Goal: Task Accomplishment & Management: Manage account settings

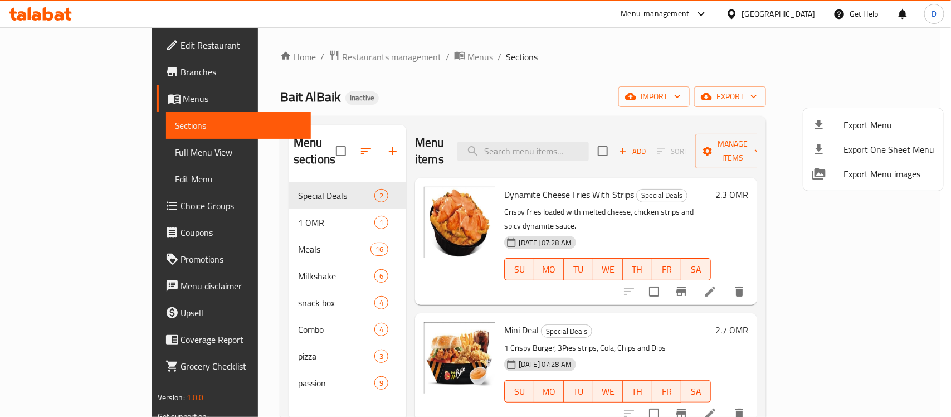
click at [804, 14] on div at bounding box center [475, 208] width 951 height 417
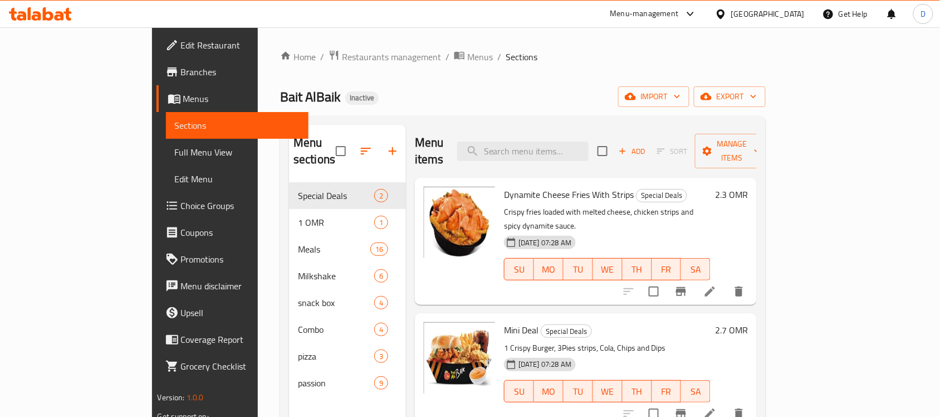
click at [804, 14] on div "[GEOGRAPHIC_DATA]" at bounding box center [768, 14] width 74 height 12
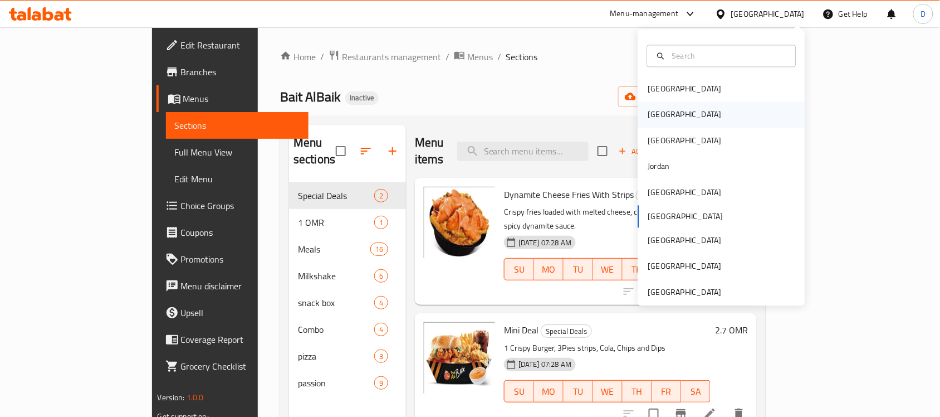
click at [659, 111] on div "[GEOGRAPHIC_DATA]" at bounding box center [685, 115] width 91 height 26
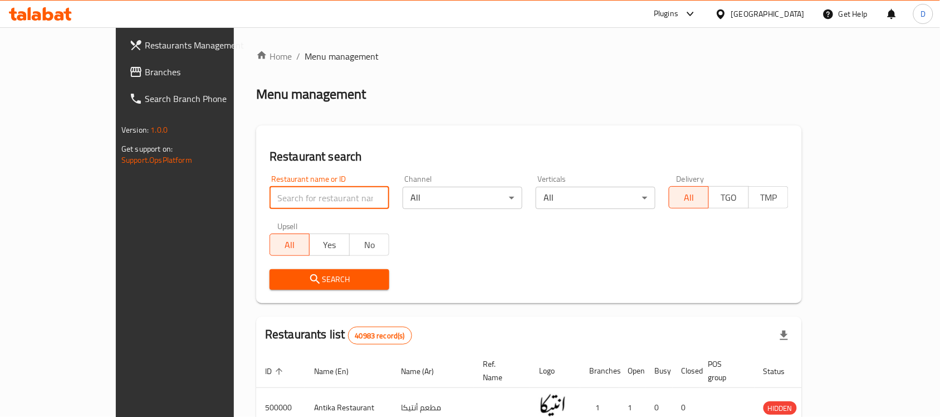
click at [270, 202] on input "search" at bounding box center [330, 198] width 120 height 22
paste input "684280"
type input "684280"
click button "Search" at bounding box center [330, 279] width 120 height 21
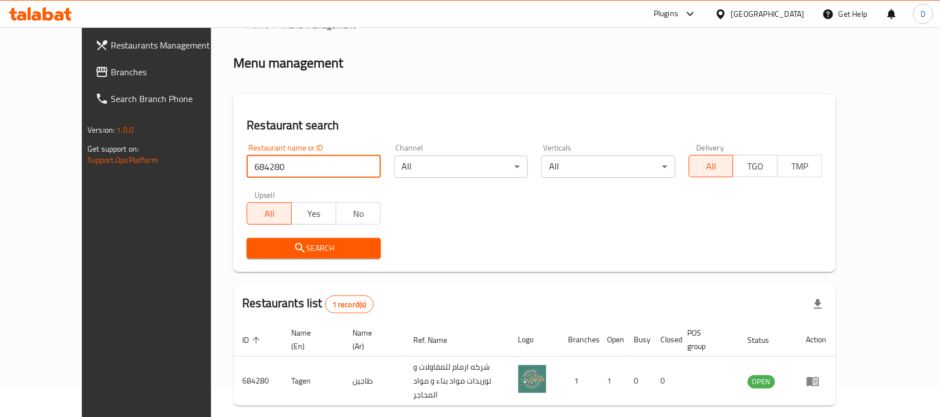
scroll to position [58, 0]
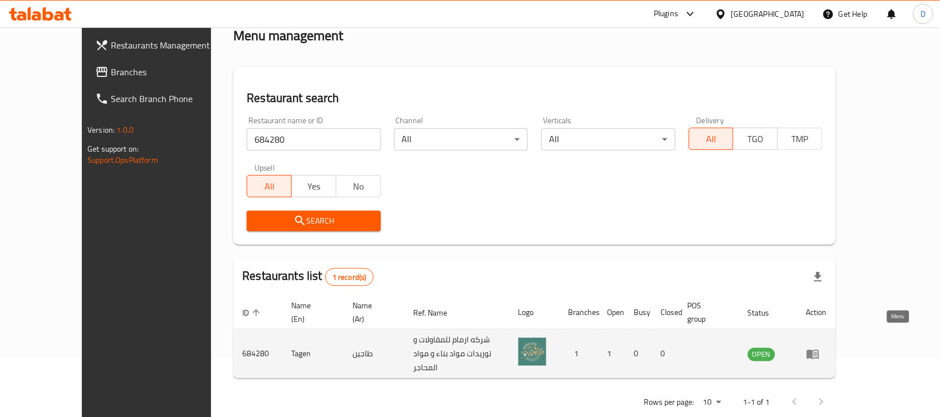
click at [819, 349] on icon "enhanced table" at bounding box center [813, 353] width 12 height 9
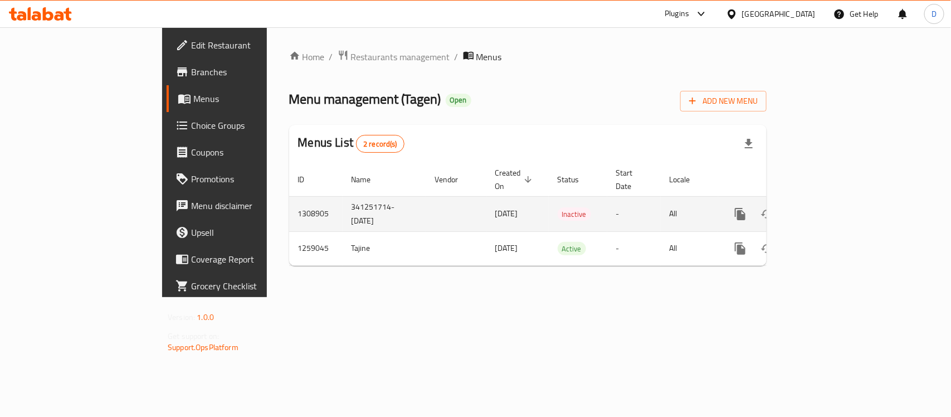
click at [289, 209] on td "1308905" at bounding box center [315, 213] width 53 height 35
click at [827, 207] on icon "enhanced table" at bounding box center [820, 213] width 13 height 13
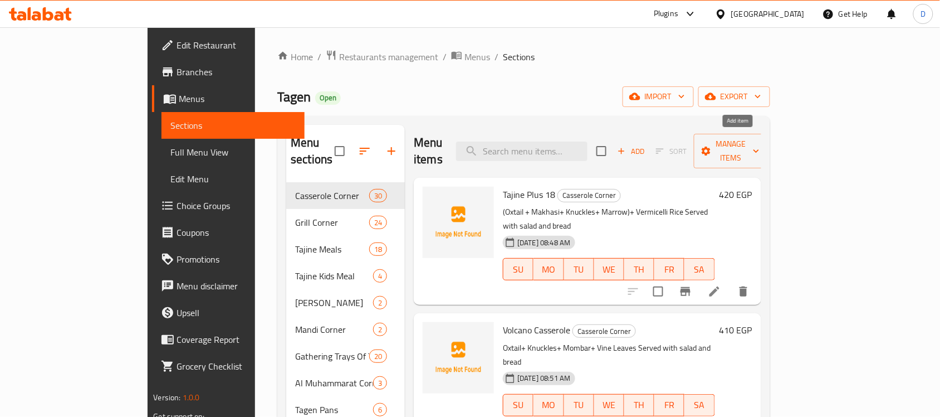
click at [646, 148] on span "Add" at bounding box center [631, 151] width 30 height 13
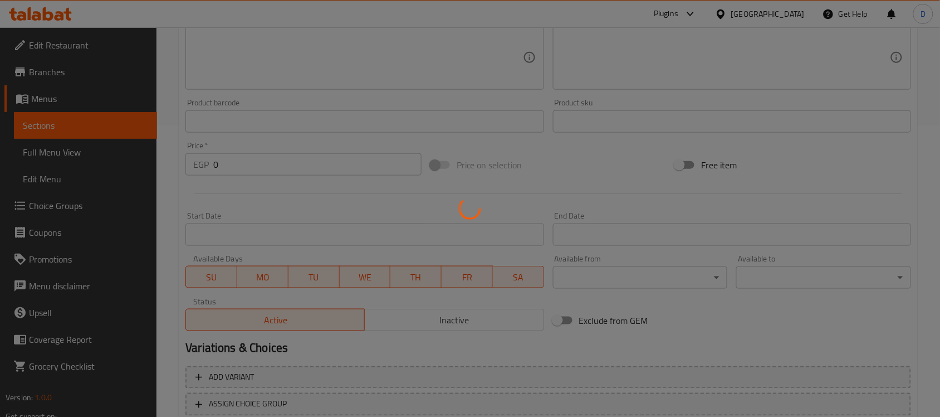
scroll to position [368, 0]
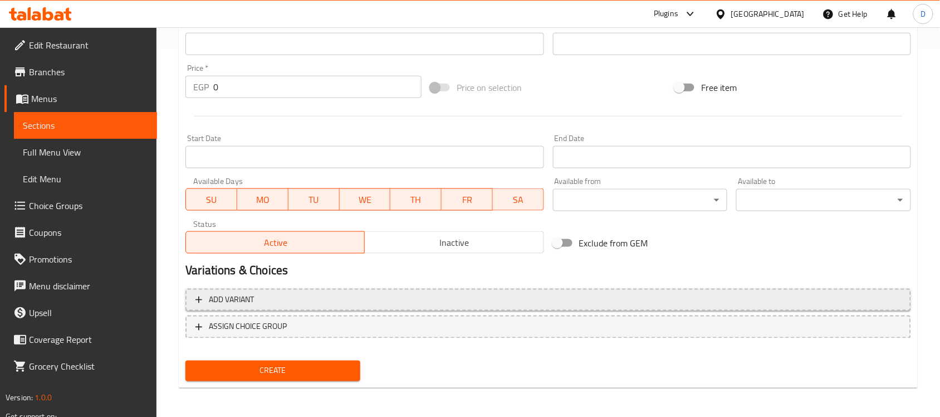
click at [238, 304] on span "Add variant" at bounding box center [231, 300] width 45 height 14
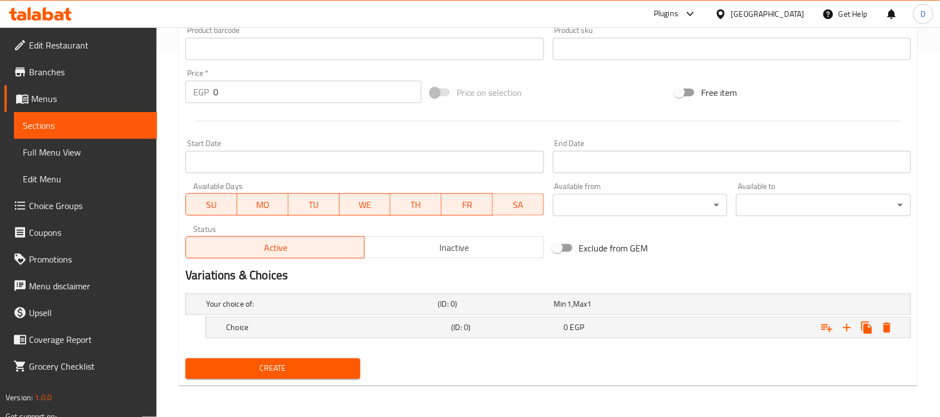
scroll to position [363, 0]
click at [848, 337] on button "Expand" at bounding box center [847, 328] width 20 height 20
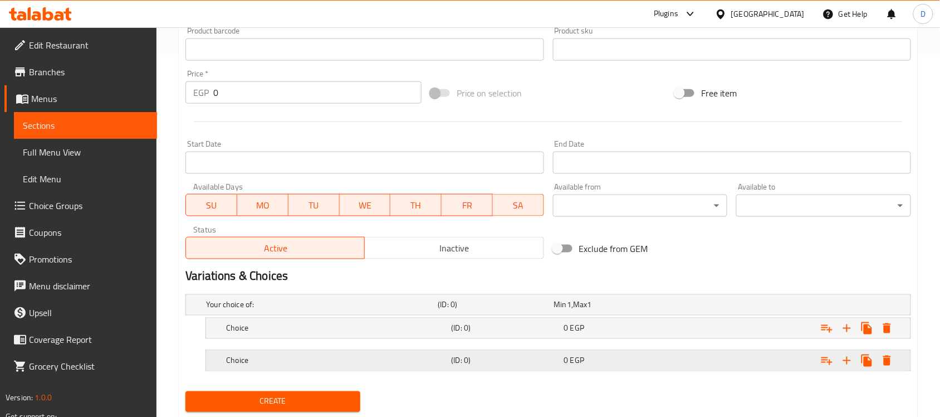
click at [638, 317] on div "Choice (ID: 0) 0 EGP" at bounding box center [552, 304] width 696 height 25
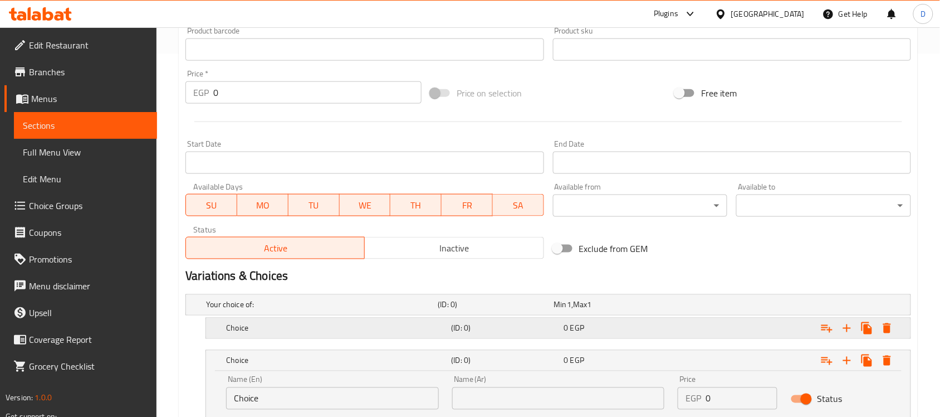
click at [614, 310] on div "0 EGP" at bounding box center [609, 304] width 111 height 11
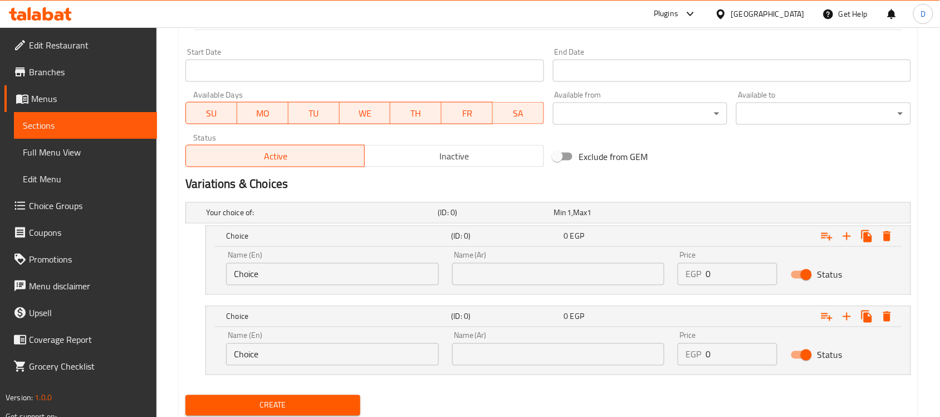
scroll to position [491, 0]
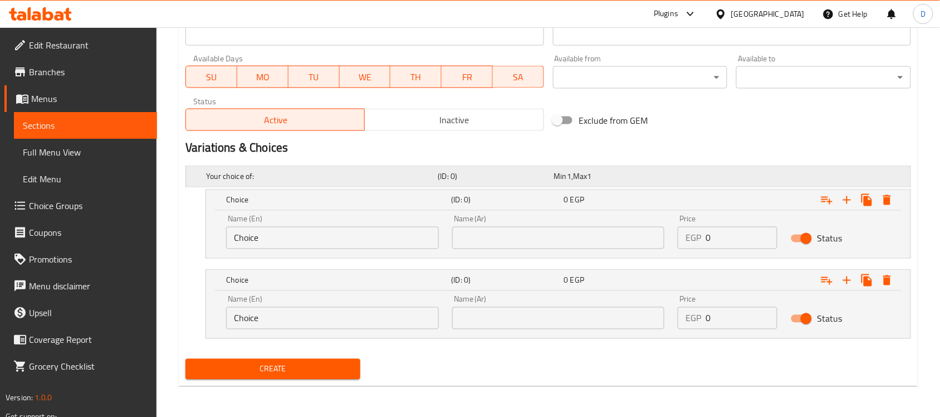
click at [584, 180] on span "Max" at bounding box center [580, 176] width 14 height 14
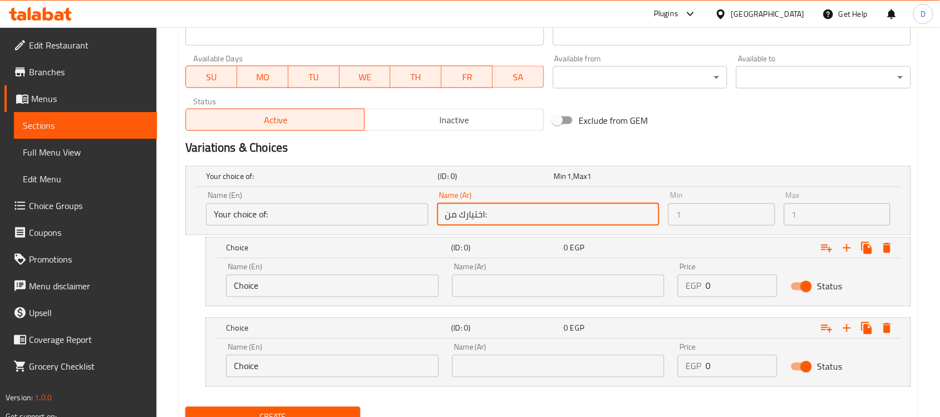
click at [503, 203] on input "اختيارك من:" at bounding box center [548, 214] width 222 height 22
click at [503, 206] on input "اختيارك من:" at bounding box center [548, 214] width 222 height 22
click at [497, 210] on input "اختيارك من:" at bounding box center [548, 214] width 222 height 22
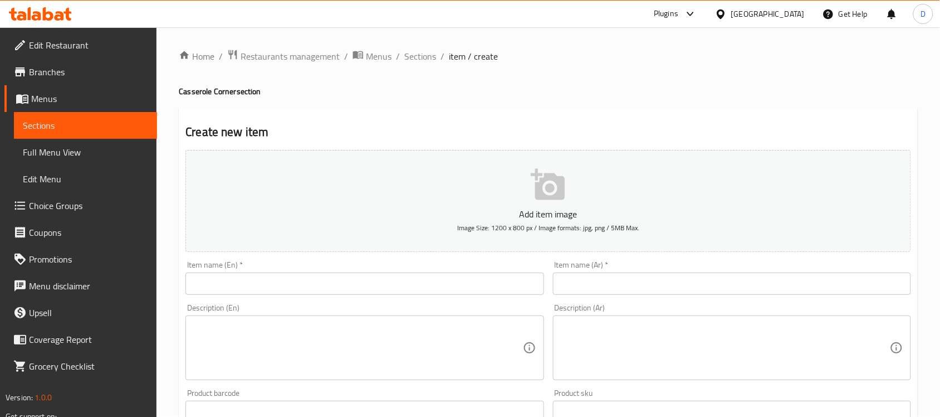
scroll to position [0, 0]
click at [417, 56] on span "Sections" at bounding box center [420, 56] width 32 height 13
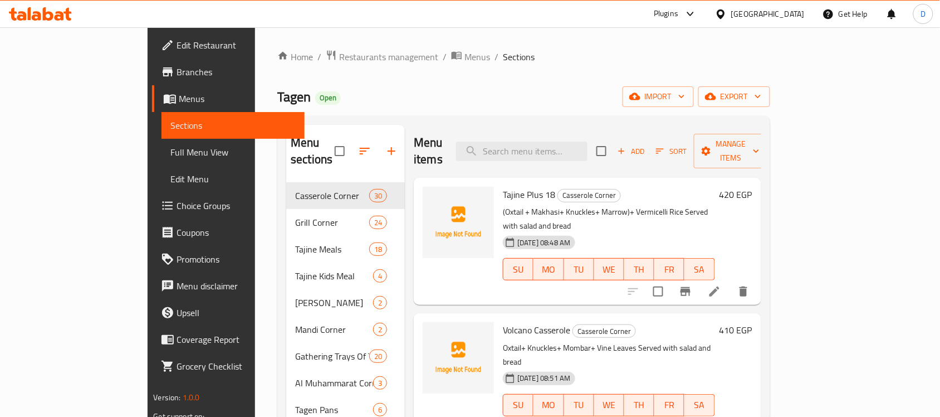
click at [390, 95] on div "Tagen Open import export" at bounding box center [523, 96] width 492 height 21
click at [385, 149] on icon "button" at bounding box center [391, 150] width 13 height 13
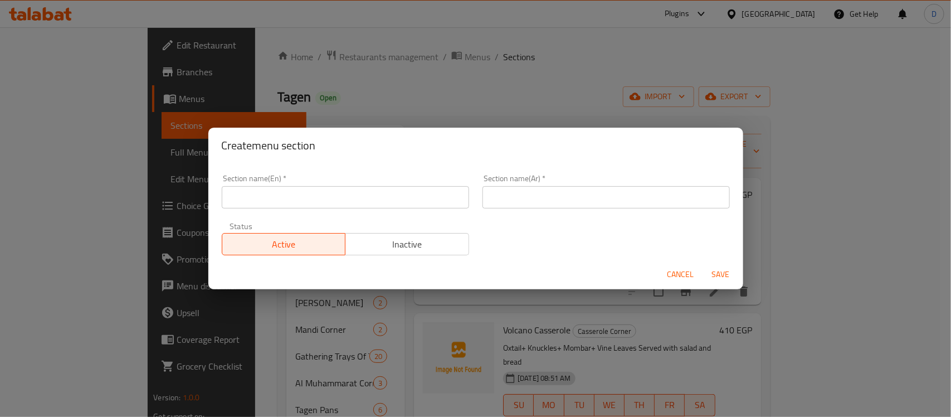
click at [536, 206] on input "text" at bounding box center [605, 197] width 247 height 22
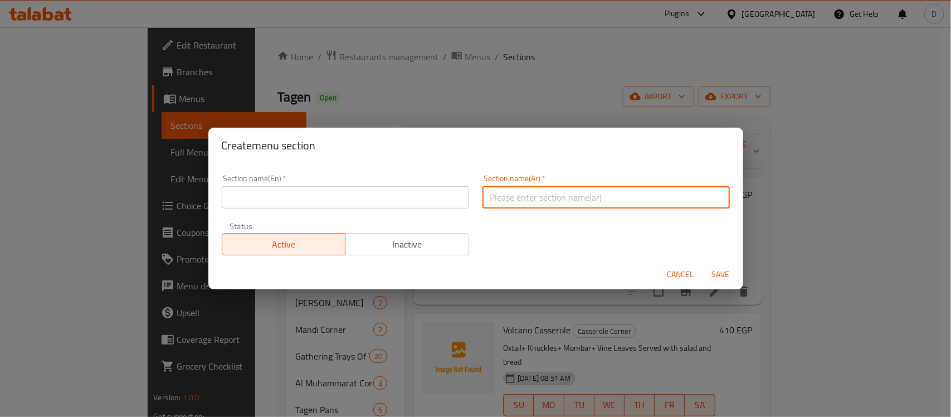
paste input "اسبرسو"
type input "اسبرسو"
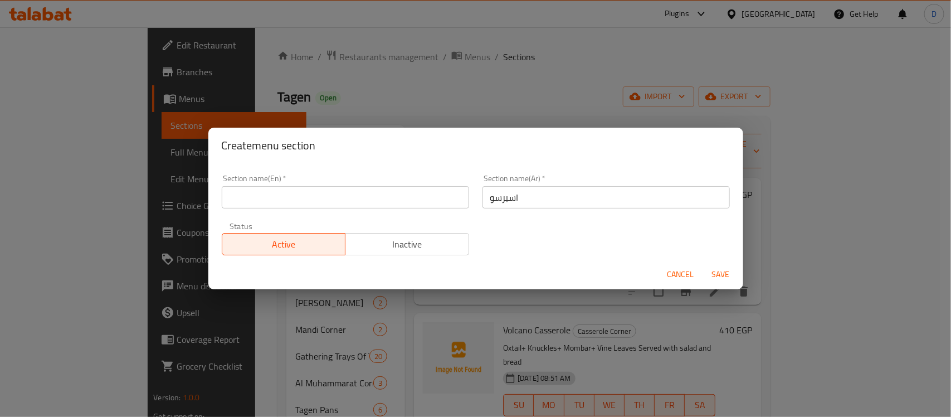
click at [491, 201] on input "اسبرسو" at bounding box center [605, 197] width 247 height 22
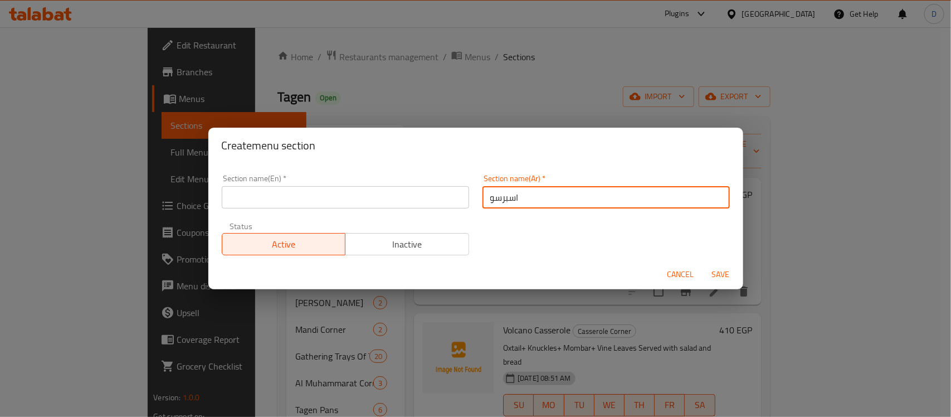
click at [491, 201] on input "اسبرسو" at bounding box center [605, 197] width 247 height 22
click at [358, 201] on input "text" at bounding box center [345, 197] width 247 height 22
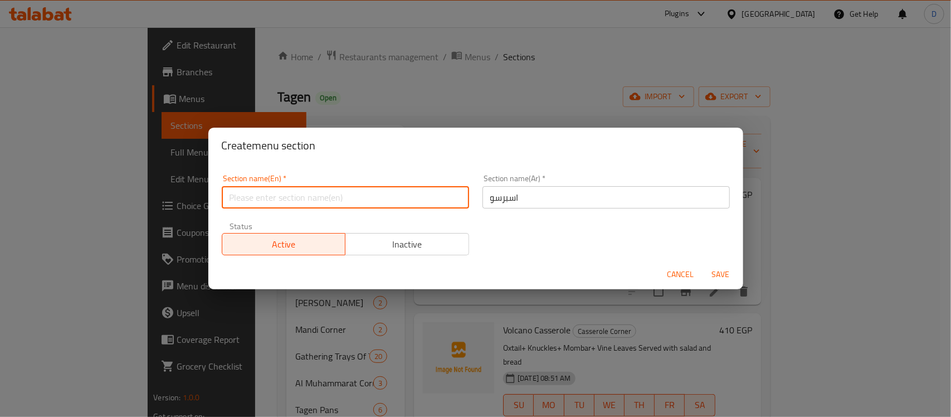
paste input "Espresso"
type input "Espresso"
click at [376, 160] on div "Create menu section" at bounding box center [475, 146] width 535 height 36
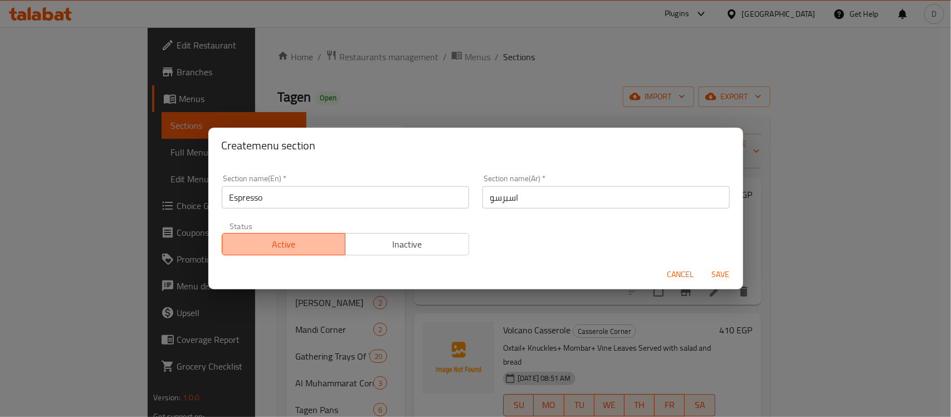
click at [293, 251] on span "Active" at bounding box center [284, 244] width 115 height 16
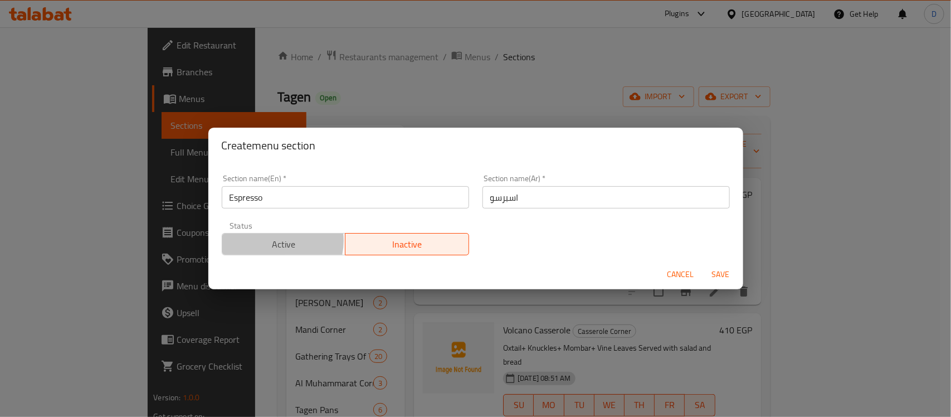
click at [277, 241] on span "Active" at bounding box center [284, 244] width 115 height 16
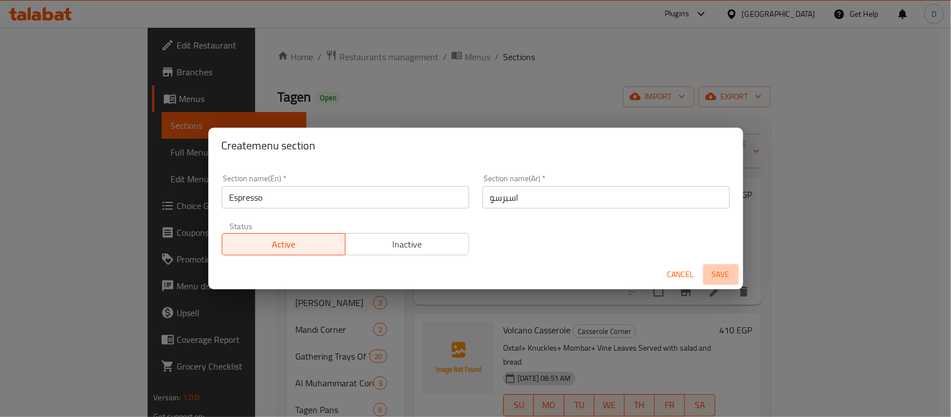
click at [724, 276] on span "Save" at bounding box center [721, 274] width 27 height 14
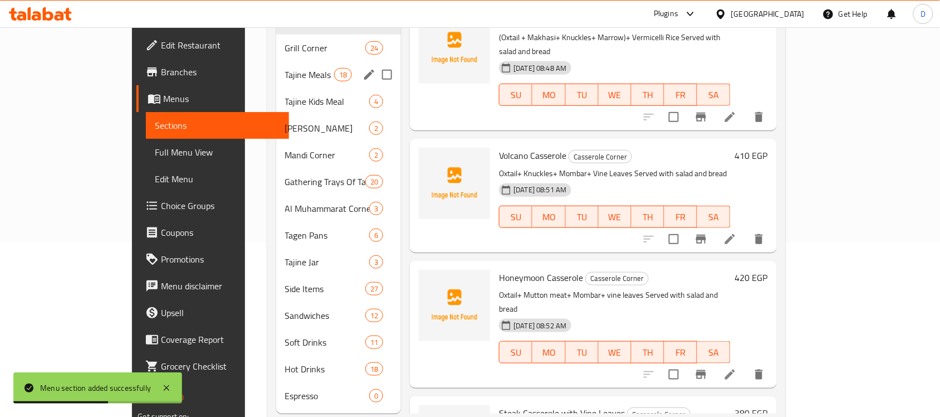
scroll to position [185, 0]
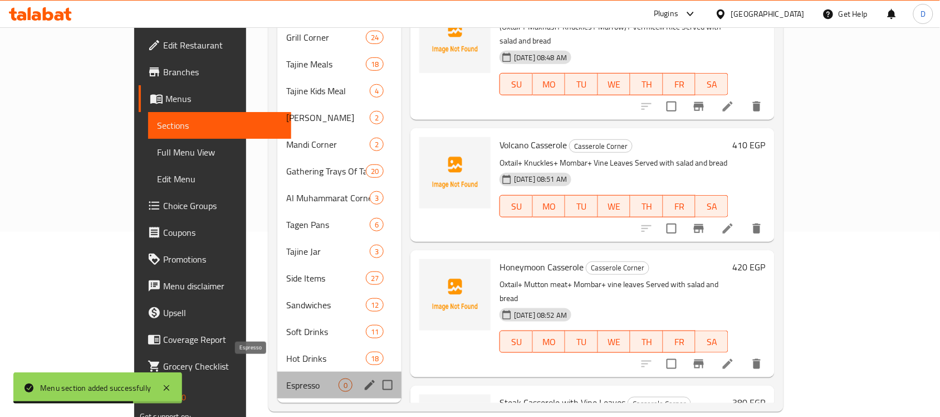
click at [286, 378] on span "Espresso" at bounding box center [312, 384] width 52 height 13
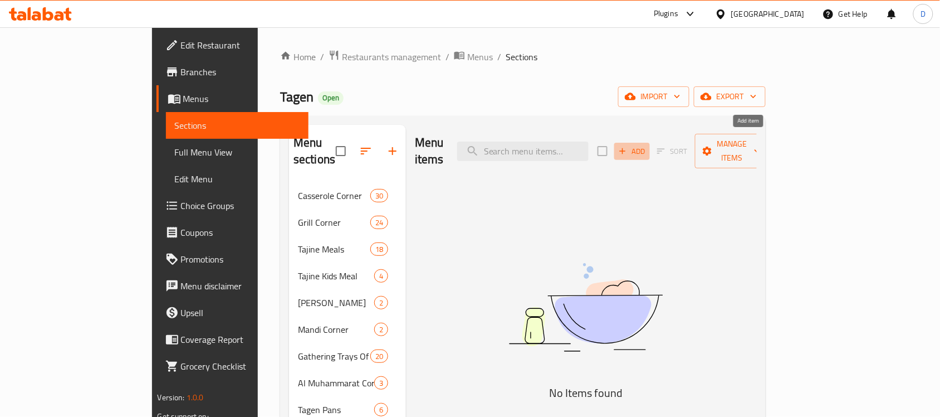
click at [647, 145] on span "Add" at bounding box center [632, 151] width 30 height 13
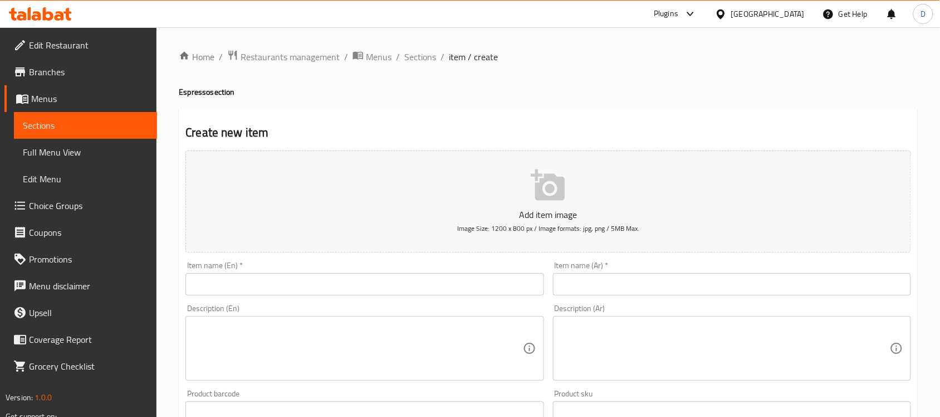
click at [587, 282] on input "text" at bounding box center [732, 284] width 358 height 22
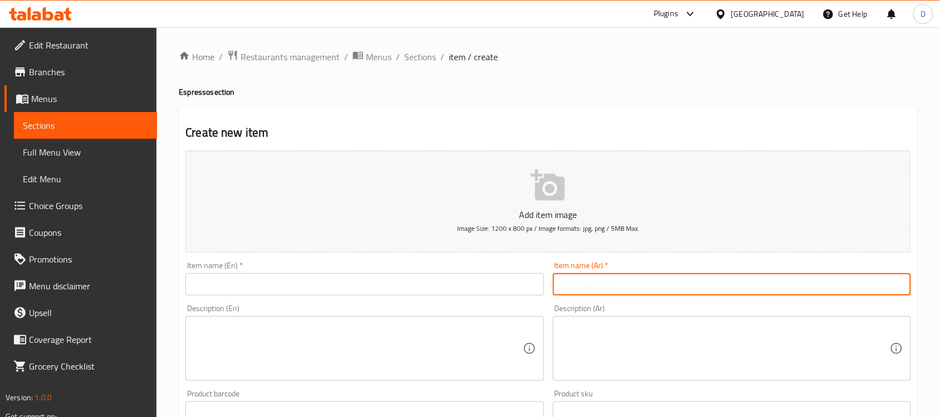
paste input "اسبرسو"
type input "اسبرسو"
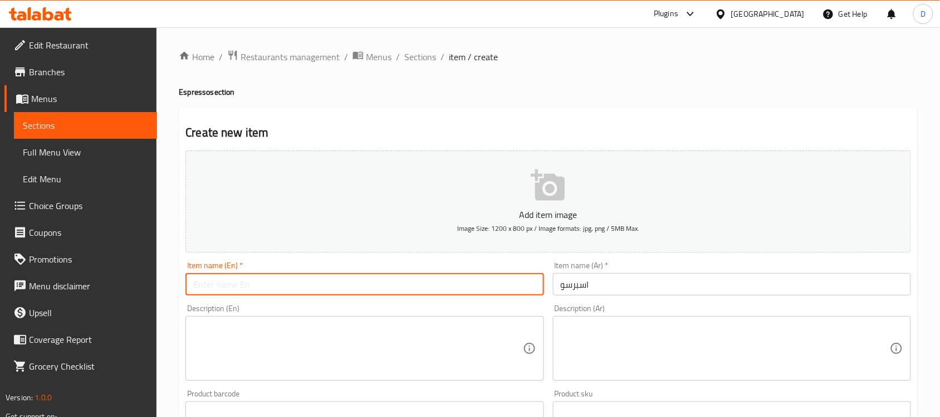
paste input "Espresso"
click at [360, 285] on input "text" at bounding box center [365, 284] width 358 height 22
type input "Espresso"
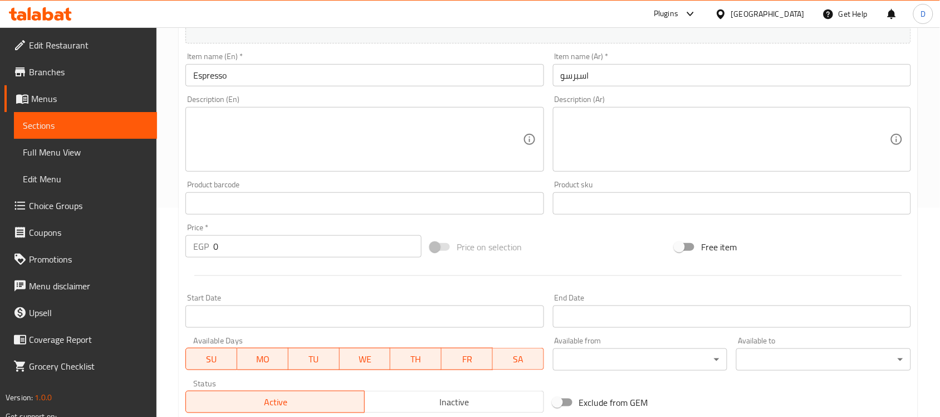
scroll to position [368, 0]
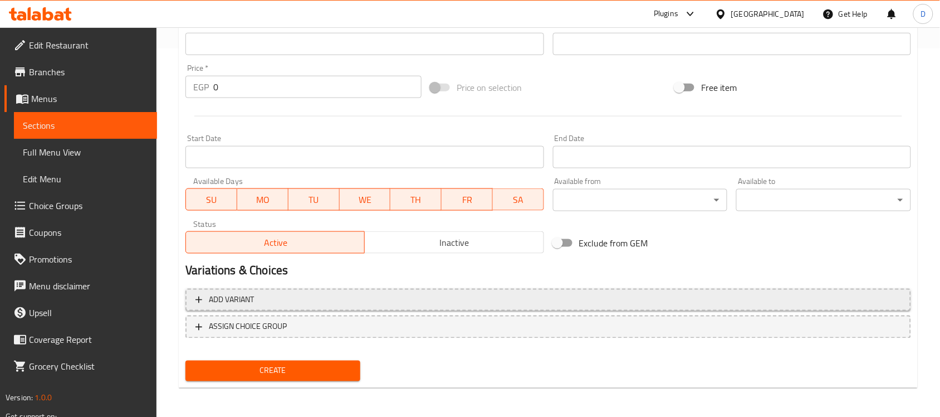
click at [273, 294] on span "Add variant" at bounding box center [549, 300] width 706 height 14
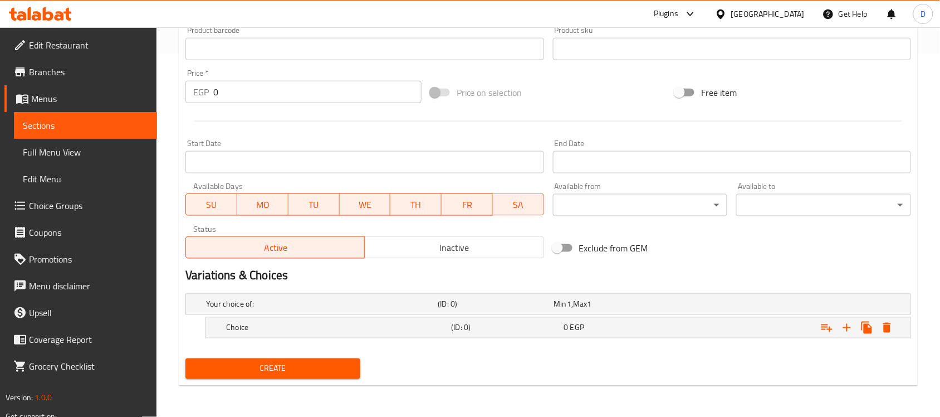
scroll to position [363, 0]
click at [845, 331] on icon "Expand" at bounding box center [847, 327] width 13 height 13
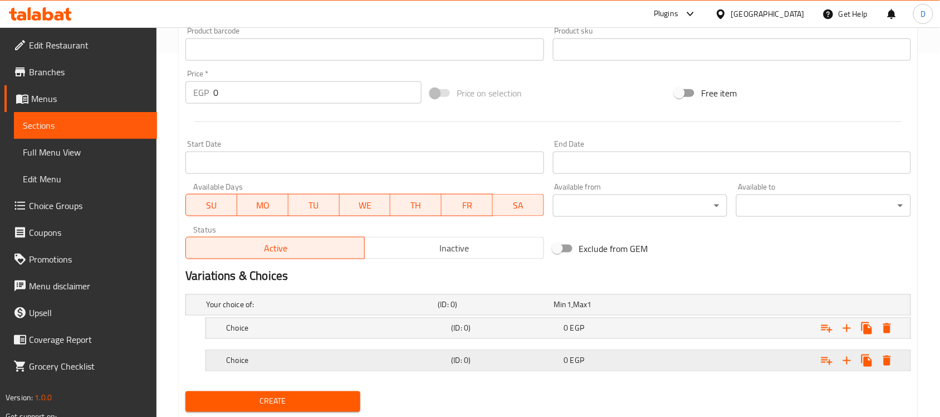
click at [393, 313] on div "Choice" at bounding box center [320, 305] width 232 height 16
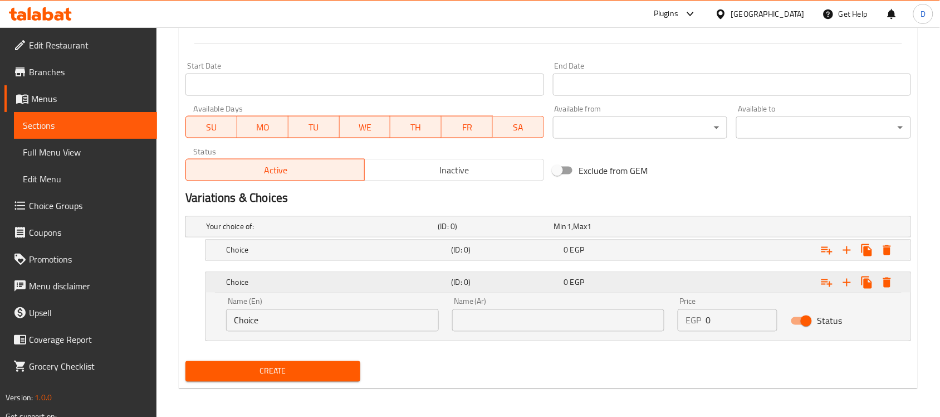
scroll to position [443, 0]
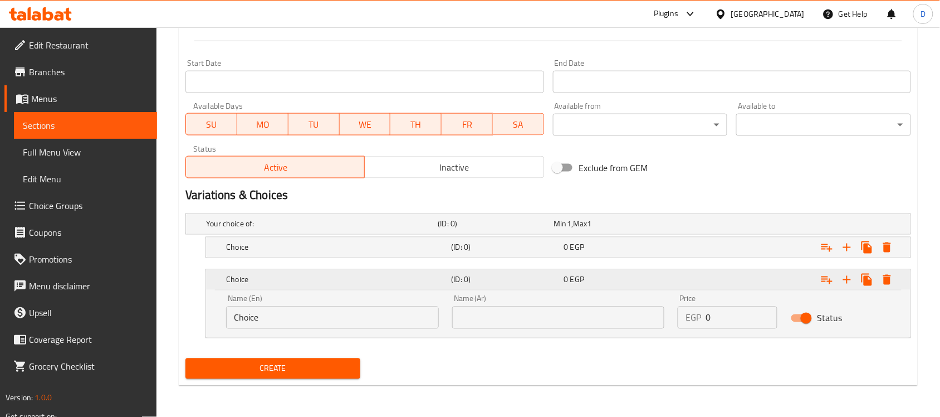
click at [314, 277] on h5 "Choice" at bounding box center [336, 279] width 221 height 11
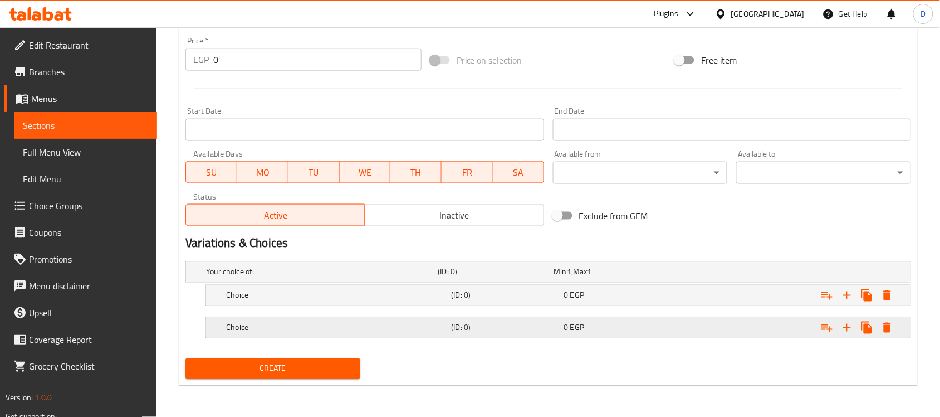
scroll to position [396, 0]
click at [296, 277] on h5 "Choice" at bounding box center [319, 271] width 227 height 11
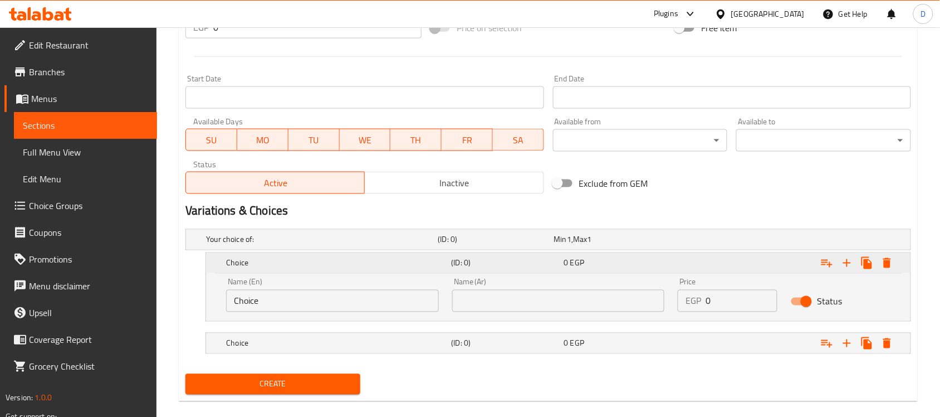
scroll to position [443, 0]
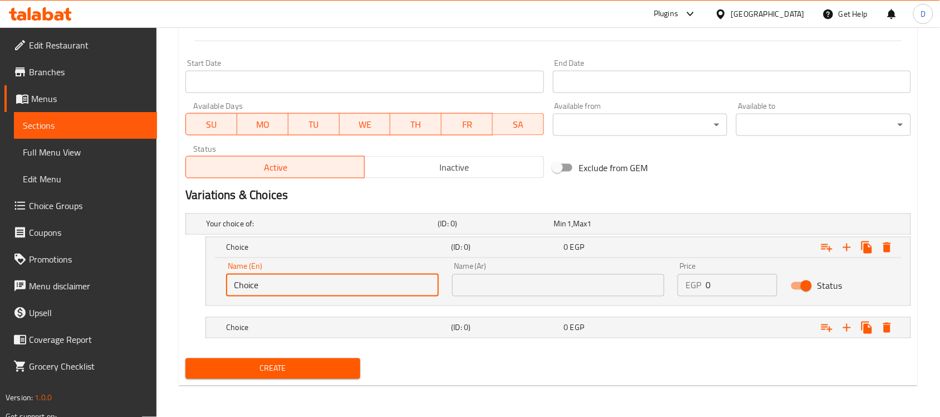
drag, startPoint x: 295, startPoint y: 287, endPoint x: 232, endPoint y: 295, distance: 63.4
click at [232, 295] on input "Choice" at bounding box center [332, 285] width 213 height 22
type input "D"
type input "Single"
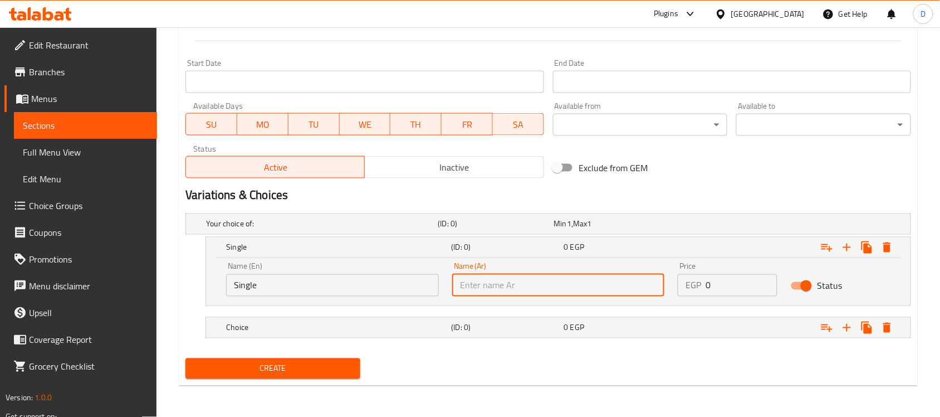
click at [466, 287] on input "text" at bounding box center [558, 285] width 213 height 22
type input "سينجل"
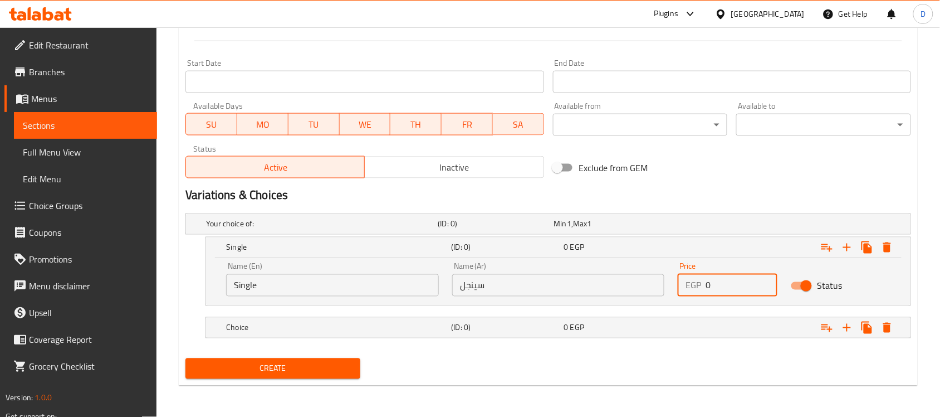
drag, startPoint x: 722, startPoint y: 287, endPoint x: 699, endPoint y: 287, distance: 22.8
click at [699, 287] on div "EGP 0 Price" at bounding box center [728, 285] width 100 height 22
type input "45"
click at [621, 369] on div "Create" at bounding box center [548, 369] width 735 height 30
click at [375, 232] on div "Choice" at bounding box center [320, 224] width 232 height 16
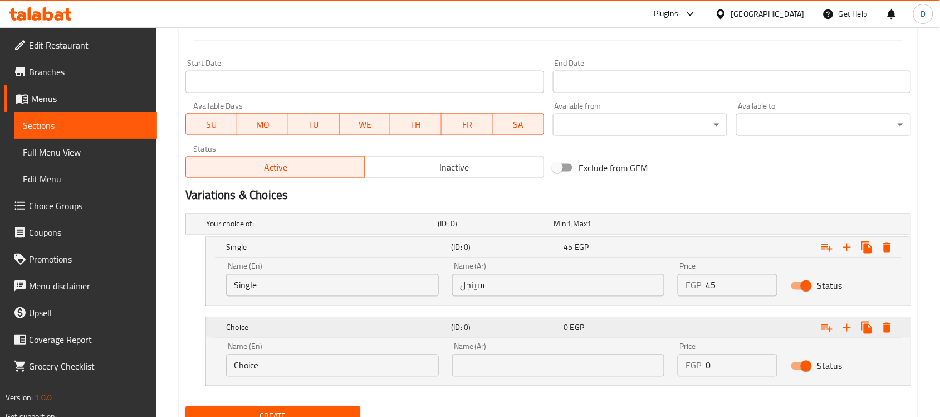
scroll to position [491, 0]
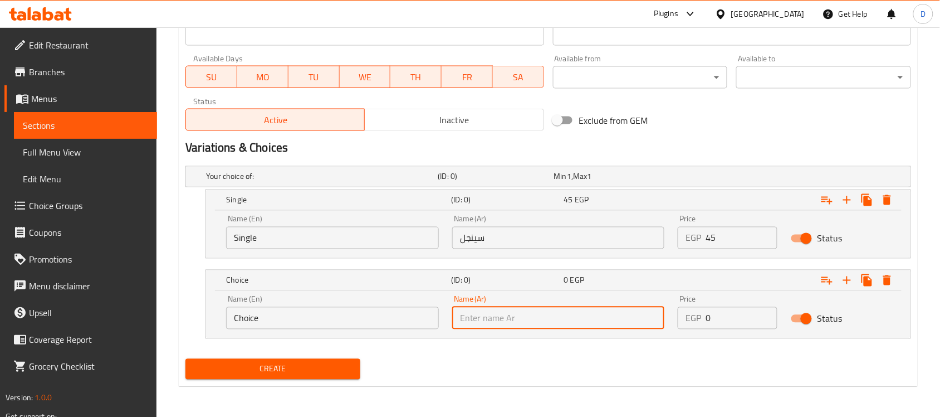
click at [494, 323] on input "text" at bounding box center [558, 318] width 213 height 22
type input "دوبل"
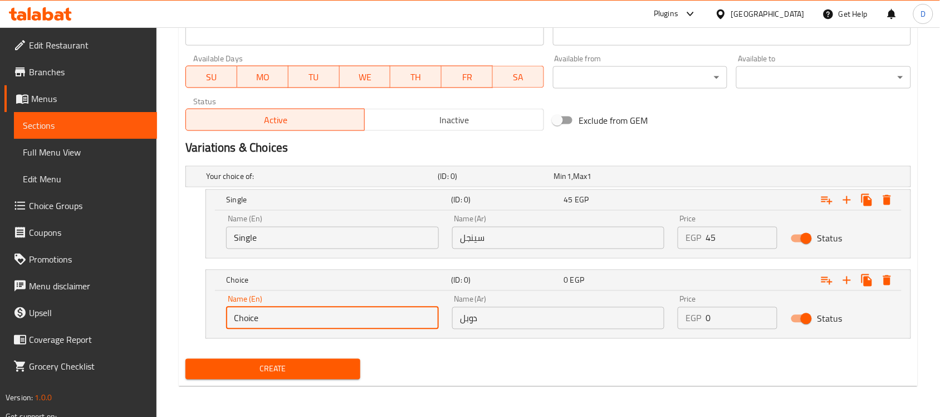
drag, startPoint x: 314, startPoint y: 324, endPoint x: 192, endPoint y: 319, distance: 121.6
click at [192, 319] on div "Choice (ID: 0) 0 EGP Name (En) Choice Name (En) Name (Ar) دوبل Name (Ar) Price …" at bounding box center [549, 304] width 726 height 69
type input "Double"
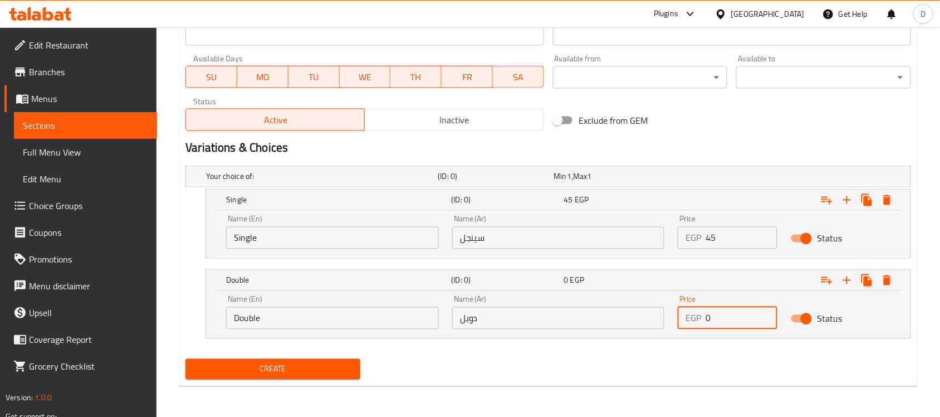
drag, startPoint x: 718, startPoint y: 321, endPoint x: 698, endPoint y: 310, distance: 22.7
click at [698, 310] on div "EGP 0 Price" at bounding box center [728, 318] width 100 height 22
type input "55"
click at [337, 177] on h5 "Your choice of:" at bounding box center [319, 176] width 227 height 11
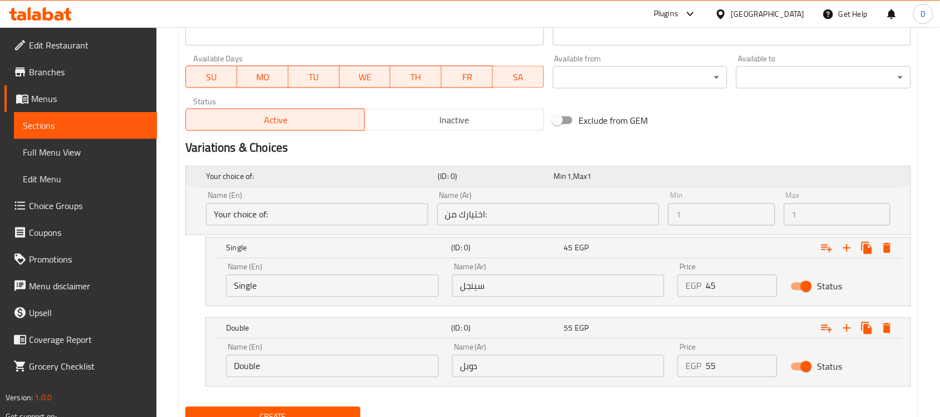
click at [337, 177] on h5 "Your choice of:" at bounding box center [319, 176] width 227 height 11
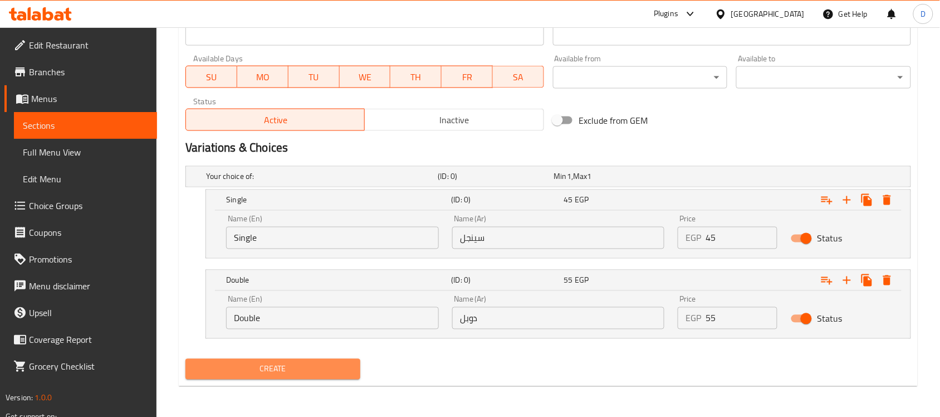
click at [280, 376] on span "Create" at bounding box center [272, 369] width 157 height 14
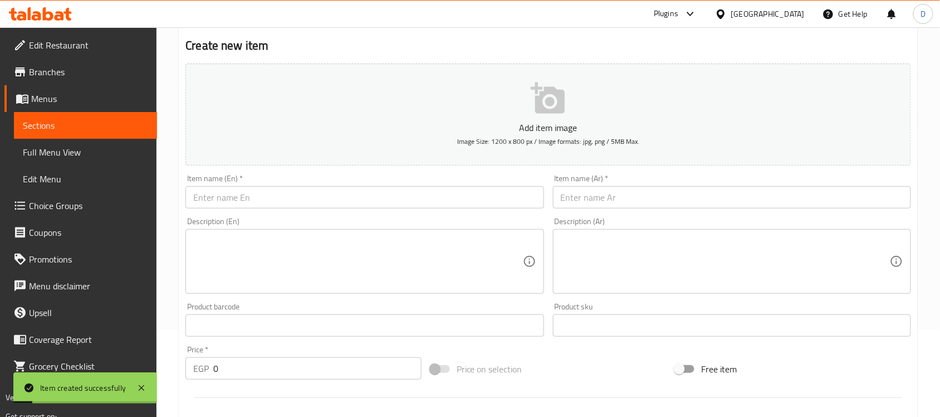
scroll to position [0, 0]
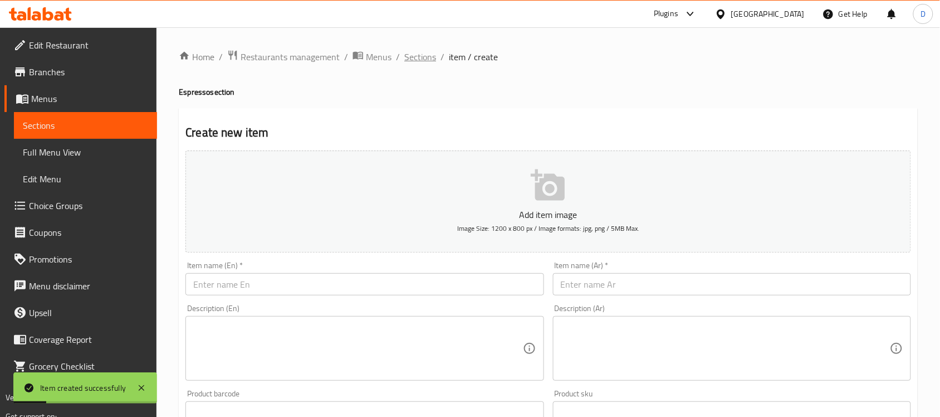
click at [405, 58] on span "Sections" at bounding box center [420, 56] width 32 height 13
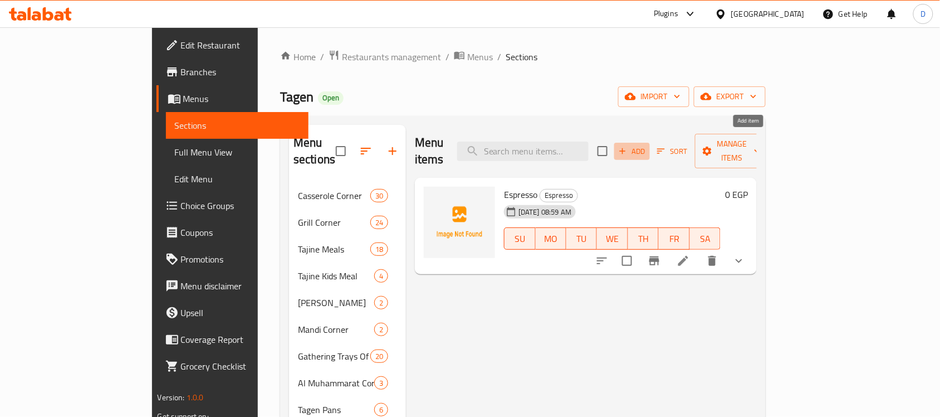
click at [647, 147] on span "Add" at bounding box center [632, 151] width 30 height 13
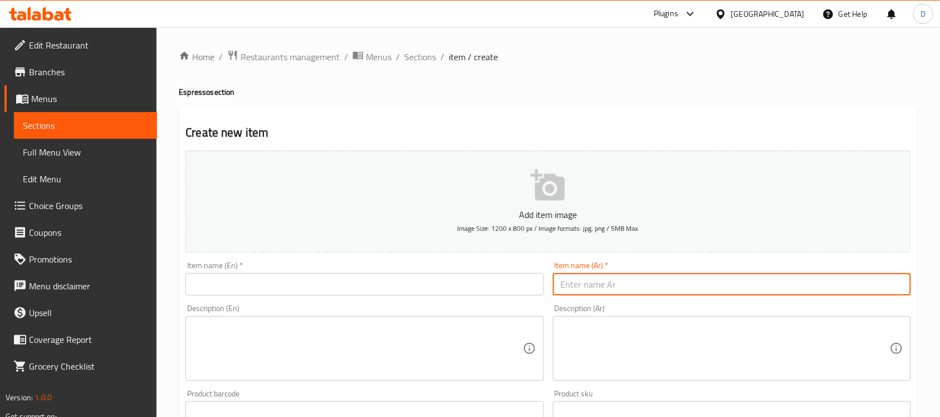
click at [601, 280] on input "text" at bounding box center [732, 284] width 358 height 22
paste input "Espresso"
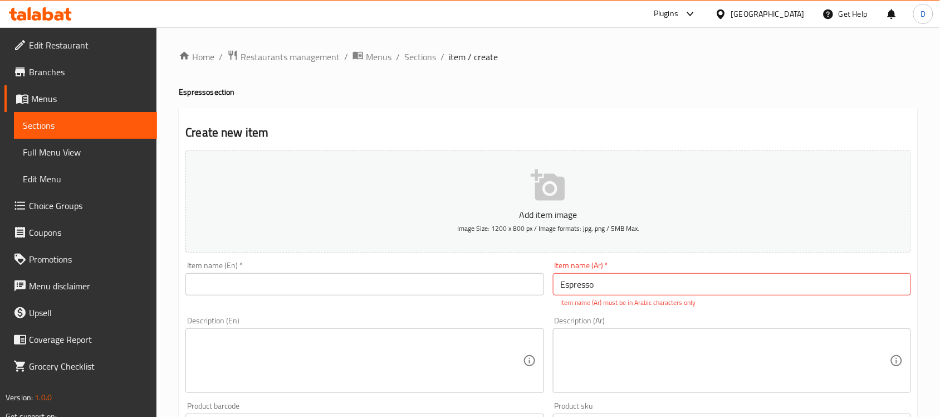
click at [594, 280] on input "Espresso" at bounding box center [732, 284] width 358 height 22
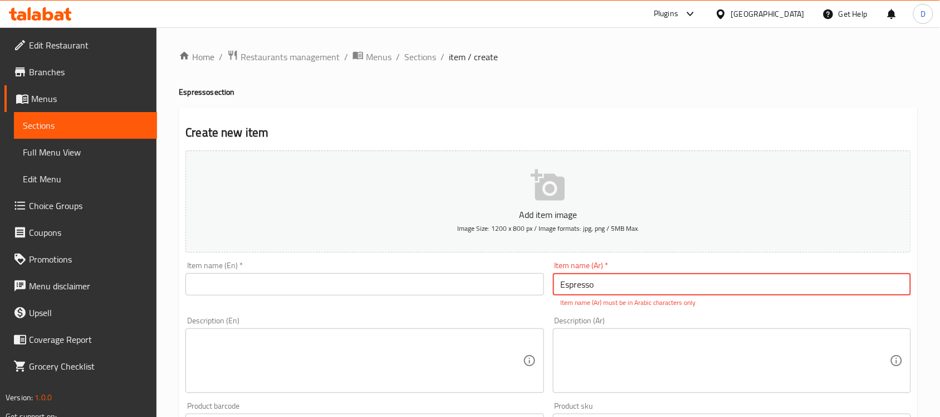
click at [594, 280] on input "Espresso" at bounding box center [732, 284] width 358 height 22
paste input "كابتشينو"
drag, startPoint x: 580, startPoint y: 284, endPoint x: 613, endPoint y: 287, distance: 32.5
click at [613, 287] on input "كابتشينو دوبل" at bounding box center [732, 284] width 358 height 22
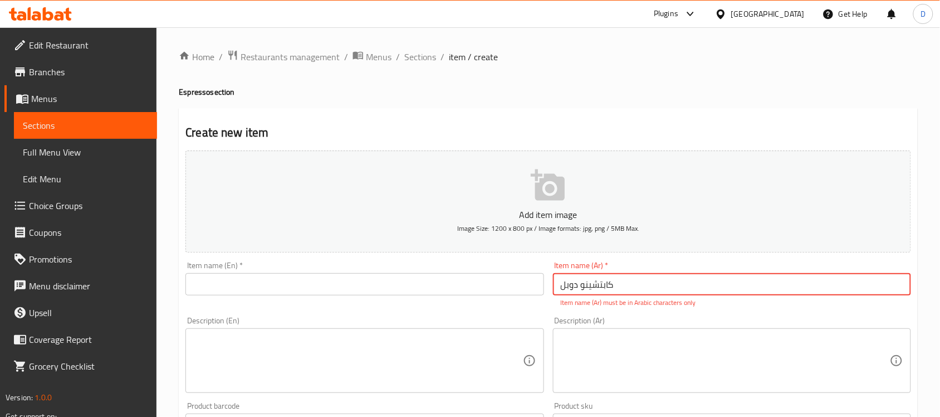
type input "كابتشينو دوبل"
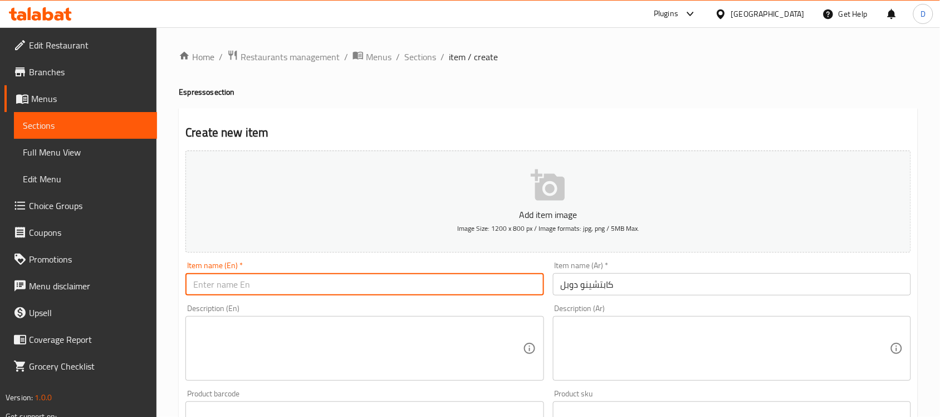
click at [267, 288] on input "text" at bounding box center [365, 284] width 358 height 22
paste input "Cappuccino"
type input "Cappuccino Double"
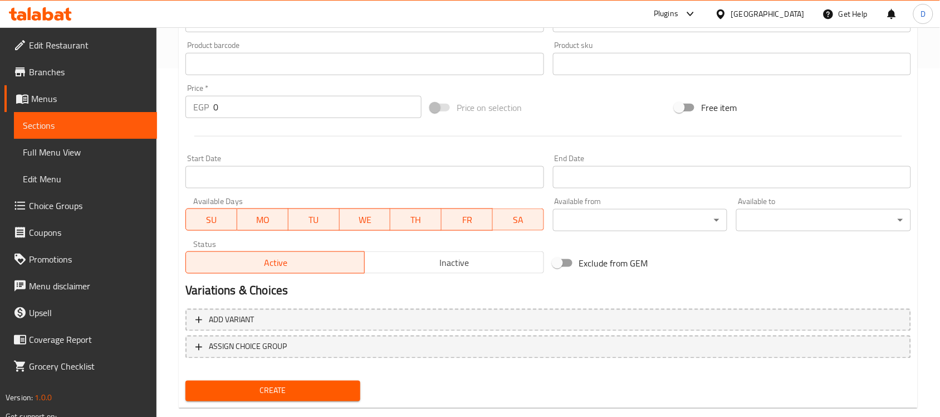
scroll to position [368, 0]
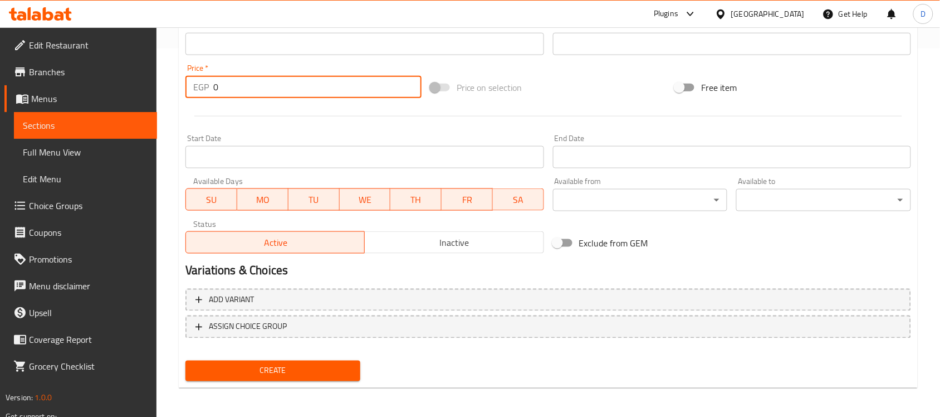
drag, startPoint x: 223, startPoint y: 95, endPoint x: 204, endPoint y: 85, distance: 21.7
click at [204, 85] on div "EGP 0 Price *" at bounding box center [304, 87] width 236 height 22
type input "75"
click at [282, 106] on div at bounding box center [548, 116] width 735 height 27
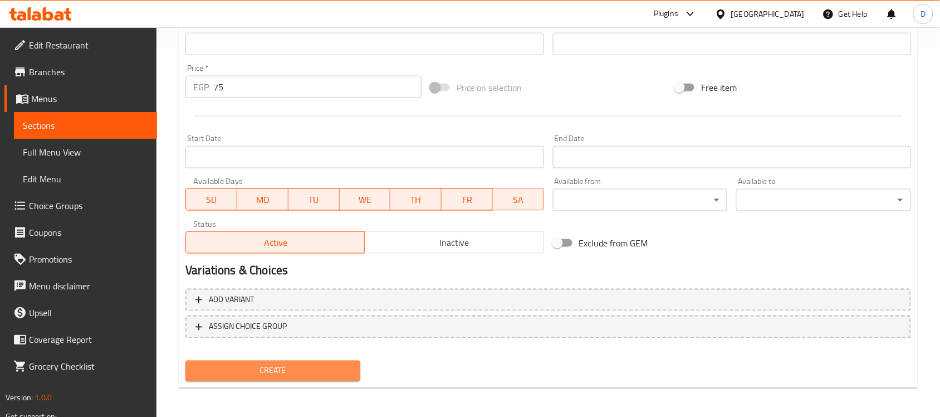
click at [287, 377] on button "Create" at bounding box center [273, 370] width 175 height 21
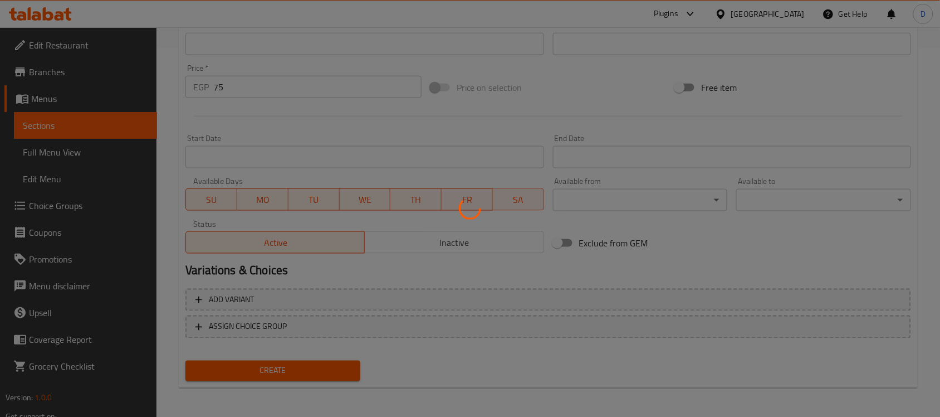
type input "0"
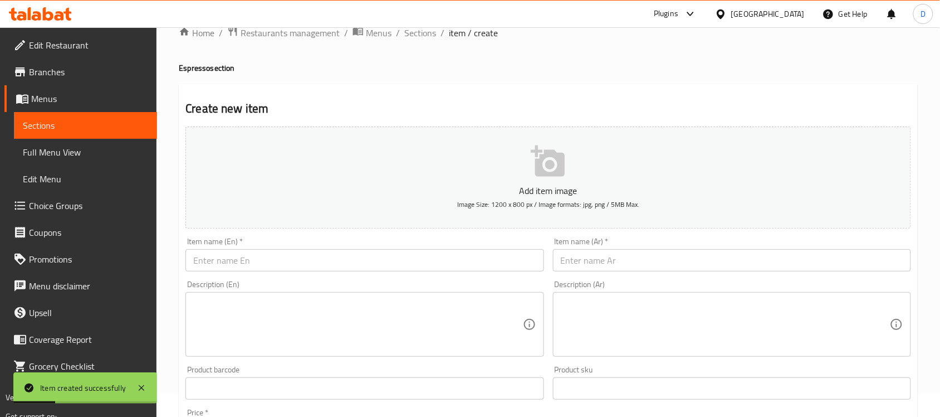
scroll to position [0, 0]
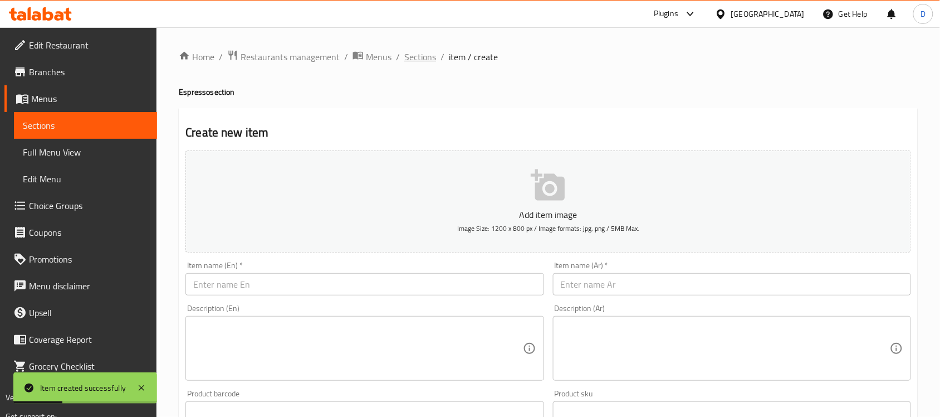
click at [429, 64] on span "Sections" at bounding box center [420, 56] width 32 height 13
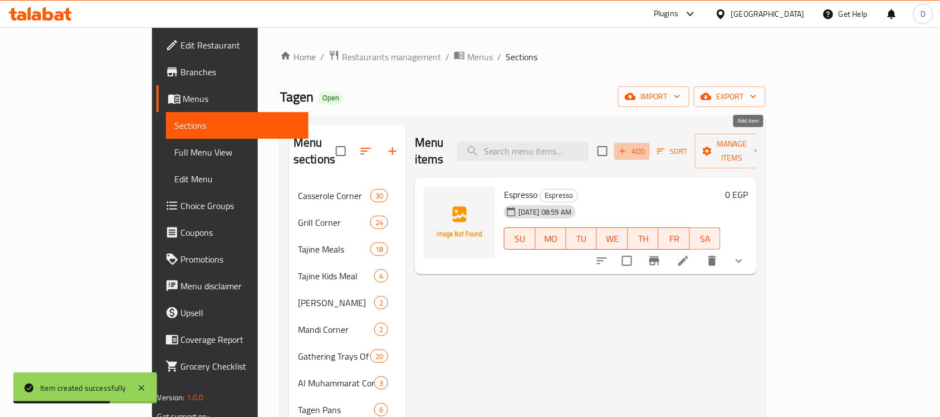
click at [647, 145] on span "Add" at bounding box center [632, 151] width 30 height 13
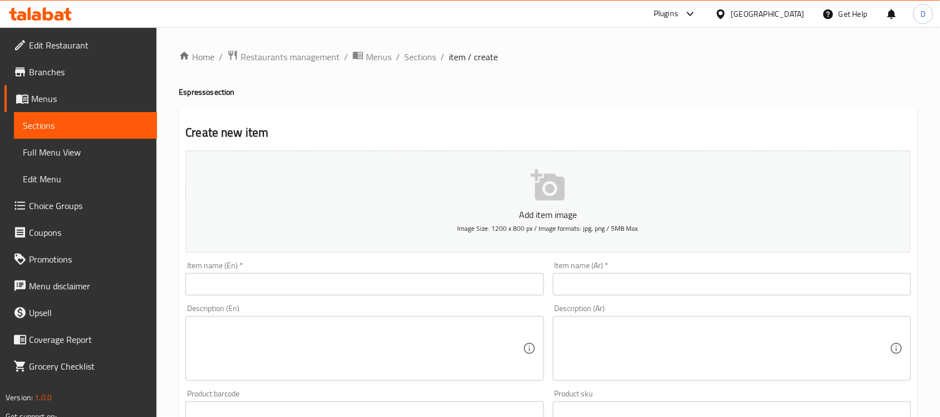
click at [580, 285] on input "text" at bounding box center [732, 284] width 358 height 22
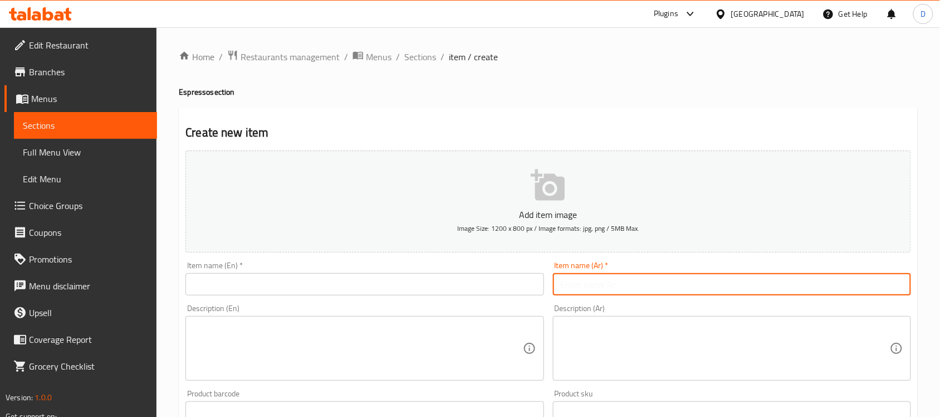
paste input "لاتيه"
type input "لاتيه"
click at [290, 286] on input "text" at bounding box center [365, 284] width 358 height 22
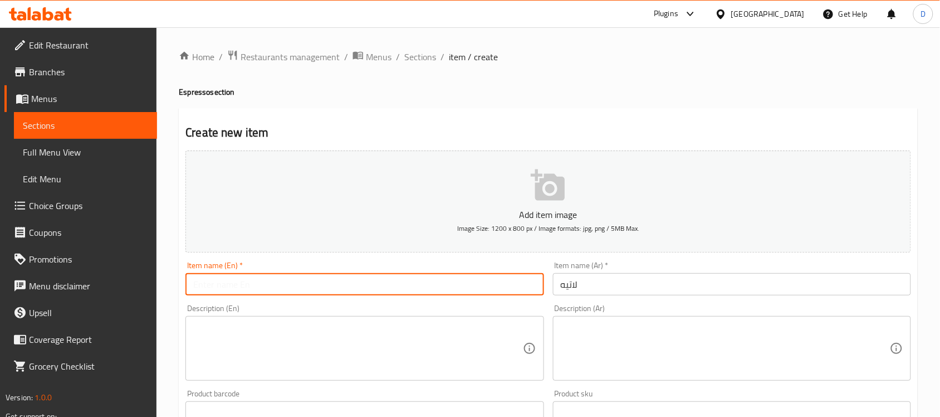
paste input "Latte"
type input "Latte"
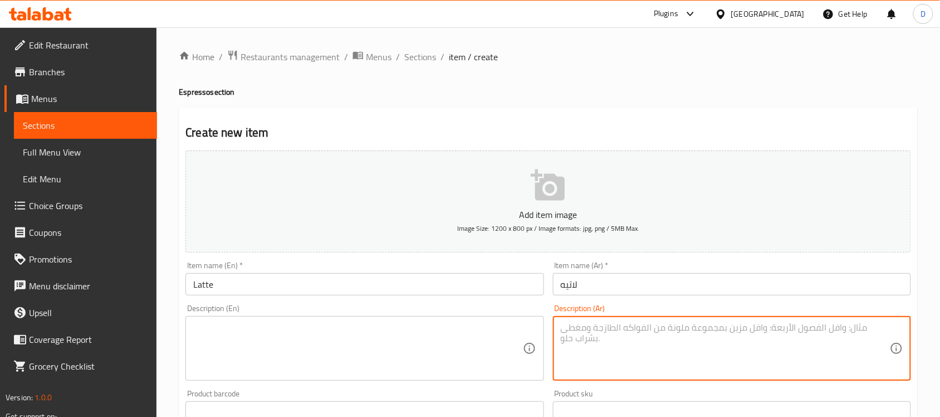
click at [617, 350] on textarea at bounding box center [725, 348] width 329 height 53
paste textarea "سبرسو&حليب مبخر"
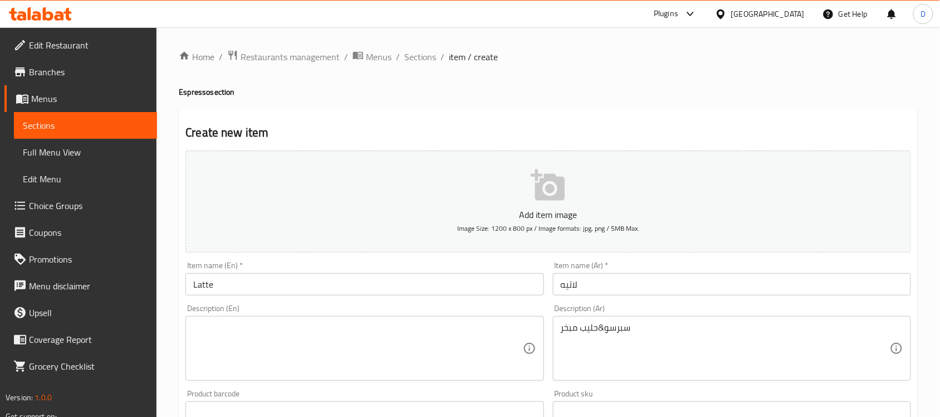
click at [599, 329] on textarea "سبرسو&حليب مبخر" at bounding box center [725, 348] width 329 height 53
click at [555, 331] on div "سبرسو ,حليب مبخر Description (Ar)" at bounding box center [732, 348] width 358 height 65
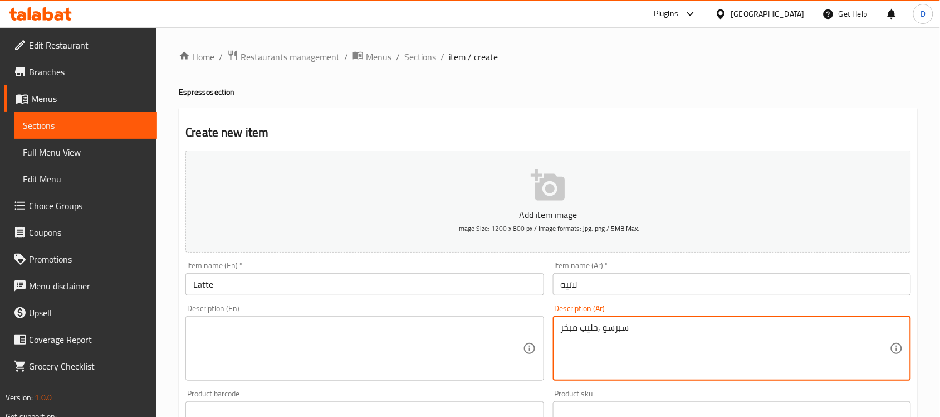
click at [558, 333] on div "سبرسو ,حليب مبخر Description (Ar)" at bounding box center [732, 348] width 358 height 65
click at [561, 331] on textarea "سبرسو ,حليب مبخر" at bounding box center [725, 348] width 329 height 53
click at [591, 330] on textarea "اسبرسو ,حليب مبخر" at bounding box center [725, 348] width 329 height 53
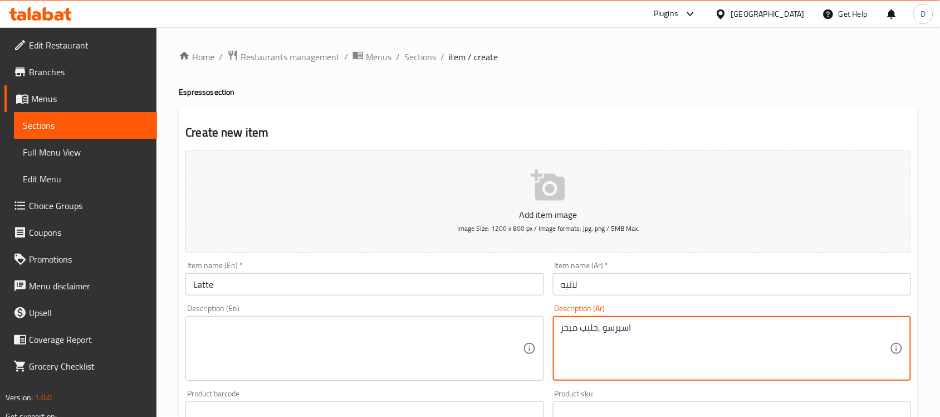
click at [595, 334] on textarea "اسبرسو ,حليب مبخر" at bounding box center [725, 348] width 329 height 53
click at [598, 331] on textarea "اسبرسو ,حليب مبخر" at bounding box center [725, 348] width 329 height 53
click at [617, 333] on textarea "اسبرسو و حليب مبخر" at bounding box center [725, 348] width 329 height 53
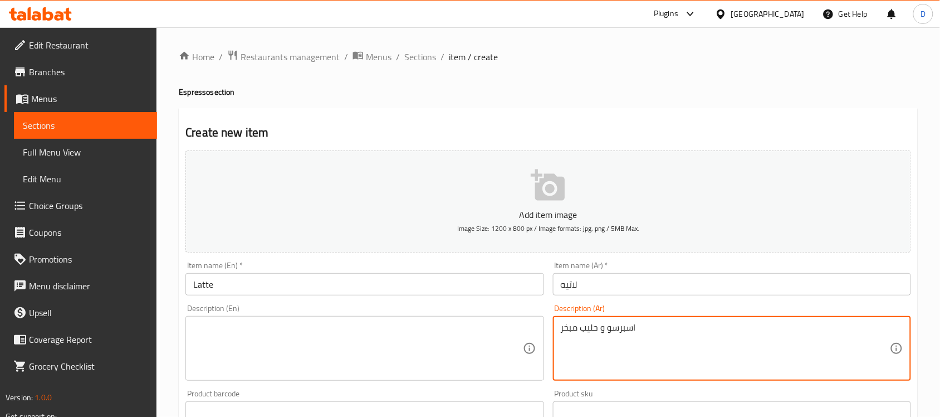
type textarea "اسبرسو و حليب مبخر"
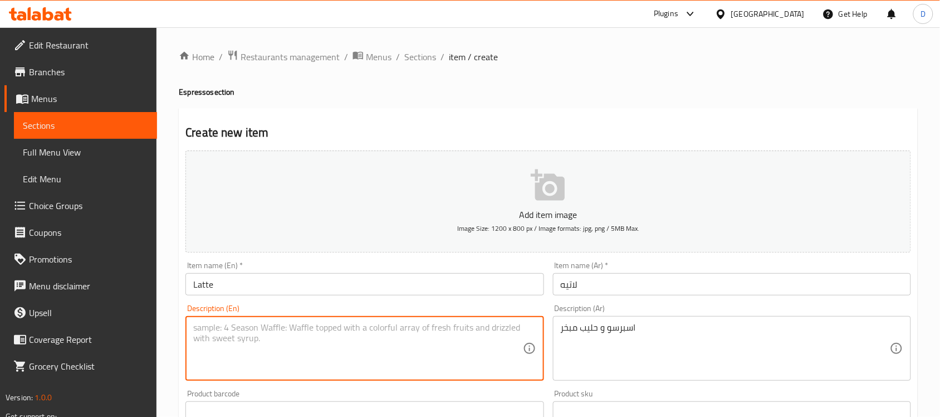
click at [240, 331] on textarea at bounding box center [357, 348] width 329 height 53
paste textarea "Espresso and steamed milk"
type textarea "Espresso and steamed milk"
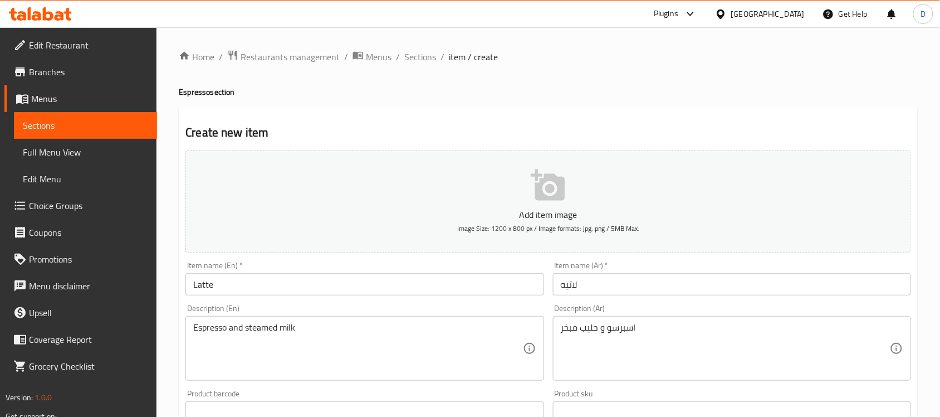
click at [597, 285] on input "لاتيه" at bounding box center [732, 284] width 358 height 22
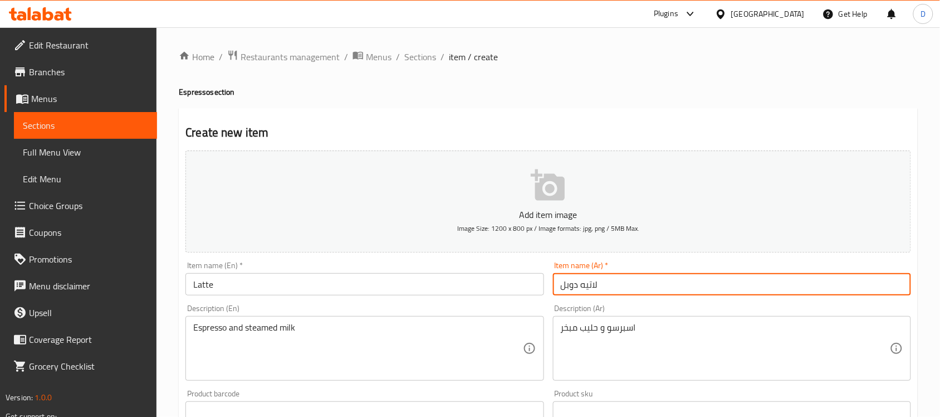
type input "لاتيه دوبل"
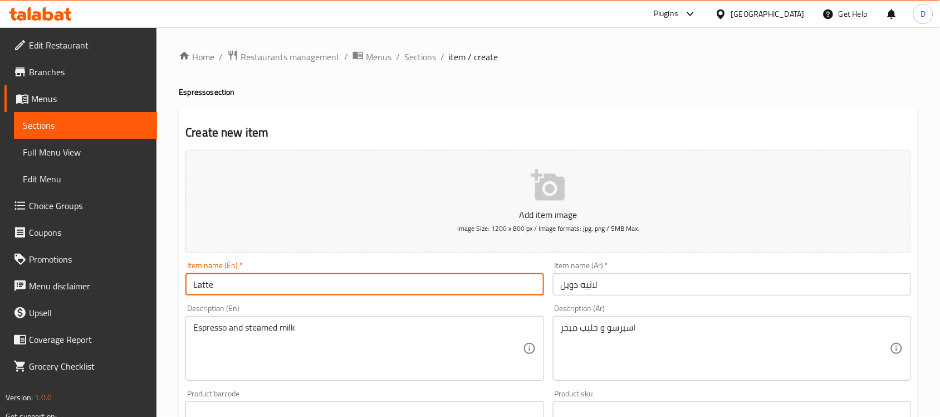
click at [227, 285] on input "Latte" at bounding box center [365, 284] width 358 height 22
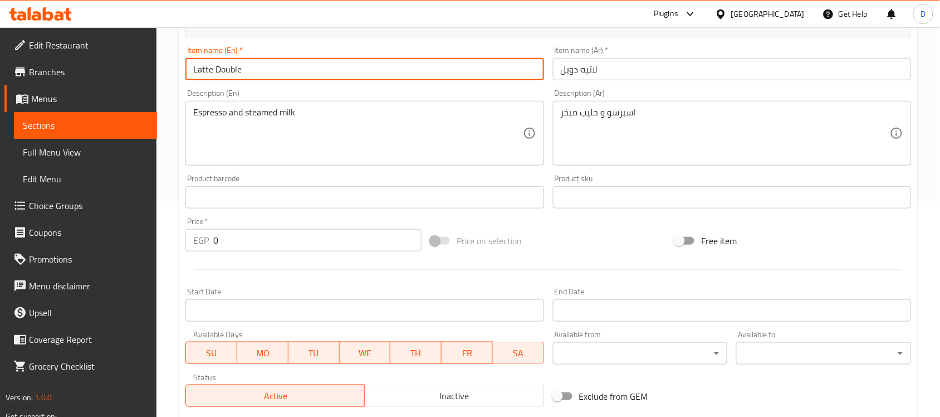
scroll to position [279, 0]
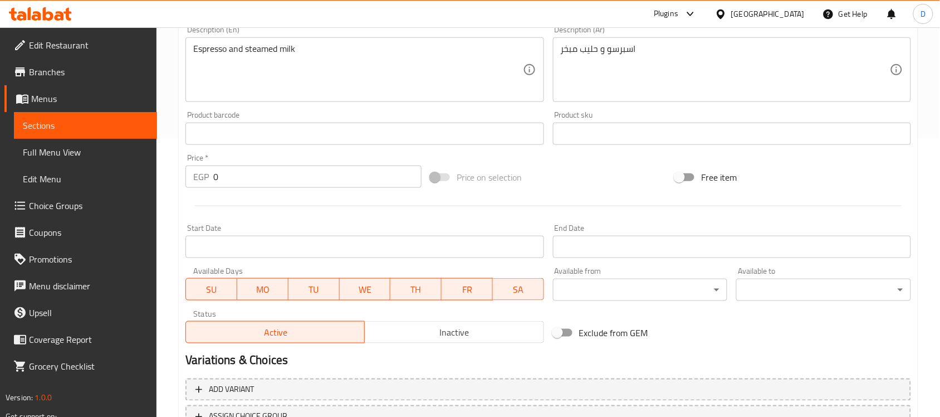
type input "Latte Double"
drag, startPoint x: 221, startPoint y: 184, endPoint x: 201, endPoint y: 186, distance: 20.1
click at [201, 186] on div "EGP 0 Price *" at bounding box center [304, 176] width 236 height 22
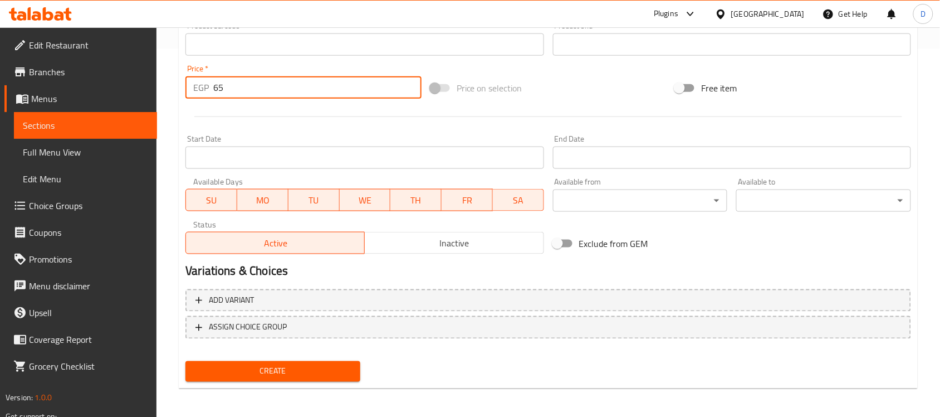
scroll to position [368, 0]
type input "65"
click at [280, 367] on span "Create" at bounding box center [272, 371] width 157 height 14
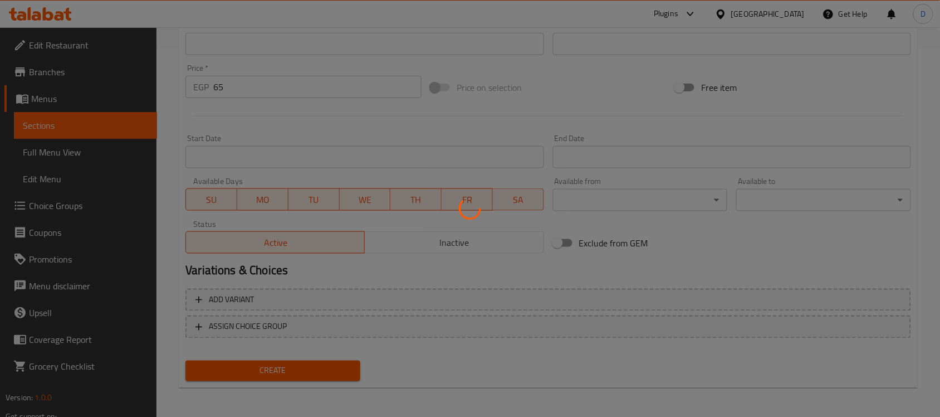
type input "0"
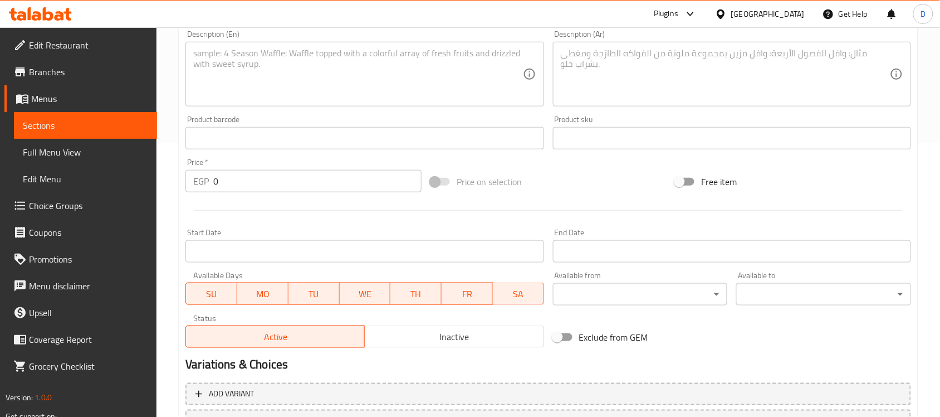
scroll to position [0, 0]
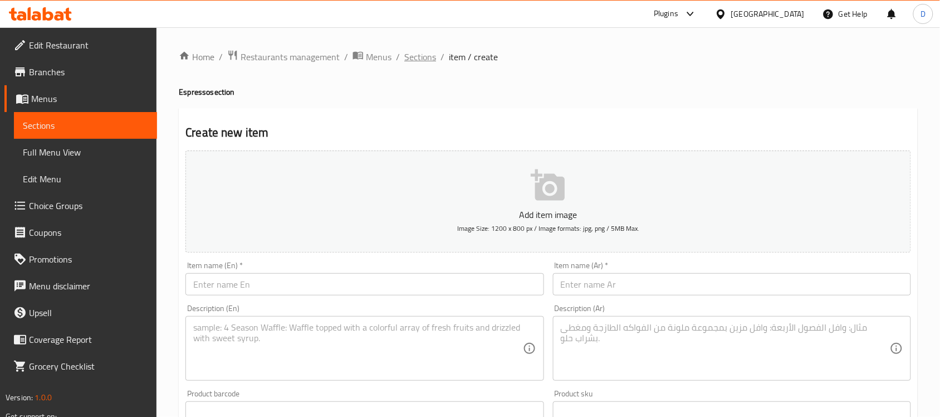
click at [422, 51] on span "Sections" at bounding box center [420, 56] width 32 height 13
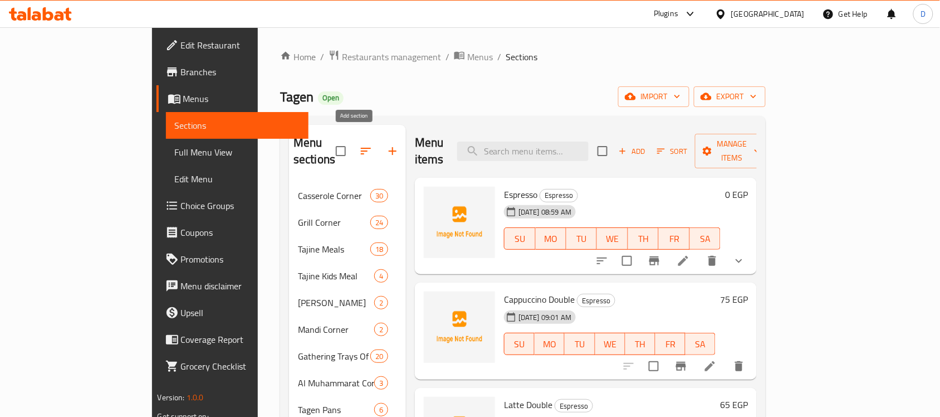
click at [386, 144] on icon "button" at bounding box center [392, 150] width 13 height 13
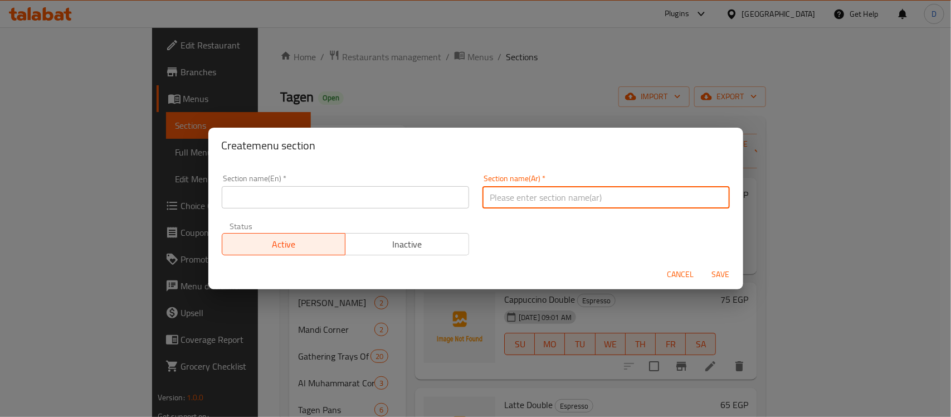
click at [607, 188] on input "text" at bounding box center [605, 197] width 247 height 22
paste input "عصائر فريش"
type input "عصائر فريش"
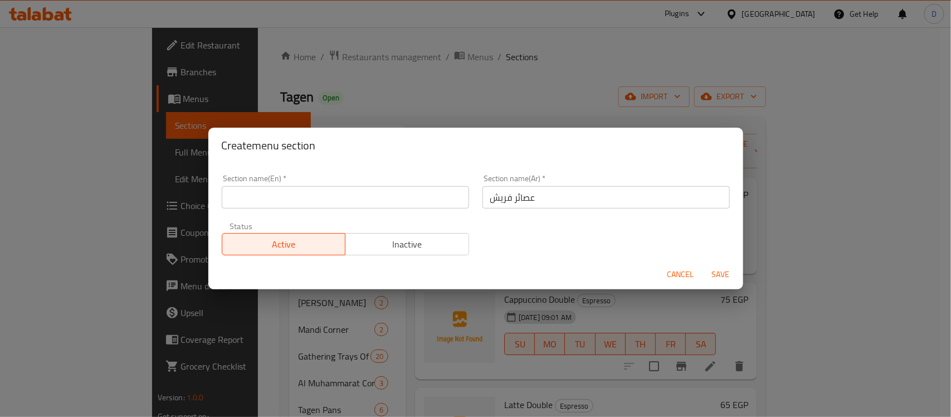
click at [289, 197] on input "text" at bounding box center [345, 197] width 247 height 22
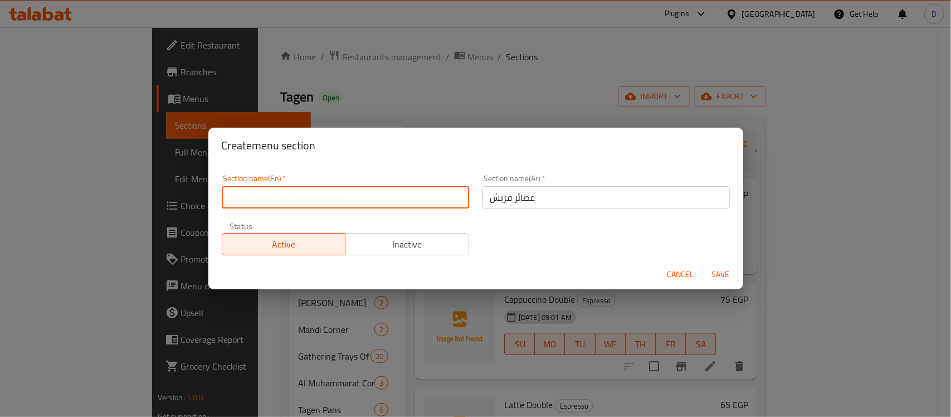
paste input "Fresh juices"
click at [253, 202] on input "Fresh juices" at bounding box center [345, 197] width 247 height 22
type input "Fresh Juices"
click at [719, 276] on span "Save" at bounding box center [721, 274] width 27 height 14
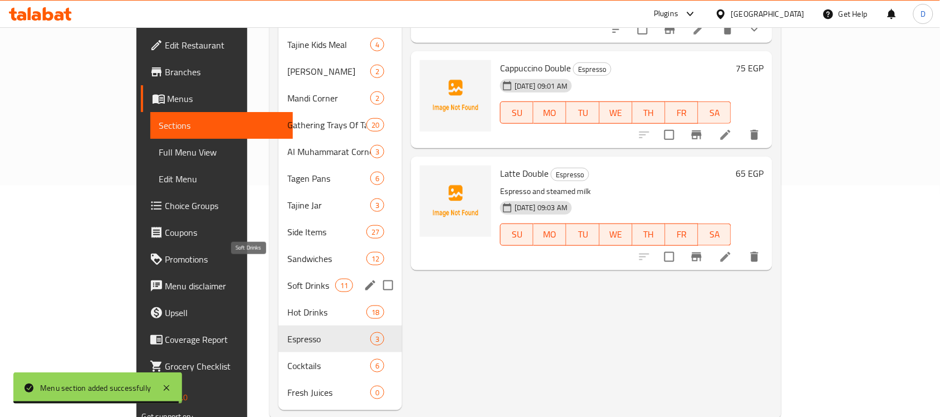
scroll to position [238, 0]
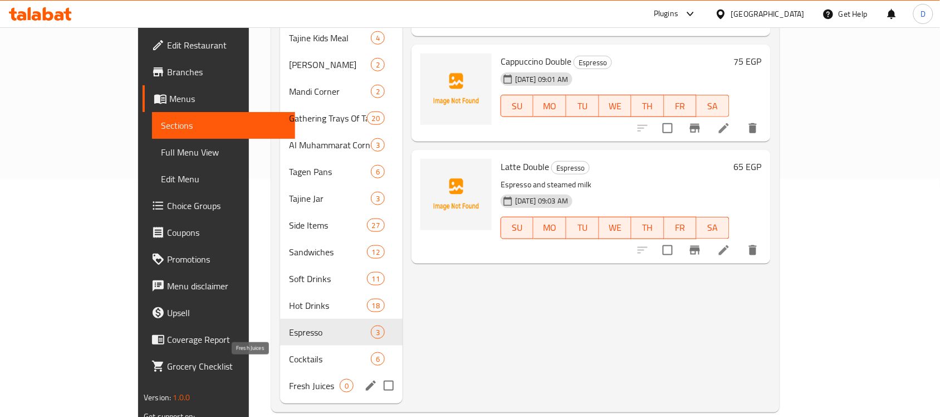
click at [289, 379] on span "Fresh Juices" at bounding box center [314, 385] width 51 height 13
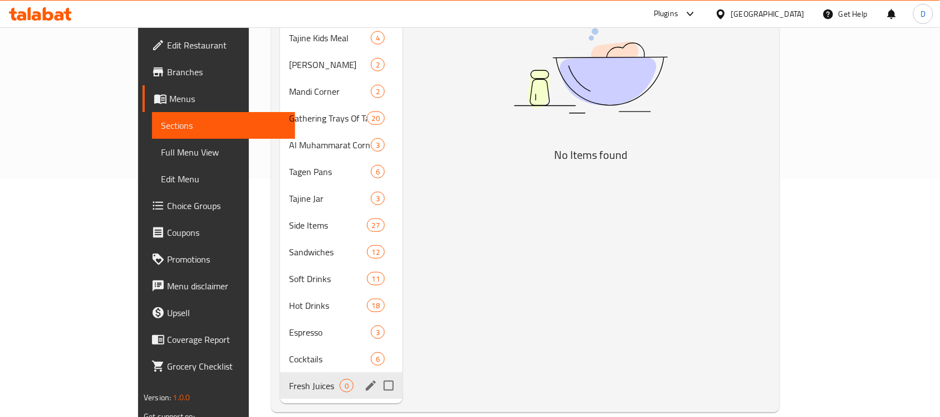
click at [287, 378] on div "Fresh Juices 0" at bounding box center [341, 385] width 123 height 27
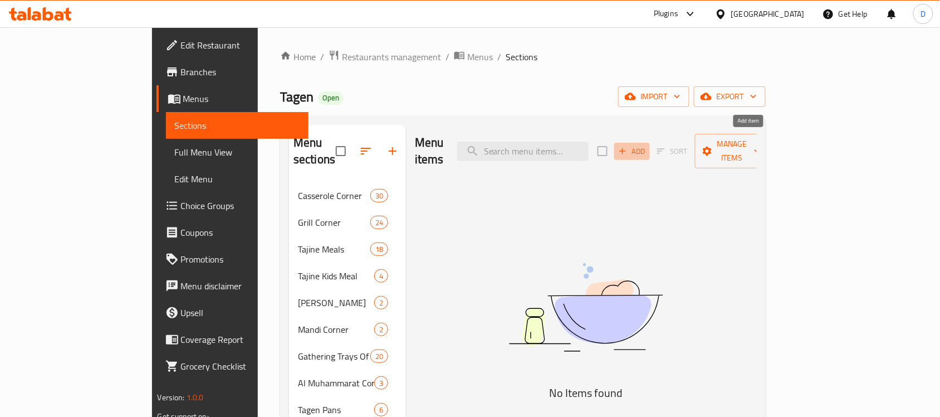
click at [647, 145] on span "Add" at bounding box center [632, 151] width 30 height 13
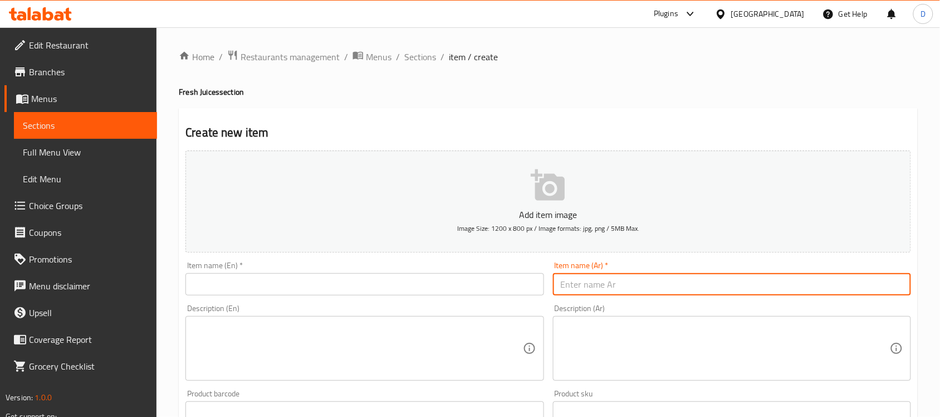
click at [650, 286] on input "text" at bounding box center [732, 284] width 358 height 22
paste input "مانجو"
type input "مانجو"
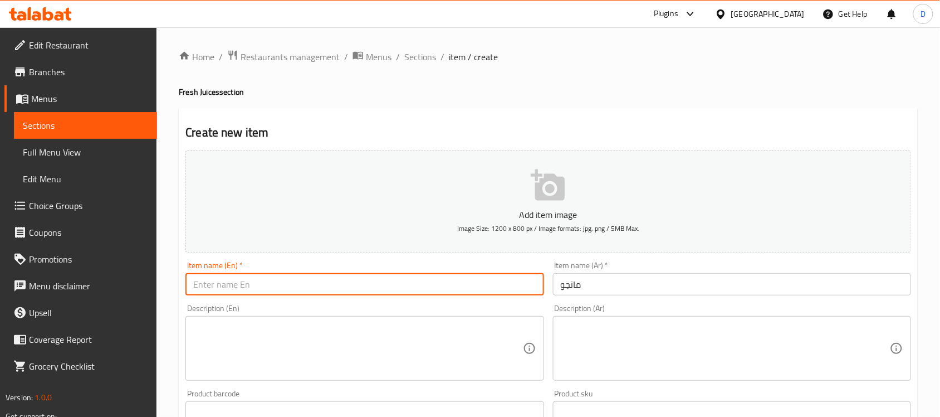
click at [230, 277] on input "text" at bounding box center [365, 284] width 358 height 22
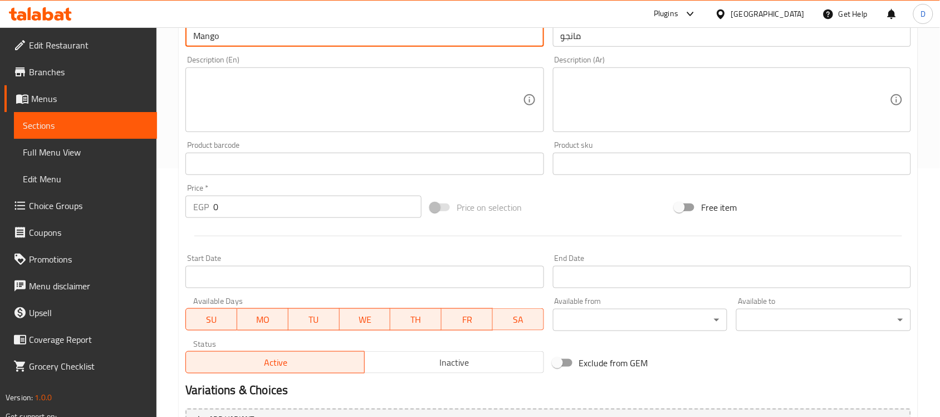
scroll to position [279, 0]
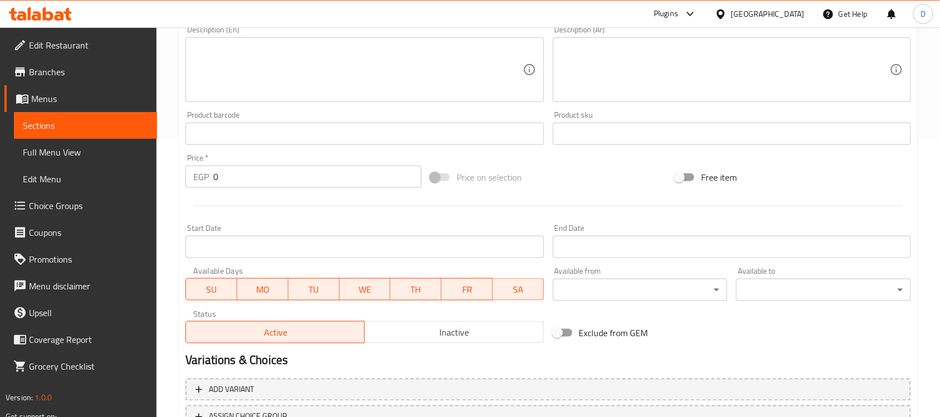
type input "Mango"
drag, startPoint x: 221, startPoint y: 171, endPoint x: 202, endPoint y: 182, distance: 21.7
click at [202, 182] on div "EGP 0 Price *" at bounding box center [304, 176] width 236 height 22
type input "50"
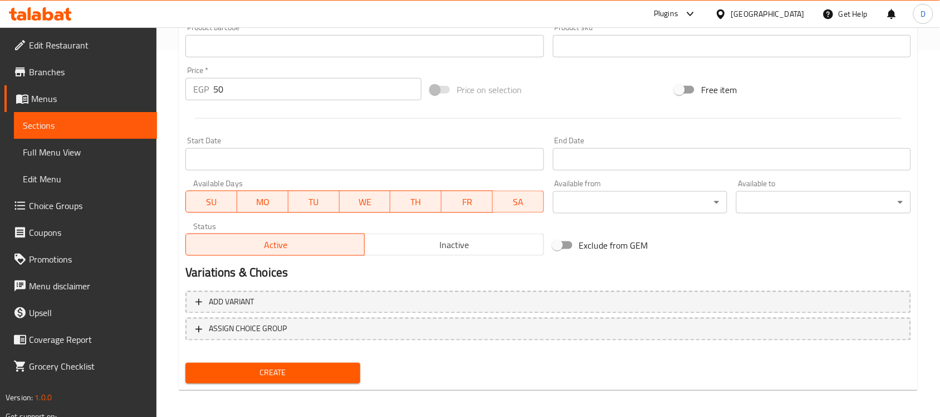
scroll to position [368, 0]
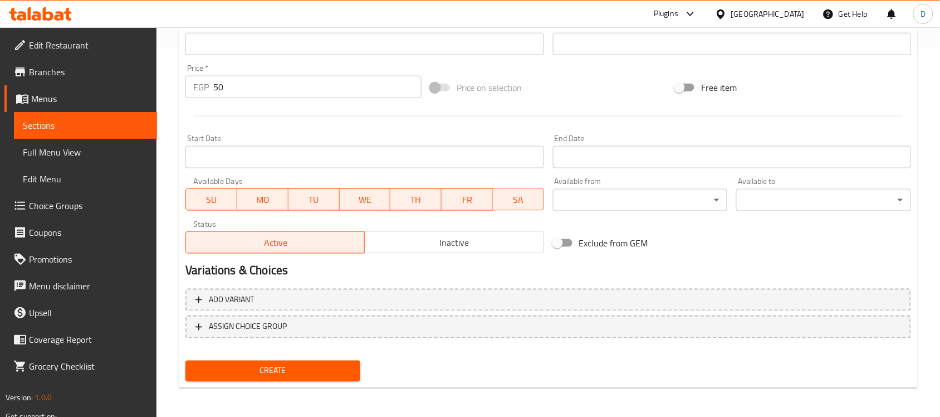
click at [269, 360] on button "Create" at bounding box center [273, 370] width 175 height 21
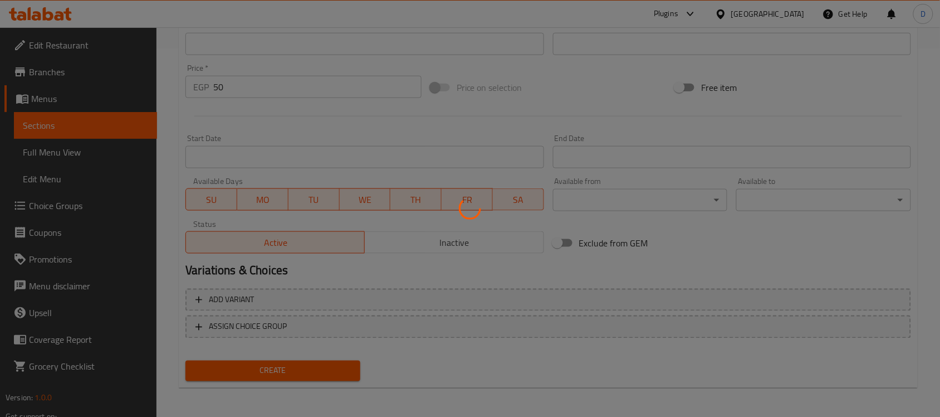
type input "0"
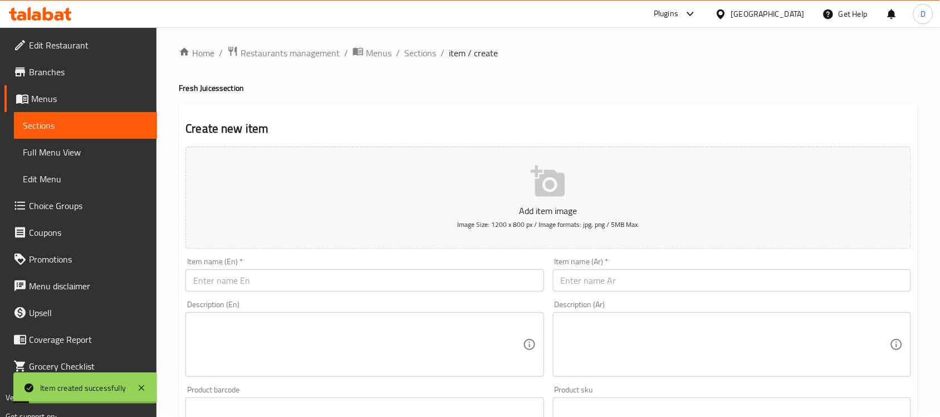
scroll to position [0, 0]
click at [413, 60] on span "Sections" at bounding box center [420, 56] width 32 height 13
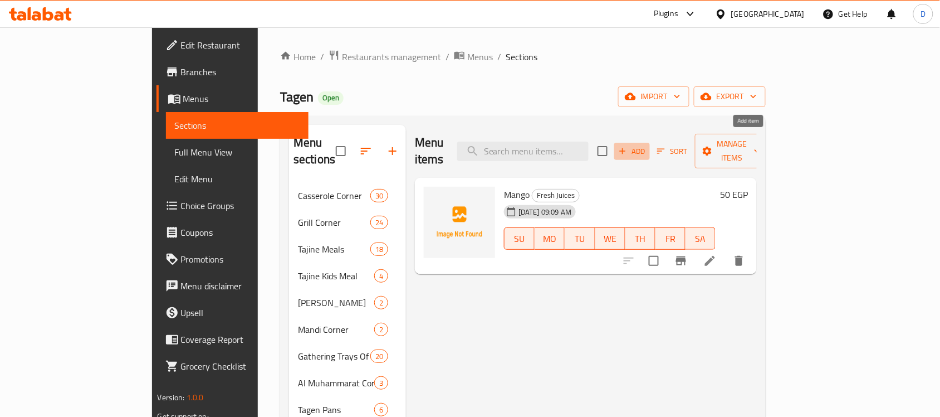
click at [647, 145] on span "Add" at bounding box center [632, 151] width 30 height 13
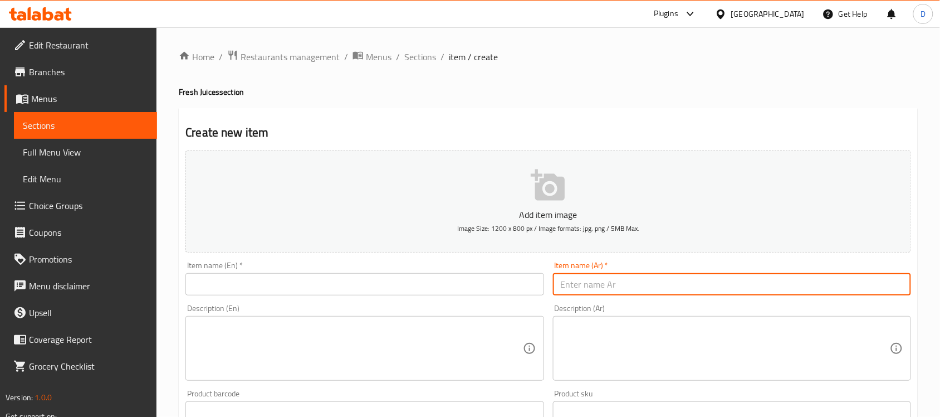
click at [736, 279] on input "text" at bounding box center [732, 284] width 358 height 22
paste input "فراوله"
type input "فراوله"
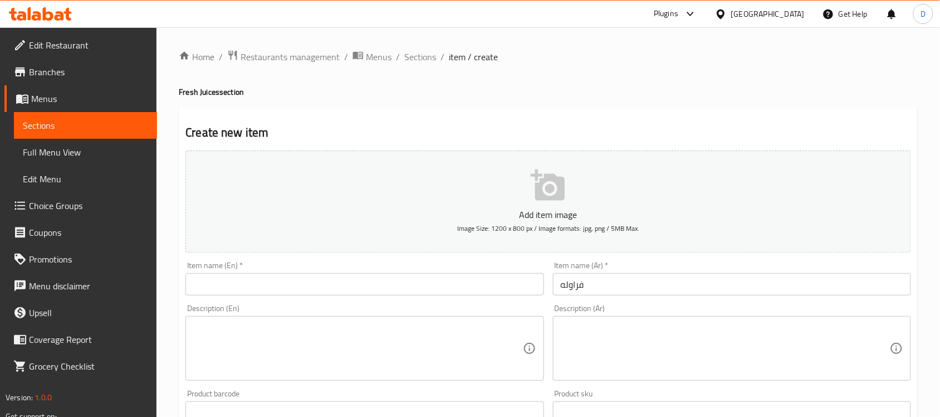
click at [631, 124] on h2 "Create new item" at bounding box center [549, 132] width 726 height 17
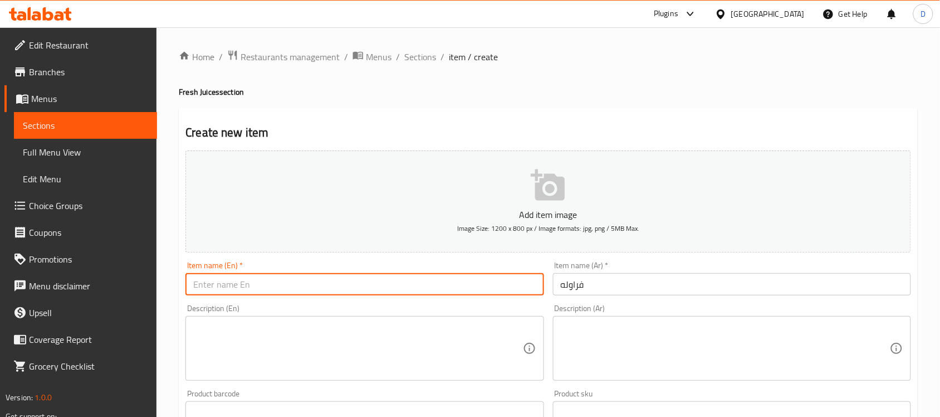
click at [250, 276] on input "text" at bounding box center [365, 284] width 358 height 22
paste input "Strawberry"
type input "Strawberry"
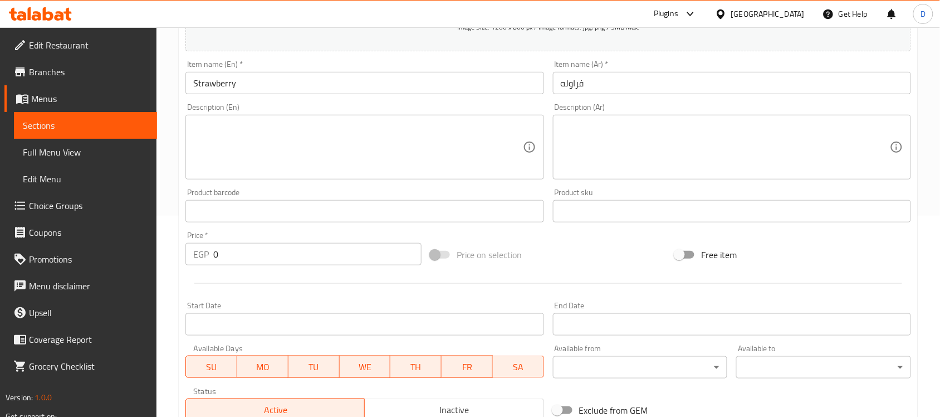
scroll to position [209, 0]
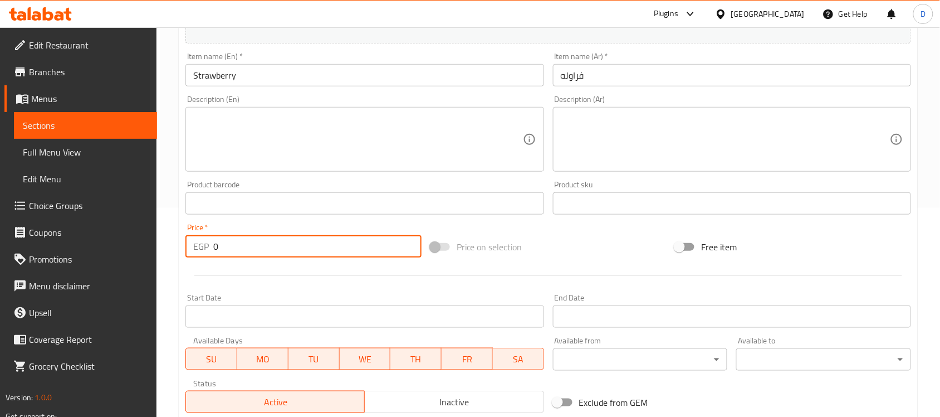
drag, startPoint x: 235, startPoint y: 248, endPoint x: 213, endPoint y: 251, distance: 21.4
click at [213, 251] on input "0" at bounding box center [317, 246] width 208 height 22
type input "50"
click at [271, 281] on div at bounding box center [548, 275] width 735 height 27
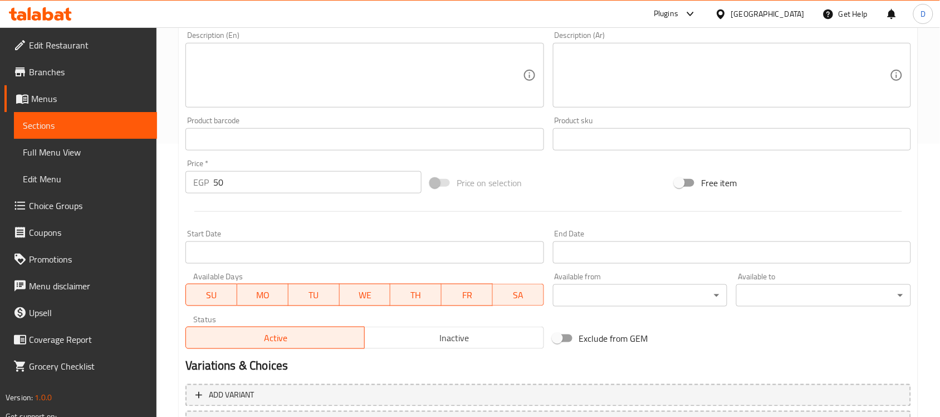
scroll to position [368, 0]
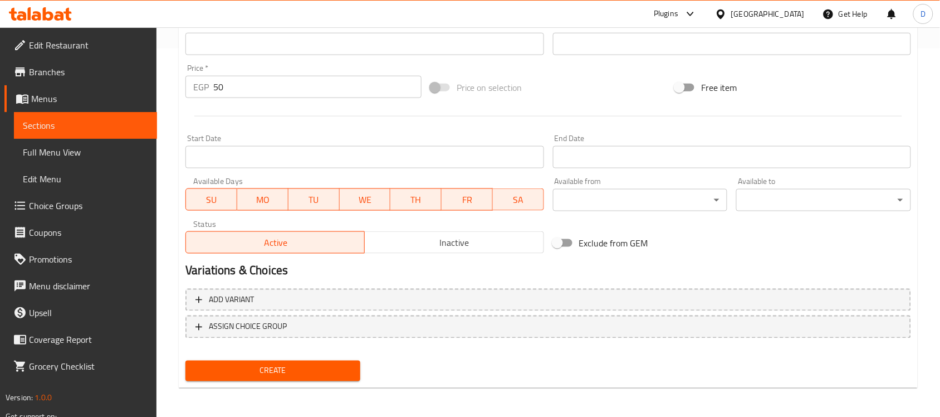
click at [314, 364] on span "Create" at bounding box center [272, 371] width 157 height 14
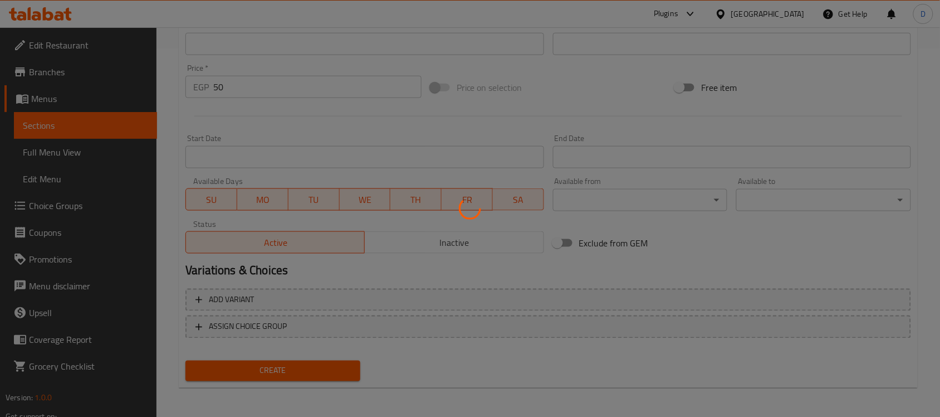
type input "0"
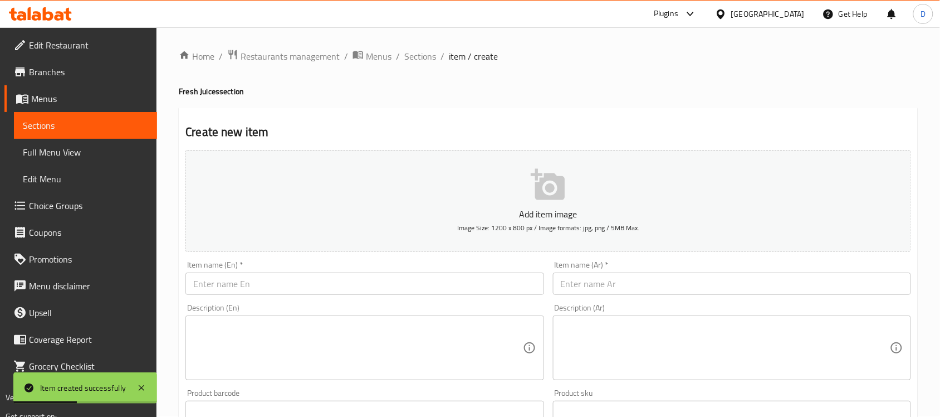
scroll to position [0, 0]
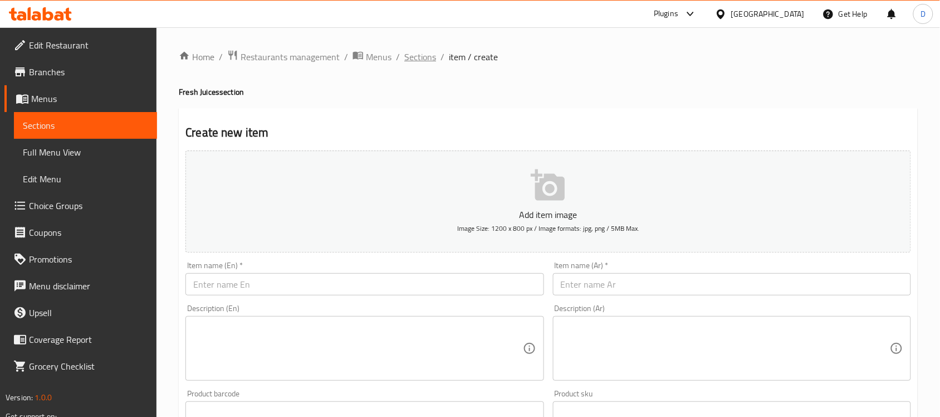
click at [411, 59] on span "Sections" at bounding box center [420, 56] width 32 height 13
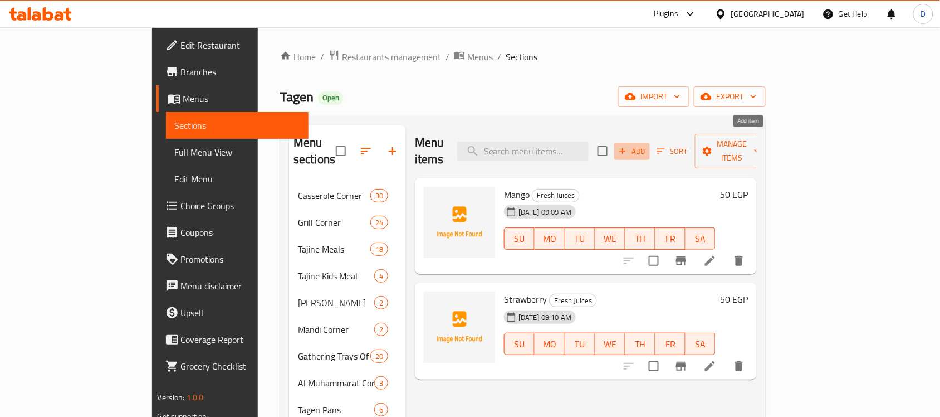
click at [647, 145] on span "Add" at bounding box center [632, 151] width 30 height 13
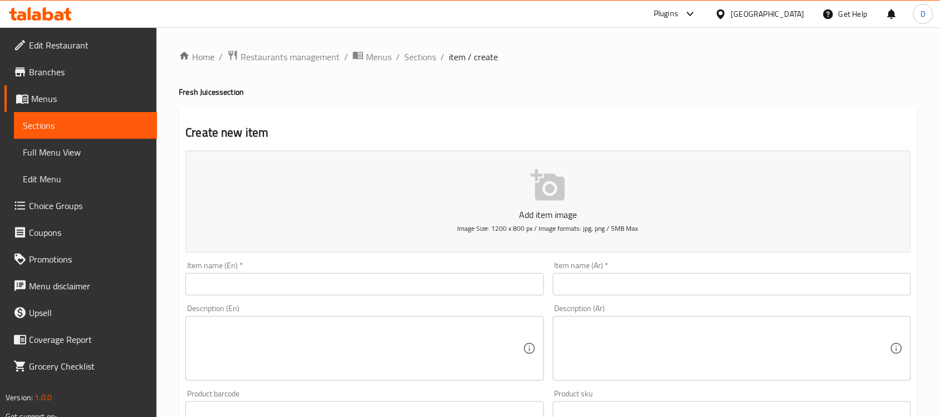
click at [605, 284] on input "text" at bounding box center [732, 284] width 358 height 22
paste input "اناناس"
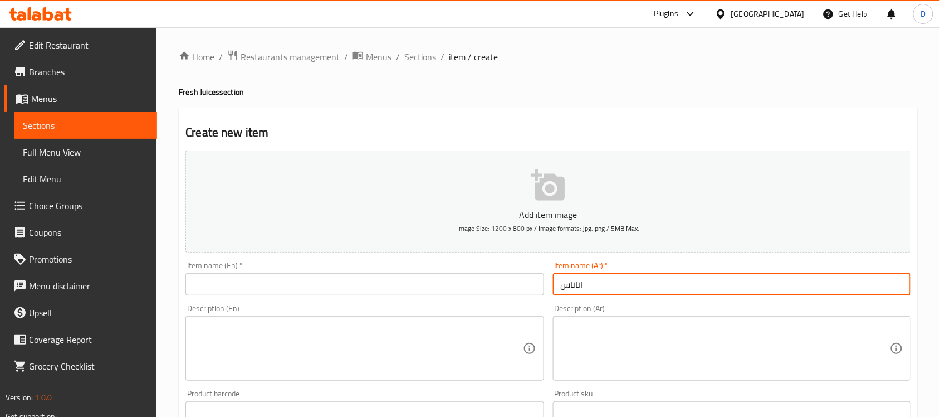
type input "اناناس"
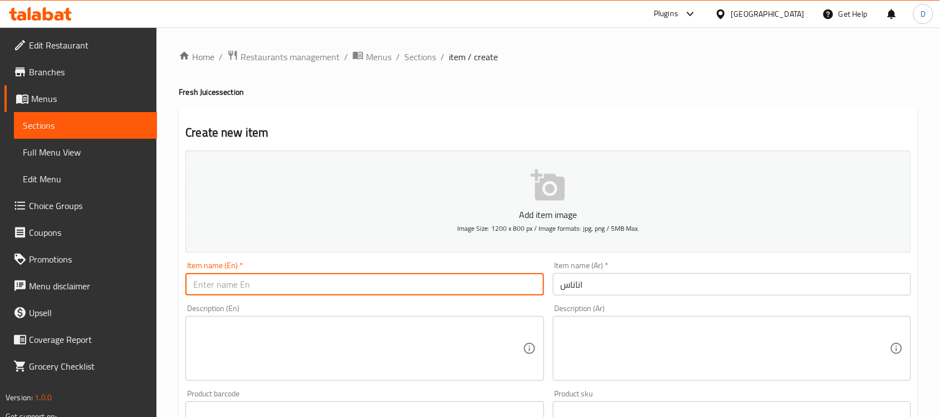
click at [265, 288] on input "text" at bounding box center [365, 284] width 358 height 22
paste input "pineapple"
drag, startPoint x: 279, startPoint y: 281, endPoint x: 232, endPoint y: 287, distance: 46.6
click at [232, 287] on input "Pineapple Juice" at bounding box center [365, 284] width 358 height 22
type input "Pineapple"
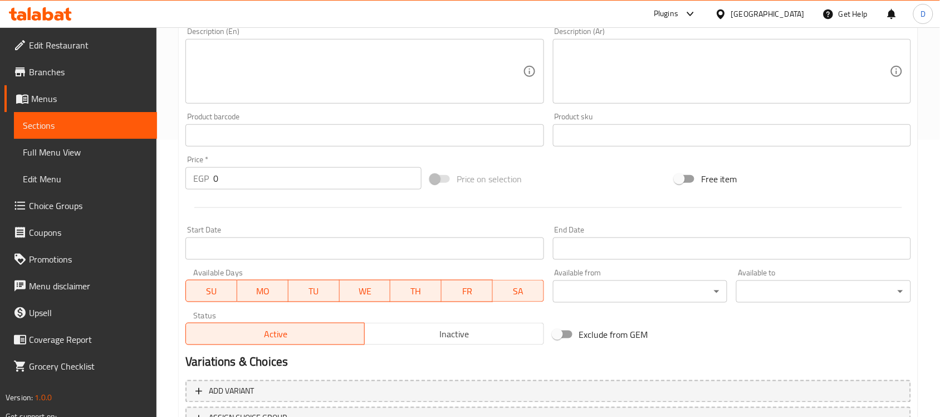
scroll to position [279, 0]
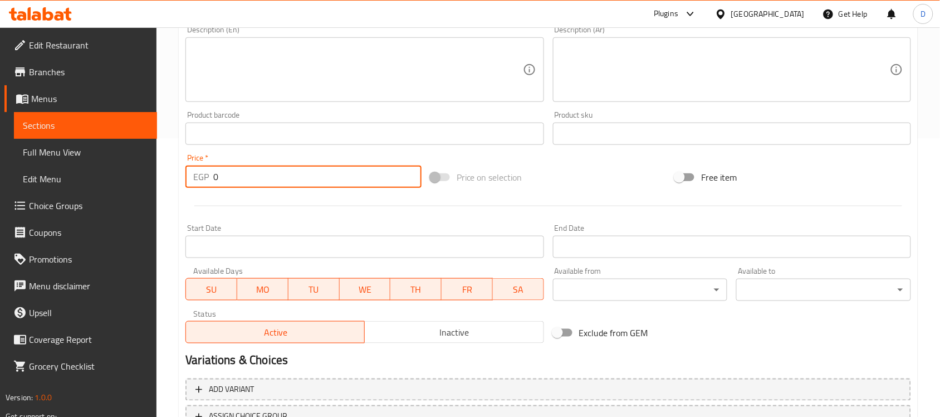
drag, startPoint x: 241, startPoint y: 181, endPoint x: 206, endPoint y: 178, distance: 35.2
click at [206, 178] on div "EGP 0 Price *" at bounding box center [304, 176] width 236 height 22
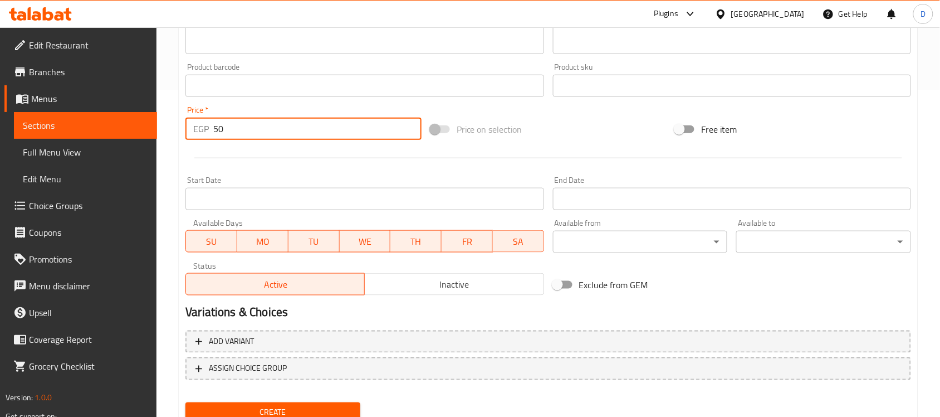
scroll to position [368, 0]
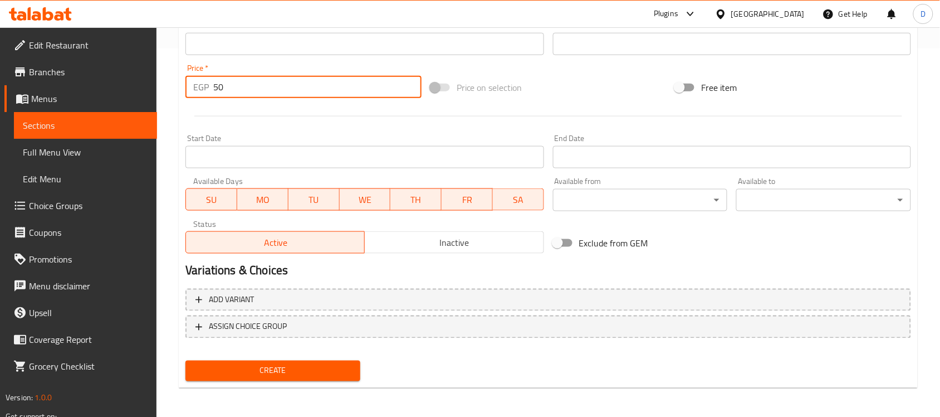
type input "50"
click at [240, 372] on span "Create" at bounding box center [272, 371] width 157 height 14
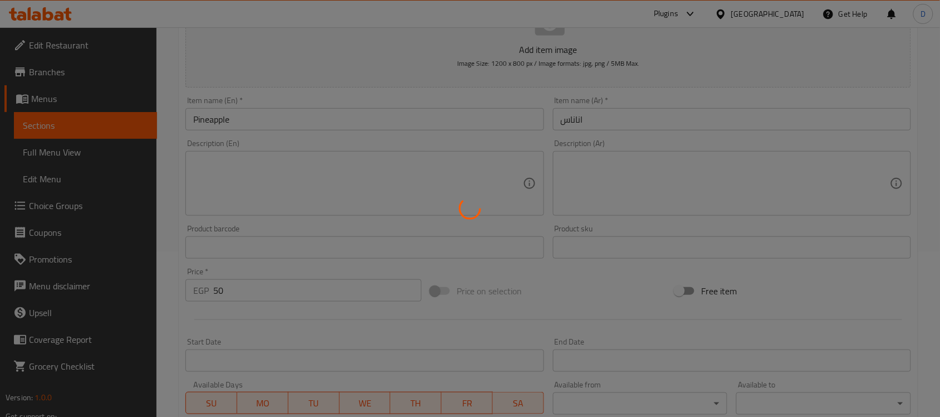
scroll to position [159, 0]
type input "0"
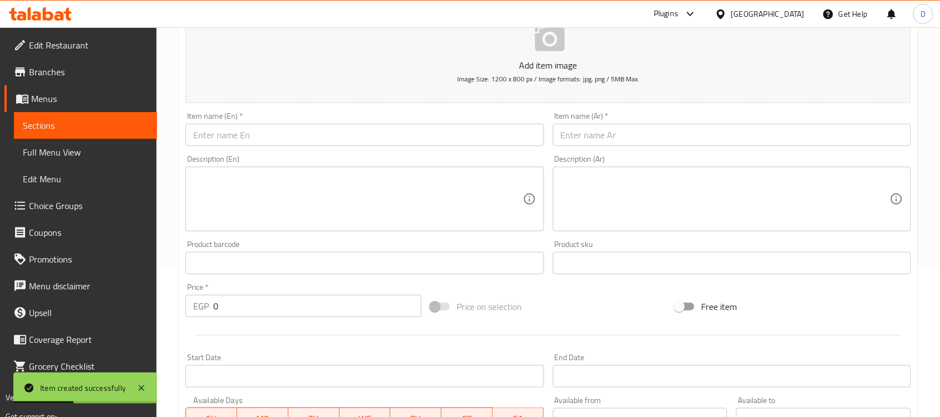
scroll to position [0, 0]
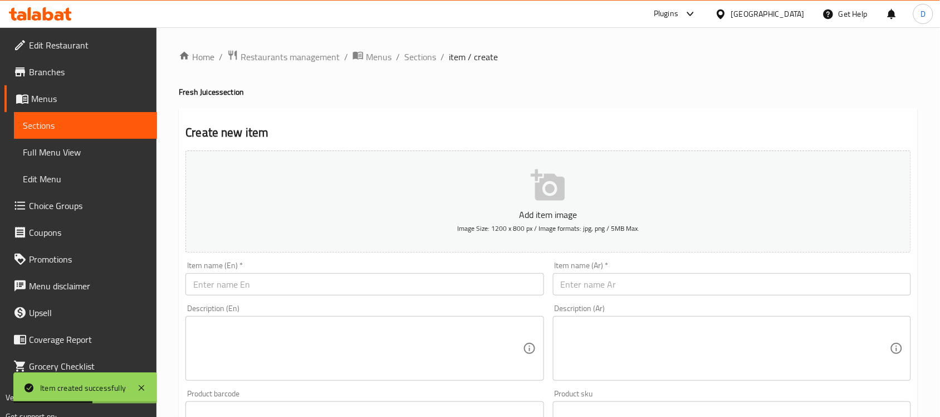
click at [421, 67] on div "Home / Restaurants management / Menus / Sections / item / create Fresh Juices s…" at bounding box center [548, 407] width 739 height 715
click at [419, 56] on span "Sections" at bounding box center [420, 56] width 32 height 13
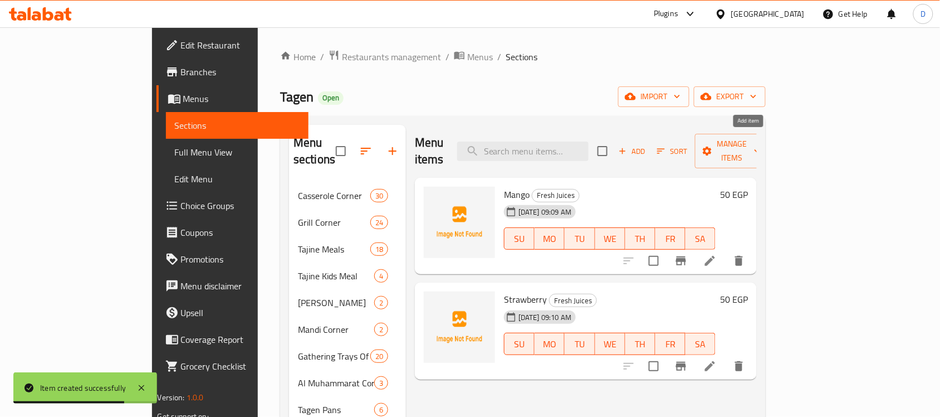
click at [647, 145] on span "Add" at bounding box center [632, 151] width 30 height 13
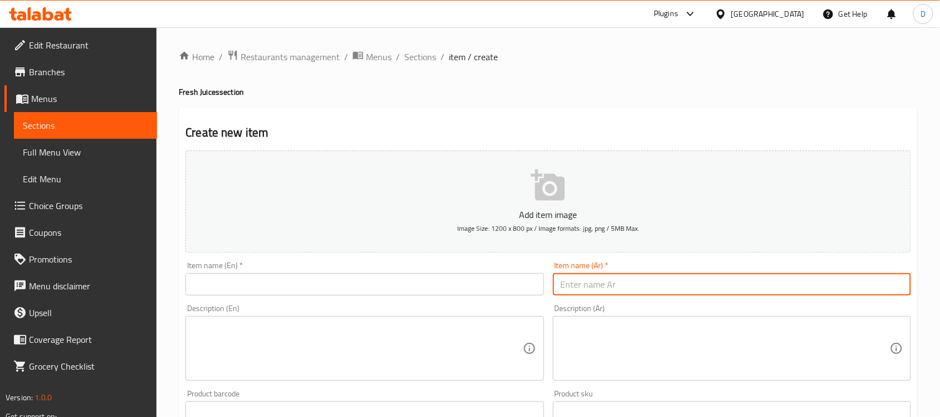
click at [606, 292] on input "text" at bounding box center [732, 284] width 358 height 22
paste input "خوخ"
type input "خوخ"
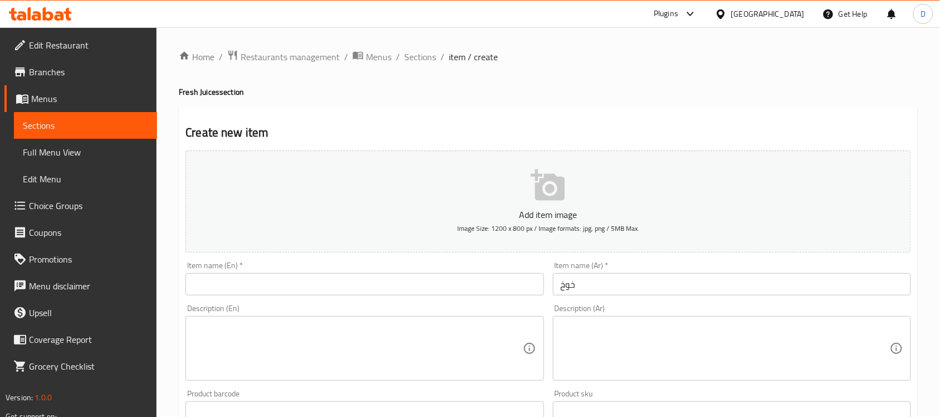
click at [247, 287] on input "text" at bounding box center [365, 284] width 358 height 22
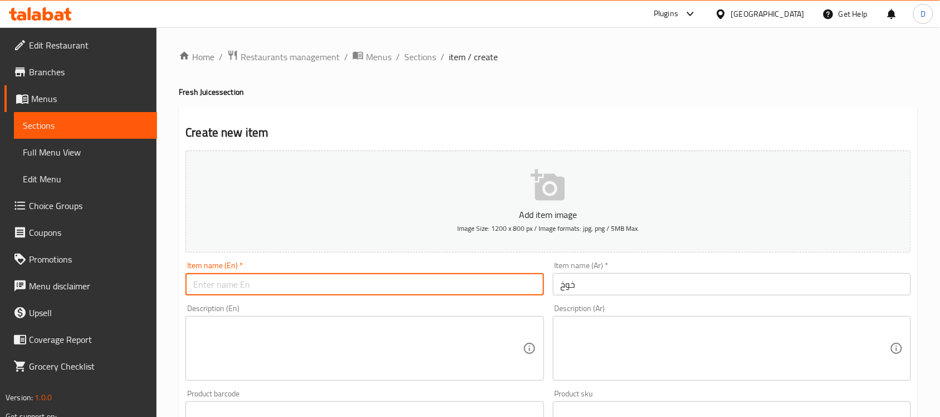
paste input "peach"
drag, startPoint x: 316, startPoint y: 293, endPoint x: 218, endPoint y: 282, distance: 98.7
click at [218, 282] on input "Peach Mango Juice Double" at bounding box center [365, 284] width 358 height 22
type input "Peach"
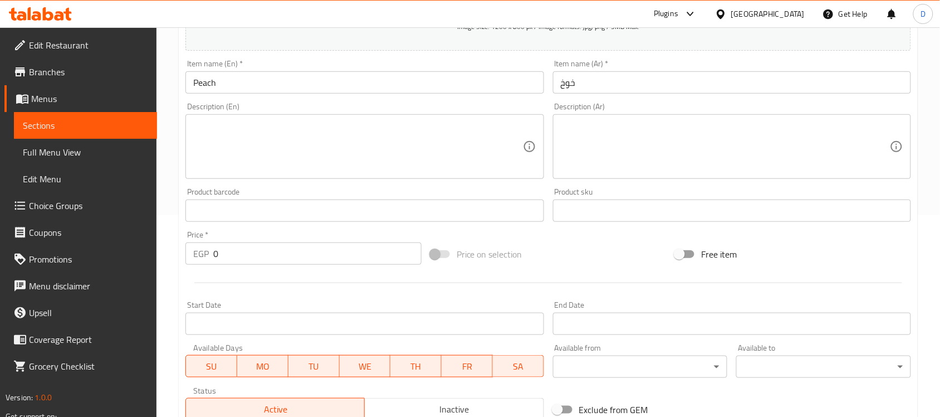
scroll to position [209, 0]
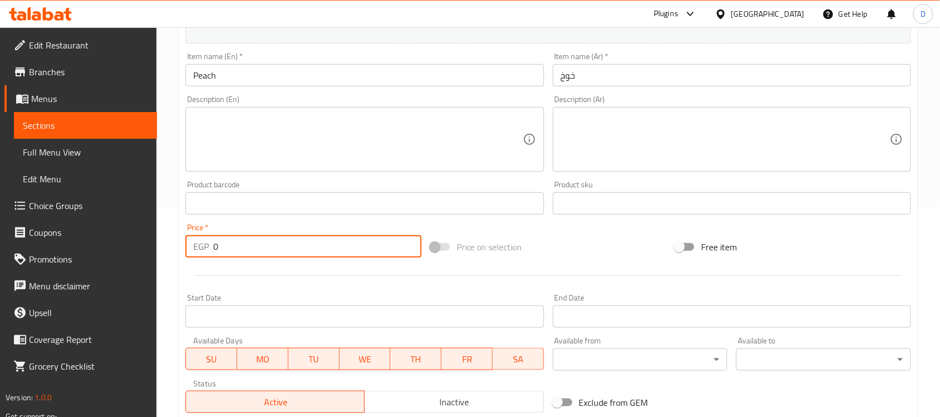
drag, startPoint x: 231, startPoint y: 249, endPoint x: 208, endPoint y: 251, distance: 23.5
click at [208, 251] on div "EGP 0 Price *" at bounding box center [304, 246] width 236 height 22
type input "50"
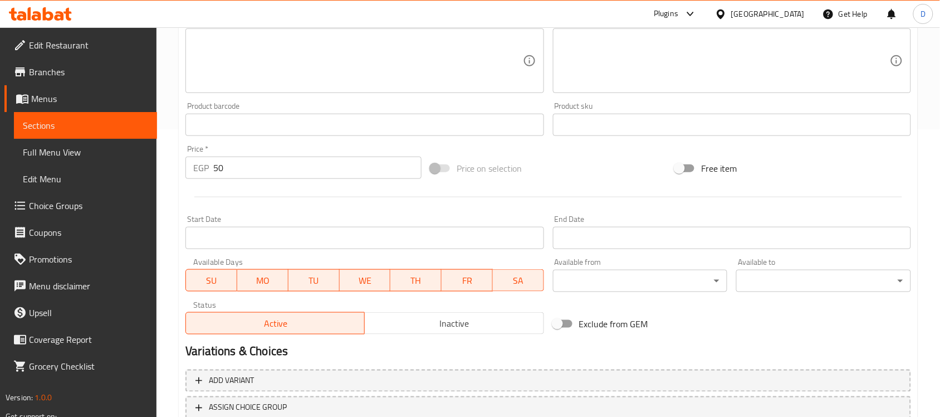
scroll to position [368, 0]
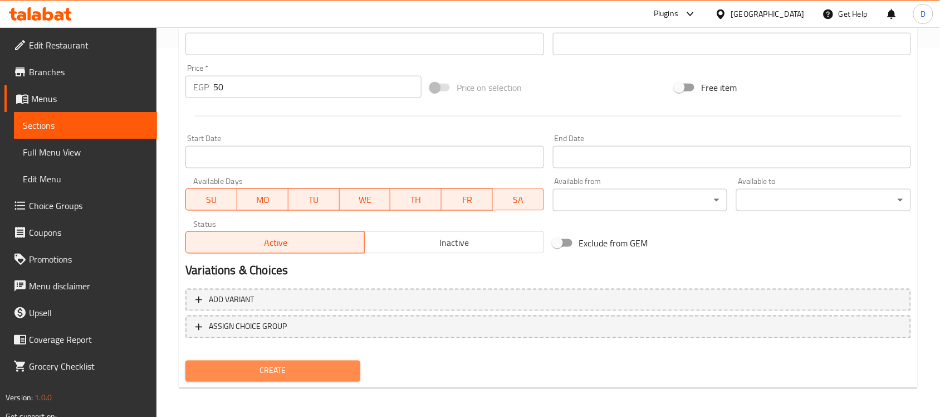
click at [282, 360] on button "Create" at bounding box center [273, 370] width 175 height 21
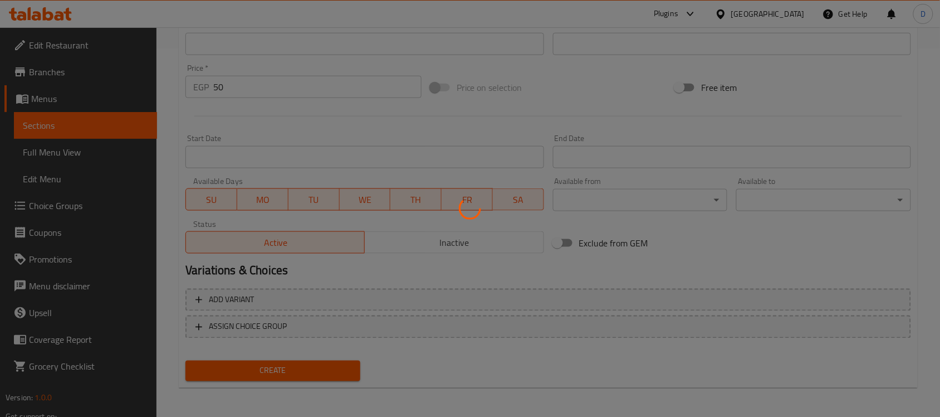
type input "0"
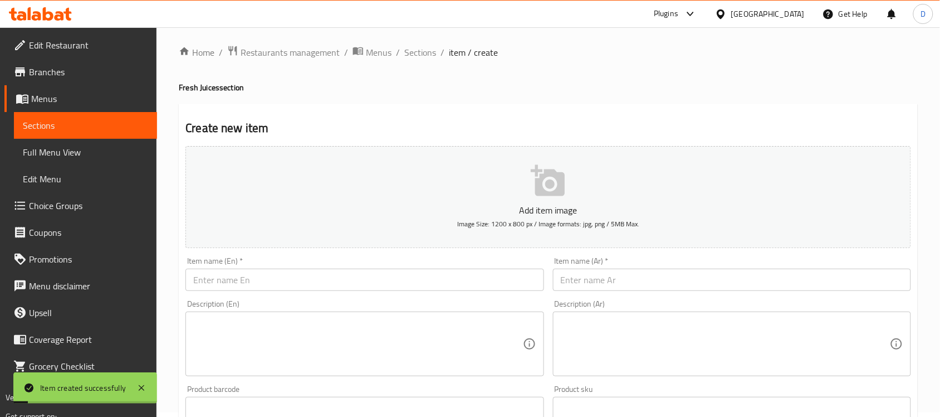
scroll to position [0, 0]
click at [419, 56] on span "Sections" at bounding box center [420, 56] width 32 height 13
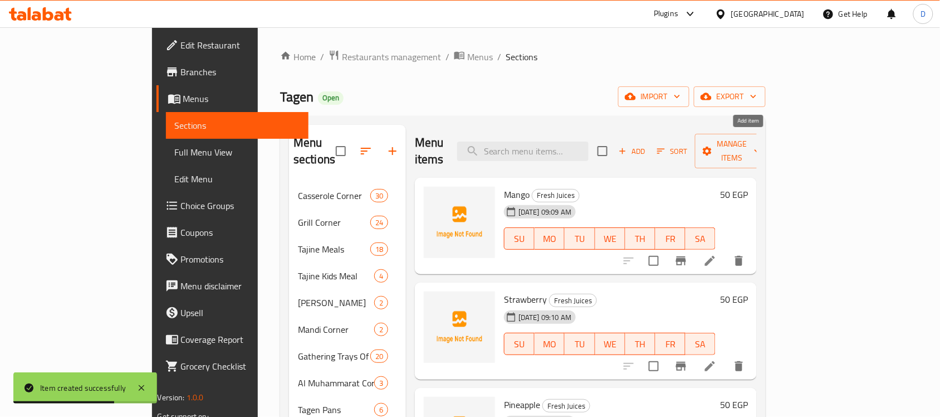
click at [647, 145] on span "Add" at bounding box center [632, 151] width 30 height 13
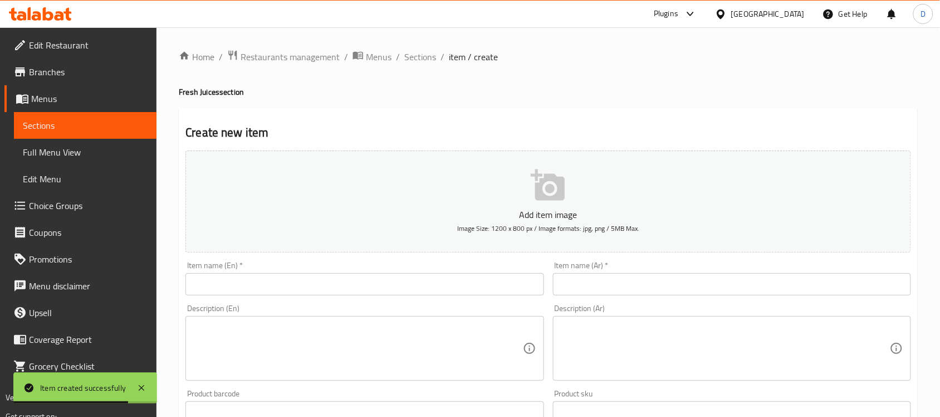
click at [636, 287] on input "text" at bounding box center [732, 284] width 358 height 22
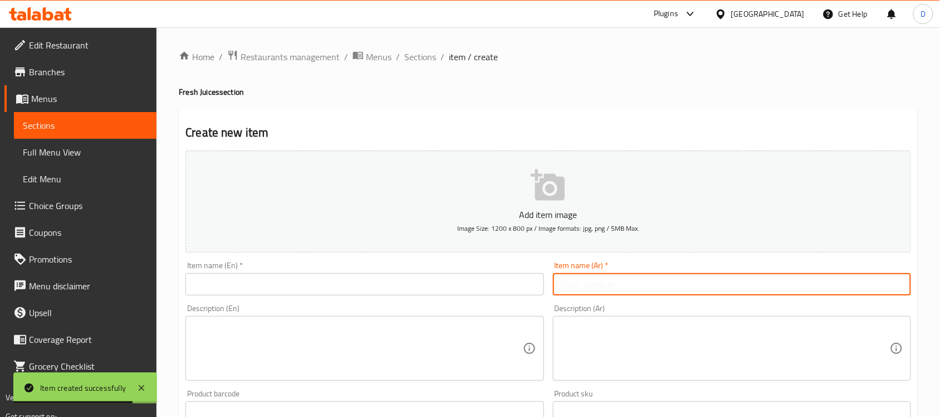
paste input "جوافة"
type input "جوافة"
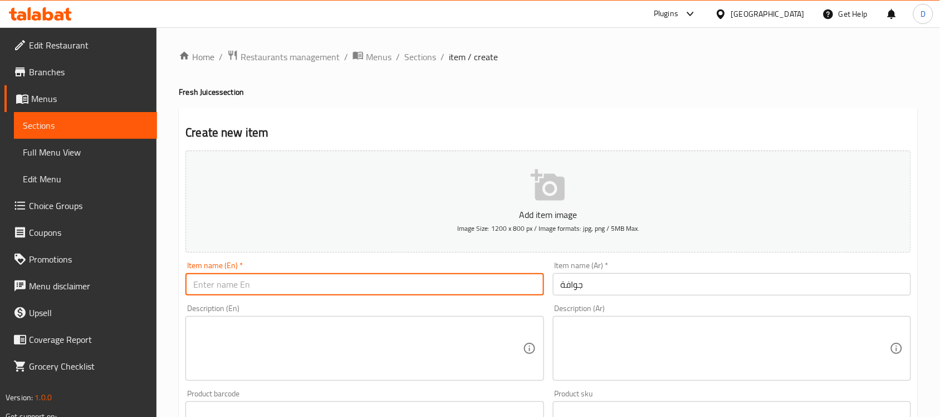
click at [235, 286] on input "text" at bounding box center [365, 284] width 358 height 22
paste input "guava"
click at [249, 275] on input "guava" at bounding box center [365, 284] width 358 height 22
drag, startPoint x: 268, startPoint y: 282, endPoint x: 219, endPoint y: 285, distance: 49.1
click at [219, 285] on input "Guava Juice" at bounding box center [365, 284] width 358 height 22
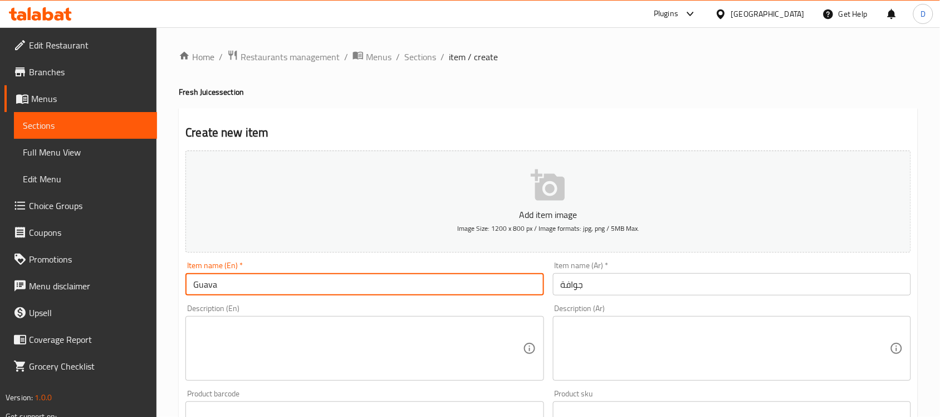
type input "Guava"
click at [406, 235] on button "Add item image Image Size: 1200 x 800 px / Image formats: jpg, png / 5MB Max." at bounding box center [549, 201] width 726 height 102
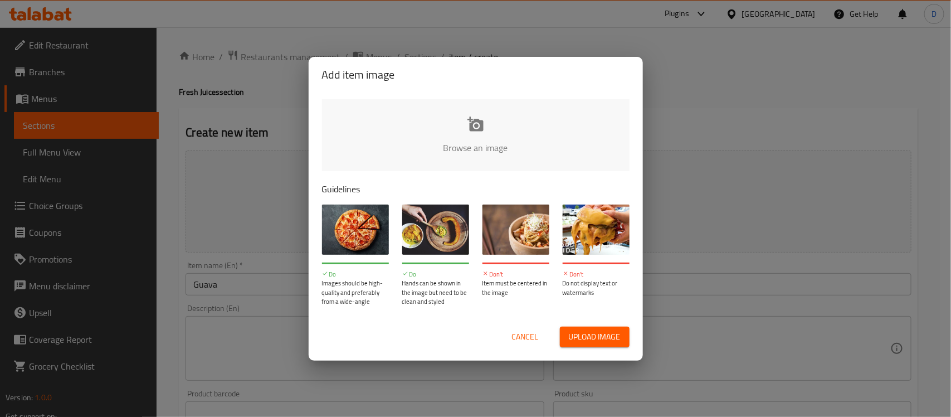
click at [508, 330] on button "Cancel" at bounding box center [526, 336] width 36 height 21
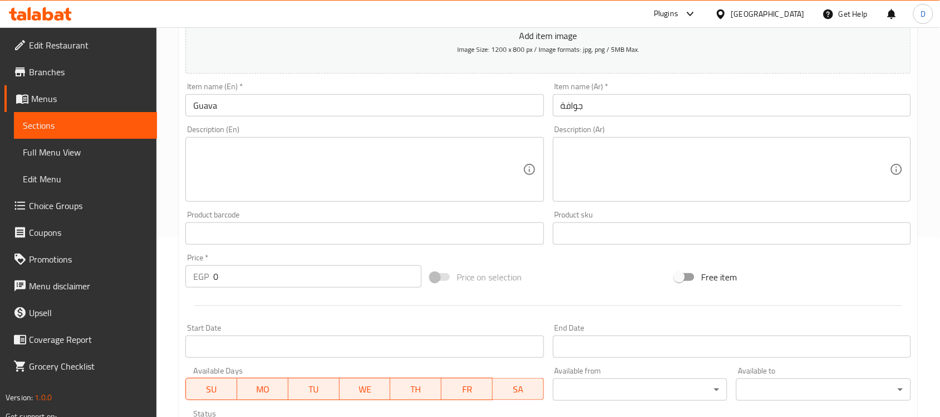
scroll to position [209, 0]
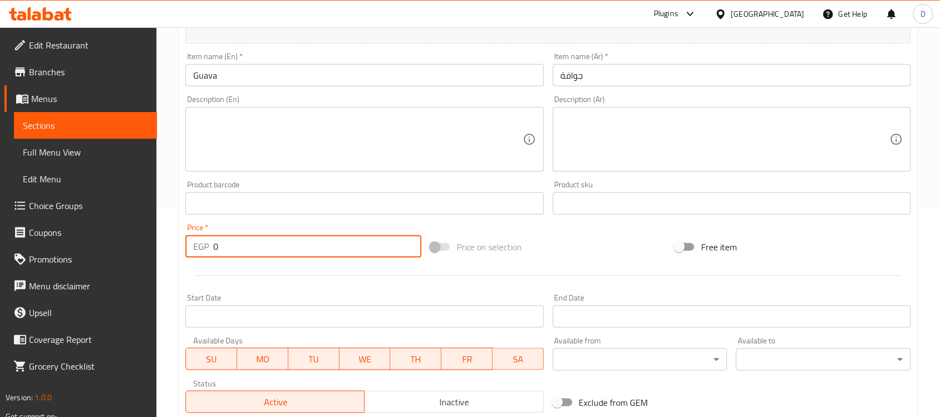
drag, startPoint x: 224, startPoint y: 251, endPoint x: 199, endPoint y: 251, distance: 24.5
click at [199, 251] on div "EGP 0 Price *" at bounding box center [304, 246] width 236 height 22
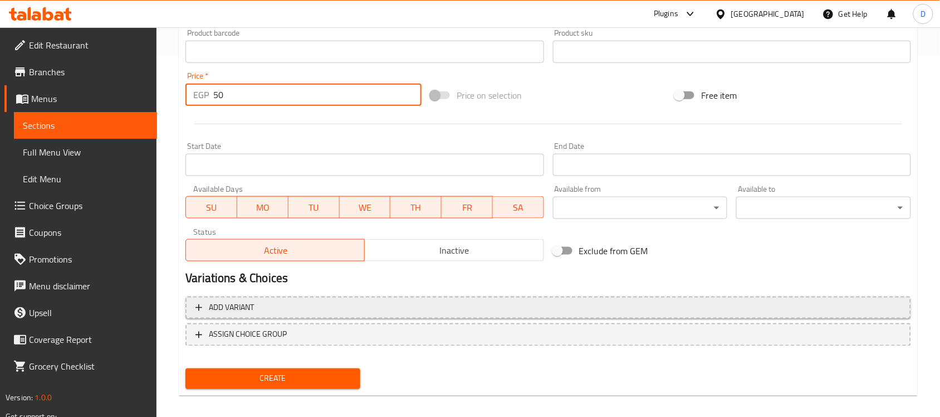
scroll to position [368, 0]
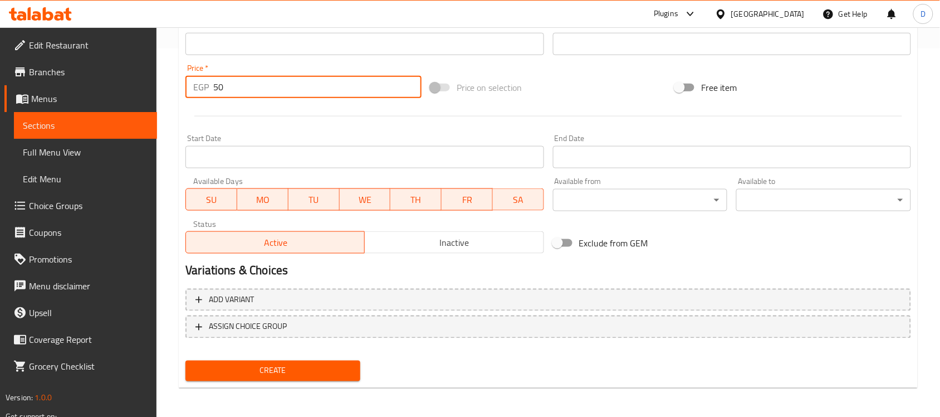
type input "50"
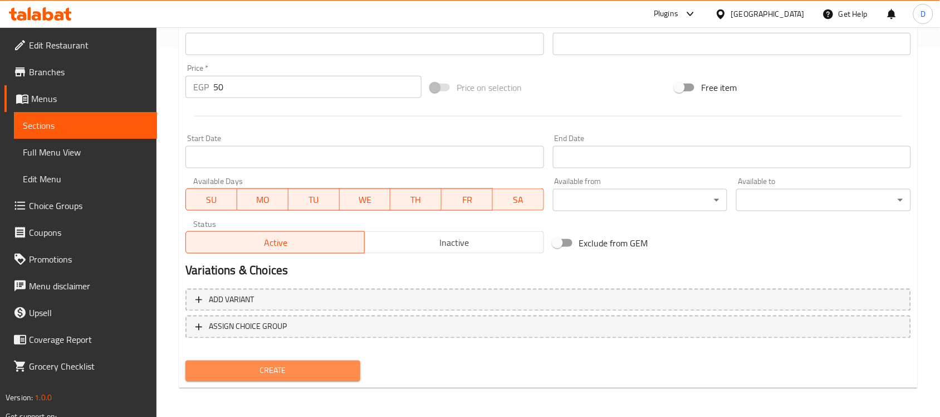
click at [305, 372] on span "Create" at bounding box center [272, 371] width 157 height 14
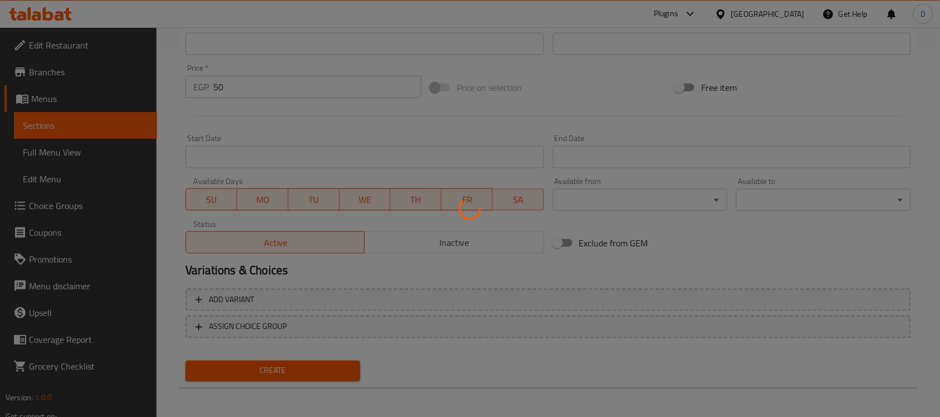
type input "0"
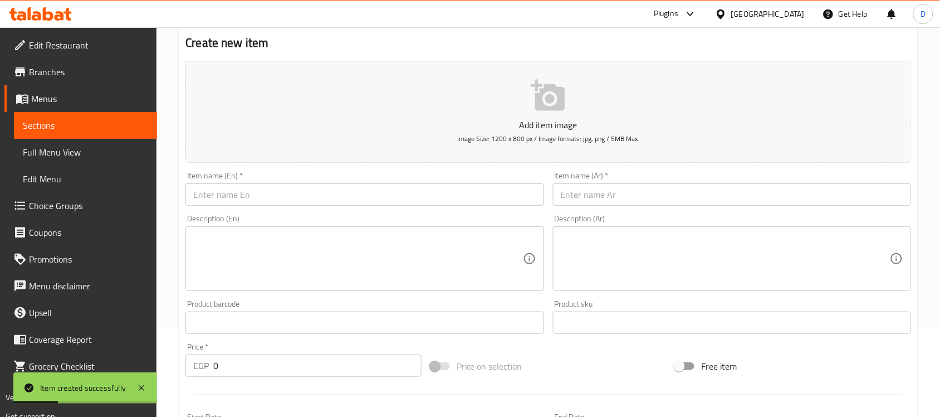
scroll to position [0, 0]
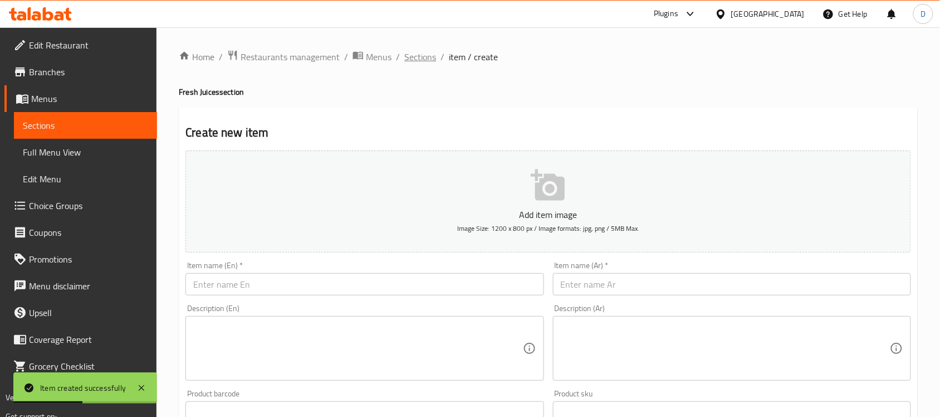
click at [419, 63] on span "Sections" at bounding box center [420, 56] width 32 height 13
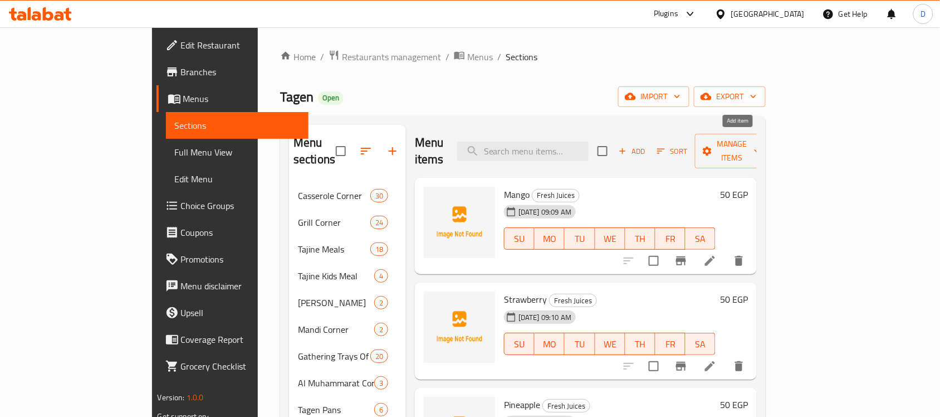
click at [647, 145] on span "Add" at bounding box center [632, 151] width 30 height 13
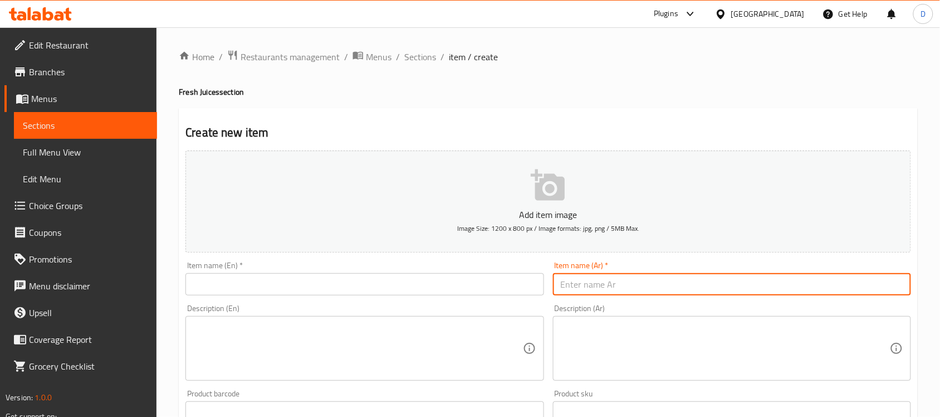
click at [608, 294] on input "text" at bounding box center [732, 284] width 358 height 22
paste input "جوافة بلين"
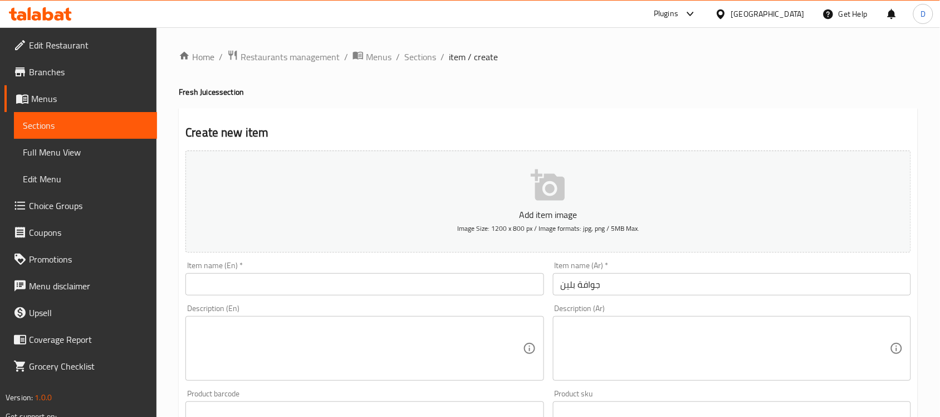
click at [560, 285] on input "جوافة بلين" at bounding box center [732, 284] width 358 height 22
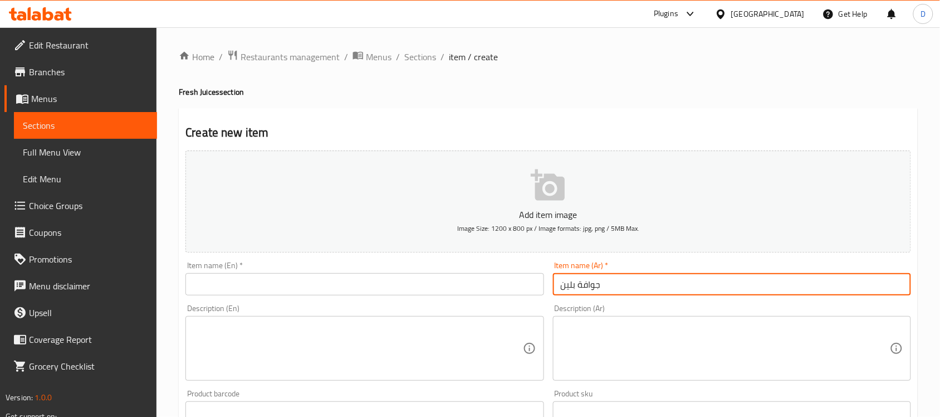
click at [565, 284] on input "جوافة بلين" at bounding box center [732, 284] width 358 height 22
drag, startPoint x: 558, startPoint y: 284, endPoint x: 569, endPoint y: 291, distance: 12.5
click at [569, 291] on input "جوافة بلين" at bounding box center [732, 284] width 358 height 22
click at [589, 276] on input "جوافة بلبن" at bounding box center [732, 284] width 358 height 22
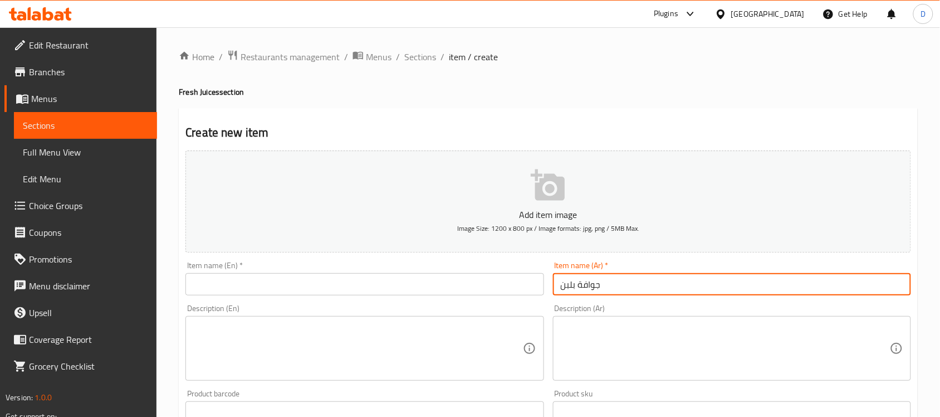
click at [589, 276] on input "جوافة بلبن" at bounding box center [732, 284] width 358 height 22
type input "جوافة بلبن"
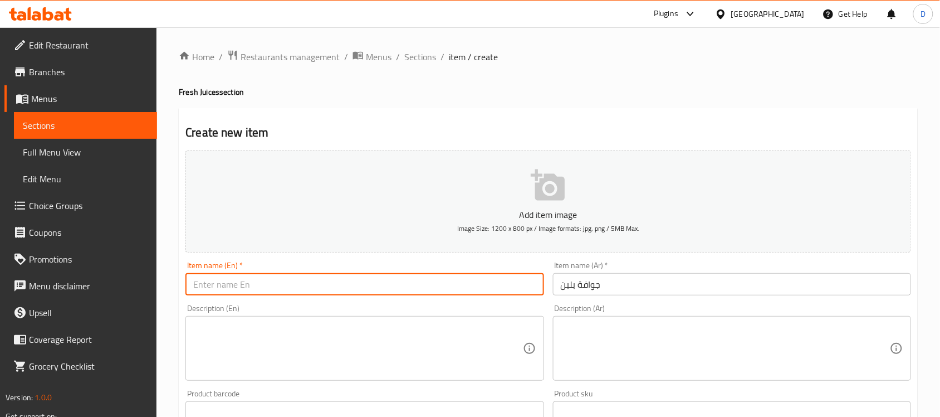
click at [299, 287] on input "text" at bounding box center [365, 284] width 358 height 22
paste input "Guava with milk"
click at [225, 293] on input "Guava with milk" at bounding box center [365, 284] width 358 height 22
click at [240, 291] on input "Guava With milk" at bounding box center [365, 284] width 358 height 22
type input "Guava With Milk"
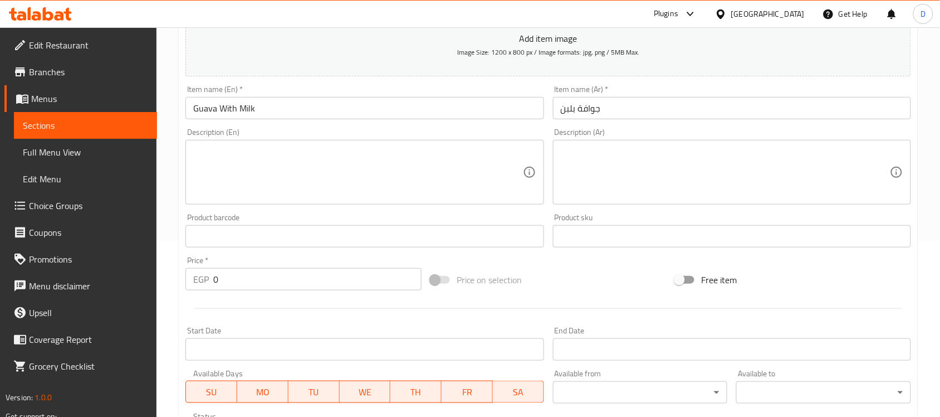
scroll to position [209, 0]
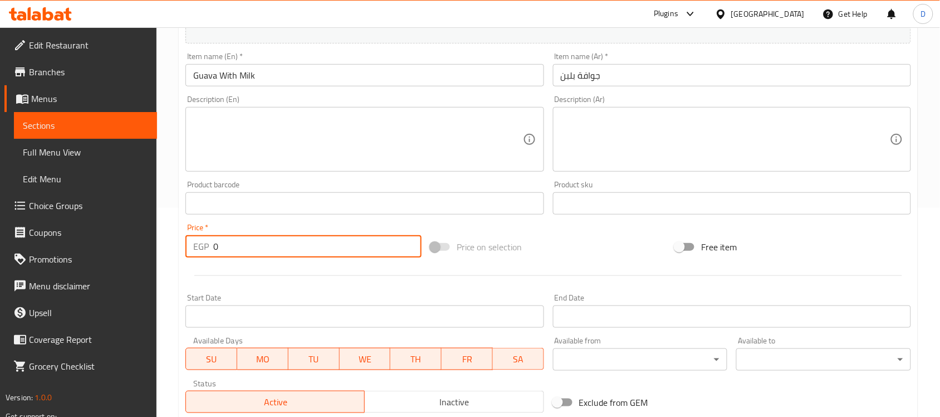
drag, startPoint x: 223, startPoint y: 248, endPoint x: 202, endPoint y: 248, distance: 21.7
click at [202, 248] on div "EGP 0 Price *" at bounding box center [304, 246] width 236 height 22
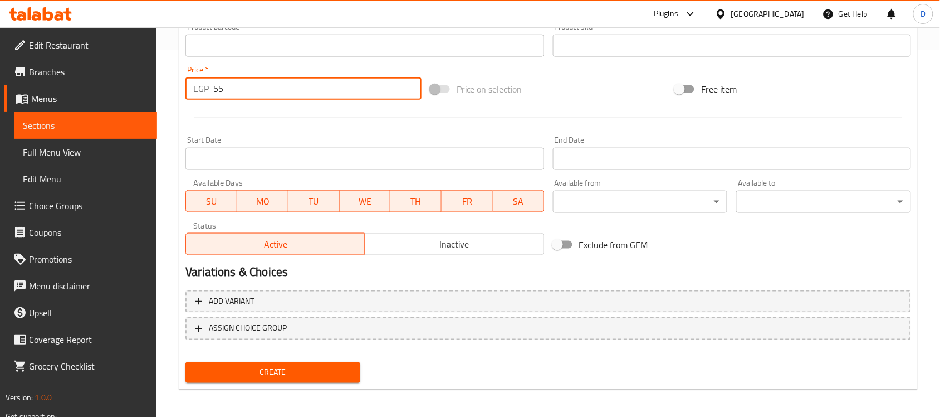
scroll to position [368, 0]
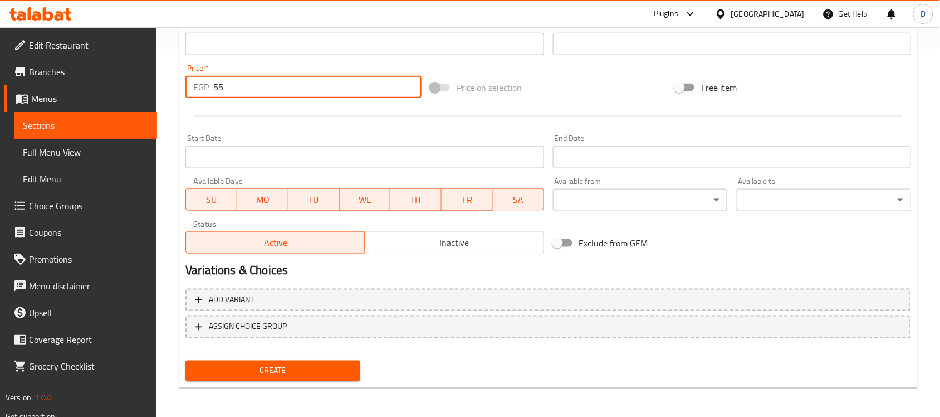
type input "55"
click at [257, 372] on span "Create" at bounding box center [272, 371] width 157 height 14
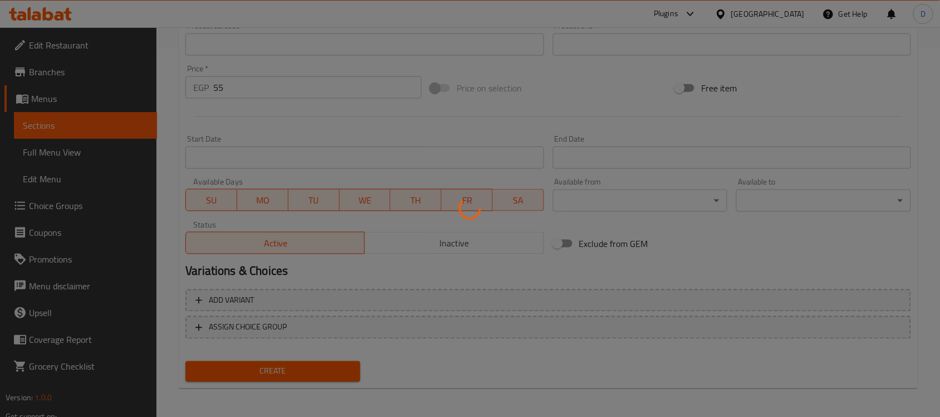
type input "0"
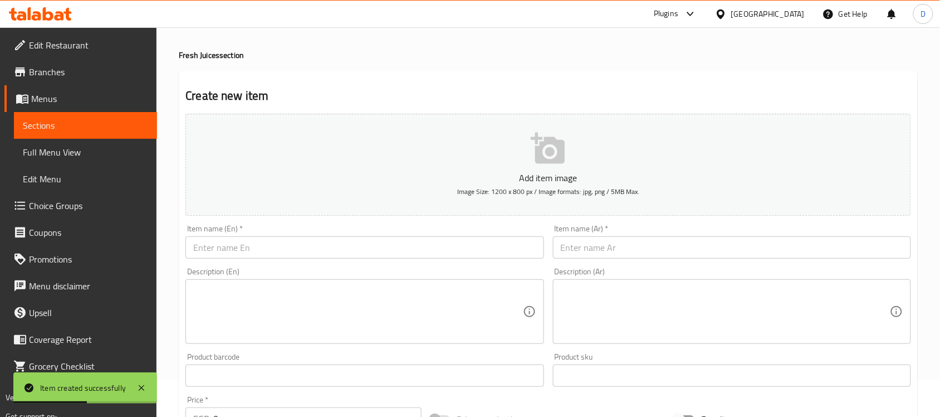
scroll to position [0, 0]
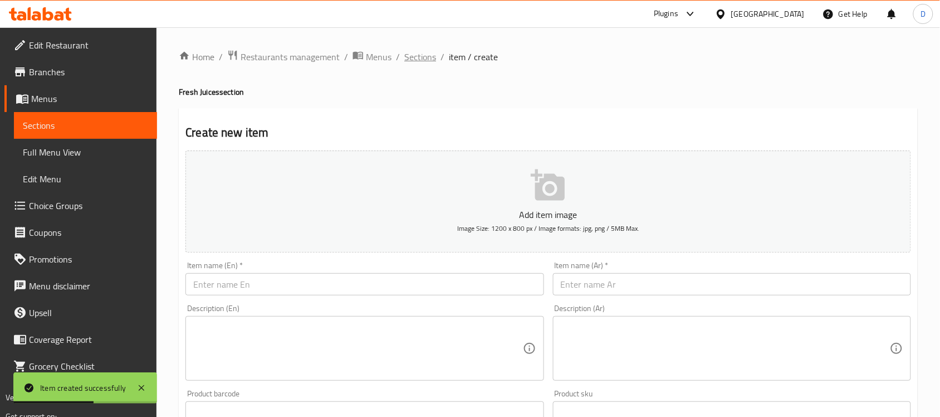
click at [416, 56] on span "Sections" at bounding box center [420, 56] width 32 height 13
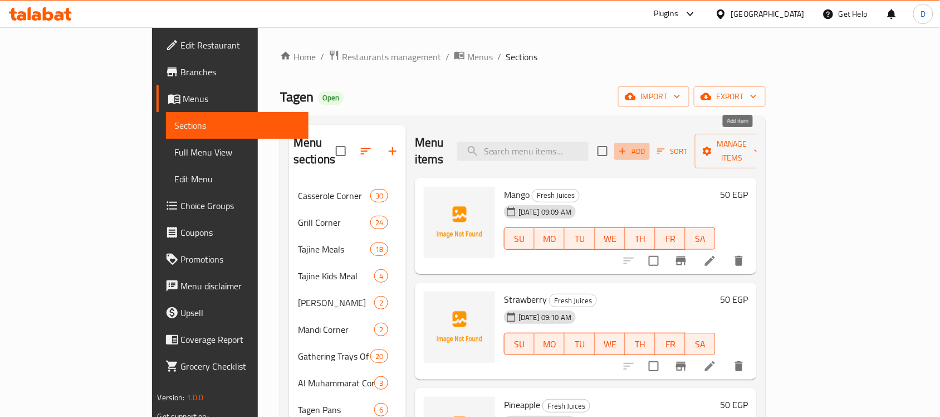
click at [647, 147] on span "Add" at bounding box center [632, 151] width 30 height 13
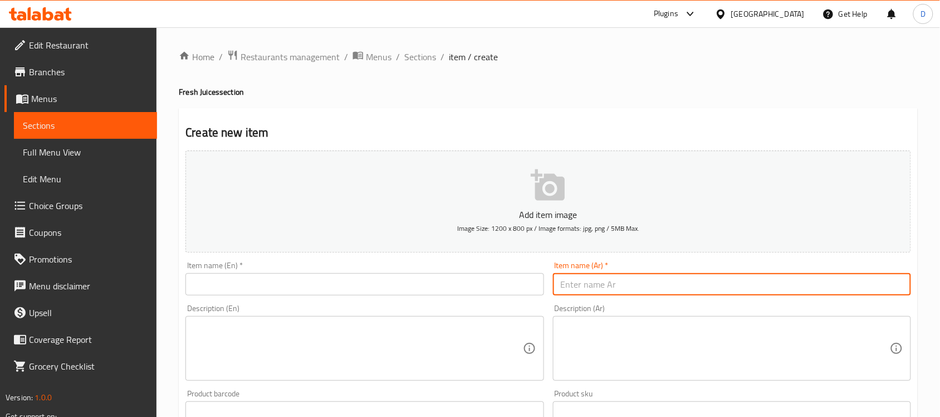
click at [580, 285] on input "text" at bounding box center [732, 284] width 358 height 22
paste input "موز"
type input "موز"
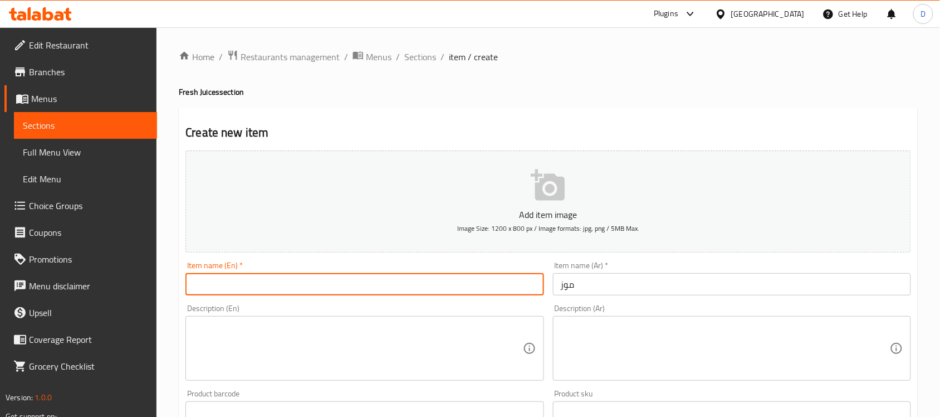
paste input "banana"
click at [226, 287] on input "banana" at bounding box center [365, 284] width 358 height 22
type input "Banana"
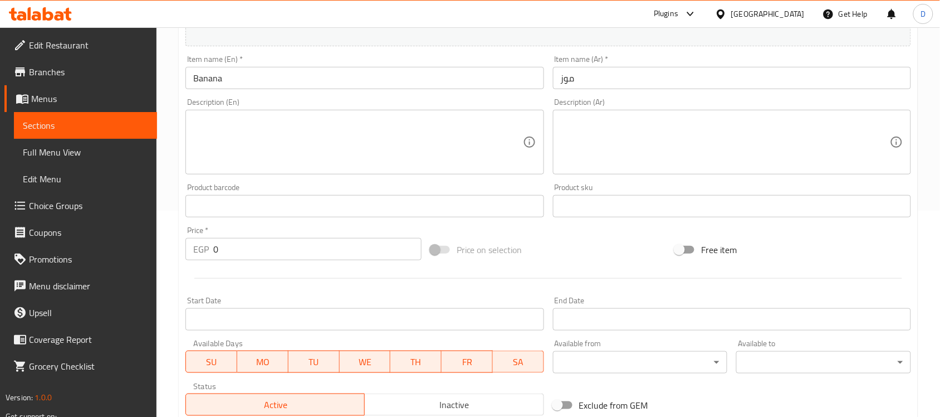
scroll to position [279, 0]
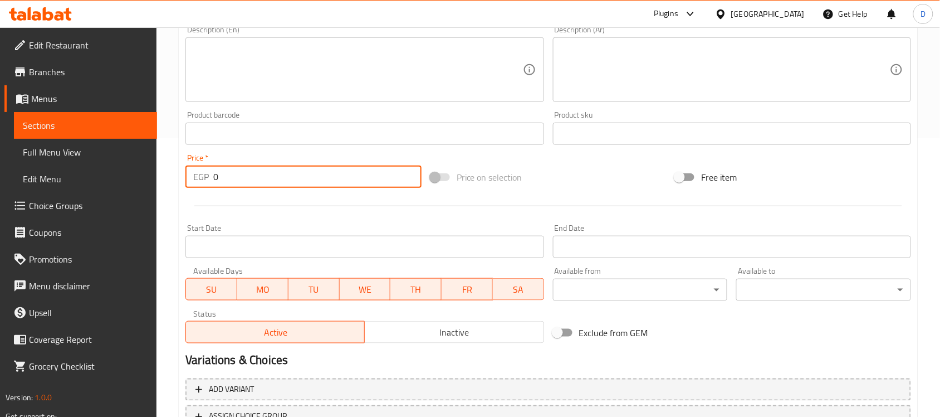
drag, startPoint x: 221, startPoint y: 175, endPoint x: 207, endPoint y: 175, distance: 13.9
click at [207, 175] on div "EGP 0 Price *" at bounding box center [304, 176] width 236 height 22
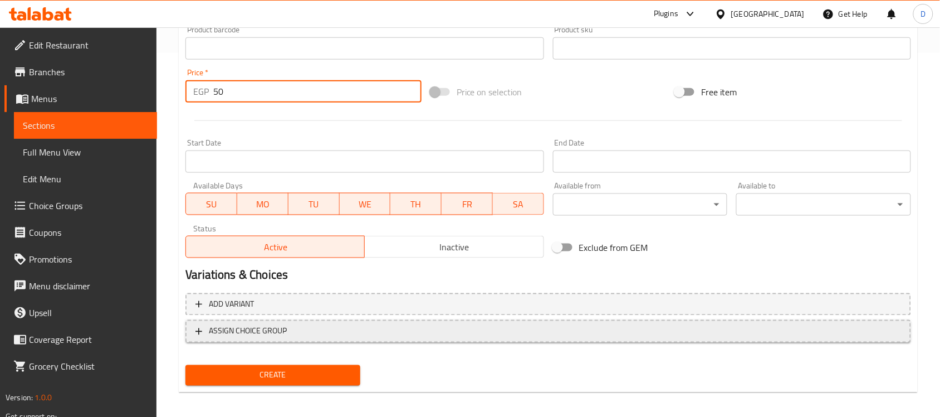
scroll to position [368, 0]
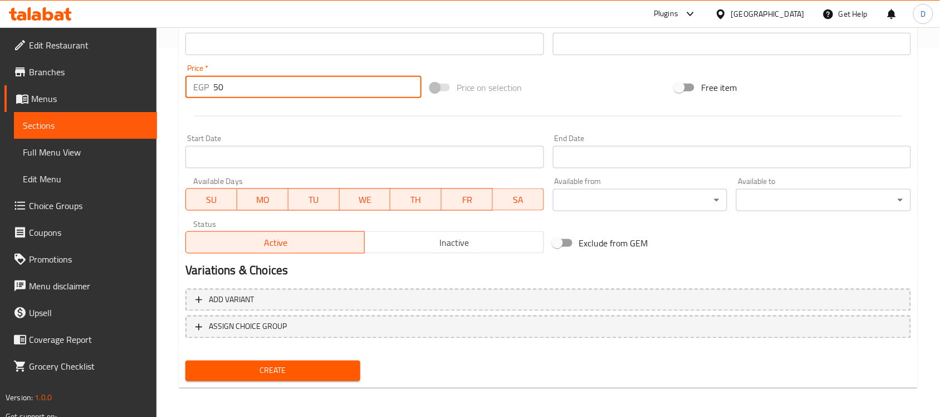
type input "50"
click at [318, 377] on button "Create" at bounding box center [273, 370] width 175 height 21
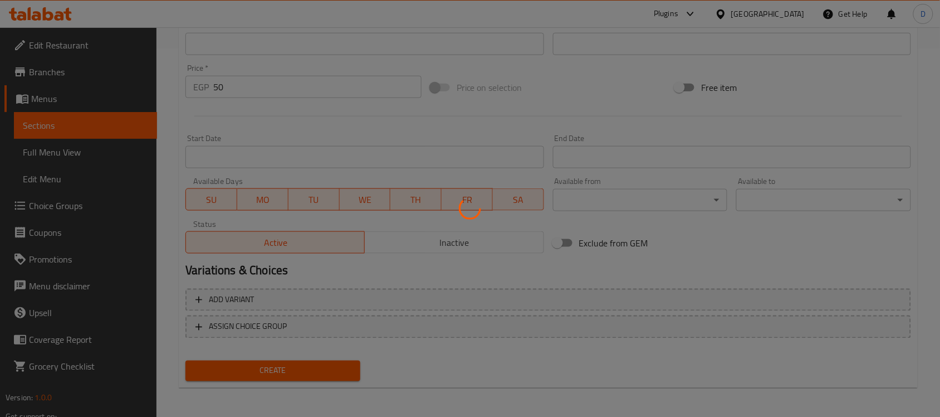
type input "0"
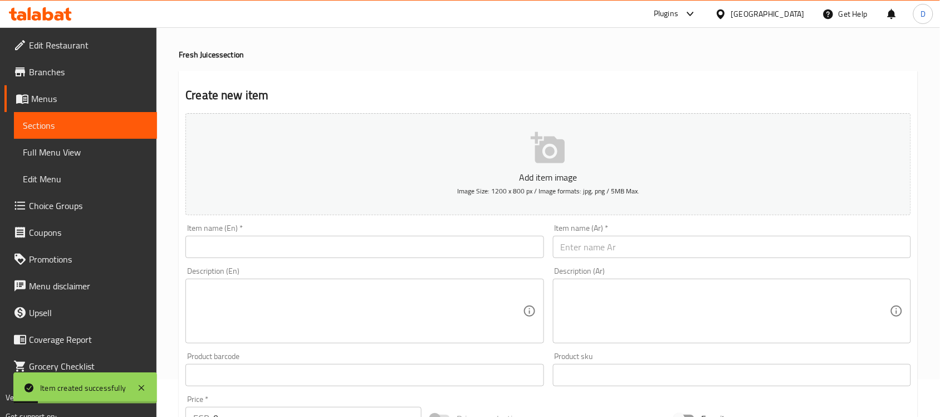
scroll to position [0, 0]
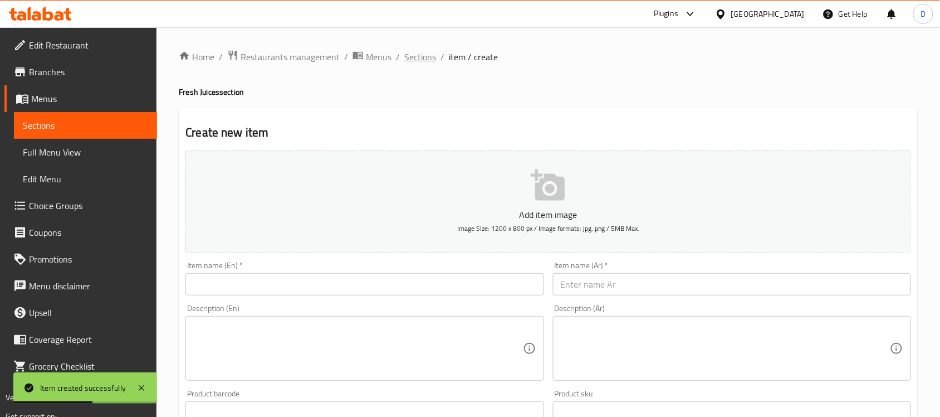
click at [425, 59] on span "Sections" at bounding box center [420, 56] width 32 height 13
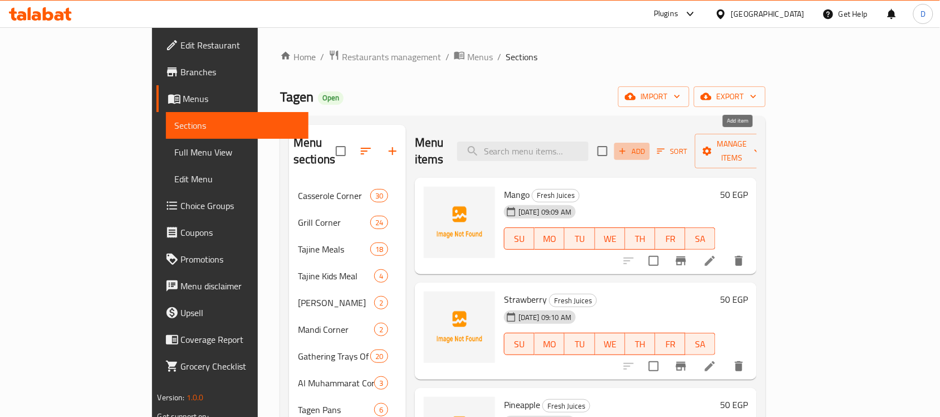
click at [647, 145] on span "Add" at bounding box center [632, 151] width 30 height 13
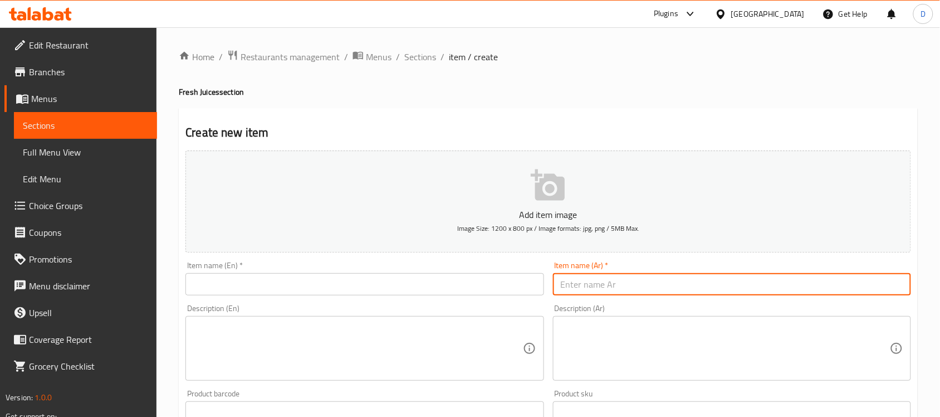
click at [592, 290] on input "text" at bounding box center [732, 284] width 358 height 22
paste input "موز بلبن"
type input "موز بلبن"
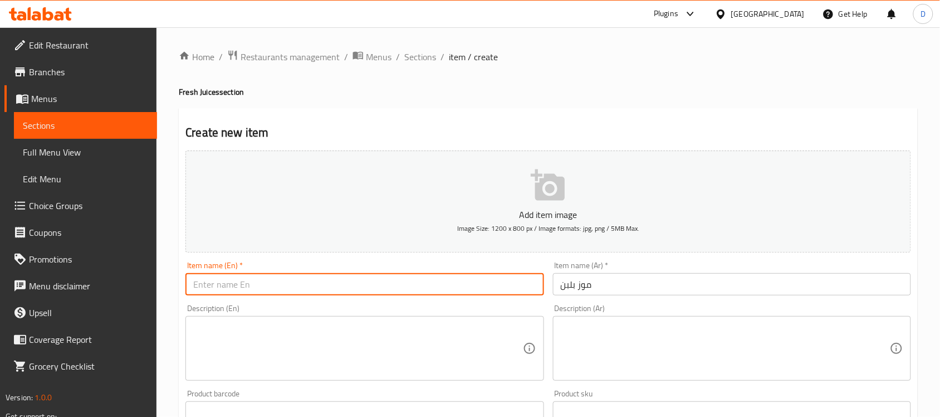
click at [244, 290] on input "text" at bounding box center [365, 284] width 358 height 22
paste input "Banana with milk"
click at [227, 292] on input "Banana with milk" at bounding box center [365, 284] width 358 height 22
click at [227, 291] on input "Banana with milk" at bounding box center [365, 284] width 358 height 22
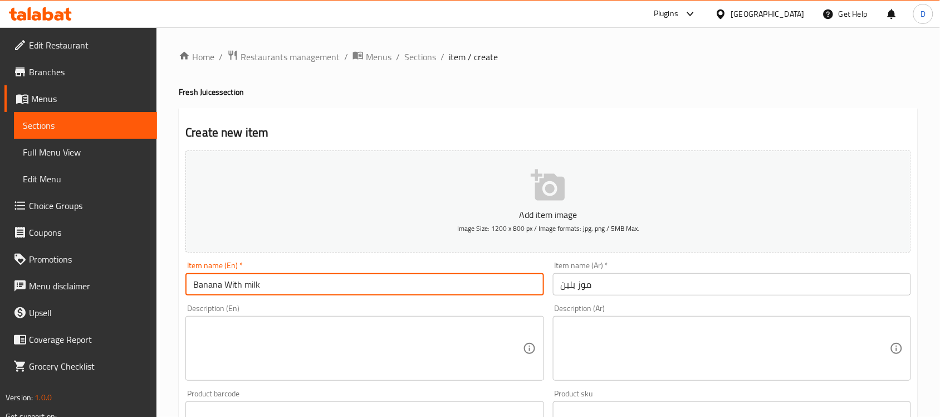
click at [250, 291] on input "Banana With milk" at bounding box center [365, 284] width 358 height 22
type input "Banana With Milk"
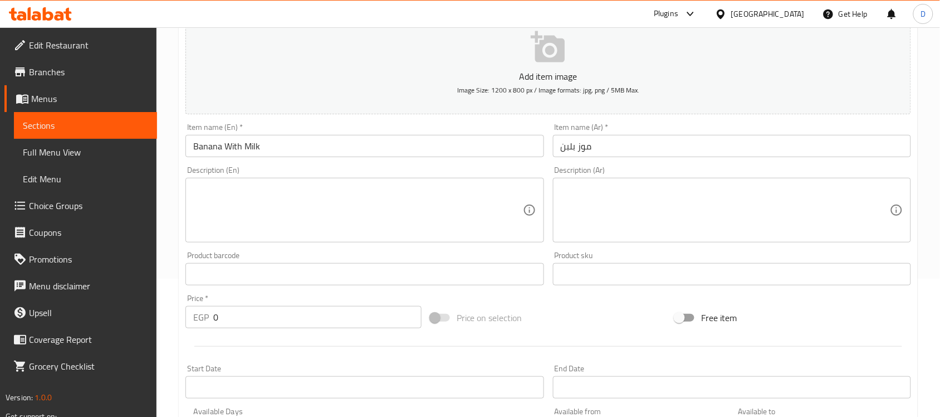
scroll to position [139, 0]
drag, startPoint x: 229, startPoint y: 325, endPoint x: 189, endPoint y: 321, distance: 39.7
click at [189, 321] on div "EGP 0 Price *" at bounding box center [304, 316] width 236 height 22
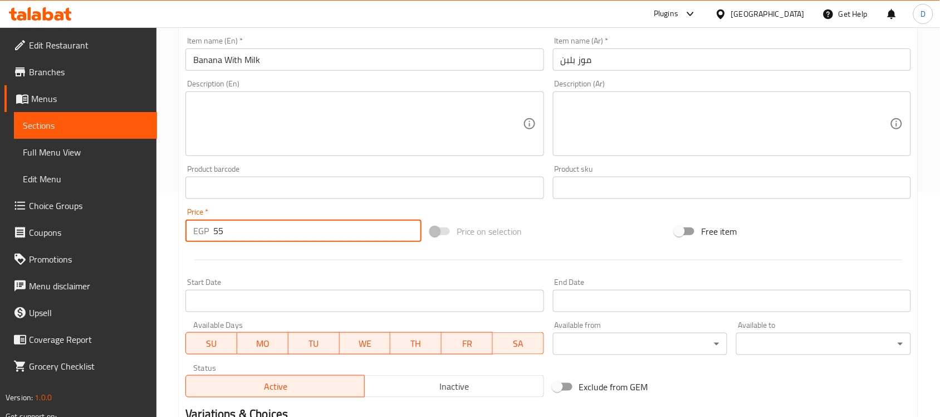
scroll to position [368, 0]
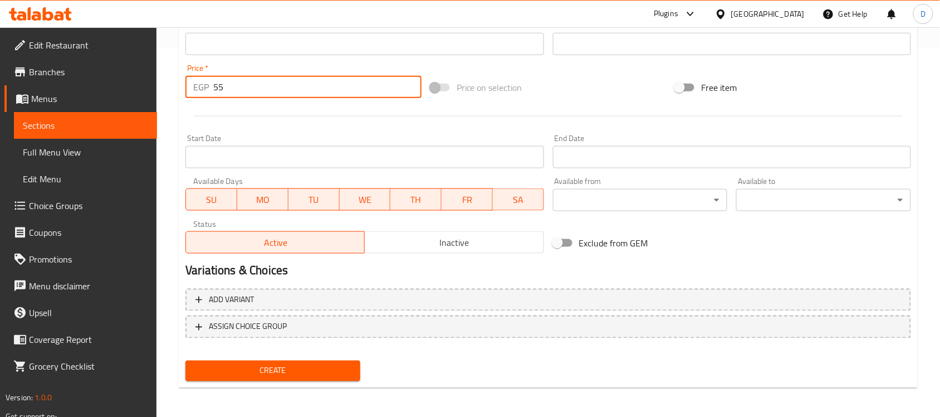
type input "55"
click at [335, 377] on button "Create" at bounding box center [273, 370] width 175 height 21
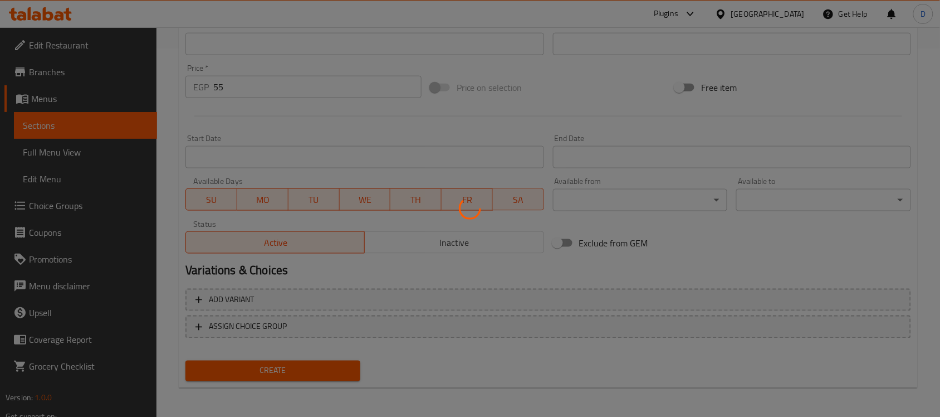
type input "0"
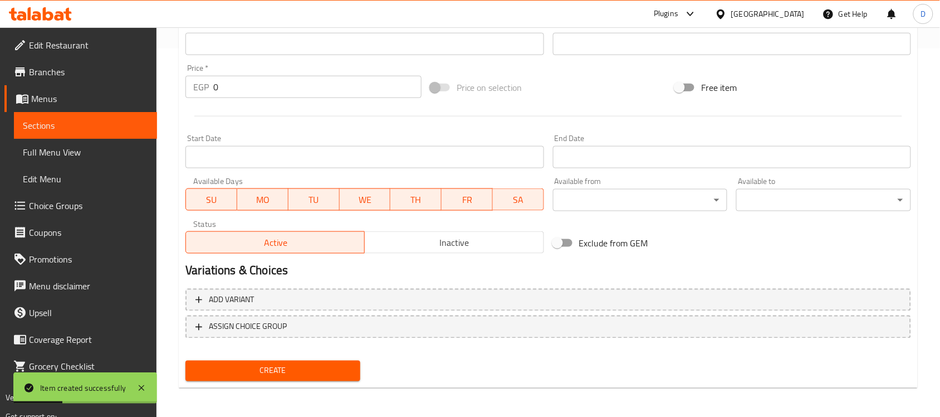
scroll to position [0, 0]
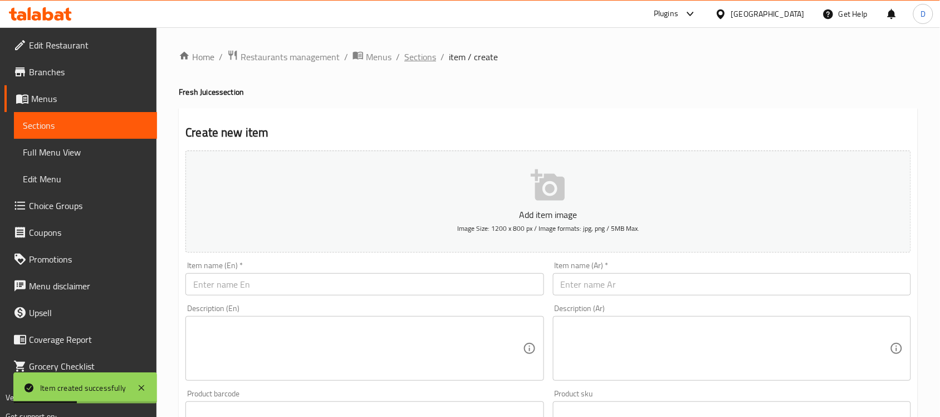
click at [415, 60] on span "Sections" at bounding box center [420, 56] width 32 height 13
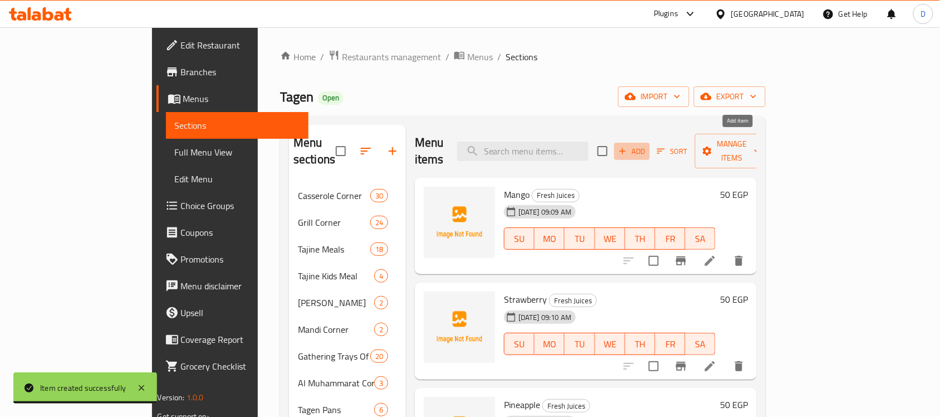
click at [647, 145] on span "Add" at bounding box center [632, 151] width 30 height 13
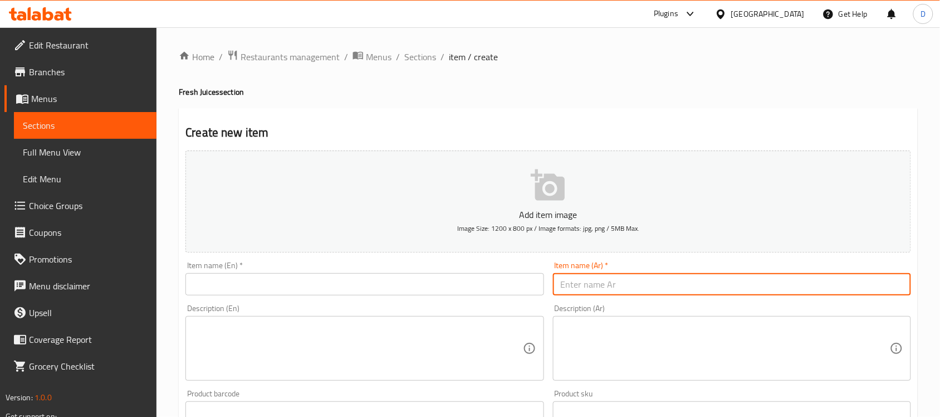
click at [619, 290] on input "text" at bounding box center [732, 284] width 358 height 22
paste input "برتقال"
type input "برتقال"
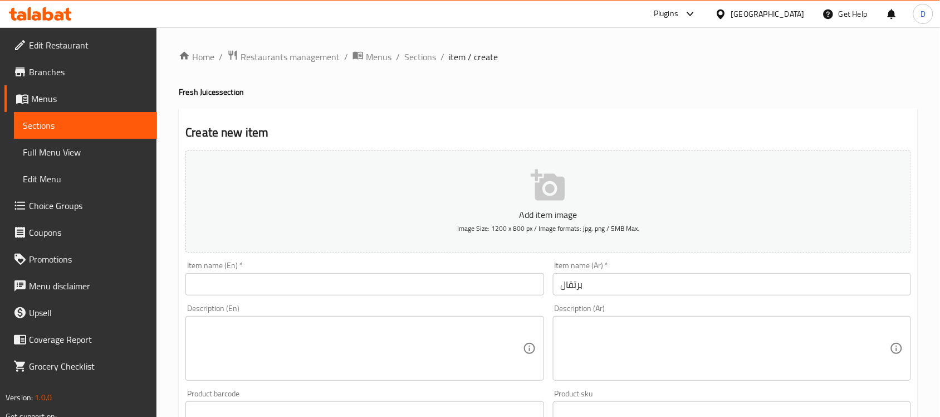
click at [404, 282] on input "text" at bounding box center [365, 284] width 358 height 22
paste input "orange"
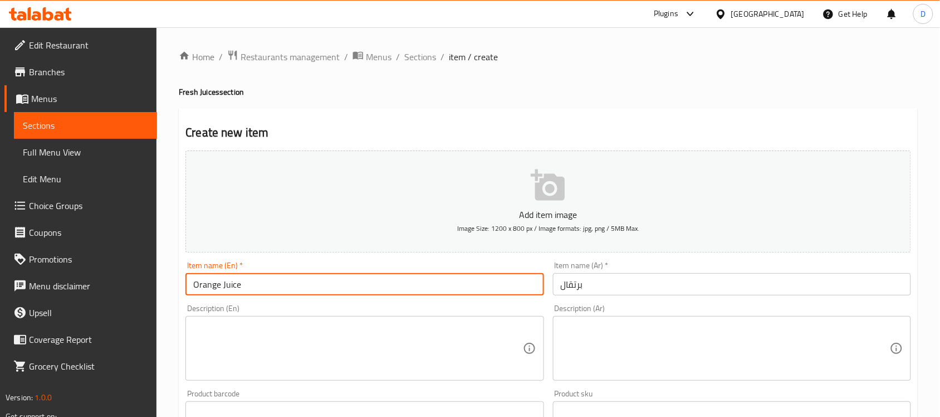
drag, startPoint x: 259, startPoint y: 286, endPoint x: 221, endPoint y: 290, distance: 38.6
click at [221, 290] on input "Orange Juice" at bounding box center [365, 284] width 358 height 22
type input "Orange"
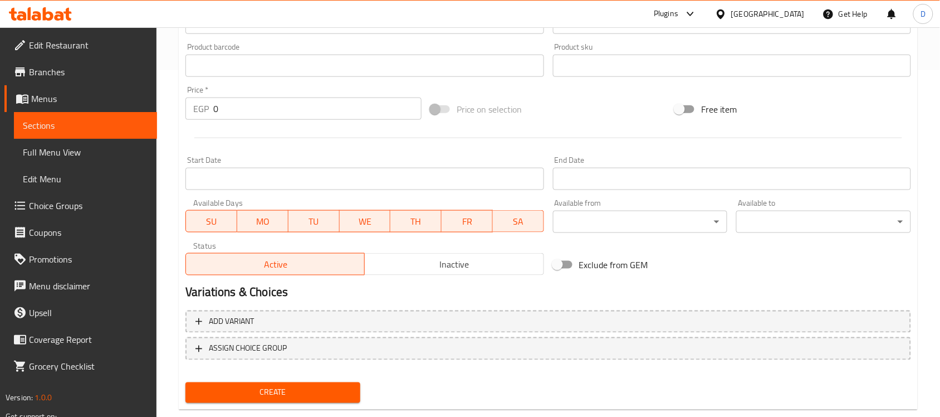
scroll to position [348, 0]
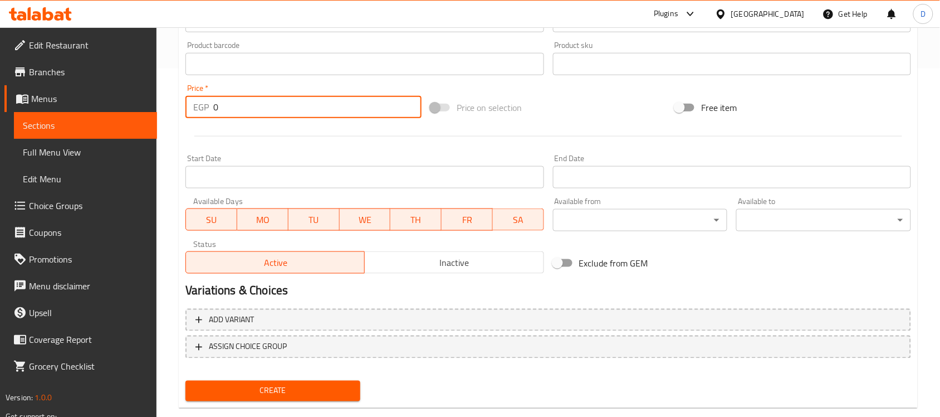
drag, startPoint x: 218, startPoint y: 114, endPoint x: 198, endPoint y: 119, distance: 21.1
click at [198, 119] on div "Price   * EGP 0 Price *" at bounding box center [303, 101] width 245 height 43
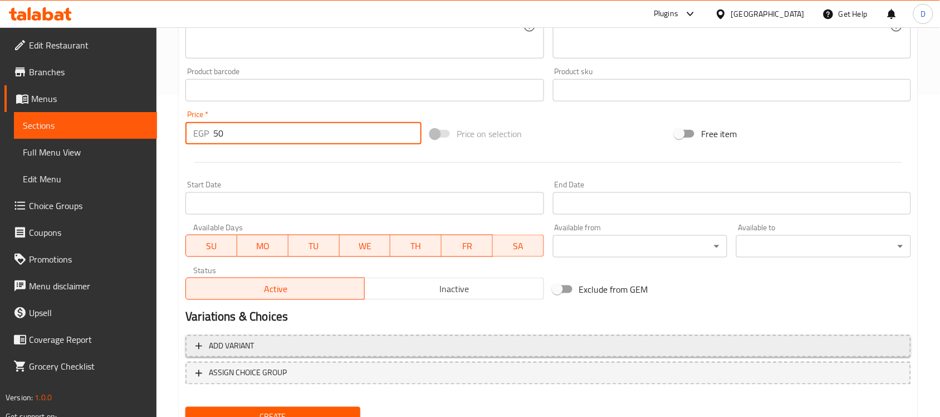
scroll to position [368, 0]
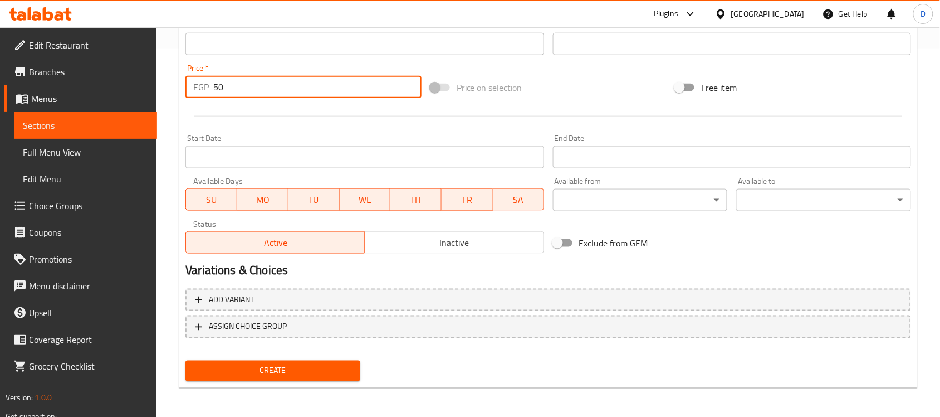
type input "50"
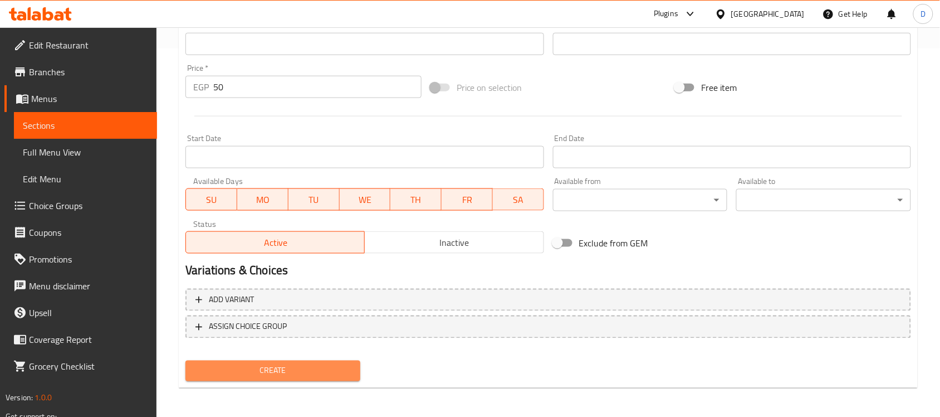
click at [277, 360] on button "Create" at bounding box center [273, 370] width 175 height 21
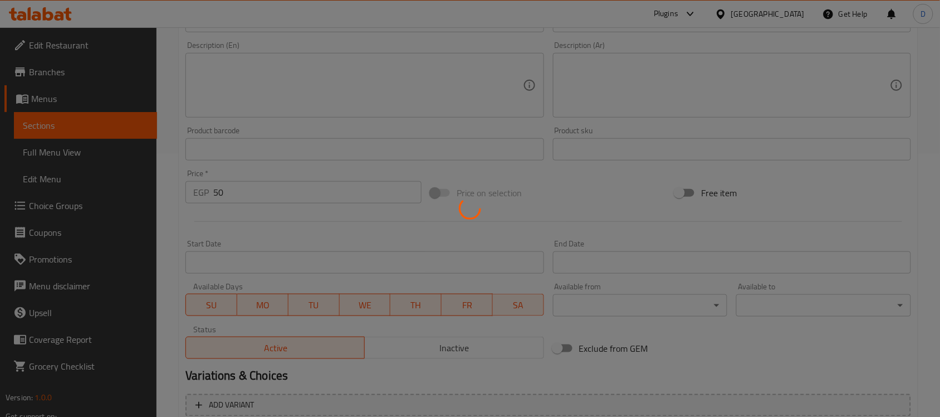
scroll to position [90, 0]
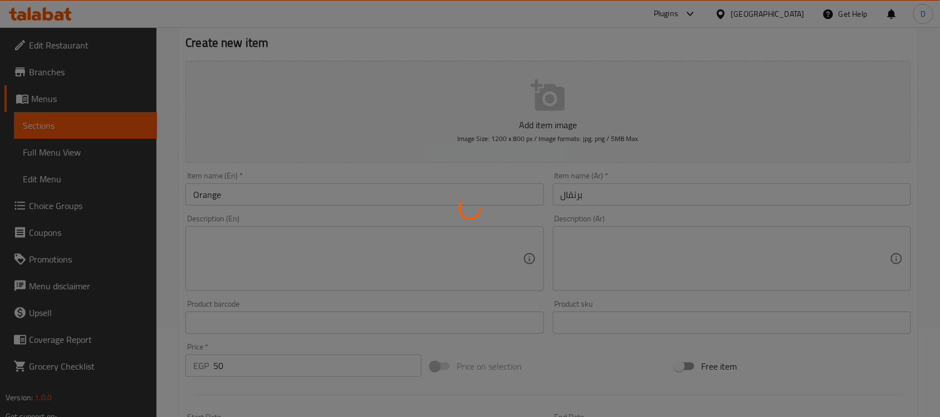
type input "0"
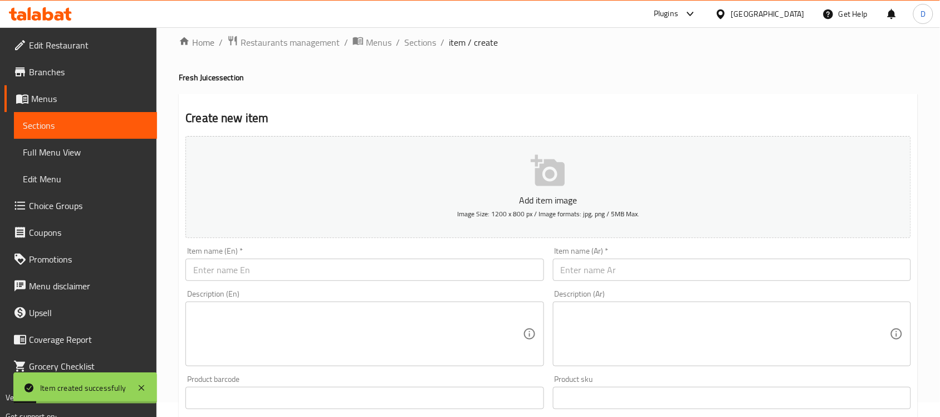
scroll to position [0, 0]
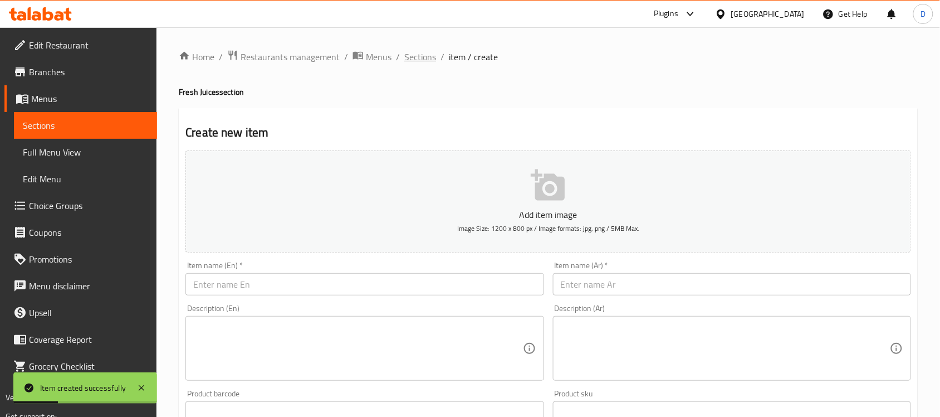
click at [418, 57] on span "Sections" at bounding box center [420, 56] width 32 height 13
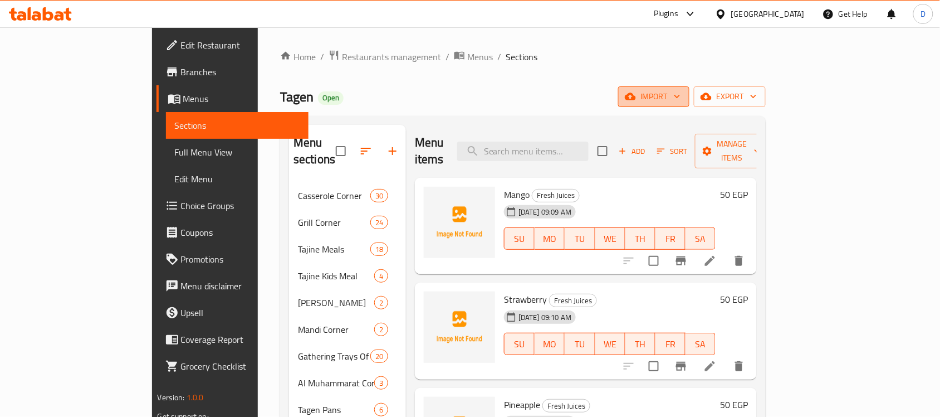
click at [681, 98] on span "import" at bounding box center [653, 97] width 53 height 14
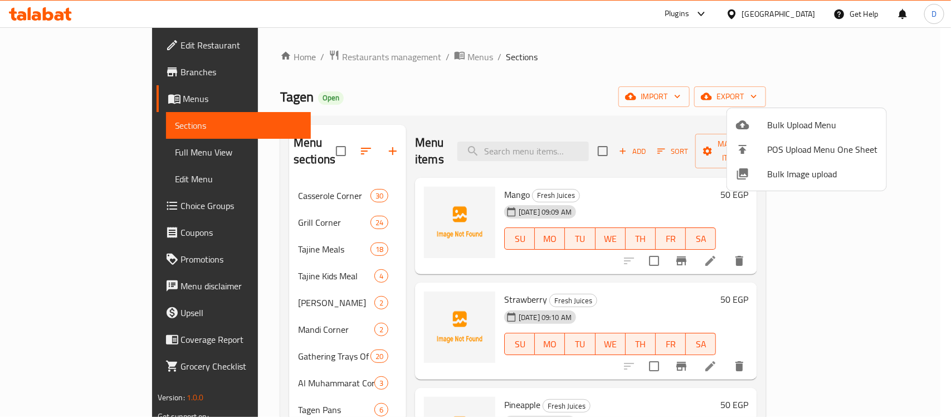
click at [720, 97] on div at bounding box center [475, 208] width 951 height 417
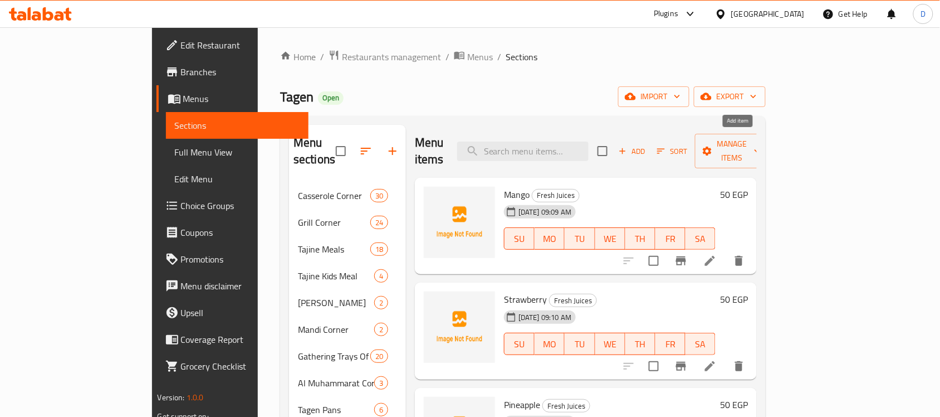
click at [647, 145] on span "Add" at bounding box center [632, 151] width 30 height 13
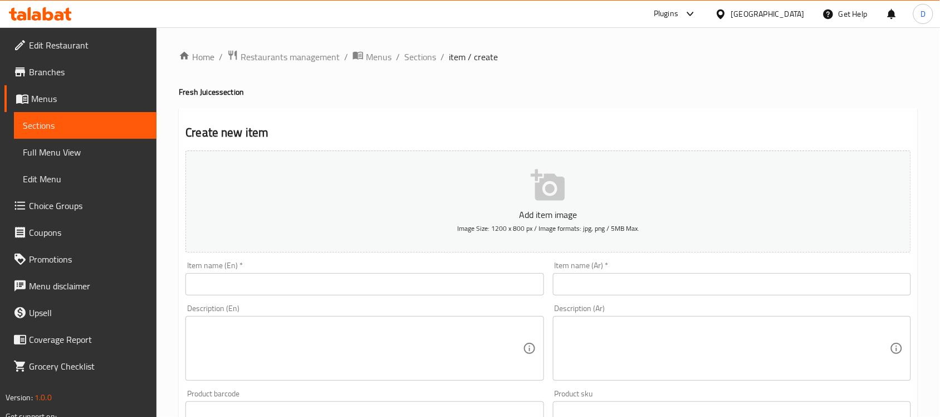
click at [614, 289] on input "text" at bounding box center [732, 284] width 358 height 22
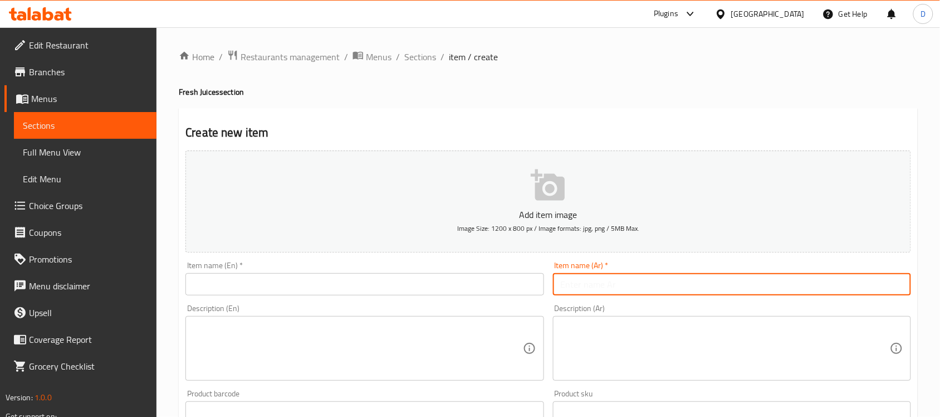
paste input "كيوي"
type input "كيوي"
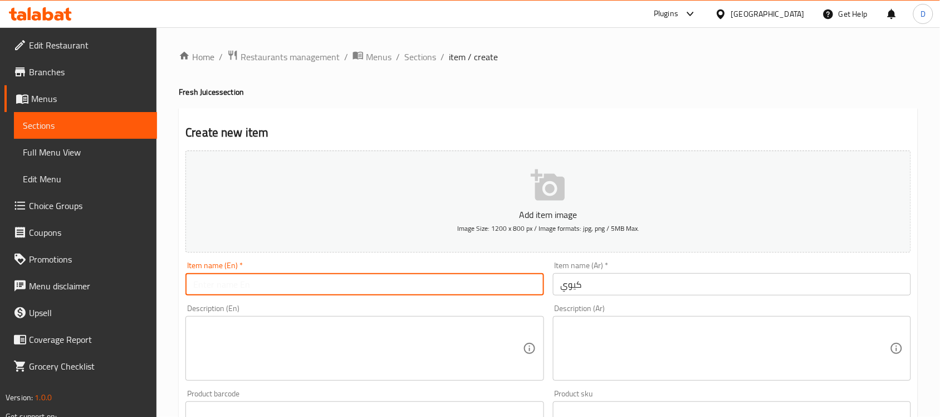
paste input "kiwi"
click at [203, 280] on input "kiwi" at bounding box center [365, 284] width 358 height 22
type input "kiwi"
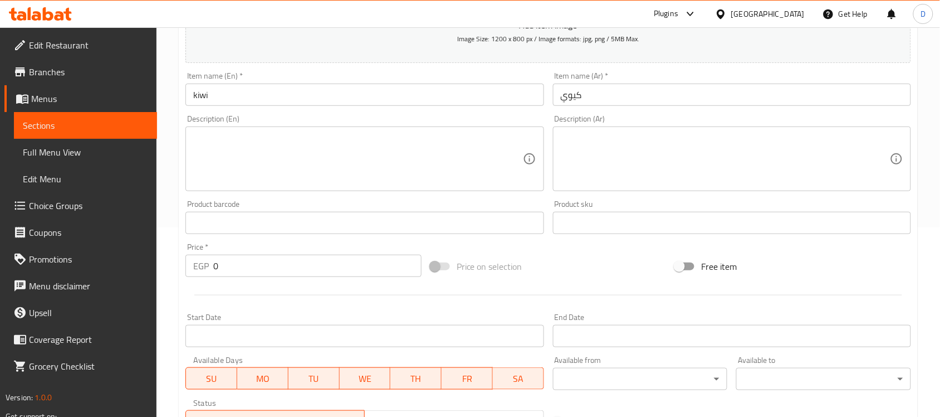
scroll to position [209, 0]
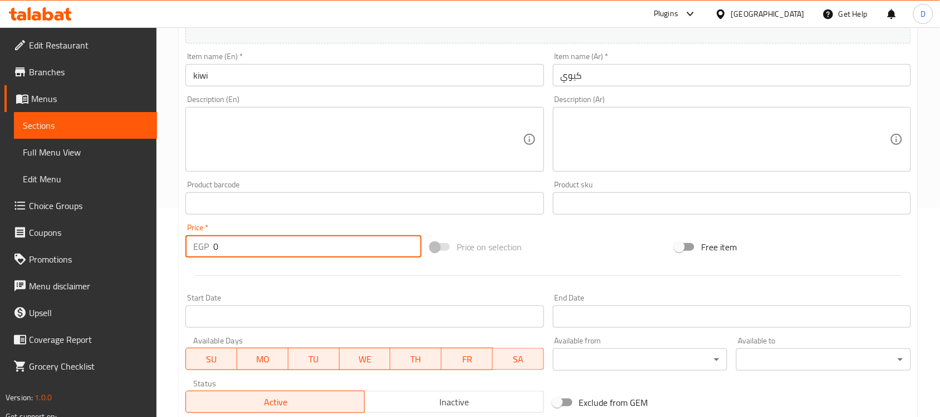
drag, startPoint x: 224, startPoint y: 255, endPoint x: 203, endPoint y: 257, distance: 20.7
click at [203, 257] on div "EGP 0 Price *" at bounding box center [304, 246] width 236 height 22
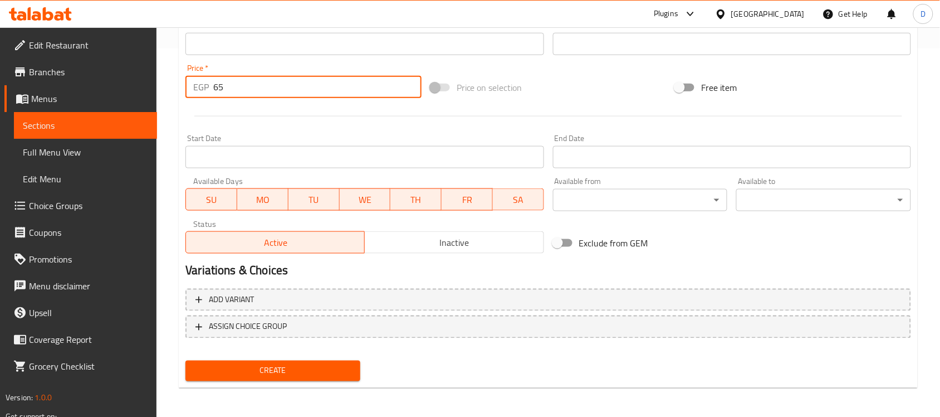
type input "65"
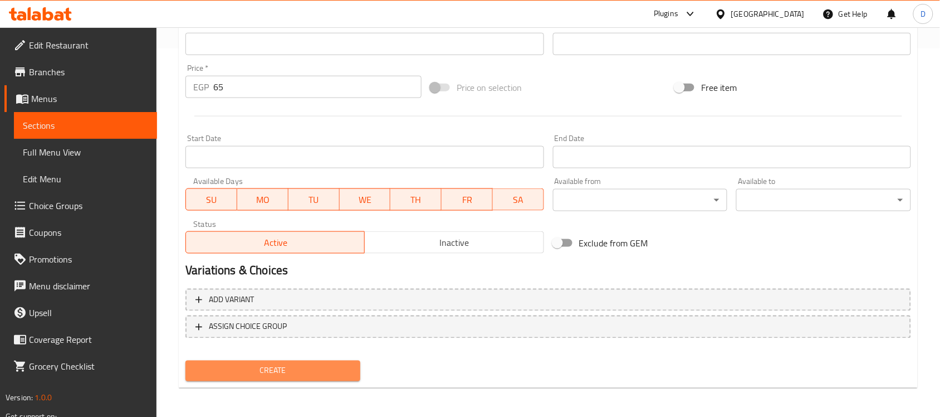
click at [318, 360] on button "Create" at bounding box center [273, 370] width 175 height 21
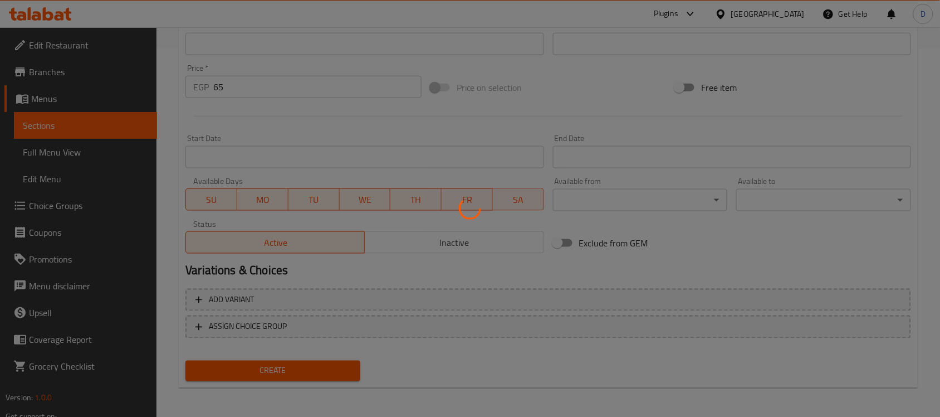
type input "0"
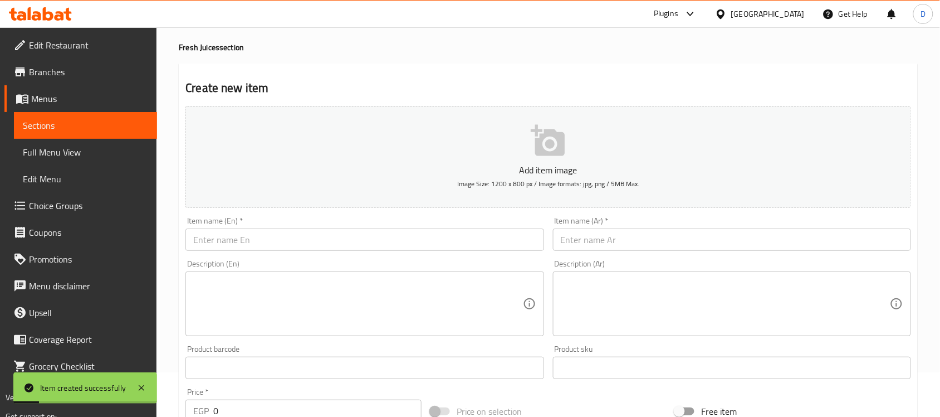
scroll to position [20, 0]
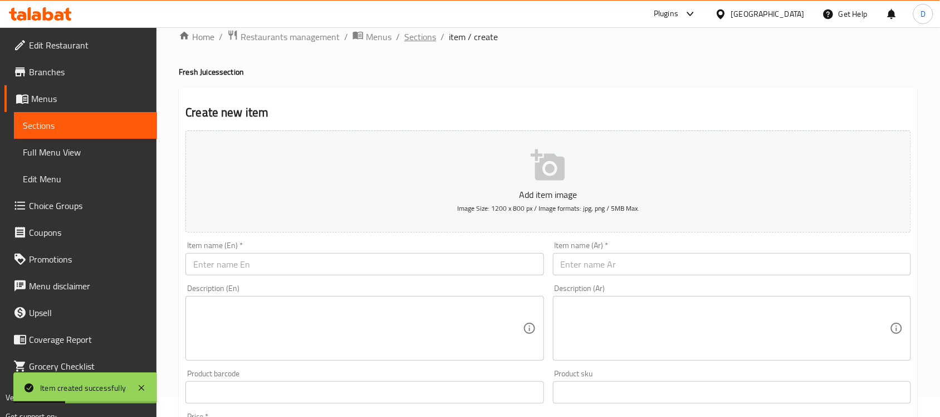
click at [412, 32] on span "Sections" at bounding box center [420, 36] width 32 height 13
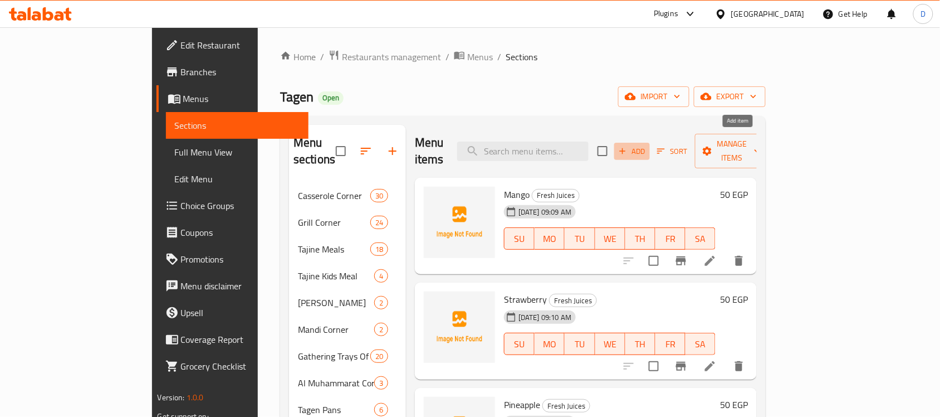
click at [647, 145] on span "Add" at bounding box center [632, 151] width 30 height 13
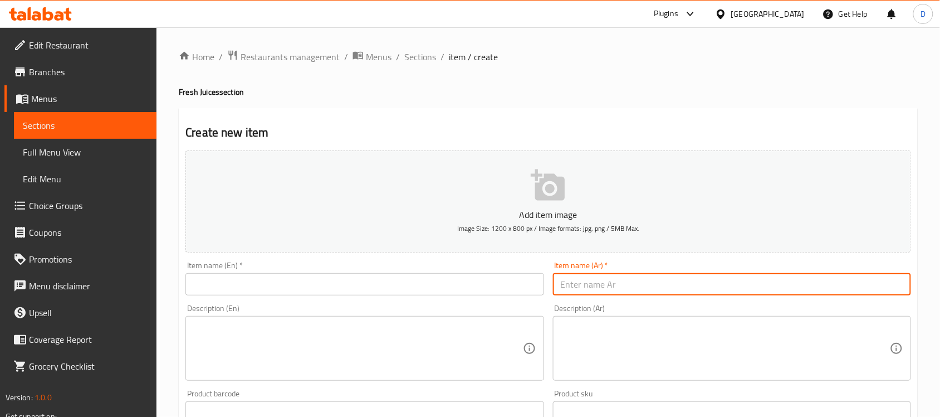
click at [603, 287] on input "text" at bounding box center [732, 284] width 358 height 22
paste input "افوكادوا"
type input "افوكادوا"
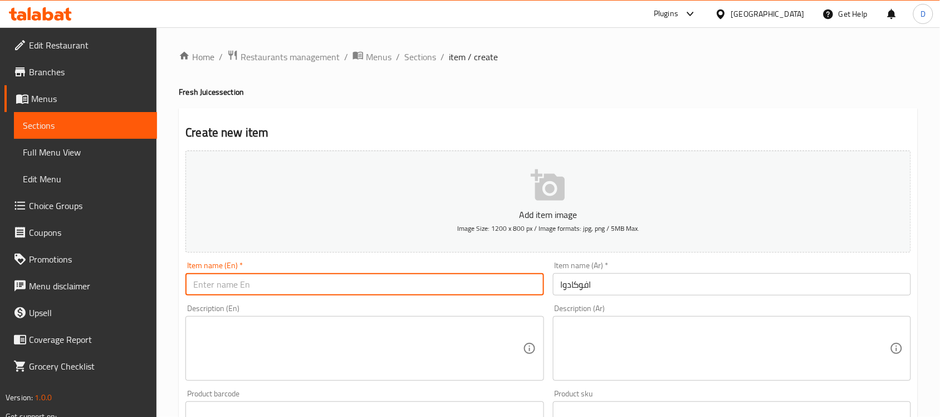
click at [191, 280] on input "text" at bounding box center [365, 284] width 358 height 22
paste input "Avocado"
type input "Avocado"
click at [326, 125] on h2 "Create new item" at bounding box center [549, 132] width 726 height 17
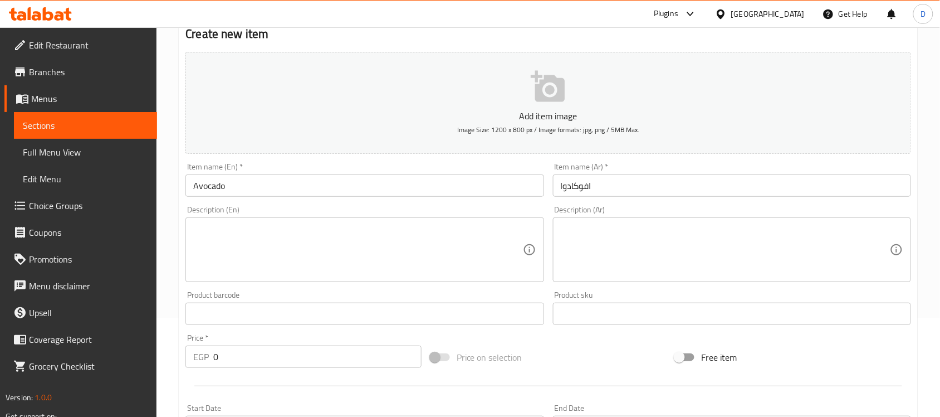
scroll to position [139, 0]
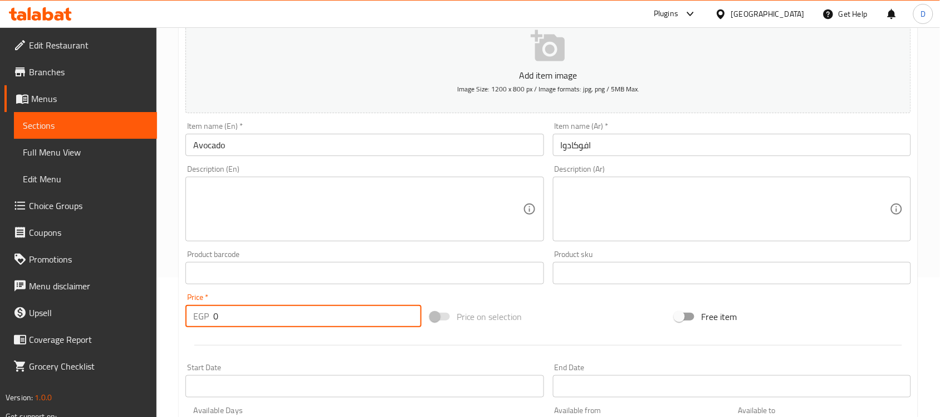
drag, startPoint x: 226, startPoint y: 316, endPoint x: 170, endPoint y: 323, distance: 55.6
click at [170, 323] on div "Home / Restaurants management / Menus / Sections / item / create Fresh Juices s…" at bounding box center [549, 268] width 784 height 760
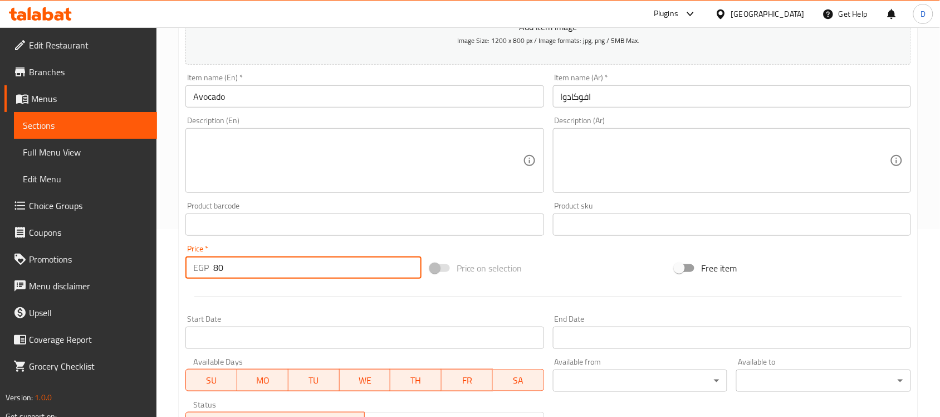
scroll to position [209, 0]
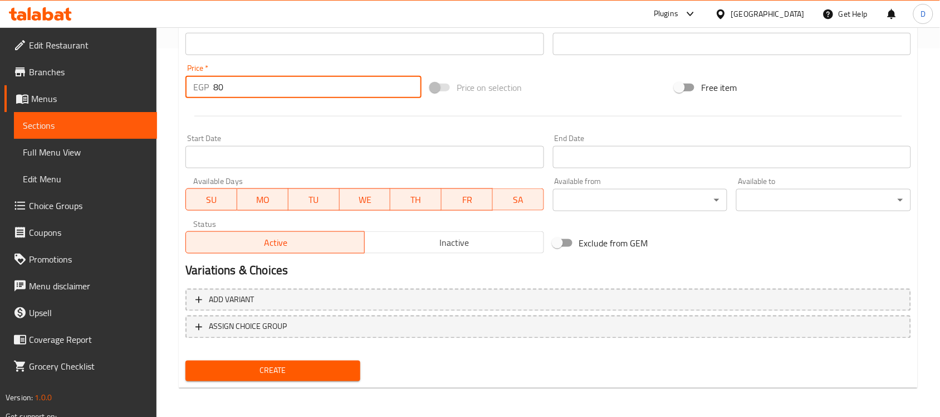
type input "80"
click at [289, 370] on span "Create" at bounding box center [272, 371] width 157 height 14
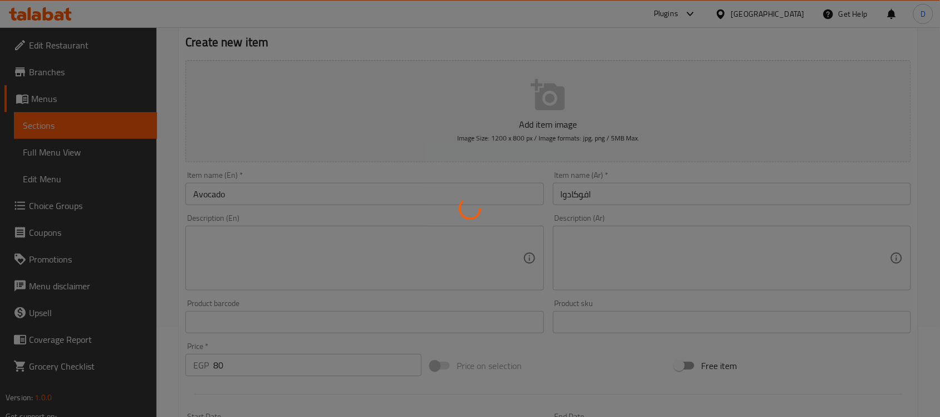
scroll to position [90, 0]
type input "0"
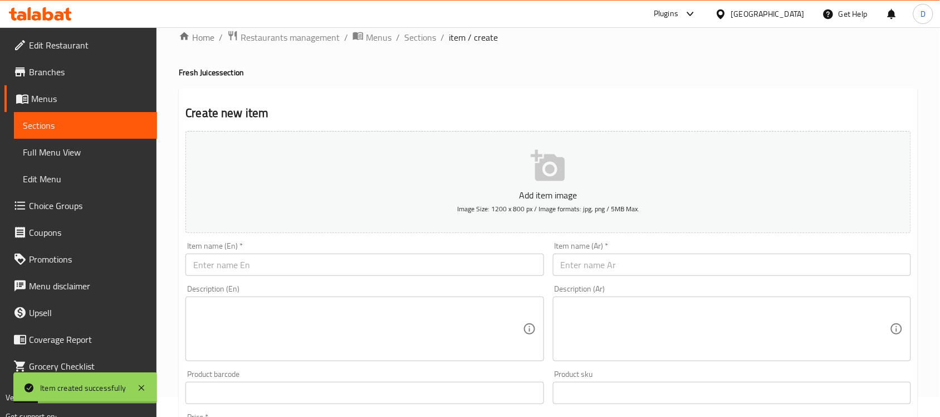
scroll to position [0, 0]
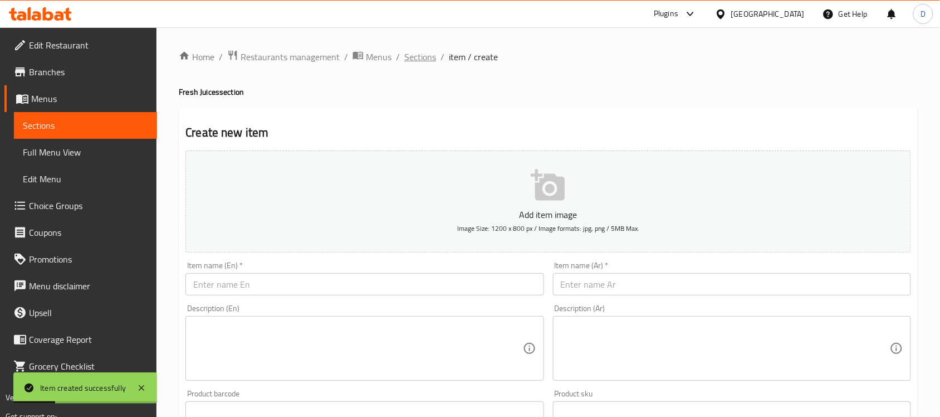
click at [422, 60] on span "Sections" at bounding box center [420, 56] width 32 height 13
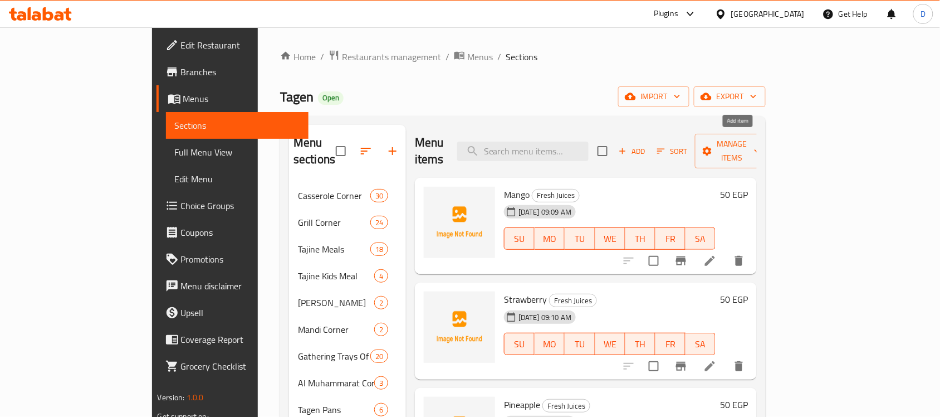
click at [650, 143] on button "Add" at bounding box center [632, 151] width 36 height 17
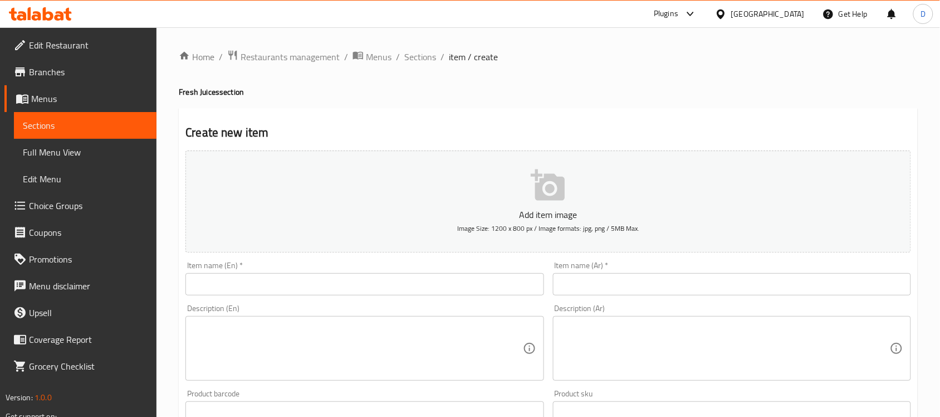
click at [578, 285] on input "text" at bounding box center [732, 284] width 358 height 22
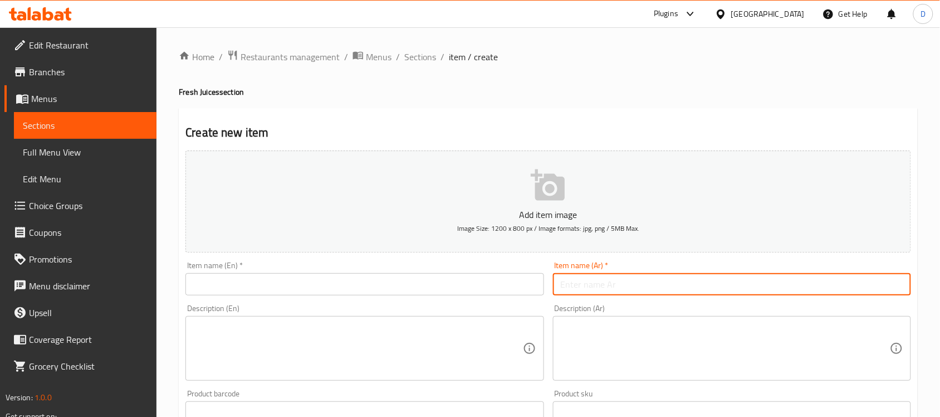
paste input "عناب"
type input "عناب"
click at [413, 288] on input "text" at bounding box center [365, 284] width 358 height 22
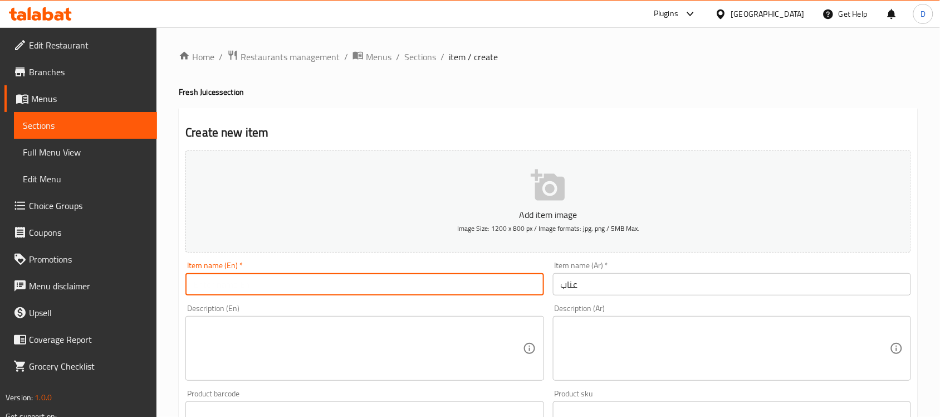
paste input "Enab"
type input "Enab"
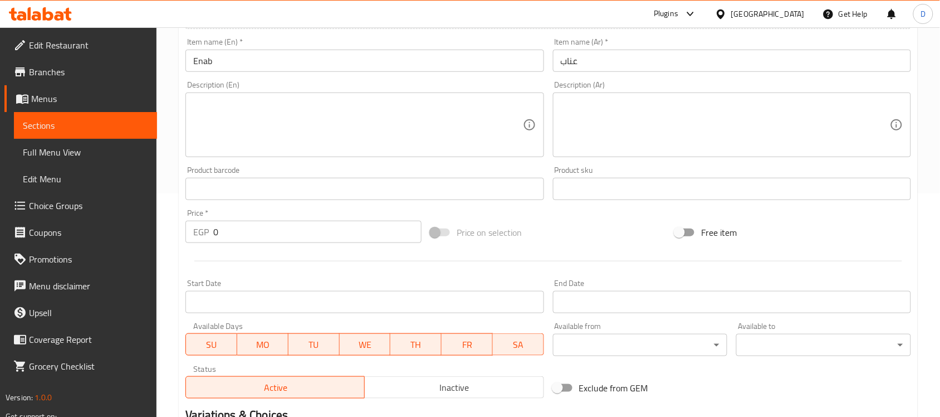
scroll to position [279, 0]
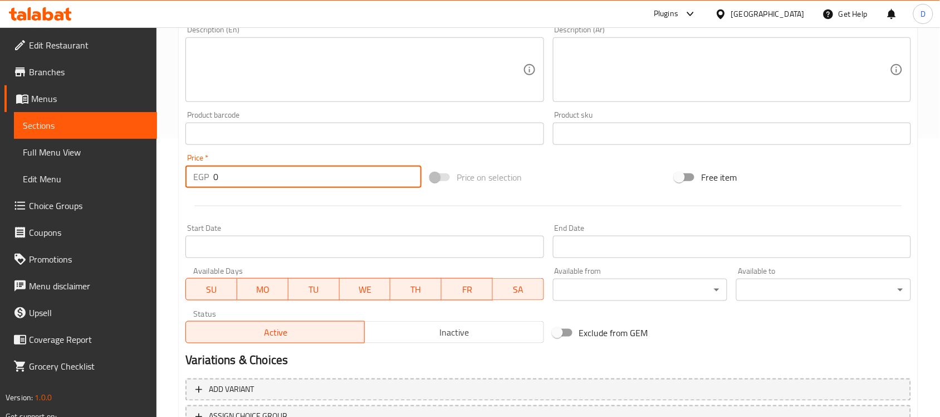
drag, startPoint x: 223, startPoint y: 179, endPoint x: 199, endPoint y: 184, distance: 24.6
click at [199, 184] on div "EGP 0 Price *" at bounding box center [304, 176] width 236 height 22
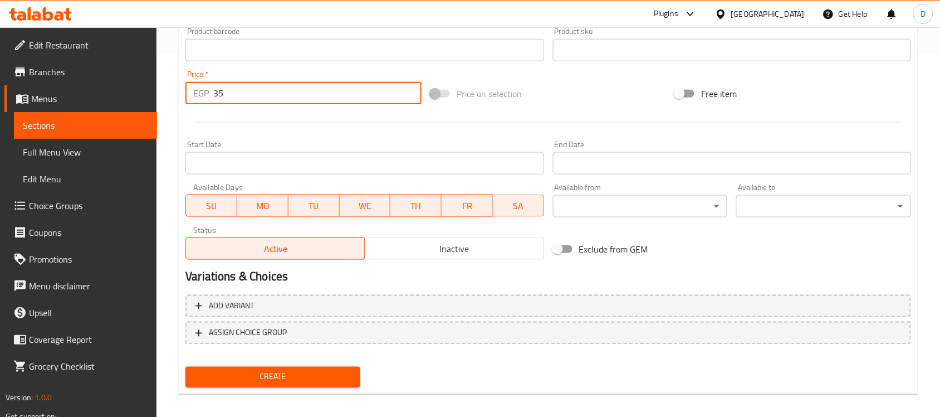
scroll to position [368, 0]
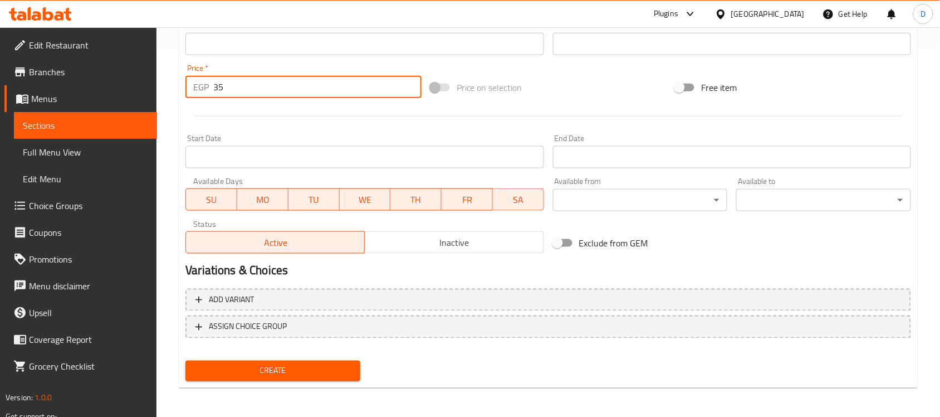
type input "35"
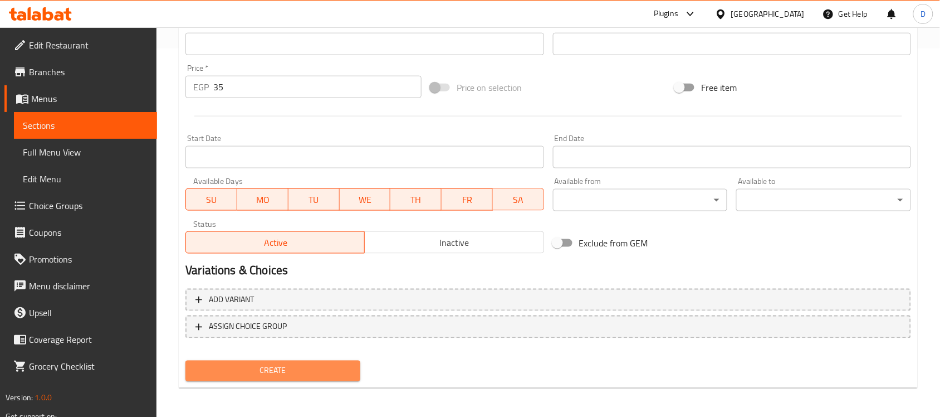
click at [314, 375] on span "Create" at bounding box center [272, 371] width 157 height 14
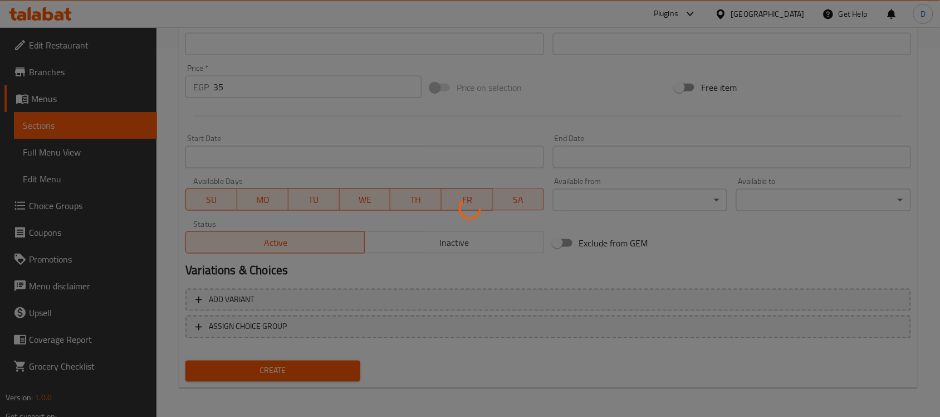
type input "0"
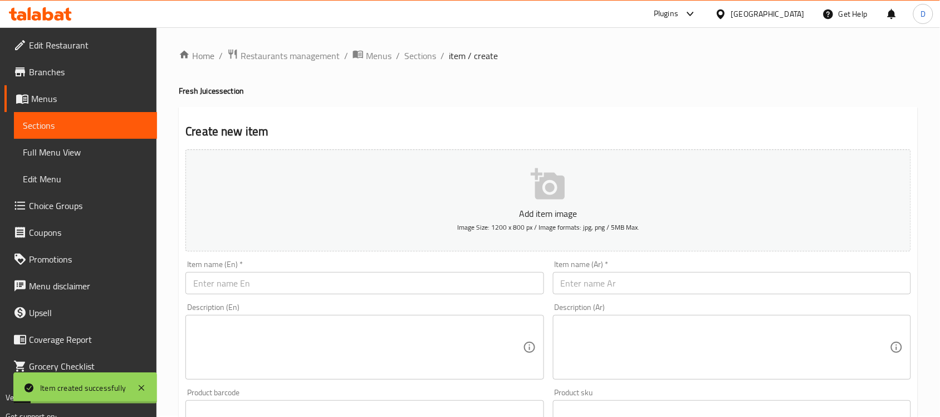
scroll to position [0, 0]
click at [413, 63] on span "Sections" at bounding box center [420, 56] width 32 height 13
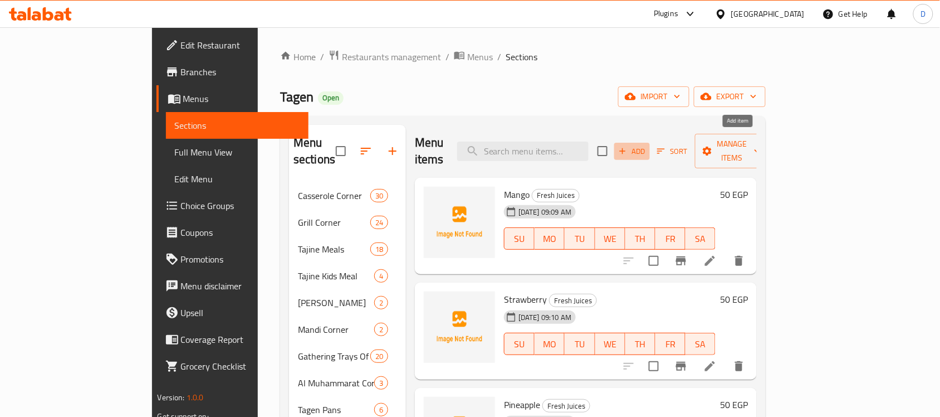
click at [647, 145] on span "Add" at bounding box center [632, 151] width 30 height 13
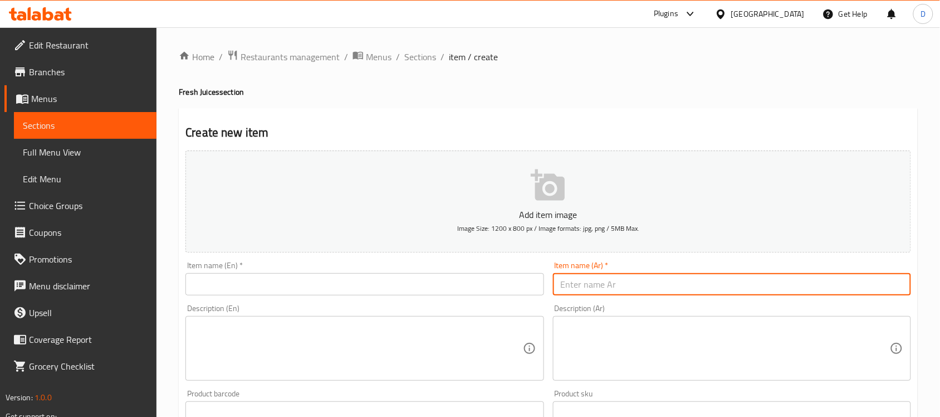
click at [619, 276] on input "text" at bounding box center [732, 284] width 358 height 22
paste input "ليمون"
type input "ليمون"
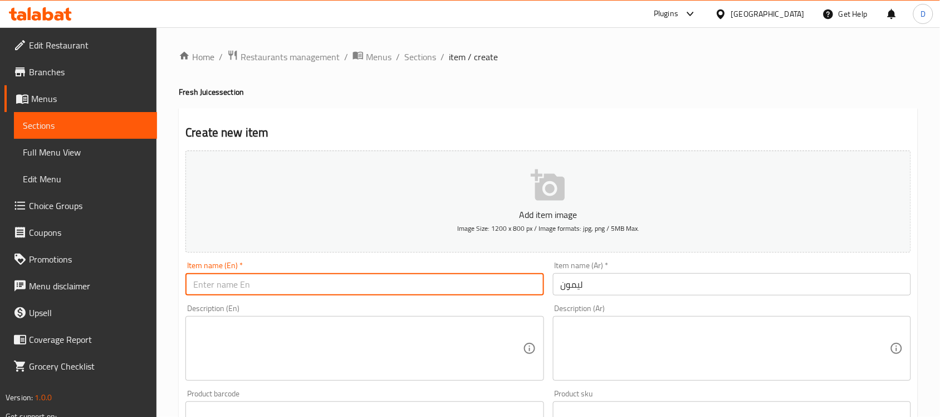
click at [285, 277] on input "text" at bounding box center [365, 284] width 358 height 22
paste input "lemon"
drag, startPoint x: 252, startPoint y: 277, endPoint x: 218, endPoint y: 290, distance: 36.1
click at [218, 290] on input "Lemon Tea" at bounding box center [365, 284] width 358 height 22
type input "Lemon"
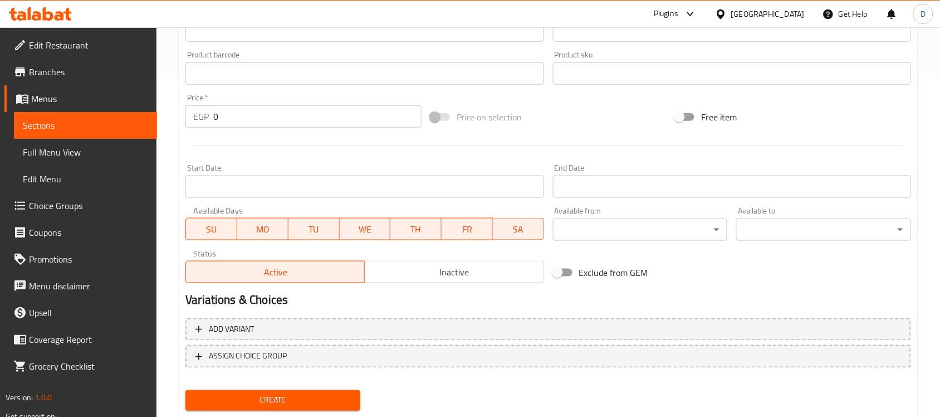
scroll to position [348, 0]
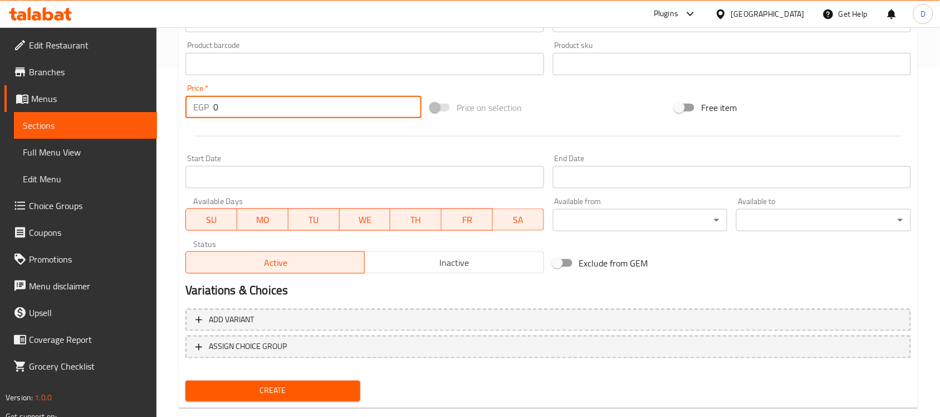
drag, startPoint x: 226, startPoint y: 114, endPoint x: 196, endPoint y: 124, distance: 31.0
click at [196, 124] on div "Add item image Image Size: 1200 x 800 px / Image formats: jpg, png / 5MB Max. I…" at bounding box center [548, 38] width 735 height 480
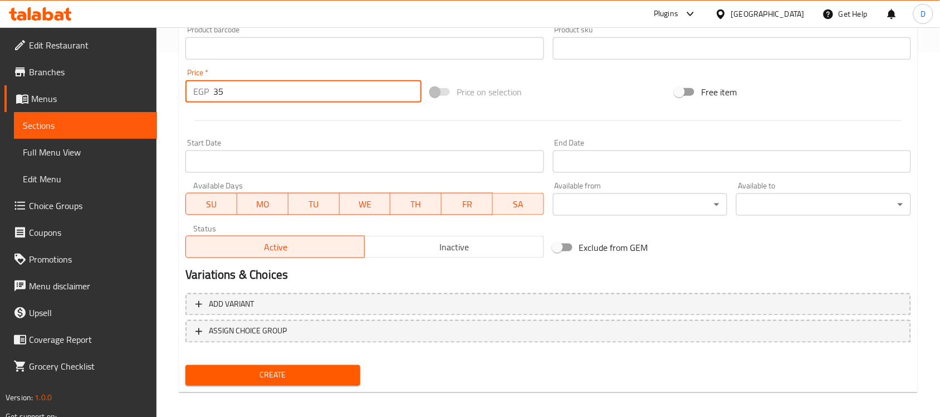
scroll to position [368, 0]
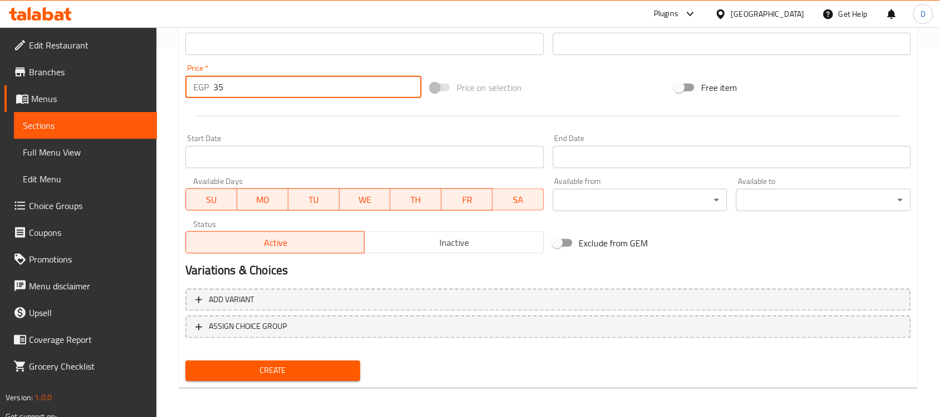
type input "35"
click at [265, 364] on span "Create" at bounding box center [272, 371] width 157 height 14
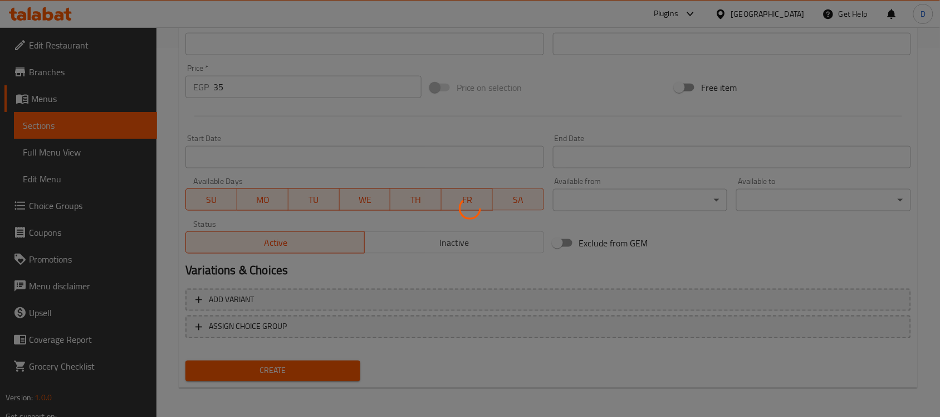
type input "0"
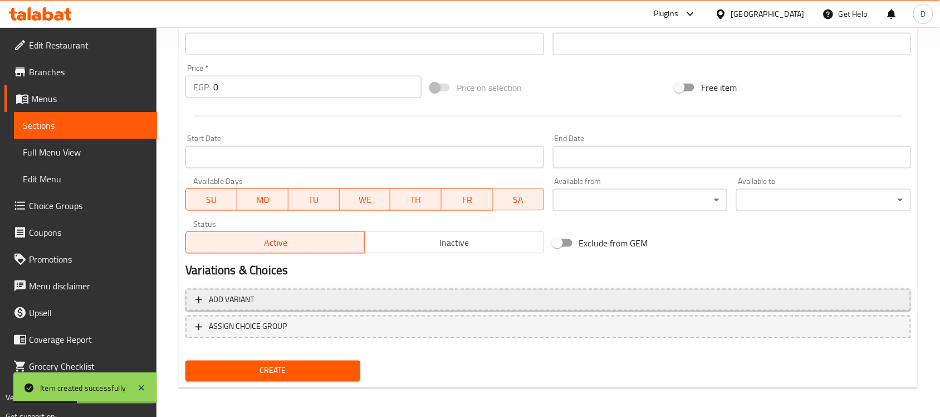
scroll to position [0, 0]
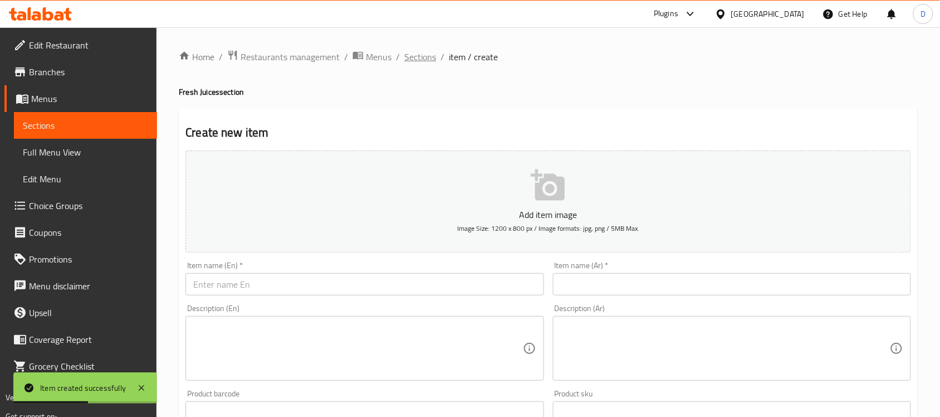
click at [426, 55] on span "Sections" at bounding box center [420, 56] width 32 height 13
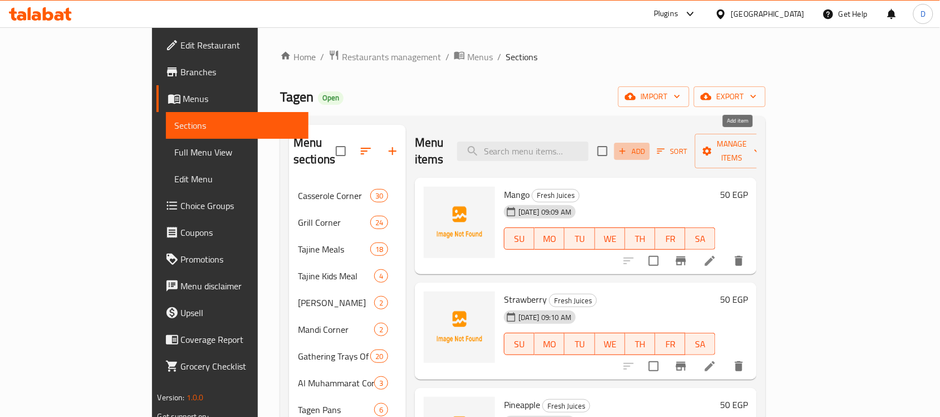
click at [647, 145] on span "Add" at bounding box center [632, 151] width 30 height 13
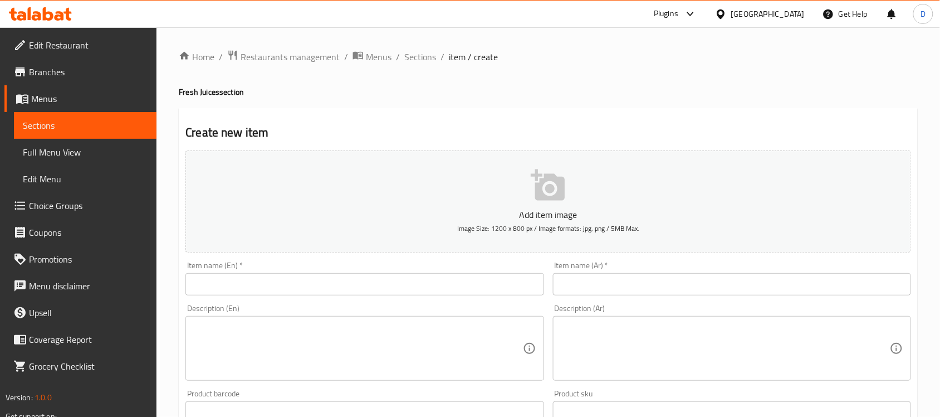
click at [623, 259] on div "Item name (Ar)   * Item name (Ar) *" at bounding box center [732, 278] width 367 height 43
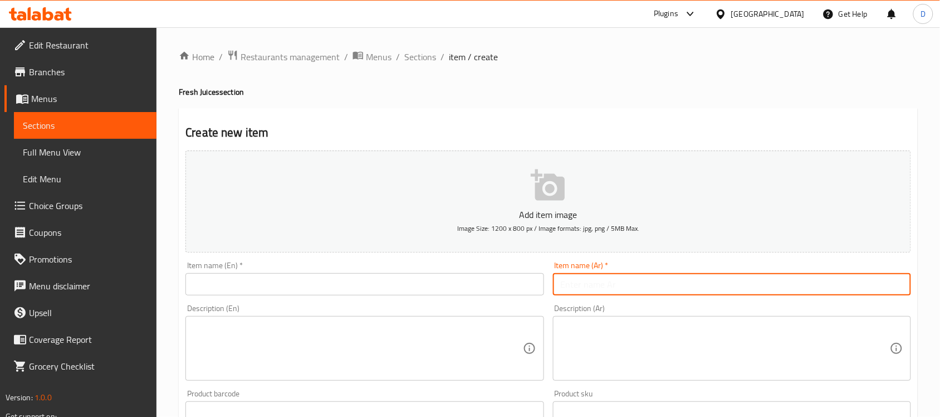
paste input "ليمون نعناع"
click at [622, 276] on input "ليمون نعناع" at bounding box center [732, 284] width 358 height 22
type input "ليمون نعناع"
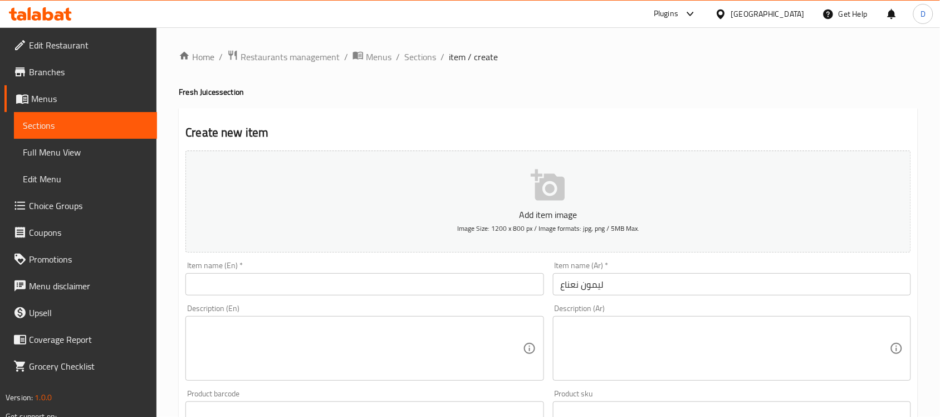
click at [253, 275] on input "text" at bounding box center [365, 284] width 358 height 22
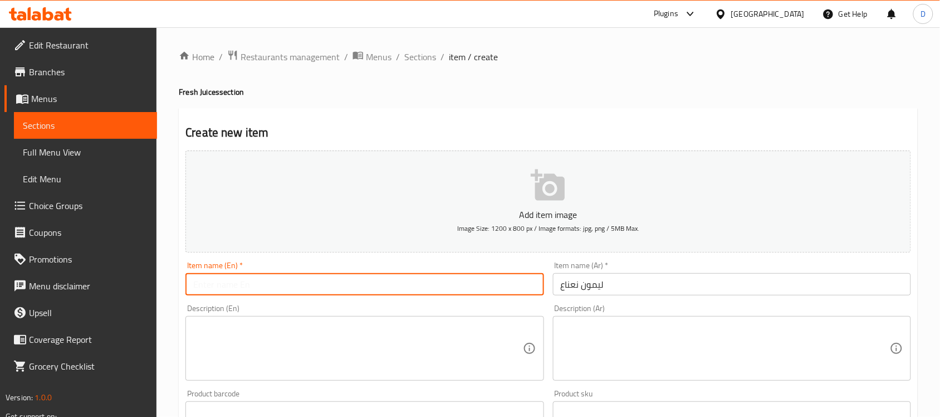
paste input "Lemon mint"
drag, startPoint x: 271, startPoint y: 285, endPoint x: 240, endPoint y: 288, distance: 31.3
click at [240, 288] on input "Lemon Mint Juice" at bounding box center [365, 284] width 358 height 22
type input "Lemon Mint"
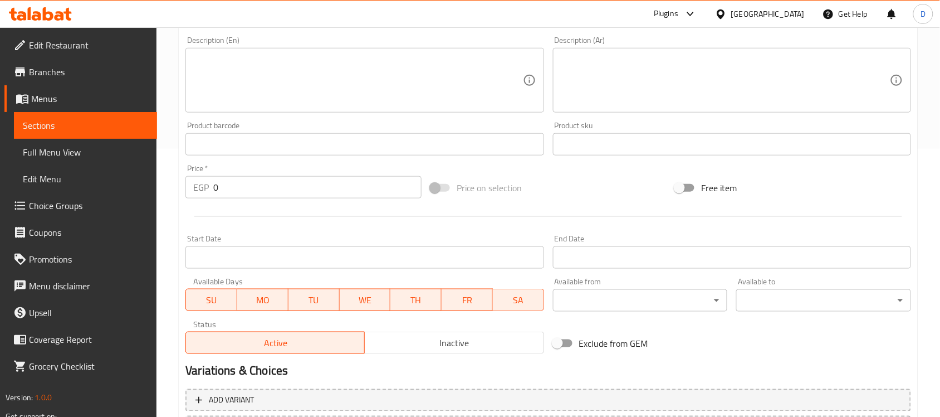
scroll to position [279, 0]
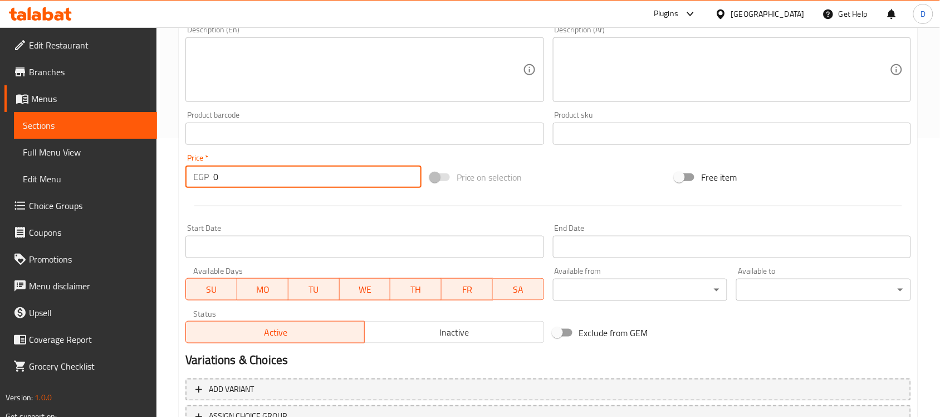
click at [182, 191] on div "Price   * EGP 0 Price *" at bounding box center [303, 170] width 245 height 43
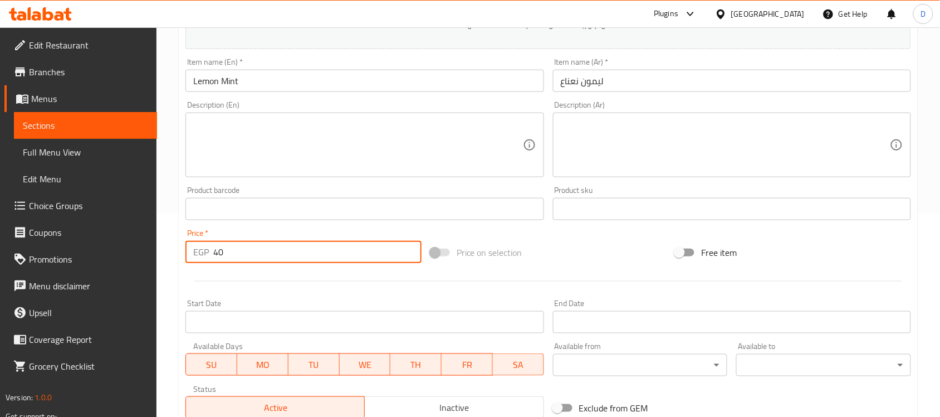
scroll to position [368, 0]
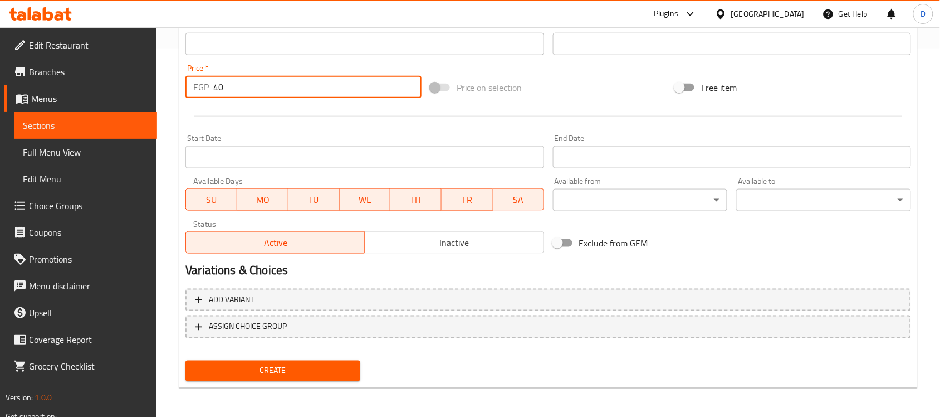
type input "40"
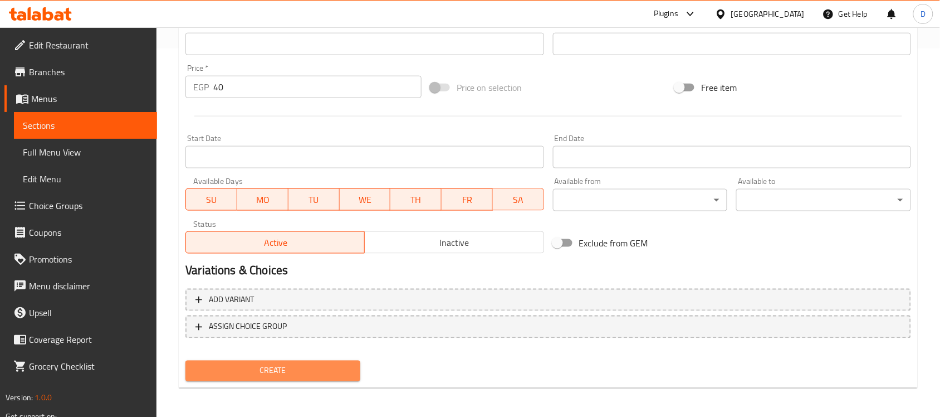
click at [231, 373] on span "Create" at bounding box center [272, 371] width 157 height 14
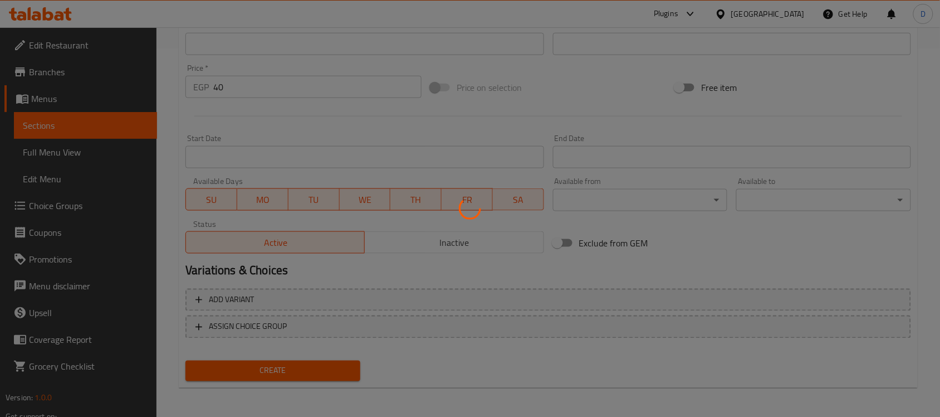
type input "0"
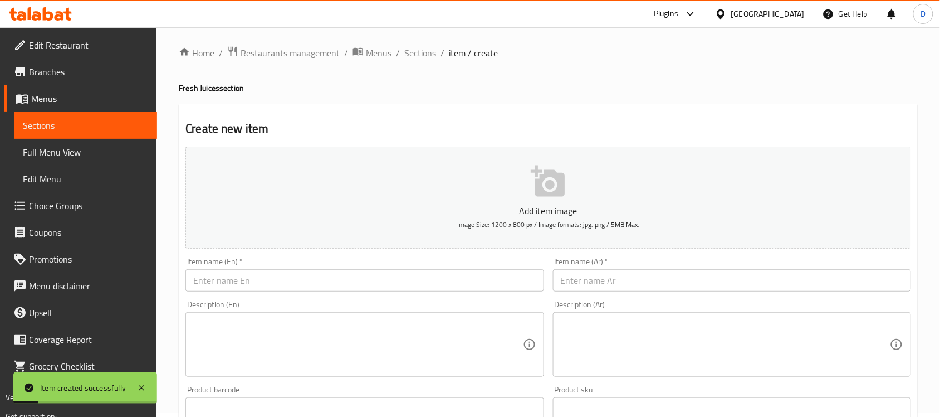
scroll to position [0, 0]
click at [404, 57] on span "Sections" at bounding box center [420, 56] width 32 height 13
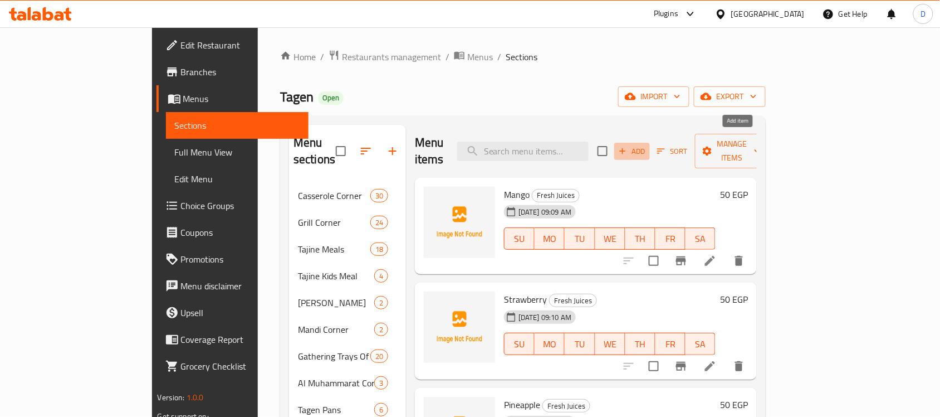
click at [647, 145] on span "Add" at bounding box center [632, 151] width 30 height 13
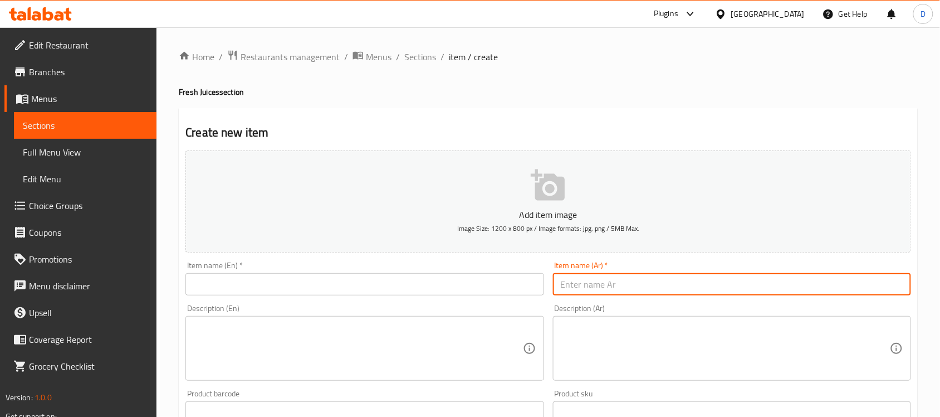
click at [605, 289] on input "text" at bounding box center [732, 284] width 358 height 22
paste input "بطيخ"
type input "بطيخ"
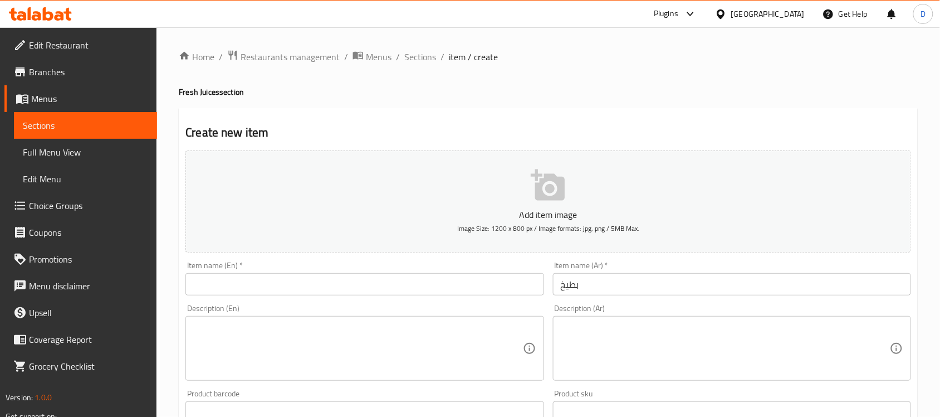
paste input "watermelon"
click at [248, 287] on input "text" at bounding box center [365, 284] width 358 height 22
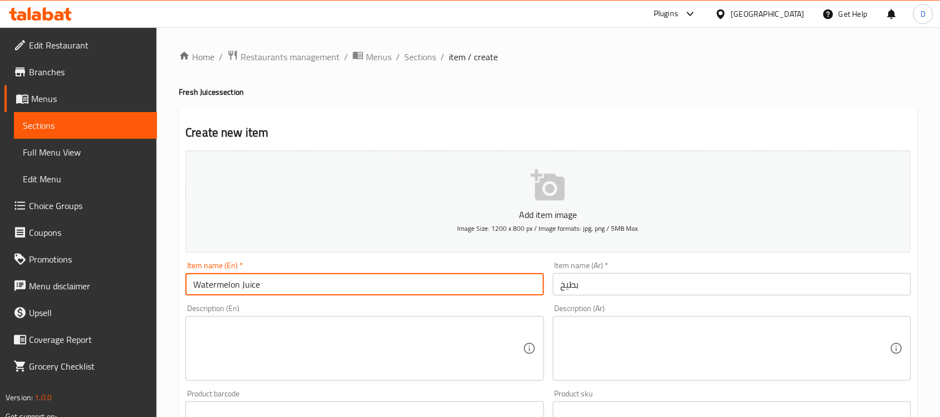
drag, startPoint x: 288, startPoint y: 277, endPoint x: 241, endPoint y: 290, distance: 48.5
click at [241, 290] on input "Watermelon Juice" at bounding box center [365, 284] width 358 height 22
type input "Watermelon"
click at [628, 131] on h2 "Create new item" at bounding box center [549, 132] width 726 height 17
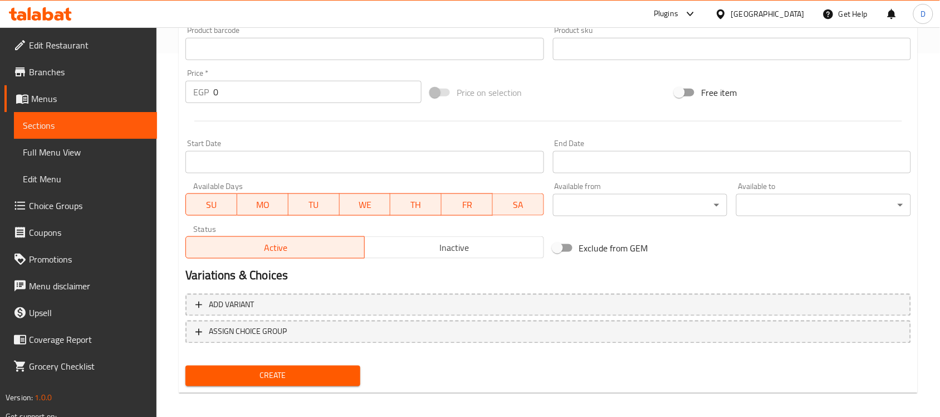
scroll to position [368, 0]
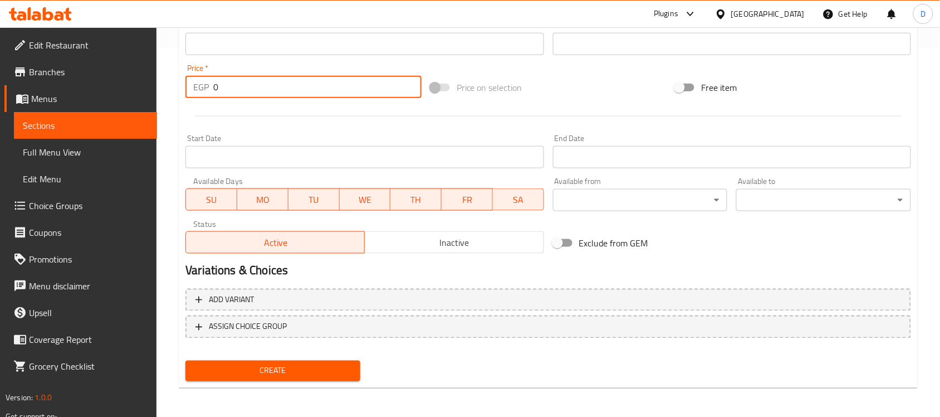
drag, startPoint x: 213, startPoint y: 88, endPoint x: 226, endPoint y: 85, distance: 12.6
click at [226, 85] on input "0" at bounding box center [317, 87] width 208 height 22
type input "40"
click at [271, 368] on span "Create" at bounding box center [272, 371] width 157 height 14
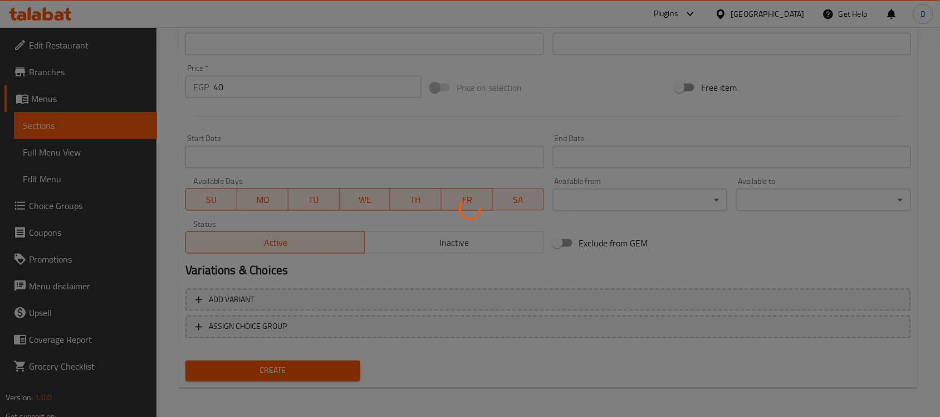
type input "0"
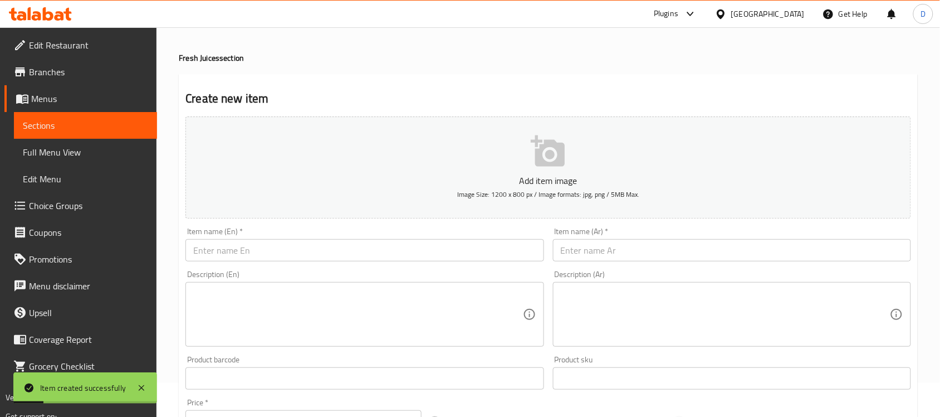
scroll to position [0, 0]
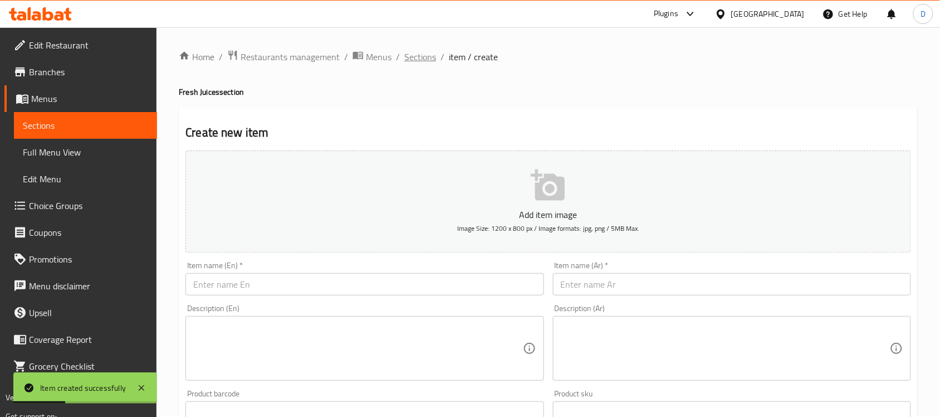
click at [419, 61] on span "Sections" at bounding box center [420, 56] width 32 height 13
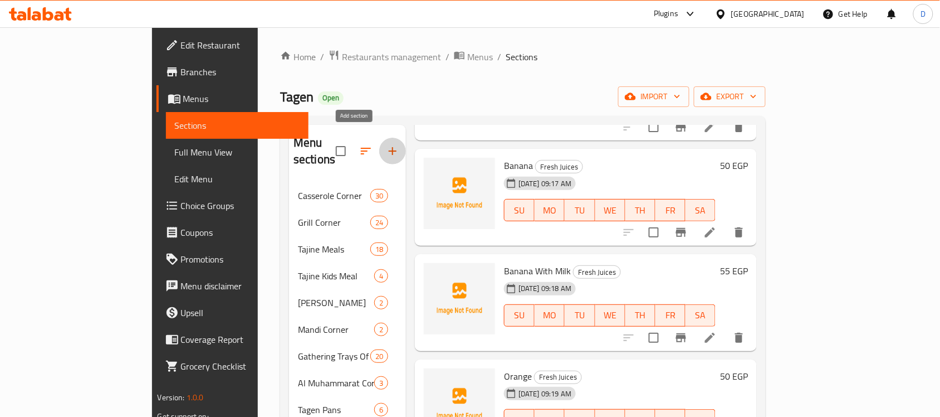
click at [386, 144] on icon "button" at bounding box center [392, 150] width 13 height 13
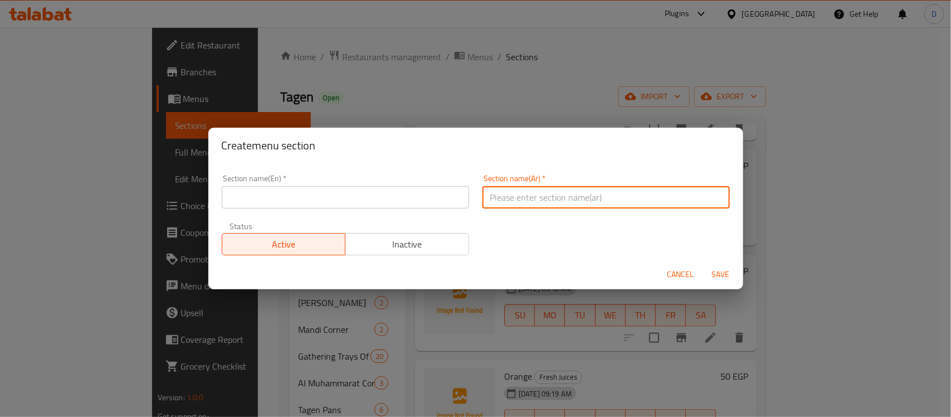
click at [636, 202] on input "text" at bounding box center [605, 197] width 247 height 22
paste input "سموزي"
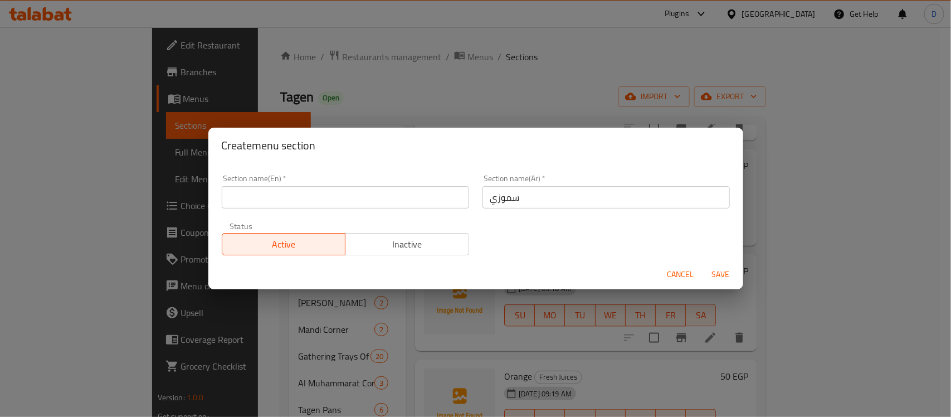
click at [513, 198] on input "سموزي" at bounding box center [605, 197] width 247 height 22
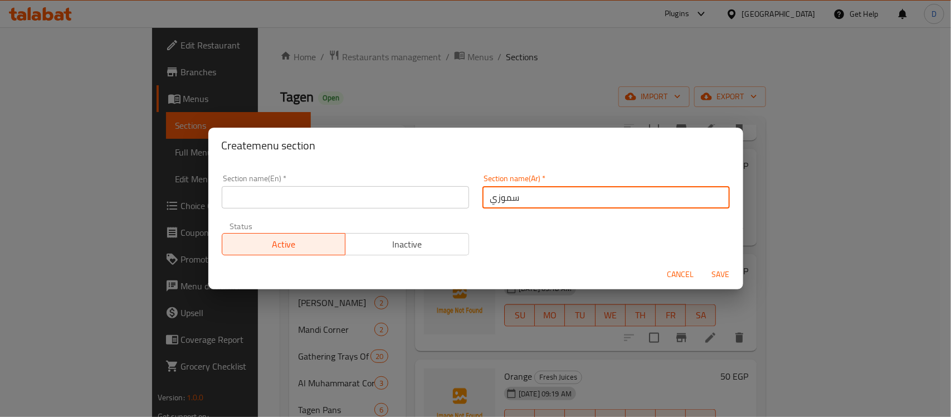
click at [513, 198] on input "سموزي" at bounding box center [605, 197] width 247 height 22
paste input "text"
type input "سموثي"
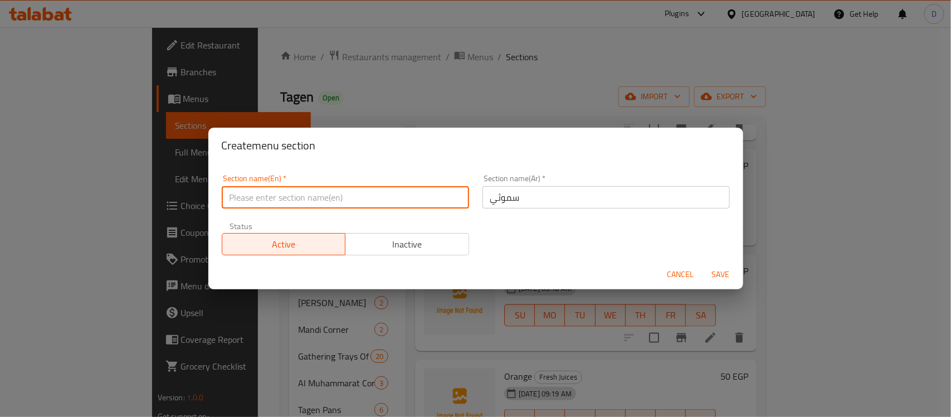
click at [374, 194] on input "text" at bounding box center [345, 197] width 247 height 22
paste input "Smoothie"
type input "Smoothie"
click at [399, 151] on h2 "Create menu section" at bounding box center [476, 145] width 508 height 18
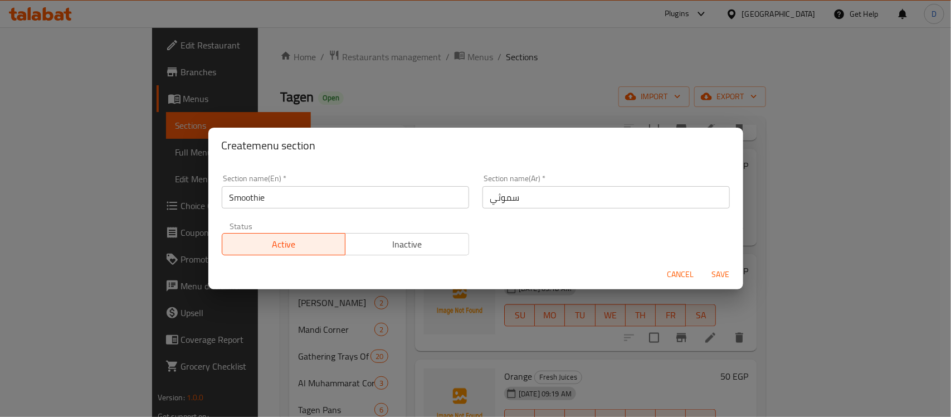
click at [727, 272] on span "Save" at bounding box center [721, 274] width 27 height 14
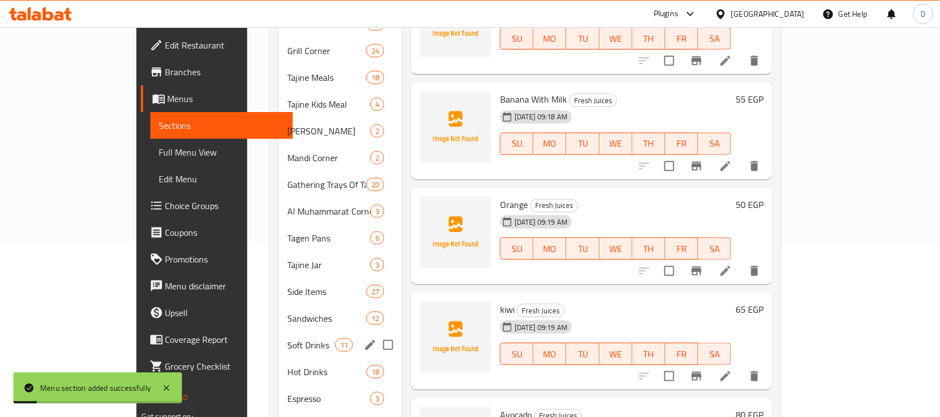
scroll to position [318, 0]
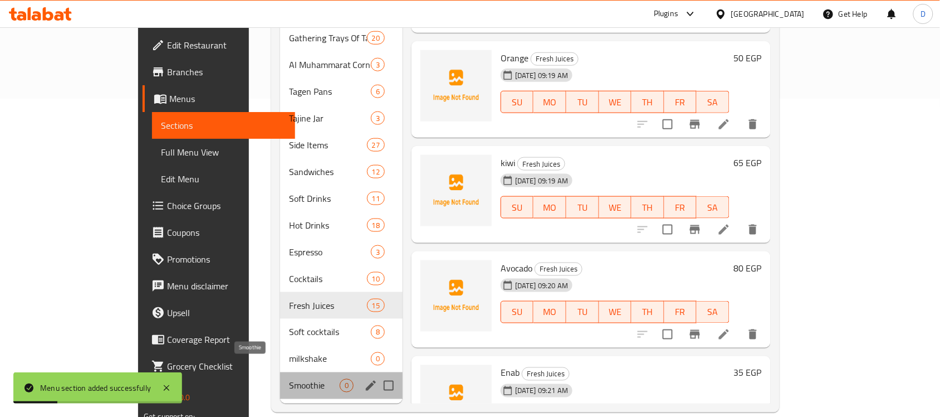
drag, startPoint x: 221, startPoint y: 369, endPoint x: 232, endPoint y: 367, distance: 11.4
click at [289, 379] on span "Smoothie" at bounding box center [314, 385] width 51 height 13
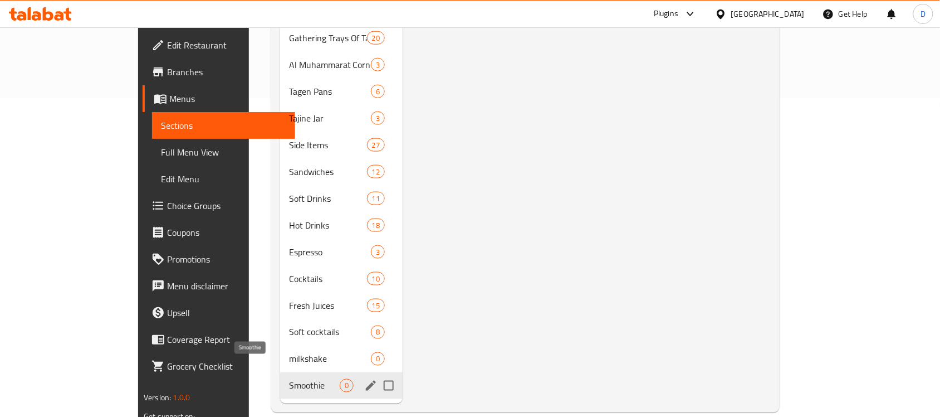
click at [289, 379] on span "Smoothie" at bounding box center [314, 385] width 51 height 13
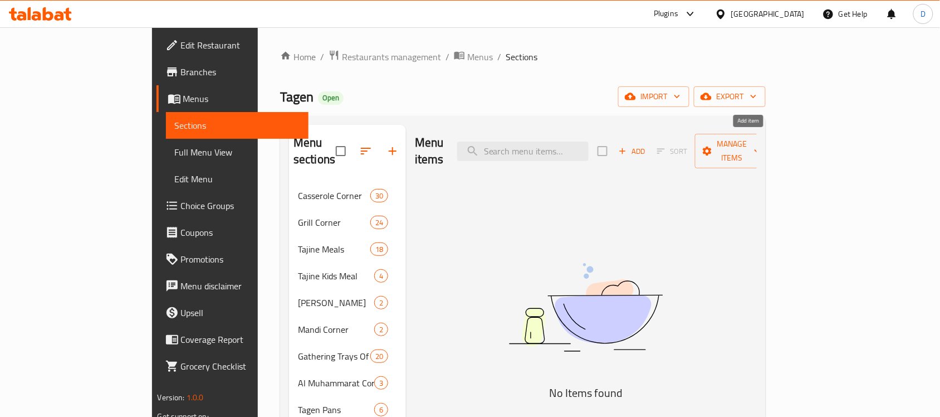
click at [647, 145] on span "Add" at bounding box center [632, 151] width 30 height 13
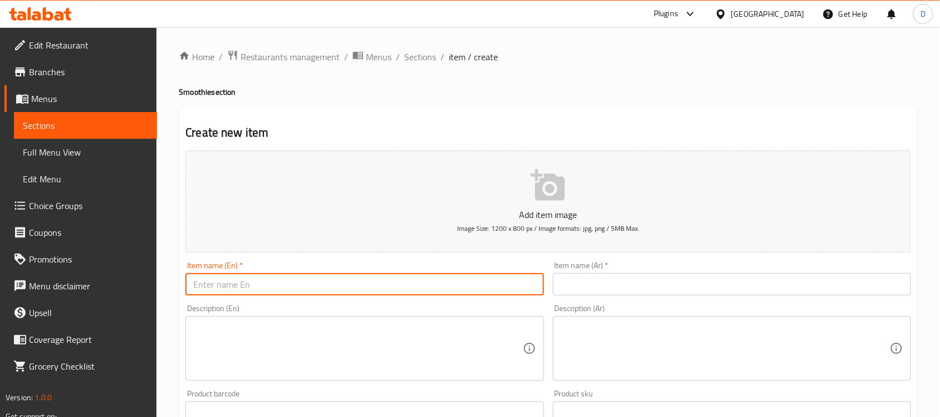
click at [290, 284] on input "text" at bounding box center [365, 284] width 358 height 22
paste input "Smoothie"
type input "Smoothie"
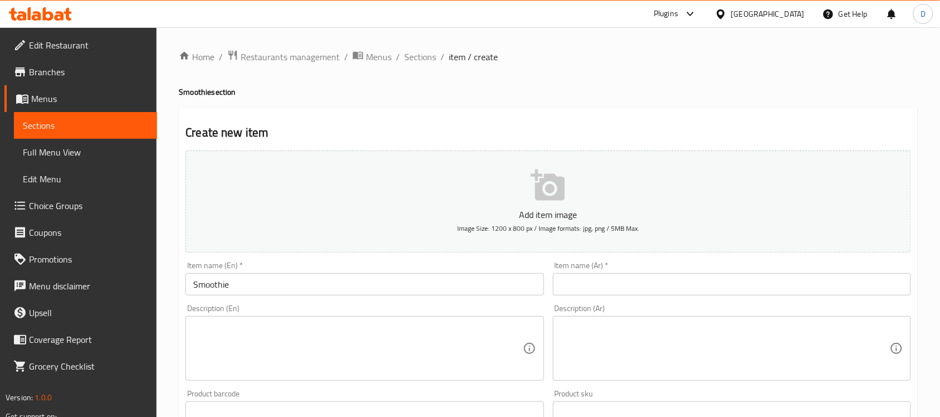
click at [700, 287] on input "text" at bounding box center [732, 284] width 358 height 22
paste input "سموثي"
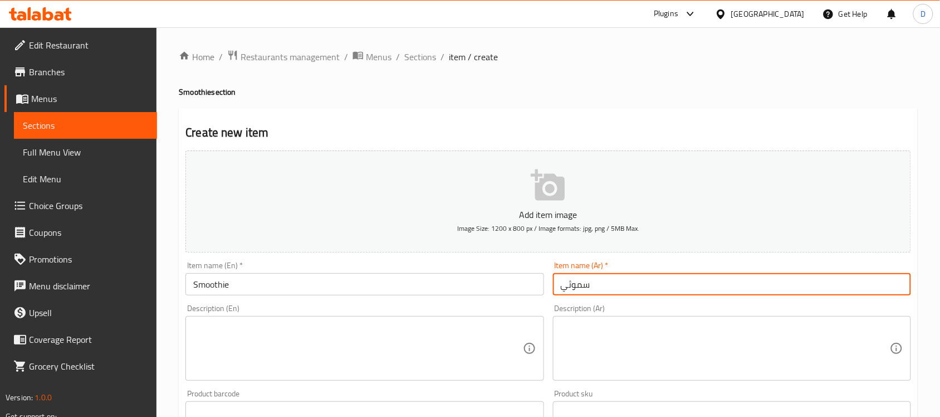
type input "سموثي"
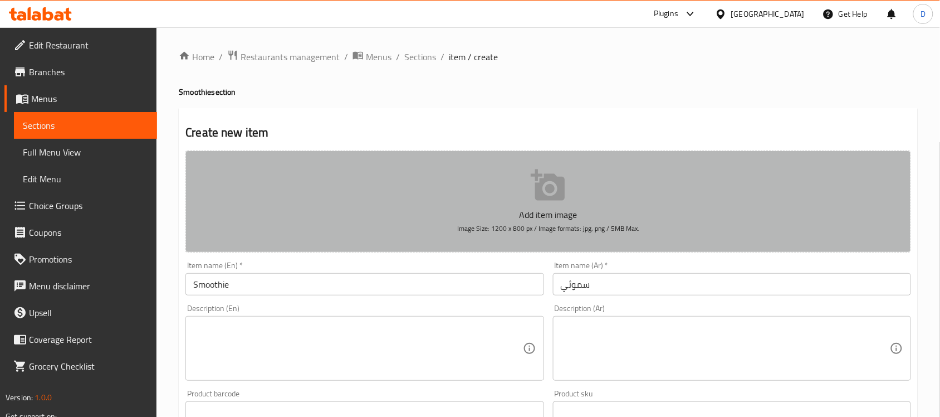
click at [647, 201] on button "Add item image Image Size: 1200 x 800 px / Image formats: jpg, png / 5MB Max." at bounding box center [549, 201] width 726 height 102
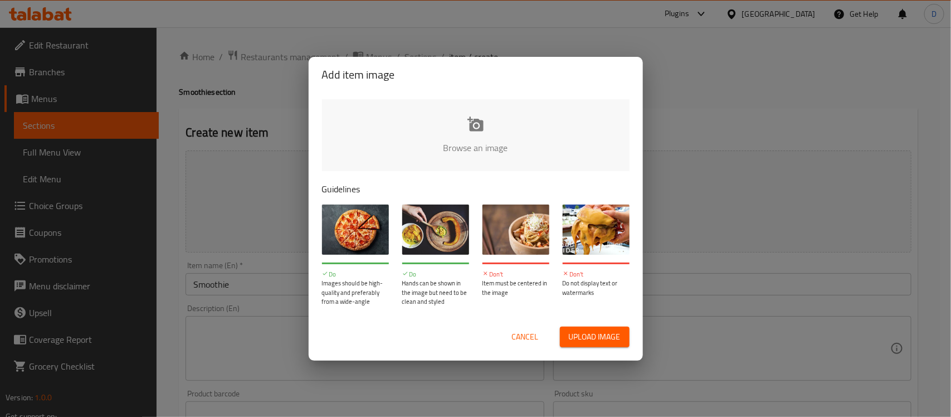
click at [524, 338] on span "Cancel" at bounding box center [525, 337] width 27 height 14
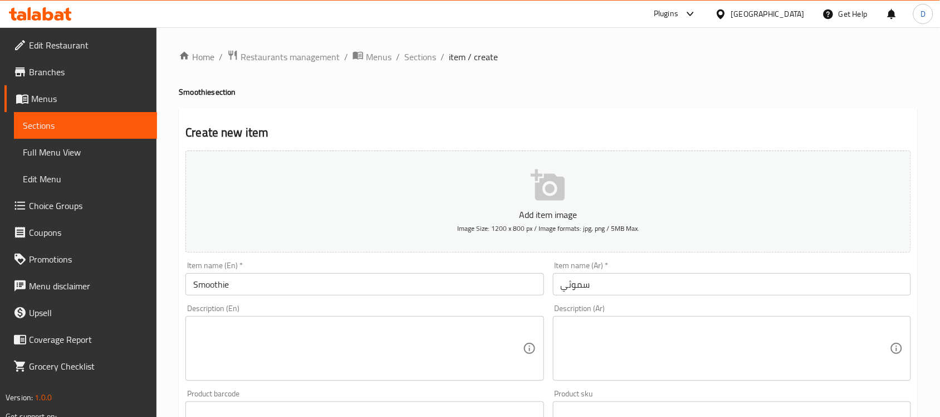
click at [695, 351] on textarea at bounding box center [725, 348] width 329 height 53
paste textarea "فيتراك&سيرب"
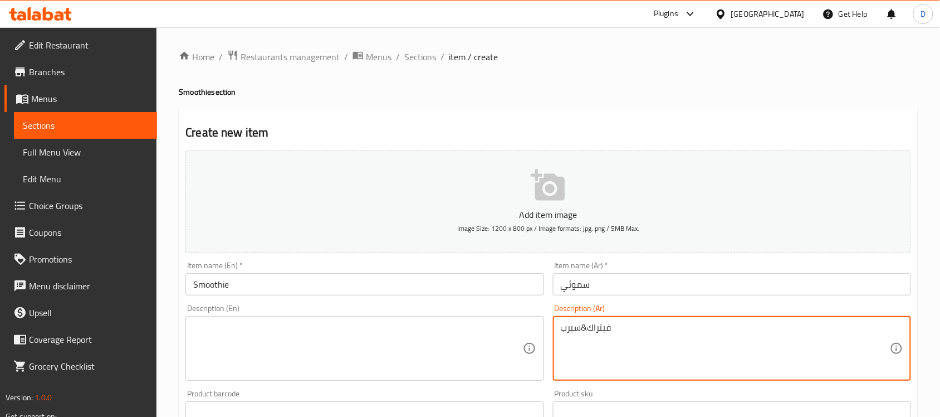
click at [582, 328] on textarea "فيتراك&سيرب" at bounding box center [725, 348] width 329 height 53
type textarea "فيتراك و سيرب"
click at [567, 318] on div "فيتراك و سيرب Description (Ar)" at bounding box center [732, 348] width 358 height 65
click at [569, 324] on textarea "فيتراك و سيرب" at bounding box center [725, 348] width 329 height 53
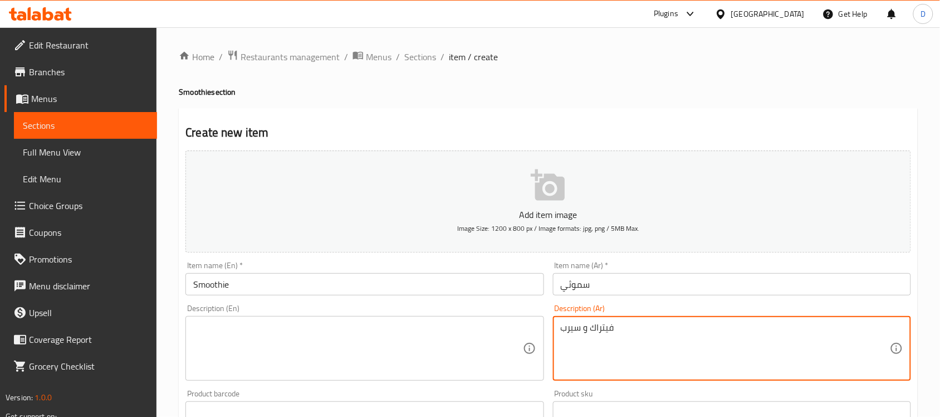
click at [569, 324] on textarea "فيتراك و سيرب" at bounding box center [725, 348] width 329 height 53
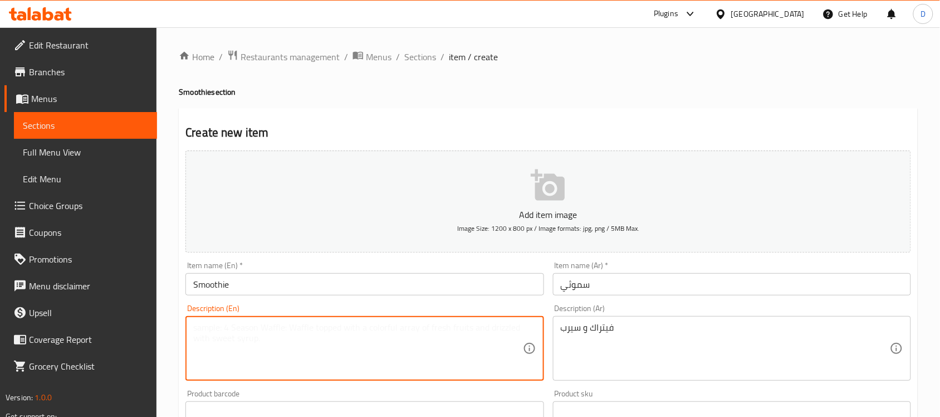
paste textarea "Vitrac and"
click at [302, 333] on textarea "Vitrac and" at bounding box center [357, 348] width 329 height 53
paste textarea "Syrup"
click at [238, 329] on textarea "Vitrac and Syrup" at bounding box center [357, 348] width 329 height 53
type textarea "Vitrac and syrup"
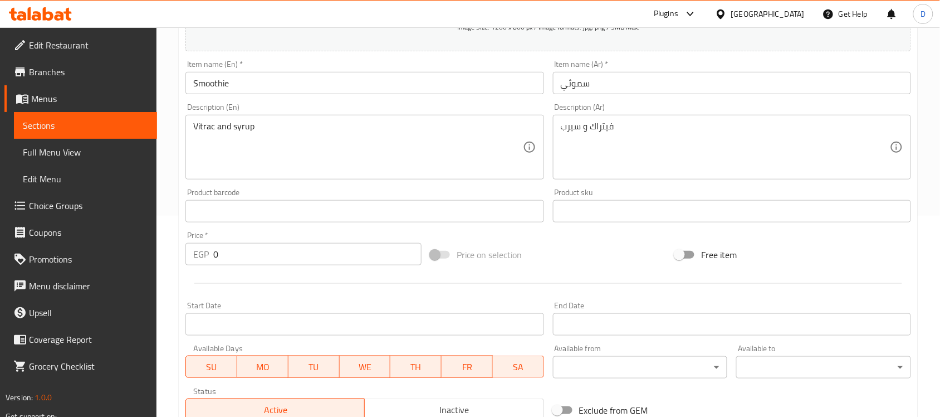
scroll to position [209, 0]
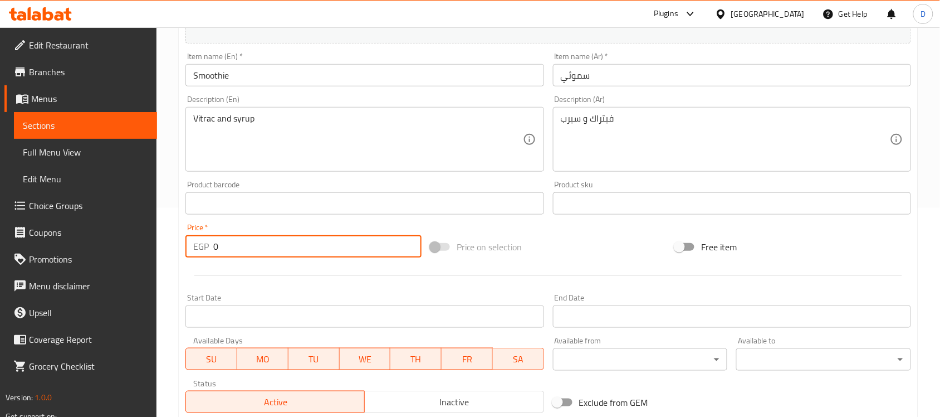
drag, startPoint x: 232, startPoint y: 247, endPoint x: 184, endPoint y: 265, distance: 50.8
click at [184, 265] on div "Add item image Image Size: 1200 x 800 px / Image formats: jpg, png / 5MB Max. I…" at bounding box center [548, 177] width 735 height 480
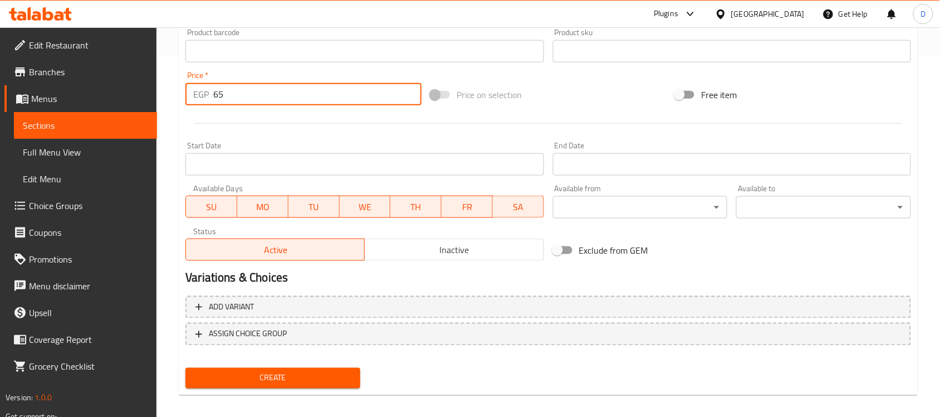
scroll to position [368, 0]
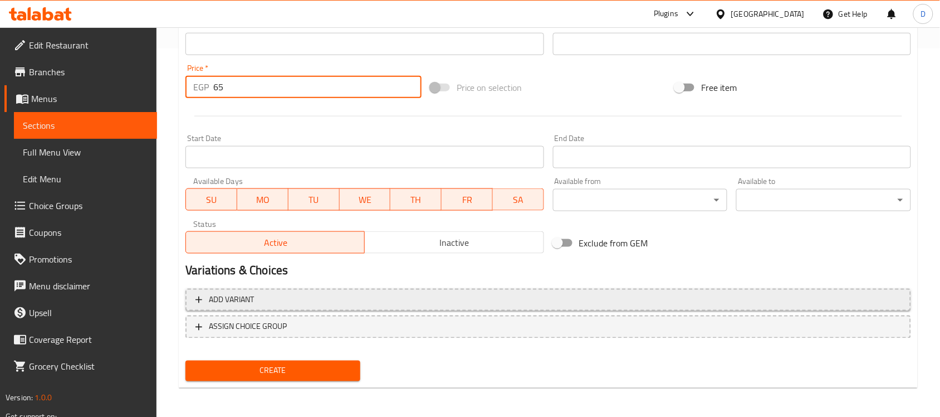
type input "65"
click at [258, 296] on span "Add variant" at bounding box center [549, 300] width 706 height 14
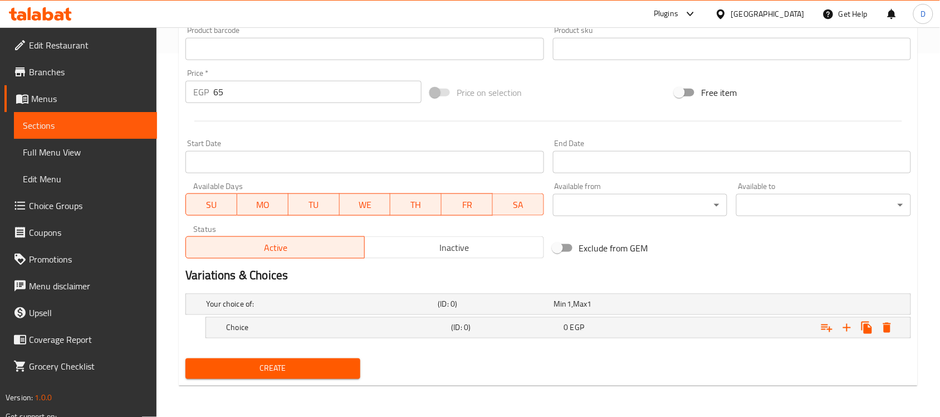
scroll to position [363, 0]
click at [390, 313] on div "Choice" at bounding box center [320, 305] width 232 height 16
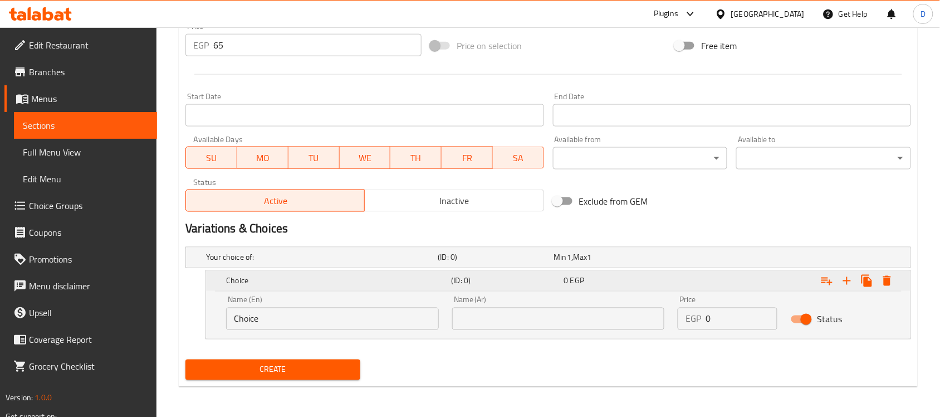
scroll to position [411, 0]
click at [570, 313] on input "text" at bounding box center [558, 318] width 213 height 22
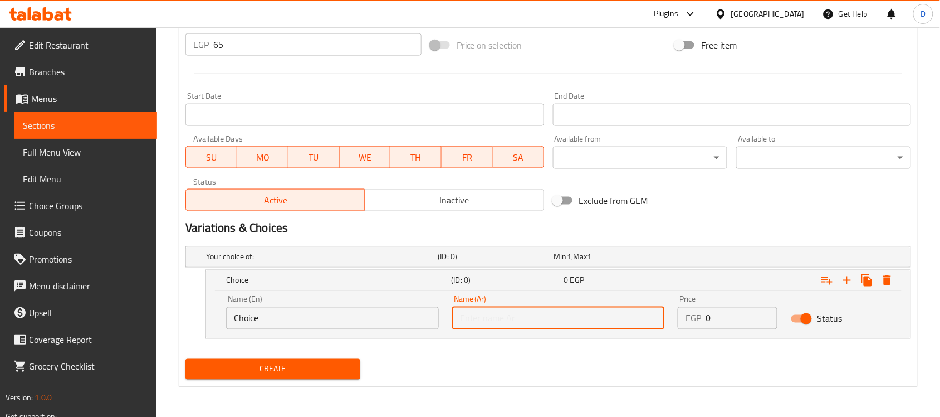
paste input "شيكولاته"
type input "شيكولاته"
click at [244, 322] on input "Choice" at bounding box center [332, 318] width 213 height 22
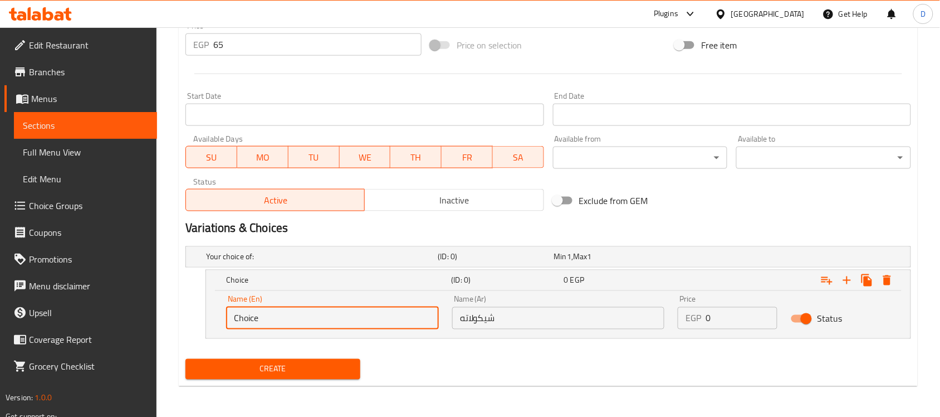
click at [244, 322] on input "Choice" at bounding box center [332, 318] width 213 height 22
drag, startPoint x: 310, startPoint y: 322, endPoint x: 272, endPoint y: 321, distance: 37.9
click at [272, 321] on input "Chocolate Cake" at bounding box center [332, 318] width 213 height 22
type input "Chocolate"
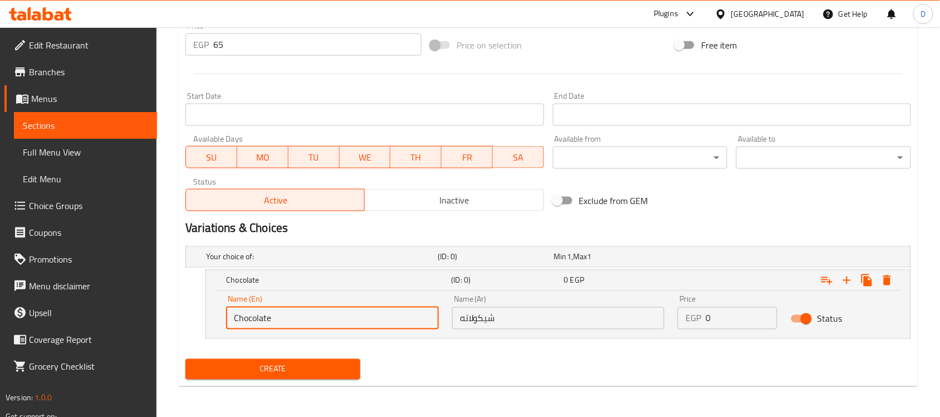
click at [432, 358] on div "Create" at bounding box center [548, 369] width 735 height 30
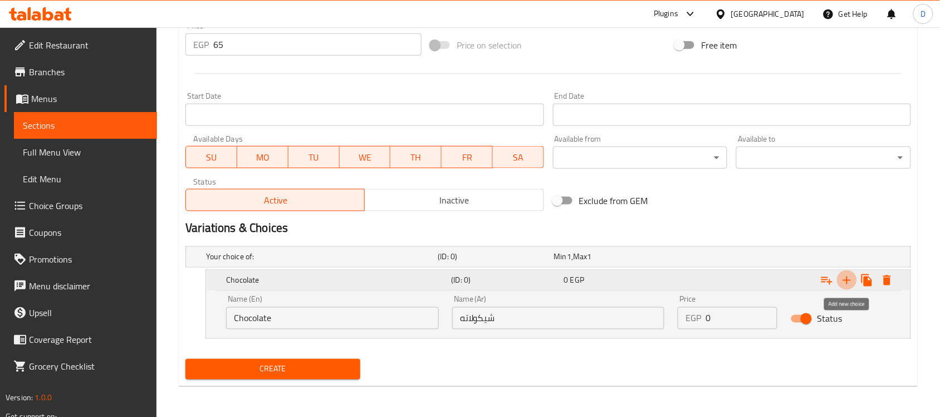
click at [847, 279] on icon "Expand" at bounding box center [847, 280] width 13 height 13
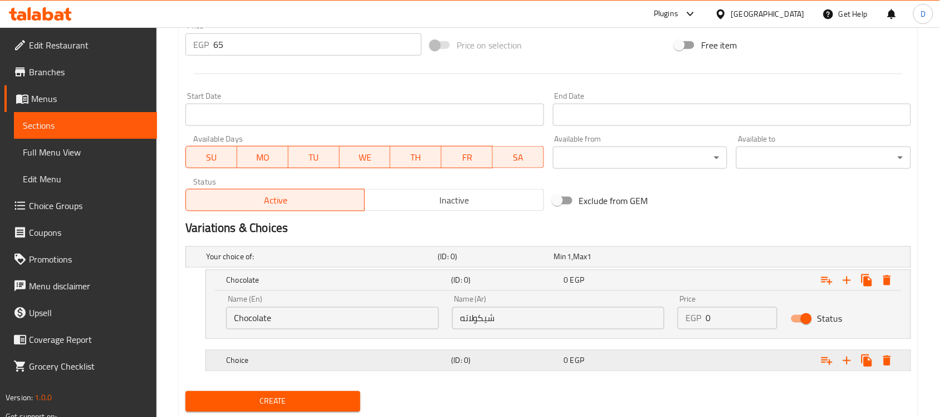
click at [500, 262] on h5 "(ID: 0)" at bounding box center [493, 256] width 111 height 11
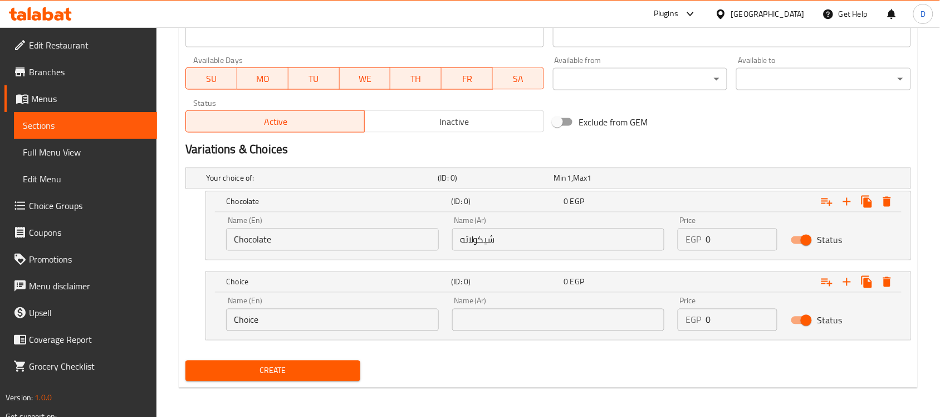
scroll to position [491, 0]
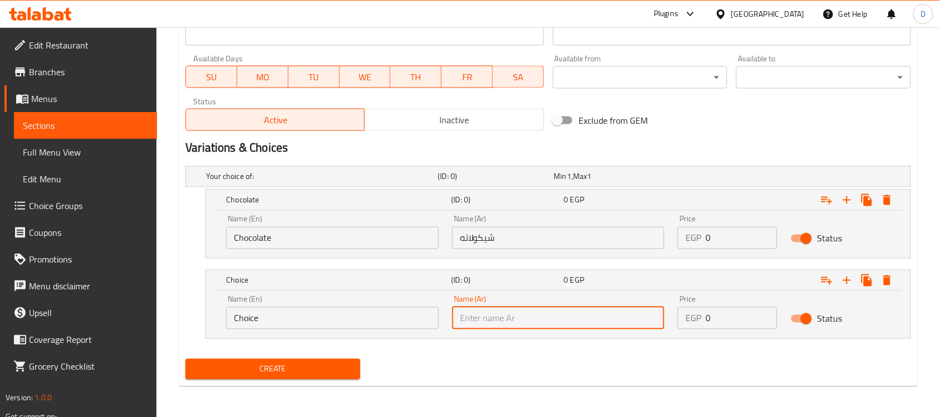
click at [495, 320] on input "text" at bounding box center [558, 318] width 213 height 22
paste input "كراميل"
type input "كراميل"
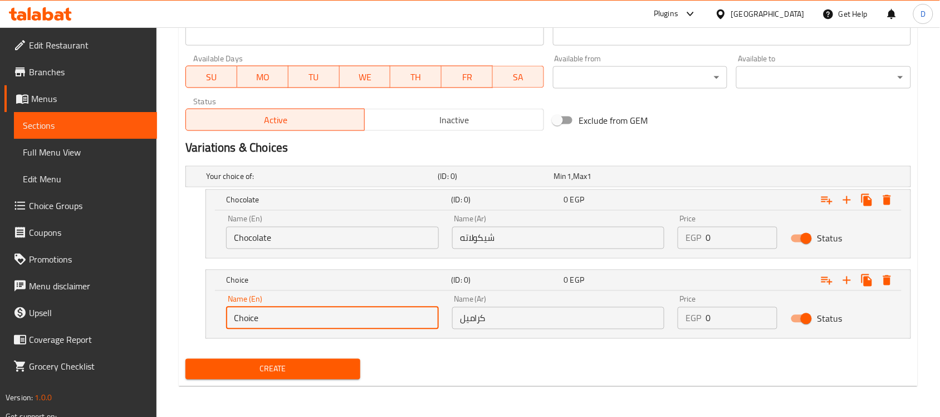
click at [310, 319] on input "Choice" at bounding box center [332, 318] width 213 height 22
type input "c"
type input "X"
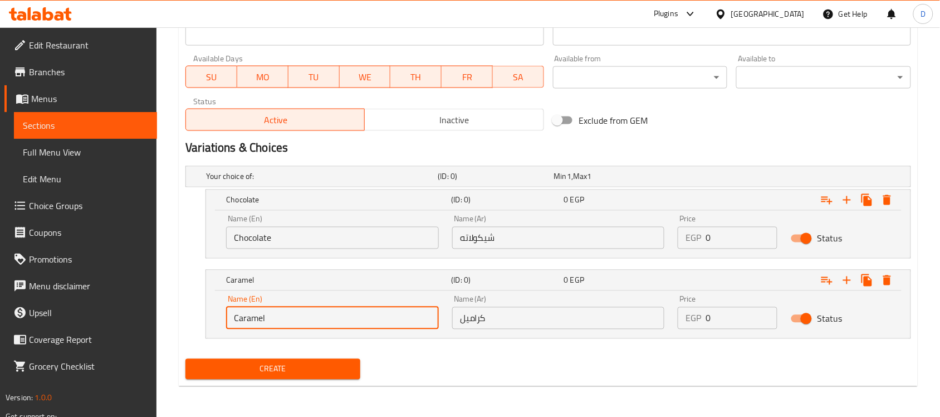
click at [310, 319] on input "Caramel" at bounding box center [332, 318] width 213 height 22
type input "Caramel"
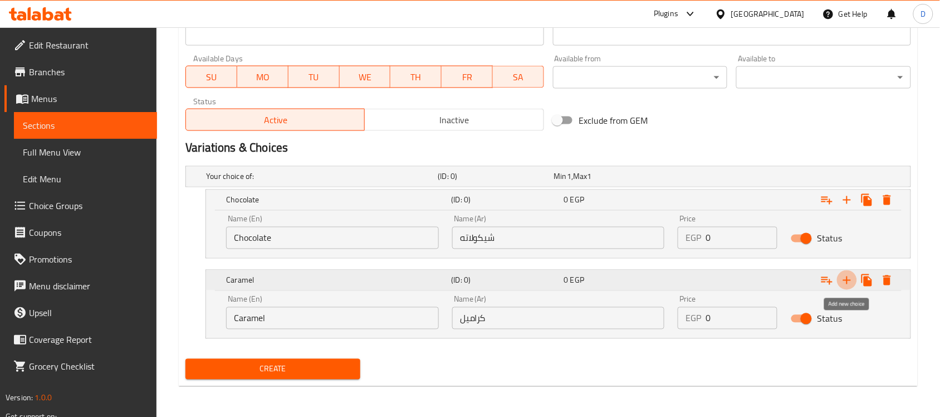
click at [848, 280] on icon "Expand" at bounding box center [847, 280] width 8 height 8
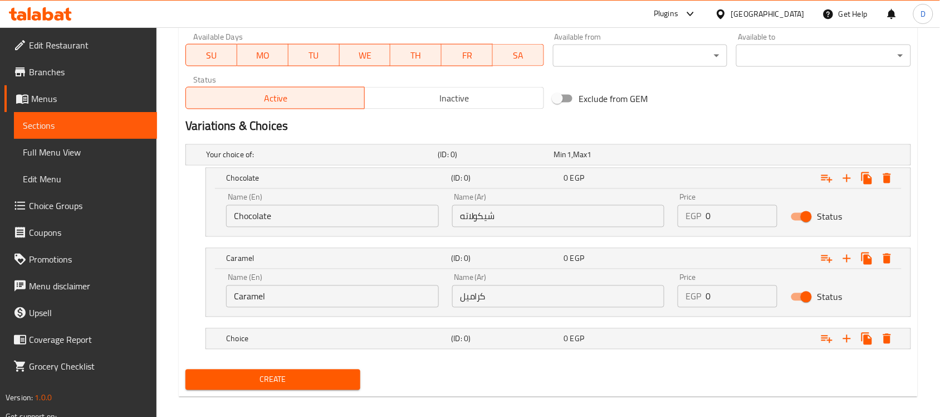
scroll to position [524, 0]
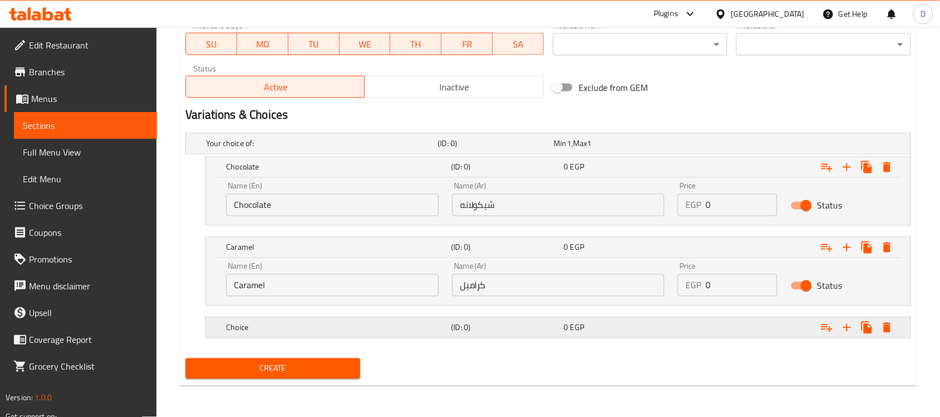
click at [518, 156] on div "Choice (ID: 0) 0 EGP" at bounding box center [552, 143] width 696 height 25
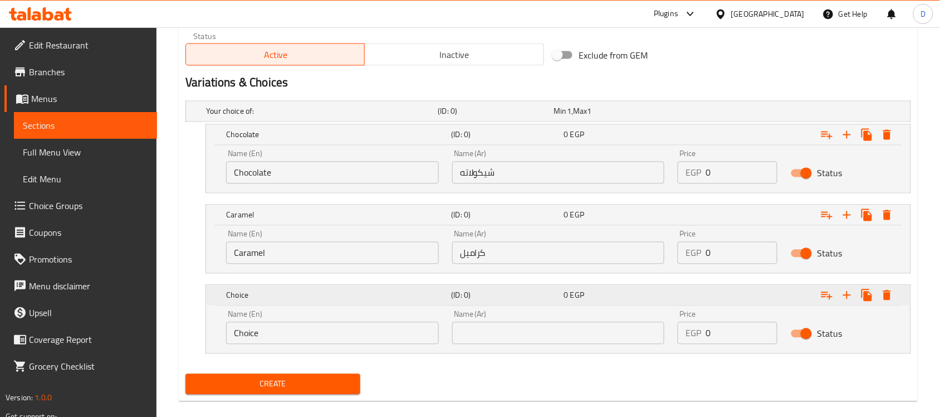
scroll to position [572, 0]
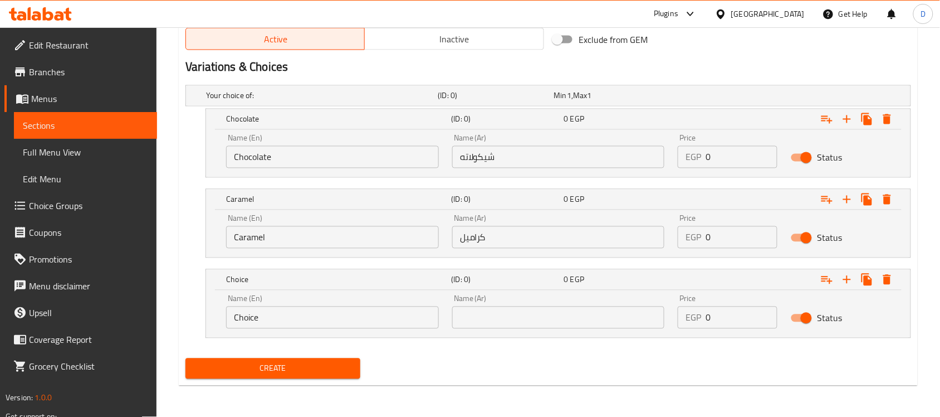
click at [514, 311] on input "text" at bounding box center [558, 317] width 213 height 22
paste input "بلوبيري"
type input "بلوبيري"
drag, startPoint x: 269, startPoint y: 319, endPoint x: 229, endPoint y: 319, distance: 39.6
click at [229, 319] on input "Choice" at bounding box center [332, 317] width 213 height 22
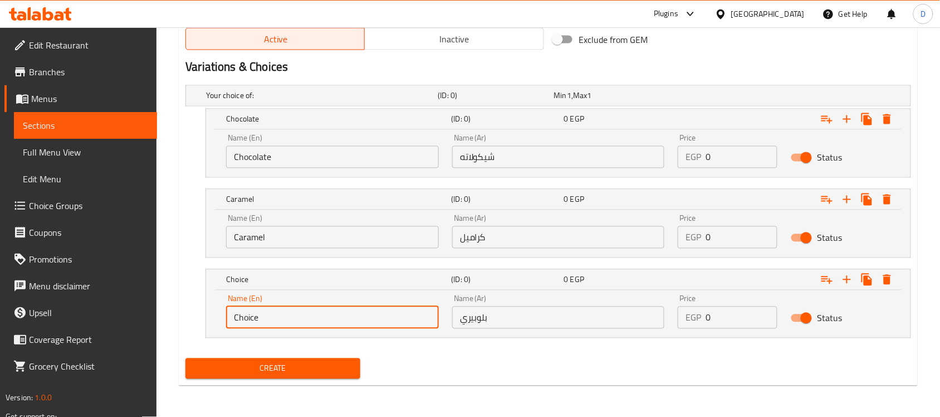
paste input "Blueberry"
type input "Blueberry"
click at [846, 277] on icon "Expand" at bounding box center [847, 279] width 13 height 13
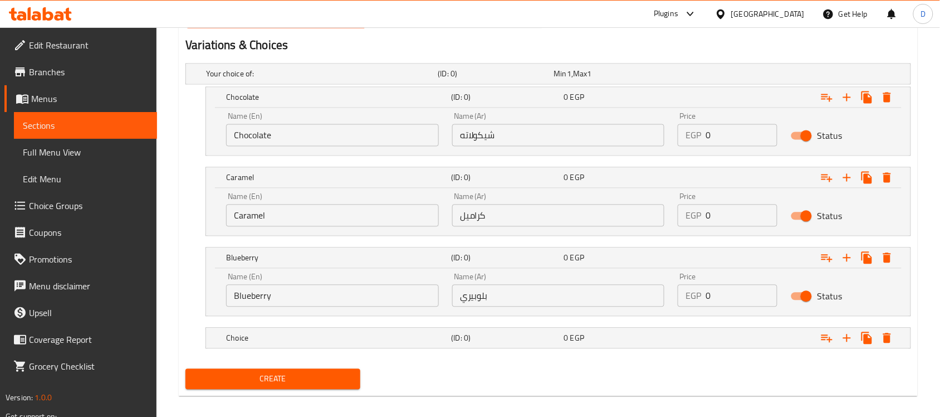
scroll to position [604, 0]
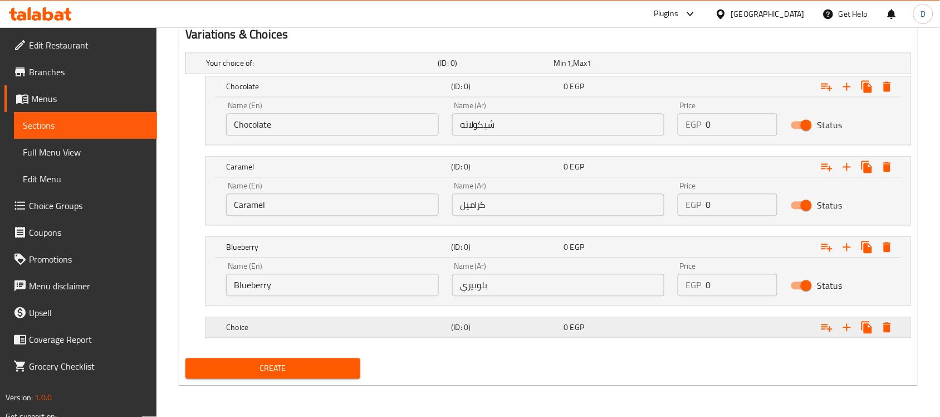
click at [390, 71] on div "Choice" at bounding box center [320, 64] width 232 height 16
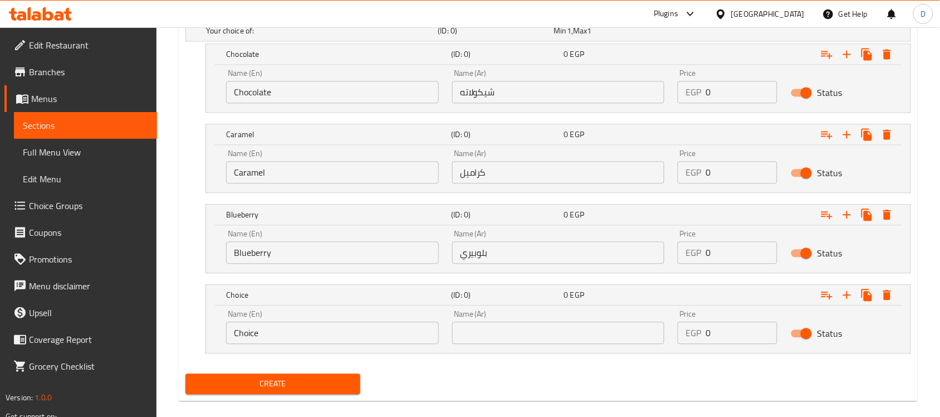
scroll to position [652, 0]
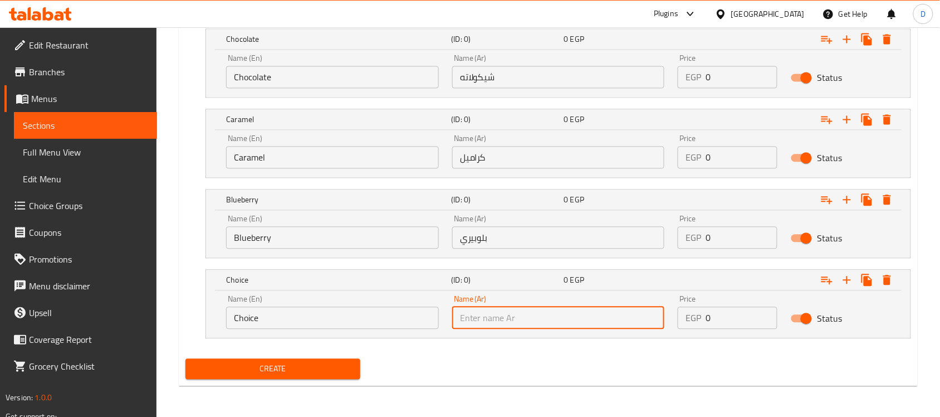
click at [496, 319] on input "text" at bounding box center [558, 317] width 213 height 22
paste input "راسبري"
type input "راسبري"
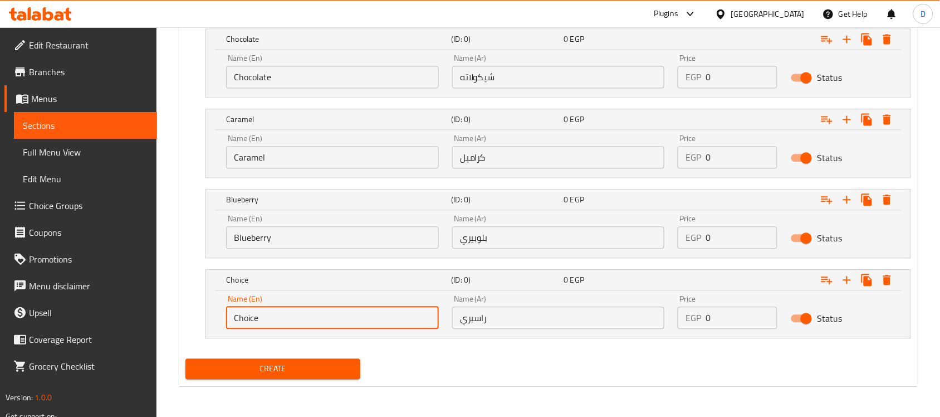
drag, startPoint x: 269, startPoint y: 320, endPoint x: 196, endPoint y: 315, distance: 73.2
click at [196, 315] on div "Choice (ID: 0) 0 EGP Name (En) Choice Name (En) Name (Ar) راسبري Name (Ar) Pric…" at bounding box center [549, 303] width 726 height 69
paste input "Raspberry"
drag, startPoint x: 249, startPoint y: 324, endPoint x: 213, endPoint y: 330, distance: 36.2
click at [213, 330] on div "Name (En) Raspberry Name (En) Name (Ar) راسبري Name (Ar) Price EGP 0 Price Stat…" at bounding box center [558, 313] width 705 height 47
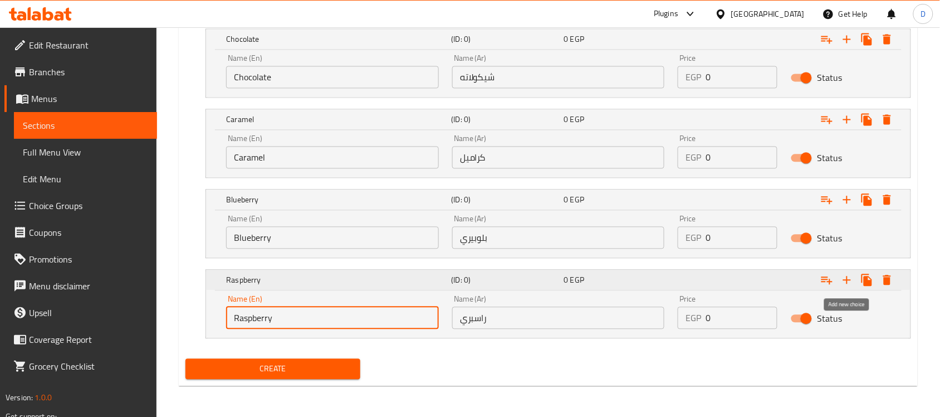
type input "Raspberry"
click at [847, 277] on icon "Expand" at bounding box center [847, 279] width 13 height 13
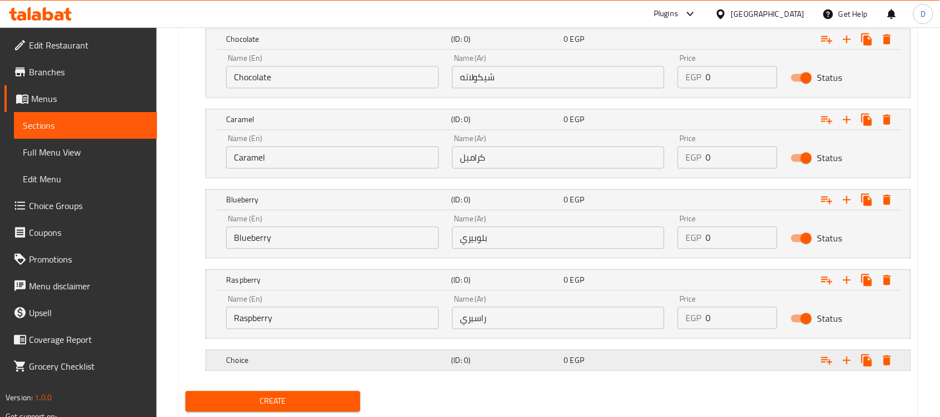
click at [501, 21] on h5 "(ID: 0)" at bounding box center [493, 15] width 111 height 11
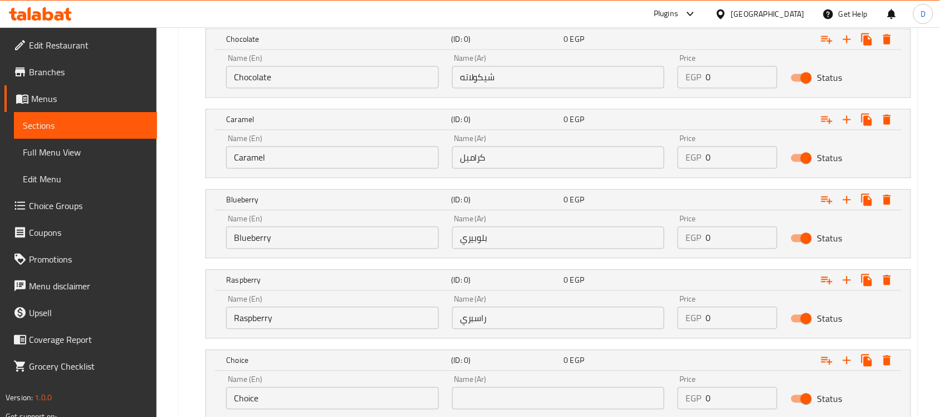
scroll to position [733, 0]
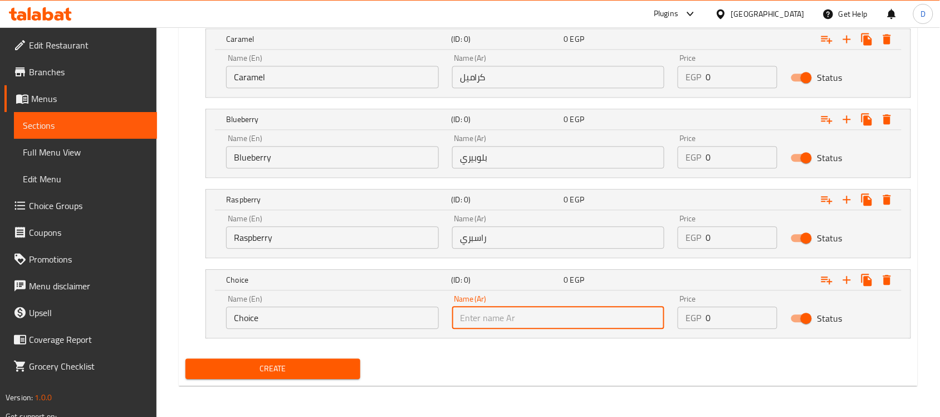
click at [511, 324] on input "text" at bounding box center [558, 317] width 213 height 22
paste input "يوسفي"
type input "يوسفي"
click at [295, 318] on input "Choice" at bounding box center [332, 317] width 213 height 22
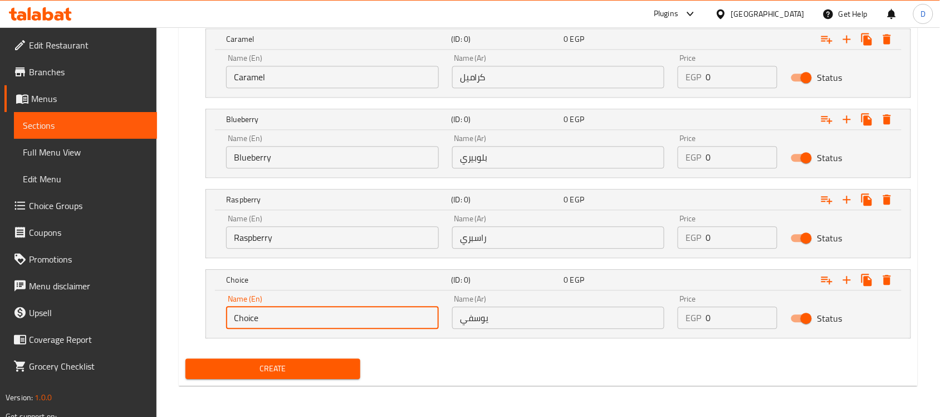
click at [295, 318] on input "Choice" at bounding box center [332, 317] width 213 height 22
paste input "Tangerin"
type input "Tangerine"
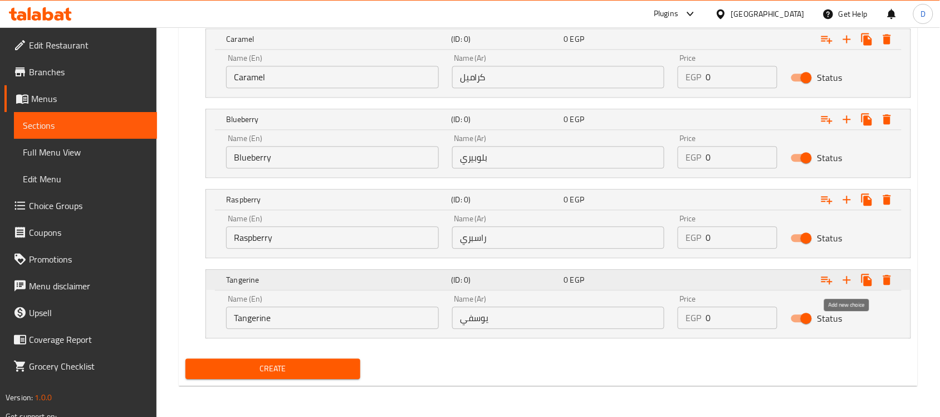
click at [853, 277] on icon "Expand" at bounding box center [847, 279] width 13 height 13
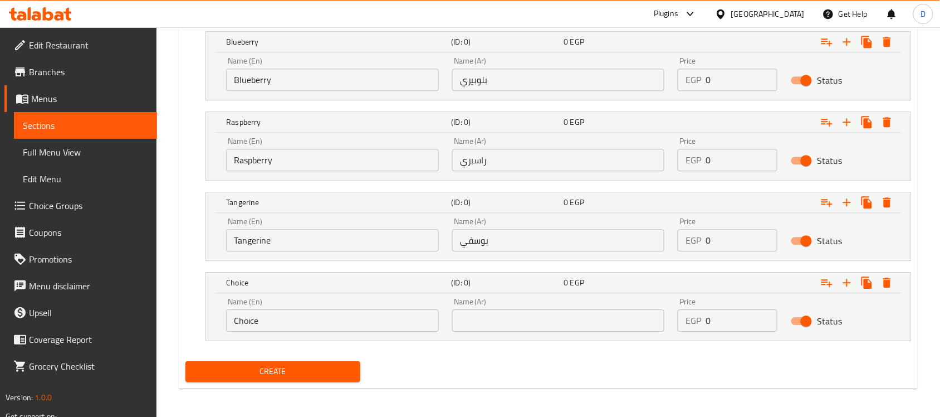
scroll to position [812, 0]
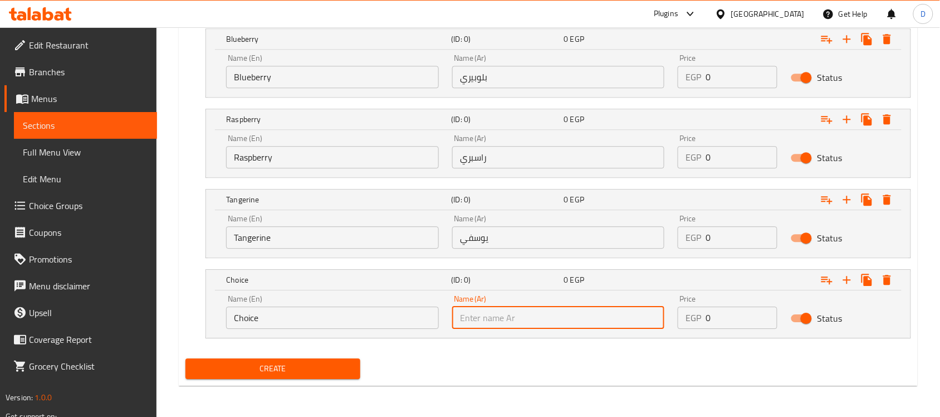
click at [516, 318] on input "text" at bounding box center [558, 317] width 213 height 22
paste input "كريز"
type input "كريز"
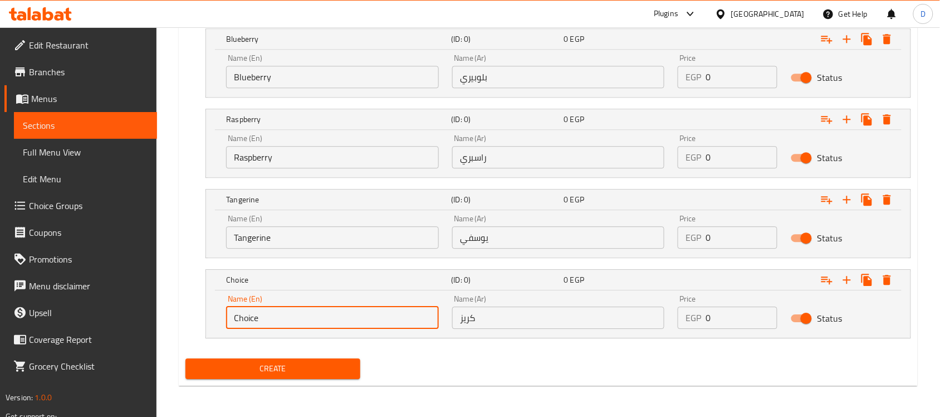
drag, startPoint x: 277, startPoint y: 314, endPoint x: 225, endPoint y: 319, distance: 53.2
click at [225, 319] on div "Name (En) Choice Name (En)" at bounding box center [332, 311] width 226 height 47
paste input "erry"
type input "Cherry"
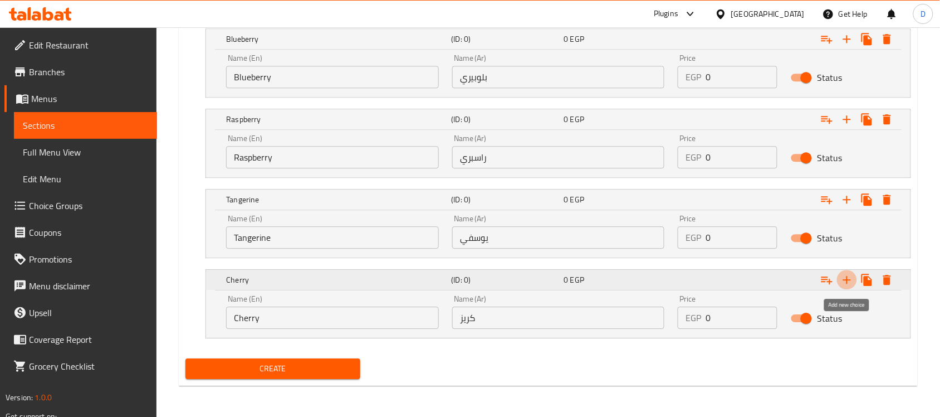
click at [847, 285] on icon "Expand" at bounding box center [847, 279] width 13 height 13
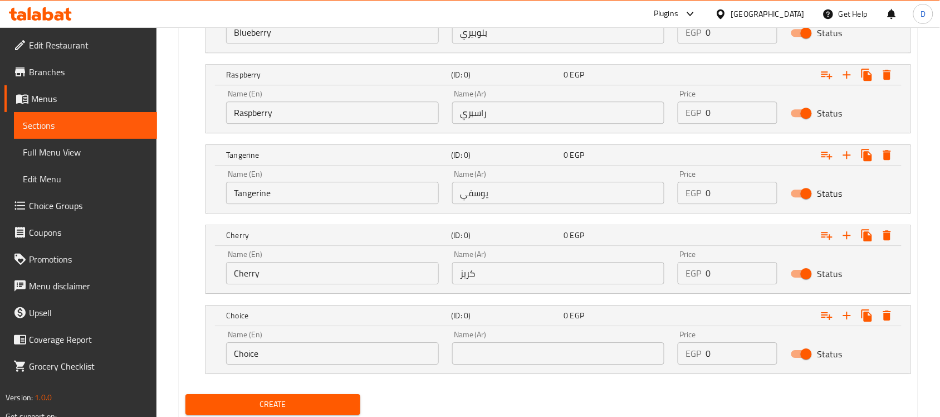
scroll to position [893, 0]
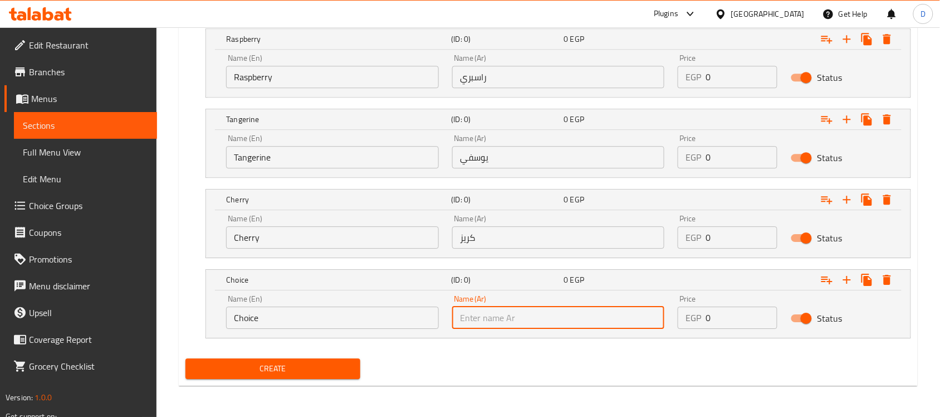
click at [527, 325] on input "text" at bounding box center [558, 317] width 213 height 22
paste input "كولا"
type input "كولا"
click at [249, 319] on input "Choice" at bounding box center [332, 317] width 213 height 22
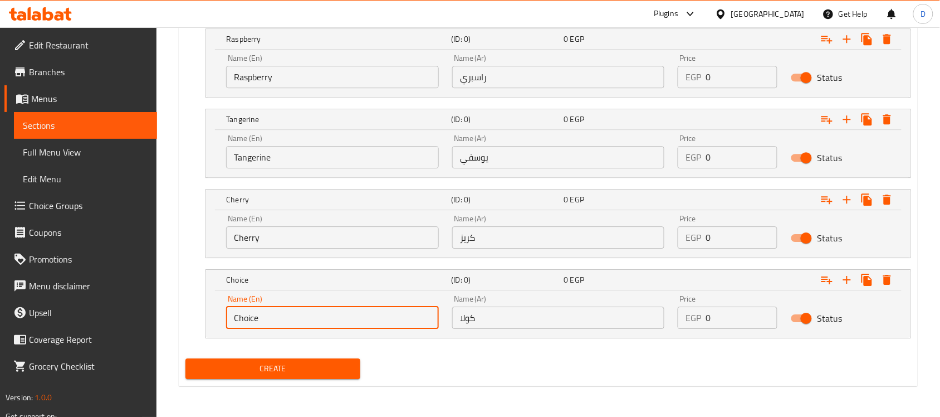
click at [249, 319] on input "Choice" at bounding box center [332, 317] width 213 height 22
type input "Cola"
click at [845, 282] on icon "Expand" at bounding box center [847, 279] width 13 height 13
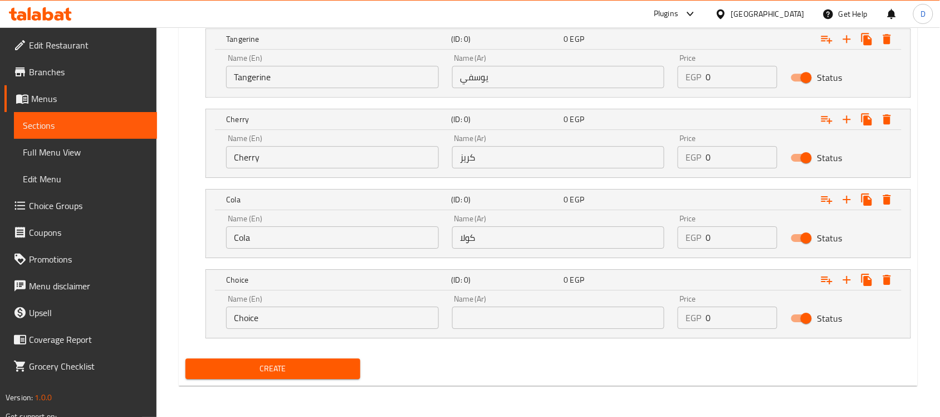
scroll to position [973, 0]
click at [501, 324] on input "text" at bounding box center [558, 317] width 213 height 22
paste input "فواكه"
type input "فواكه"
click at [319, 326] on input "Choice" at bounding box center [332, 317] width 213 height 22
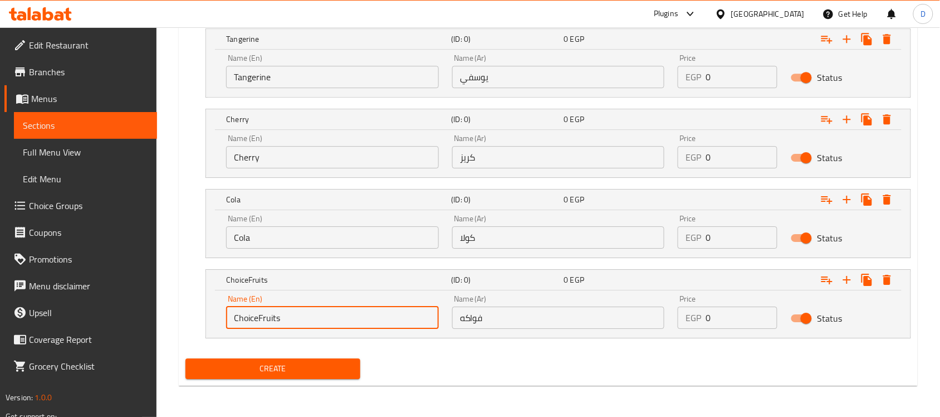
click at [256, 323] on input "ChoiceFruits" at bounding box center [332, 317] width 213 height 22
drag, startPoint x: 259, startPoint y: 324, endPoint x: 199, endPoint y: 326, distance: 60.2
click at [199, 326] on div "ChoiceFruits (ID: 0) 0 EGP Name (En) ChoiceFruits Name (En) Name (Ar) فواكه Nam…" at bounding box center [549, 303] width 726 height 69
type input "Fruits"
click at [850, 283] on icon "Expand" at bounding box center [847, 279] width 13 height 13
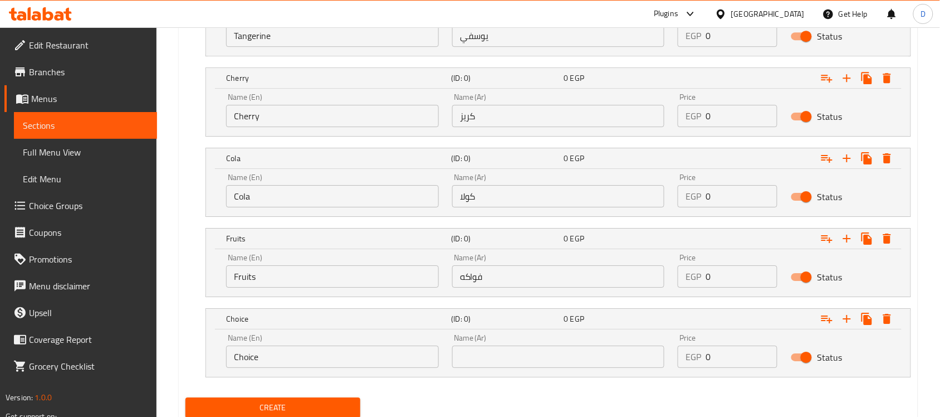
scroll to position [1054, 0]
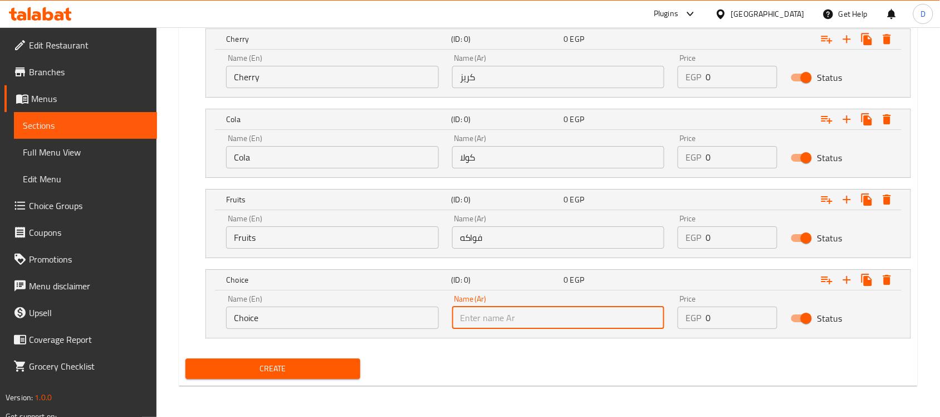
click at [503, 315] on input "text" at bounding box center [558, 317] width 213 height 22
paste input "موز"
type input "موز"
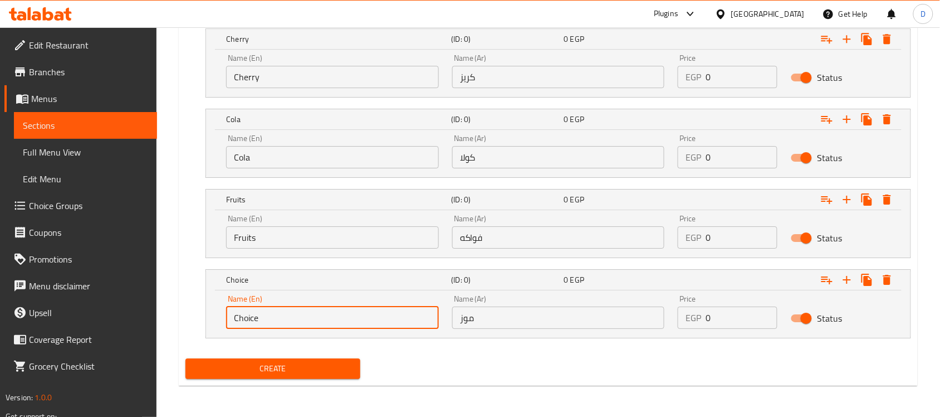
click at [360, 316] on input "Choice" at bounding box center [332, 317] width 213 height 22
type input "Banana"
click at [852, 282] on icon "Expand" at bounding box center [847, 279] width 13 height 13
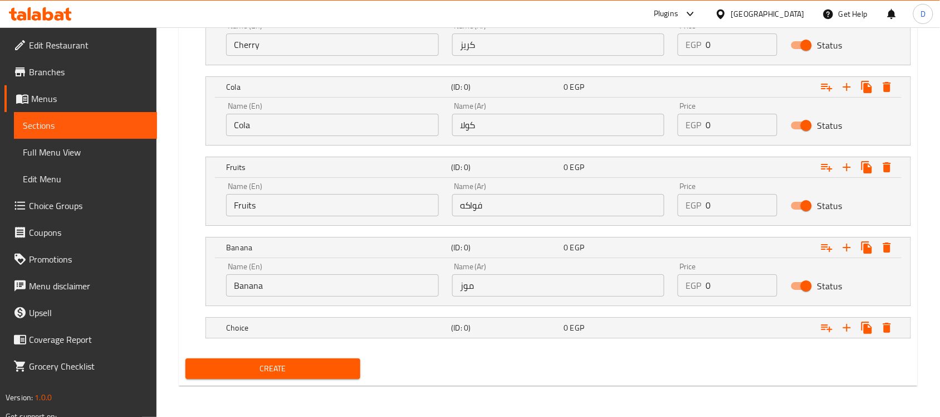
scroll to position [1087, 0]
drag, startPoint x: 548, startPoint y: 324, endPoint x: 549, endPoint y: 335, distance: 11.2
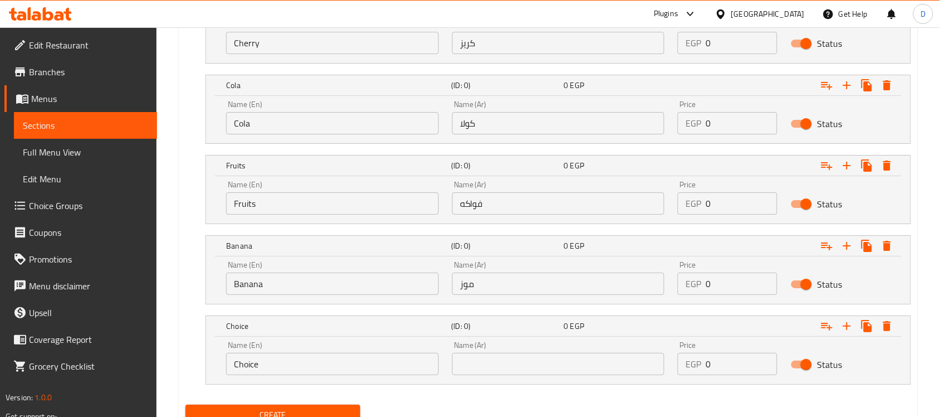
click at [544, 364] on input "text" at bounding box center [558, 364] width 213 height 22
paste input "بطيخ"
type input "بطيخ"
click at [392, 371] on input "Choice" at bounding box center [332, 364] width 213 height 22
paste input "Watermelon"
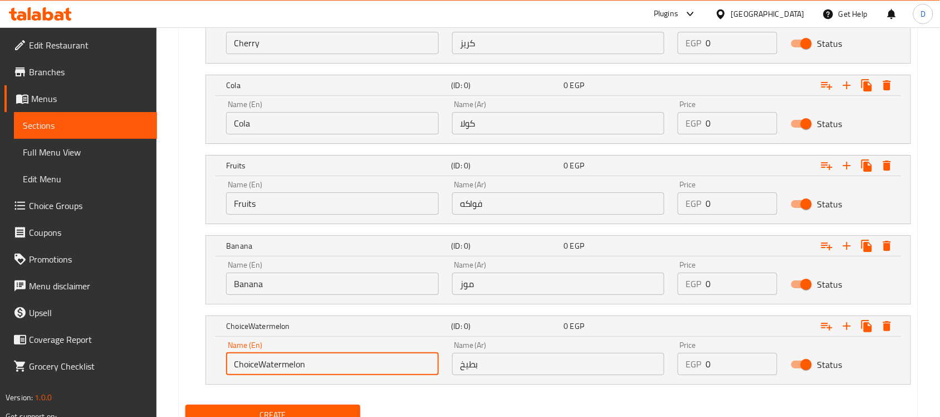
click at [392, 371] on input "ChoiceWatermelon" at bounding box center [332, 364] width 213 height 22
paste input "text"
type input "Watermelon"
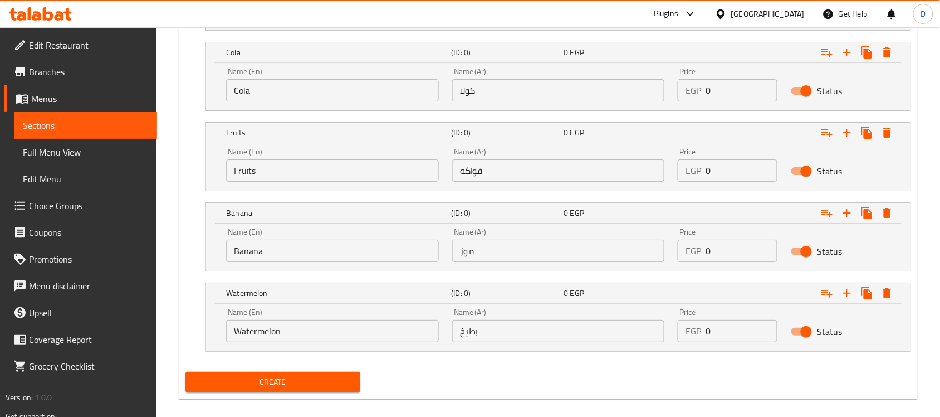
scroll to position [1134, 0]
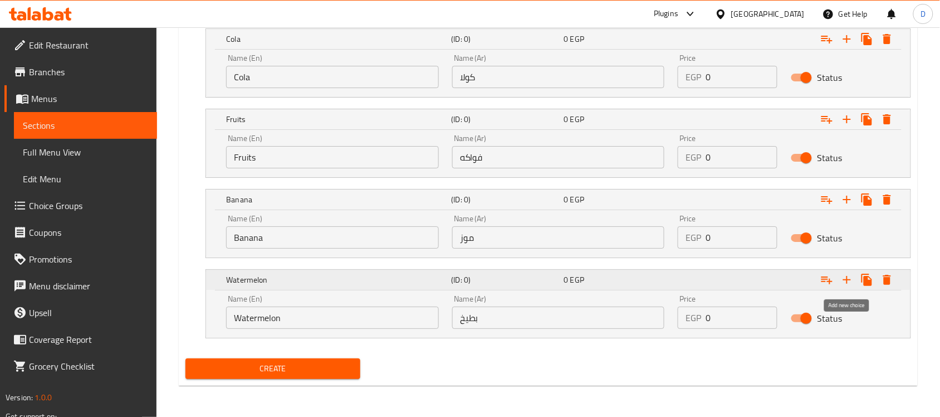
click at [850, 279] on icon "Expand" at bounding box center [847, 279] width 13 height 13
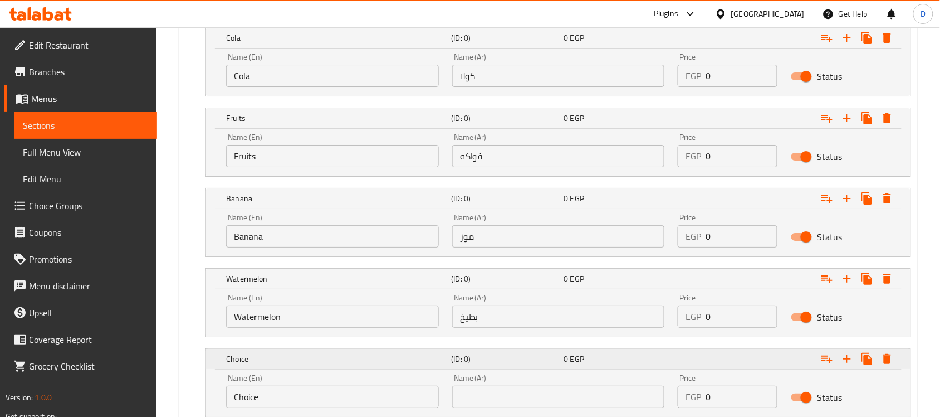
scroll to position [1215, 0]
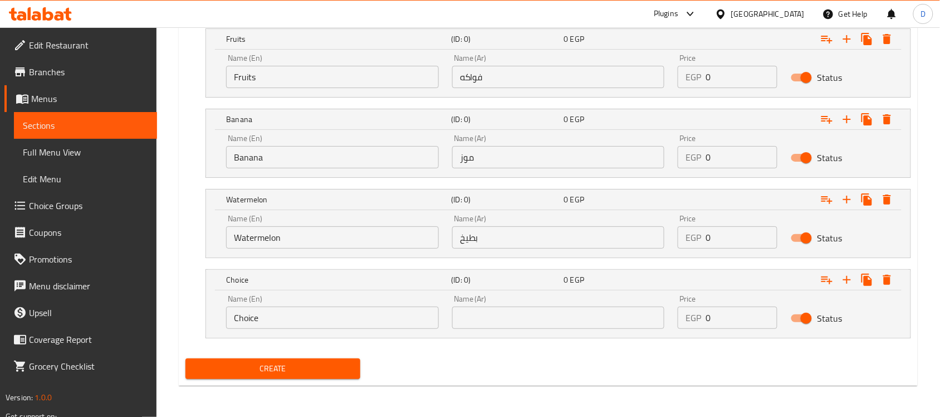
click at [552, 329] on div "Name (Ar) Name (Ar)" at bounding box center [559, 311] width 226 height 47
click at [553, 325] on input "text" at bounding box center [558, 317] width 213 height 22
paste input "كيوي"
type input "كيوي"
drag, startPoint x: 266, startPoint y: 315, endPoint x: 202, endPoint y: 326, distance: 64.6
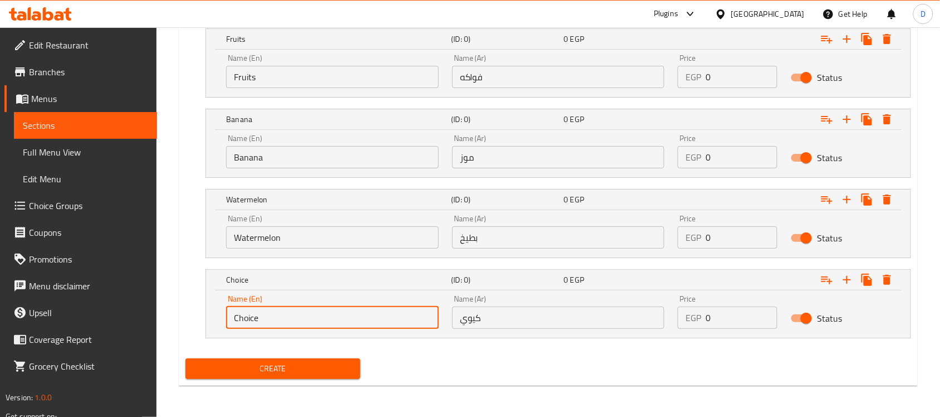
click at [202, 326] on div "Choice (ID: 0) 0 EGP Name (En) Choice Name (En) Name (Ar) كيوي Name (Ar) Price …" at bounding box center [549, 303] width 726 height 69
paste input "kiwi"
drag, startPoint x: 237, startPoint y: 320, endPoint x: 223, endPoint y: 329, distance: 17.0
click at [223, 329] on div "Name (En) kiwi Name (En)" at bounding box center [332, 311] width 226 height 47
type input "Kiwi"
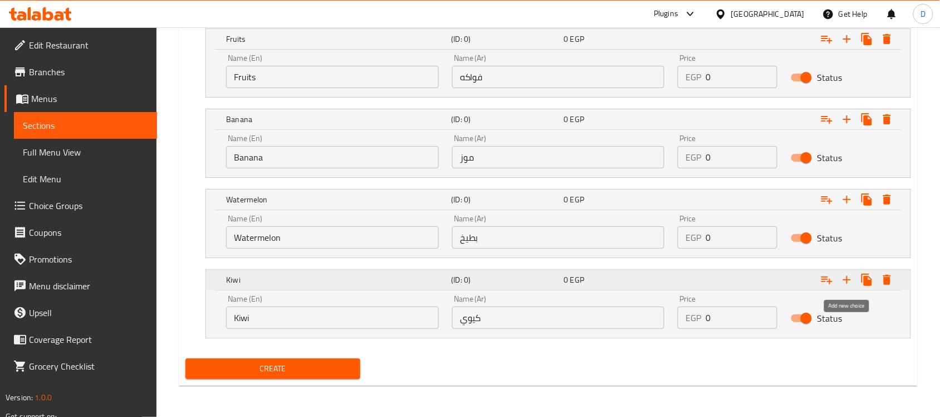
click at [850, 280] on icon "Expand" at bounding box center [847, 279] width 13 height 13
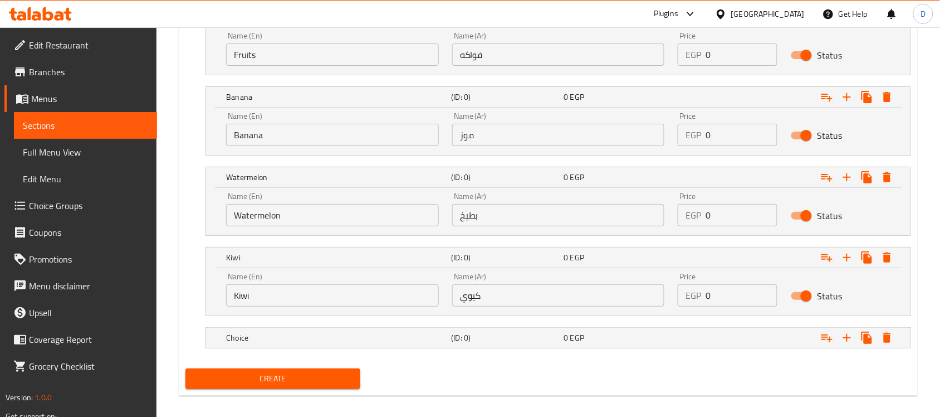
scroll to position [1248, 0]
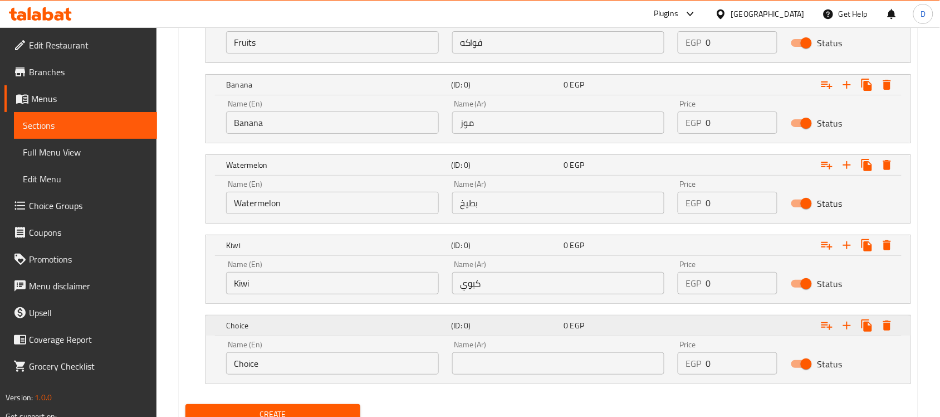
scroll to position [1295, 0]
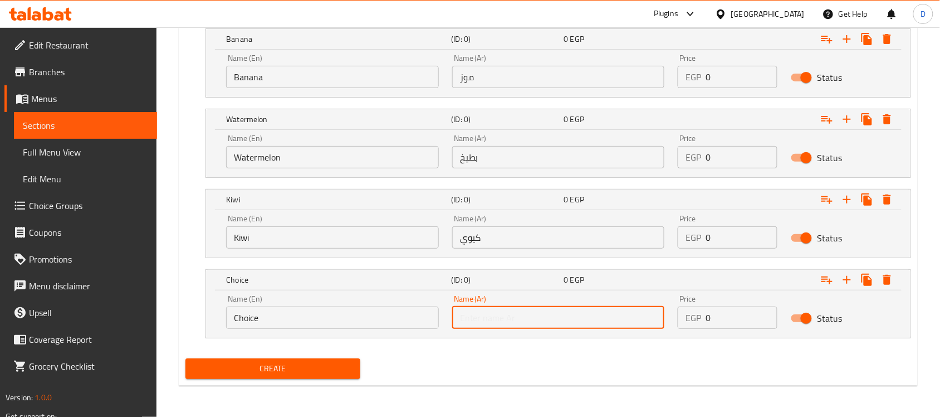
click at [513, 316] on input "text" at bounding box center [558, 317] width 213 height 22
paste input "ليمون"
type input "ليمون"
click at [328, 321] on input "Choice" at bounding box center [332, 317] width 213 height 22
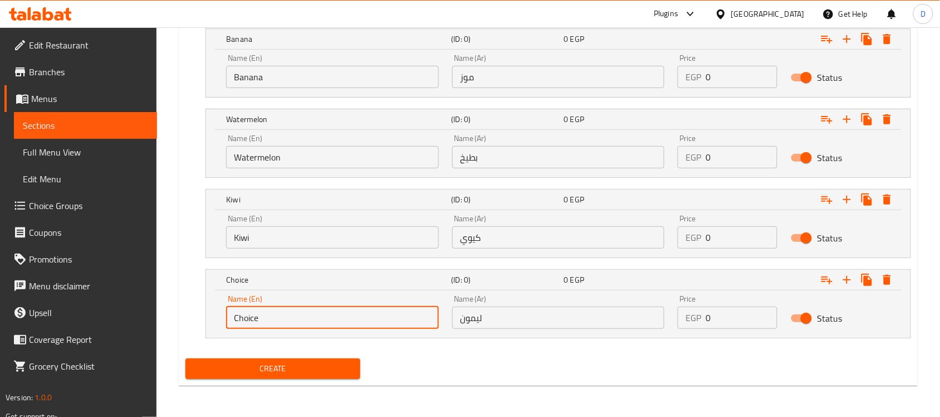
click at [328, 321] on input "Choice" at bounding box center [332, 317] width 213 height 22
type input "Lemon"
click at [853, 280] on icon "Expand" at bounding box center [847, 279] width 13 height 13
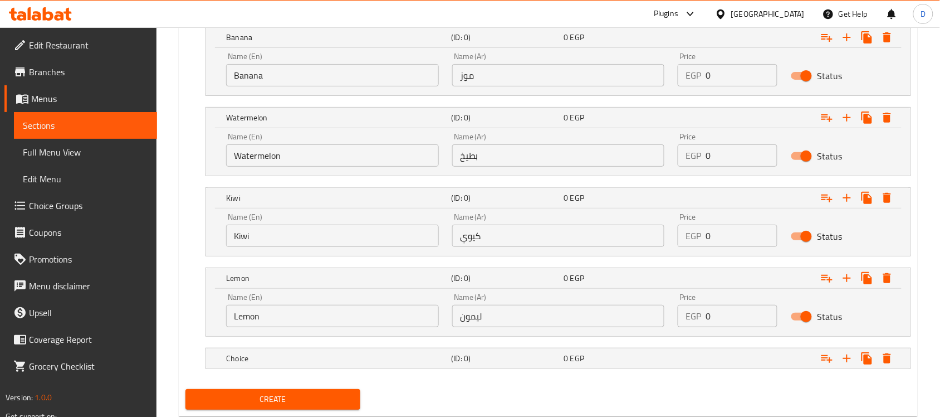
scroll to position [1328, 0]
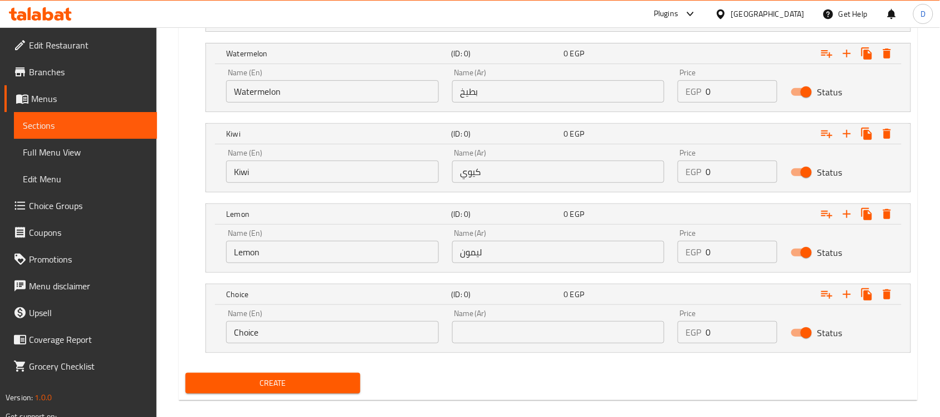
scroll to position [1376, 0]
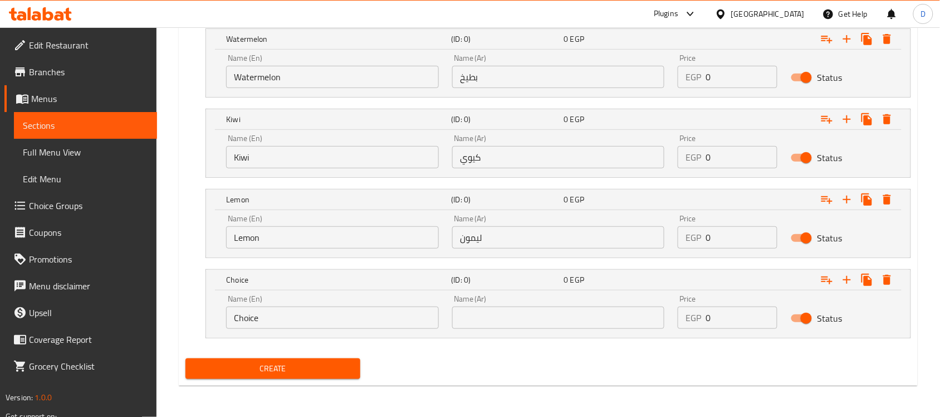
click at [491, 319] on input "text" at bounding box center [558, 317] width 213 height 22
paste input "ليمون نعناع"
type input "ليمون نعناع"
click at [251, 328] on input "Choice" at bounding box center [332, 317] width 213 height 22
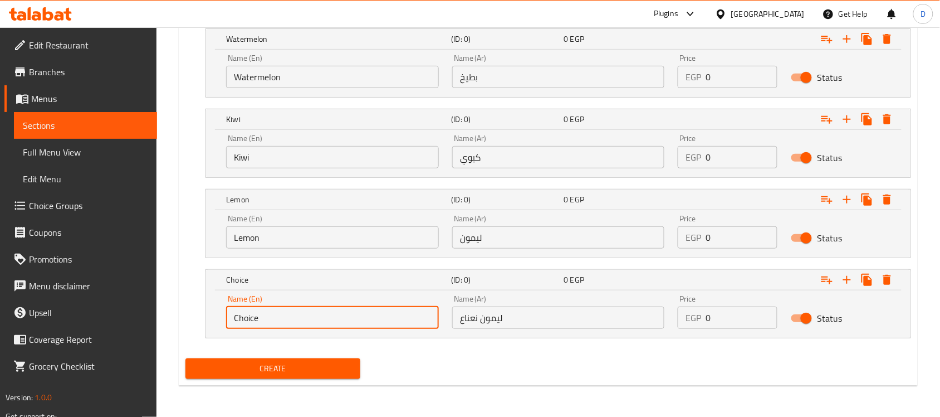
click at [251, 328] on input "Choice" at bounding box center [332, 317] width 213 height 22
paste input "Lemon mint"
click at [263, 321] on input "Lemon mint" at bounding box center [332, 317] width 213 height 22
type input "Lemon Mint"
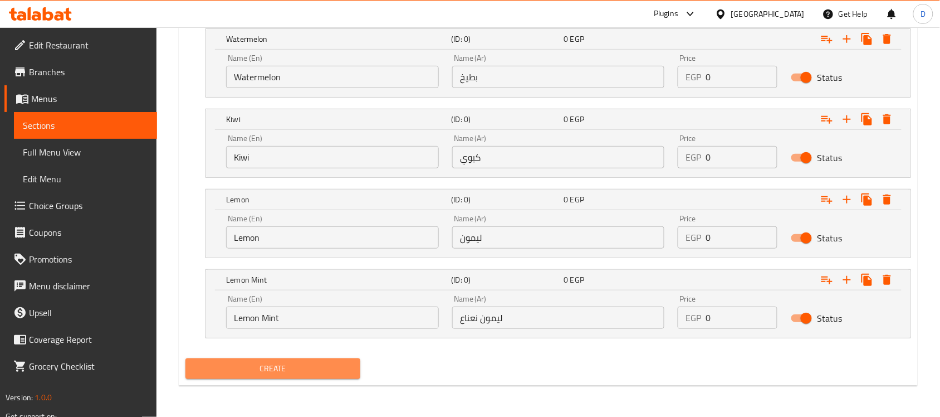
click at [243, 369] on span "Create" at bounding box center [272, 369] width 157 height 14
click at [281, 376] on button "Create" at bounding box center [273, 368] width 175 height 21
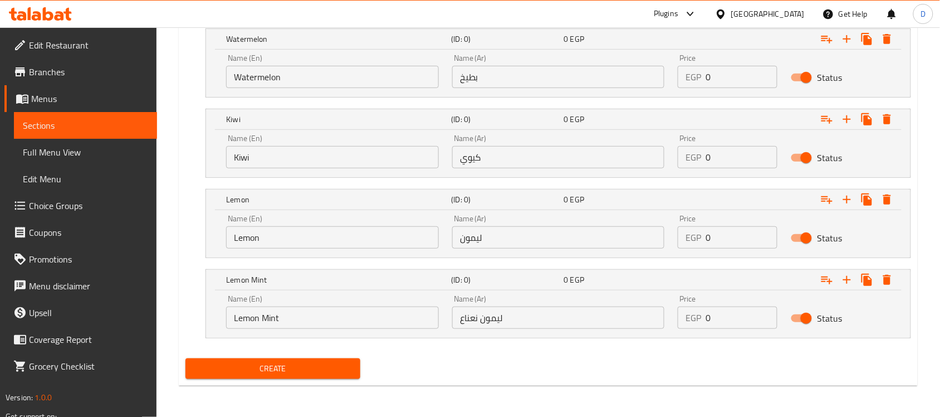
click at [328, 380] on div "Create" at bounding box center [273, 369] width 184 height 30
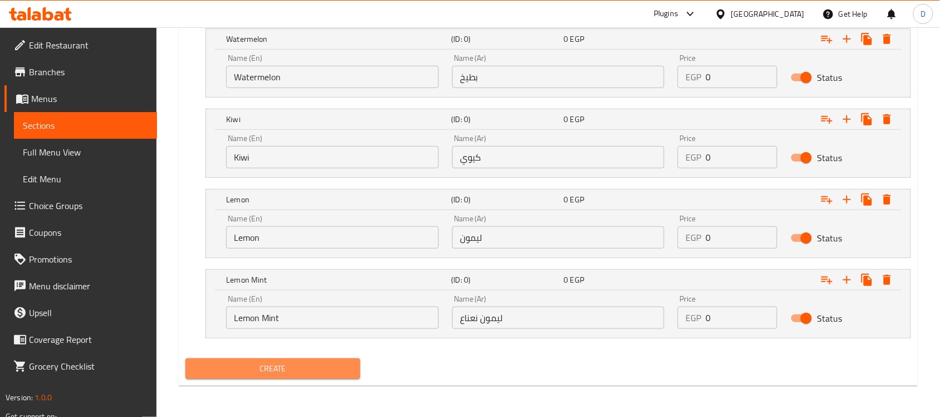
click at [333, 372] on span "Create" at bounding box center [272, 369] width 157 height 14
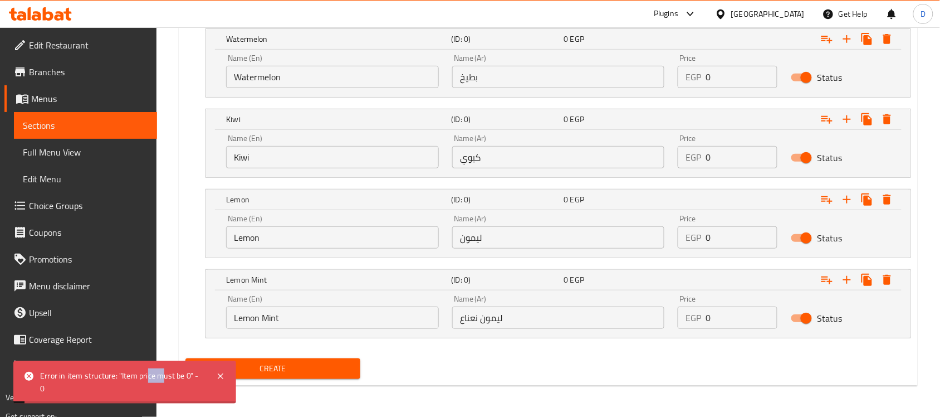
drag, startPoint x: 163, startPoint y: 380, endPoint x: 149, endPoint y: 380, distance: 14.5
click at [149, 380] on div "Error in item structure: "Item price must be 0" - 0" at bounding box center [122, 381] width 165 height 25
click at [144, 385] on div "Error in item structure: "Item price must be 0" - 0" at bounding box center [122, 381] width 165 height 25
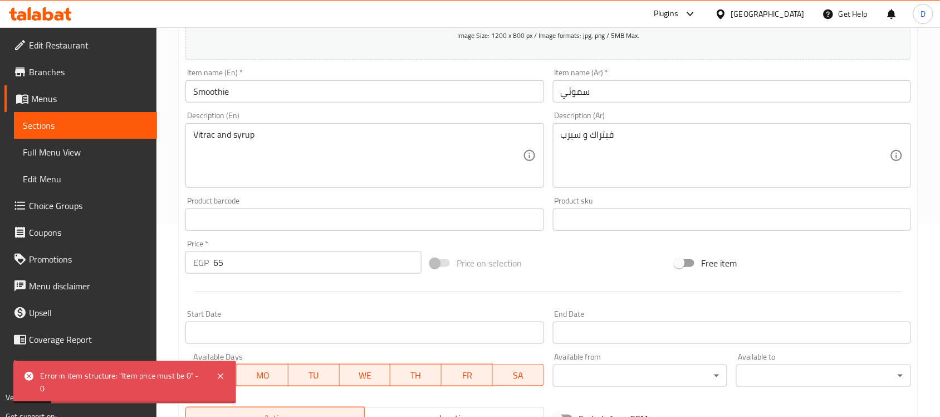
scroll to position [192, 0]
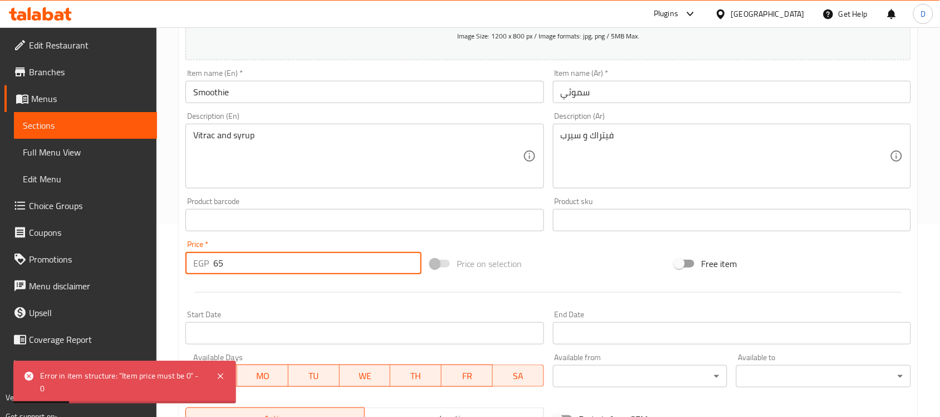
drag, startPoint x: 252, startPoint y: 260, endPoint x: 195, endPoint y: 257, distance: 56.9
click at [195, 257] on div "EGP 65 Price *" at bounding box center [304, 263] width 236 height 22
type input "0"
click at [246, 299] on div at bounding box center [548, 292] width 735 height 27
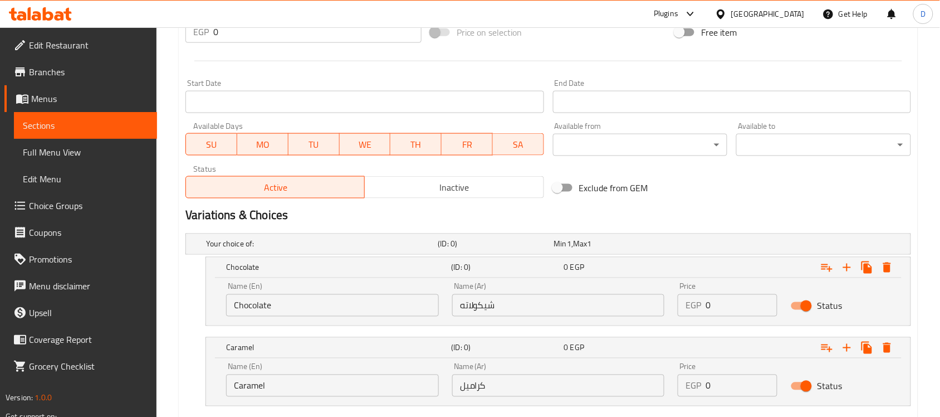
scroll to position [401, 0]
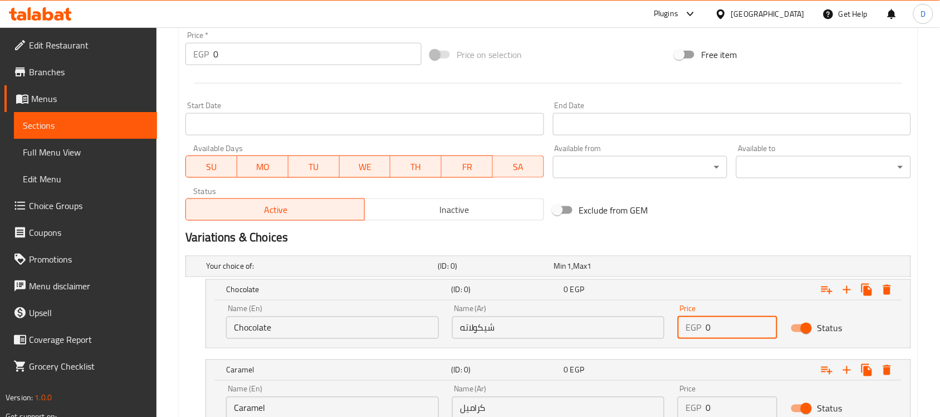
drag, startPoint x: 741, startPoint y: 322, endPoint x: 646, endPoint y: 322, distance: 95.3
click at [647, 322] on div "Name (En) Chocolate Name (En) Name (Ar) شيكولاته Name (Ar) Price EGP 0 Price St…" at bounding box center [558, 321] width 678 height 47
type input "65"
drag, startPoint x: 715, startPoint y: 404, endPoint x: 678, endPoint y: 404, distance: 36.8
click at [678, 404] on div "EGP 0 Price" at bounding box center [728, 408] width 100 height 22
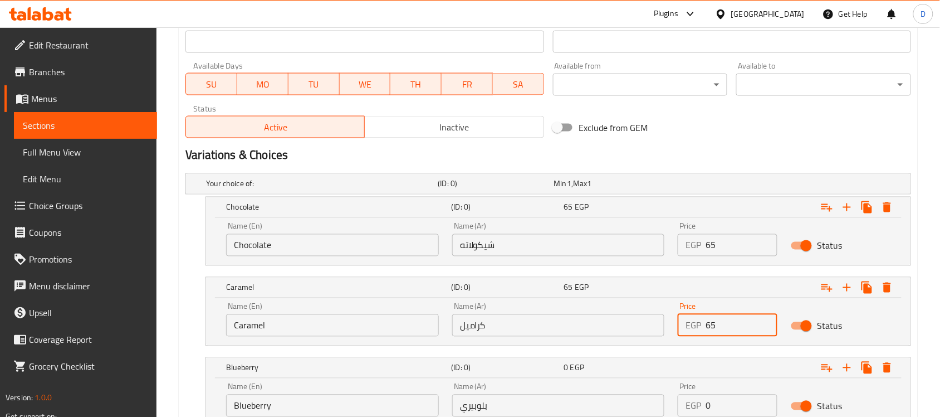
scroll to position [552, 0]
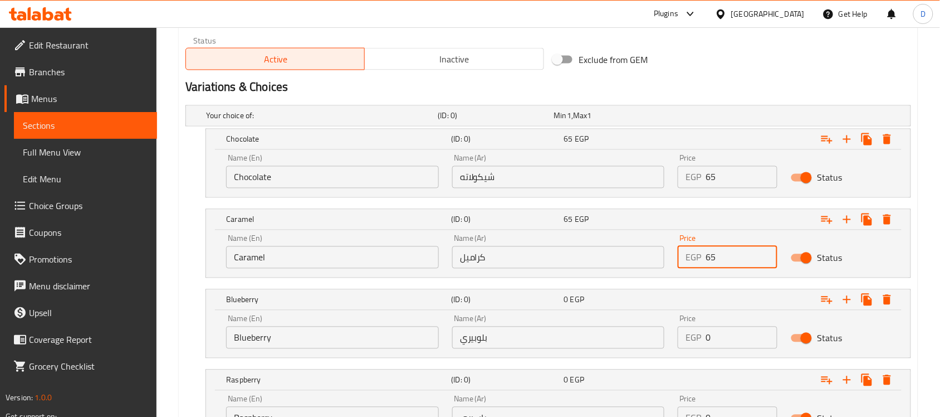
type input "65"
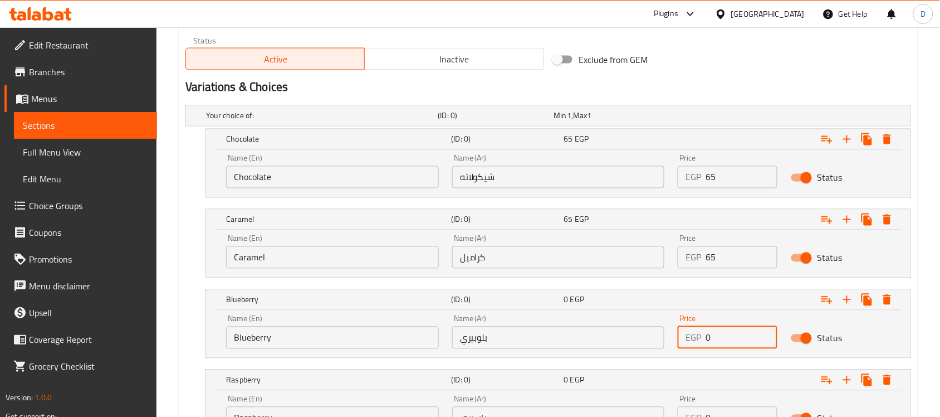
drag, startPoint x: 723, startPoint y: 340, endPoint x: 686, endPoint y: 340, distance: 37.3
click at [688, 340] on div "EGP 0 Price" at bounding box center [728, 337] width 100 height 22
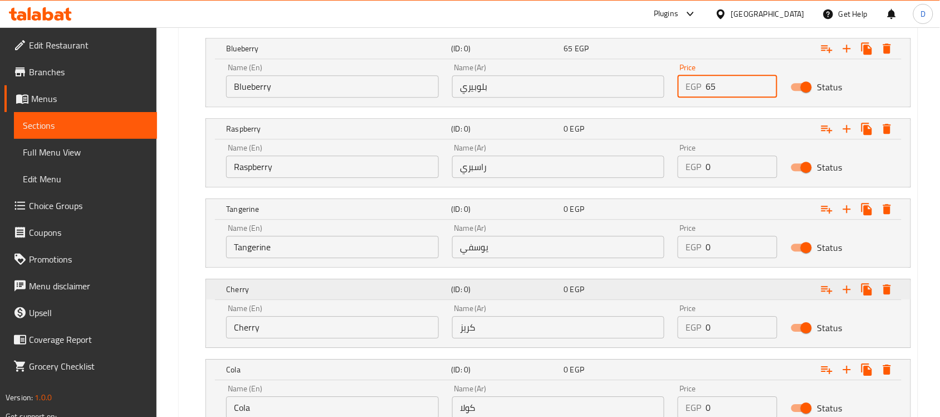
scroll to position [838, 0]
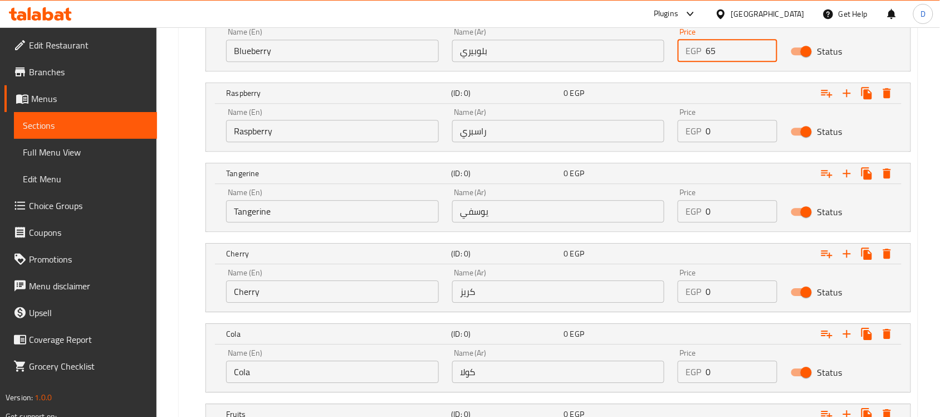
type input "65"
drag, startPoint x: 730, startPoint y: 143, endPoint x: 706, endPoint y: 143, distance: 24.5
click at [706, 143] on div "Price EGP 0 Price" at bounding box center [727, 124] width 113 height 47
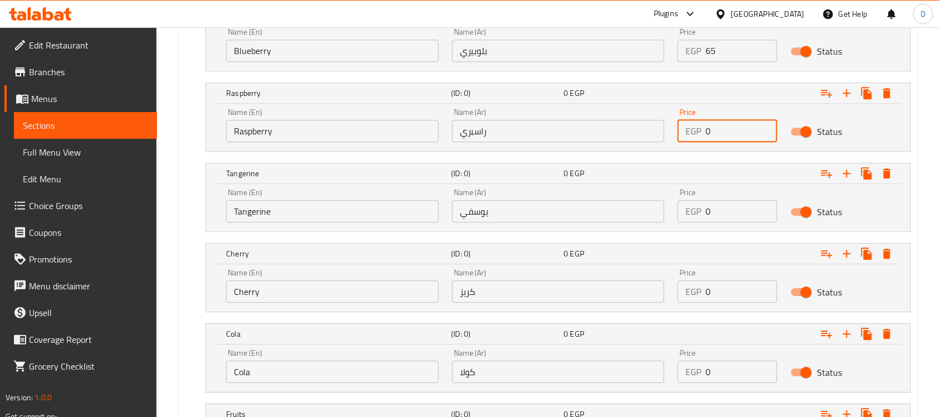
drag, startPoint x: 716, startPoint y: 136, endPoint x: 694, endPoint y: 136, distance: 22.3
click at [694, 136] on div "EGP 0 Price" at bounding box center [728, 131] width 100 height 22
type input "65"
drag, startPoint x: 734, startPoint y: 222, endPoint x: 681, endPoint y: 230, distance: 53.0
click at [681, 221] on div "EGP 0 Price" at bounding box center [728, 211] width 100 height 22
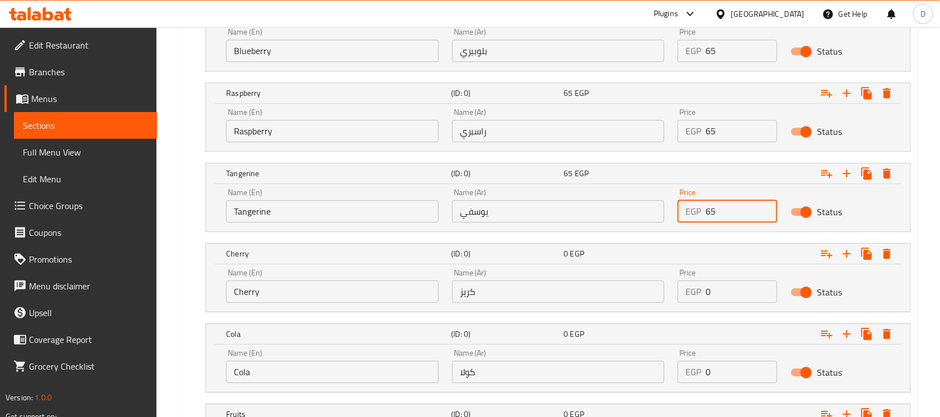
type input "65"
drag, startPoint x: 709, startPoint y: 290, endPoint x: 690, endPoint y: 290, distance: 18.9
click at [690, 290] on div "EGP 0 Price" at bounding box center [728, 291] width 100 height 22
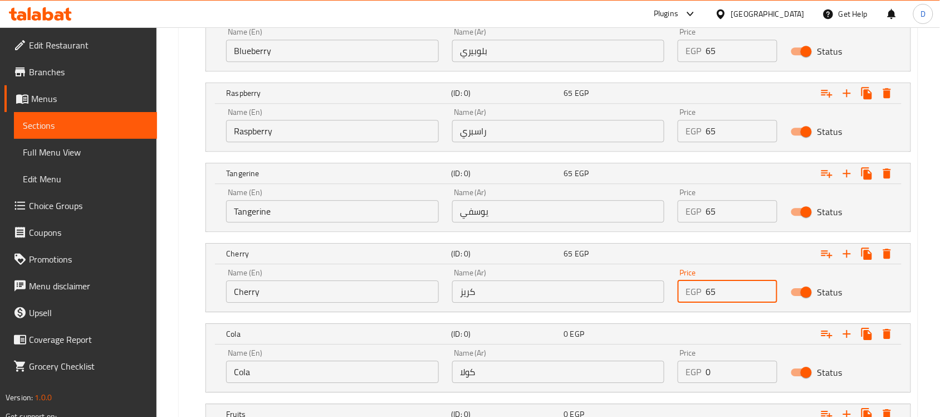
type input "65"
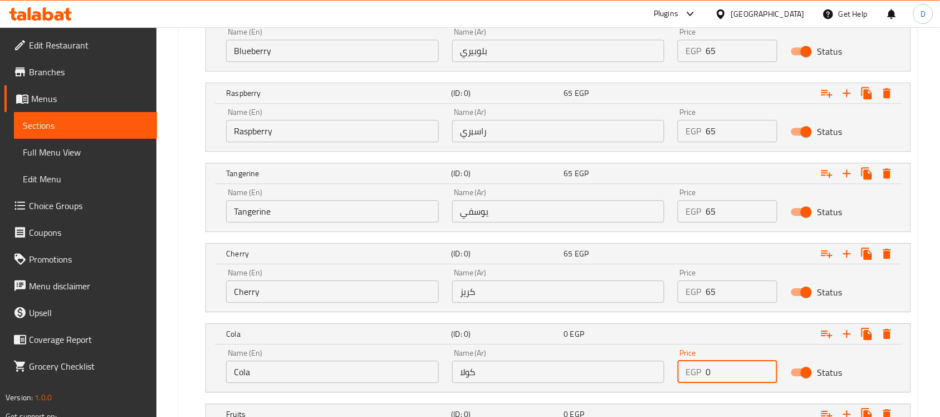
drag, startPoint x: 727, startPoint y: 374, endPoint x: 683, endPoint y: 369, distance: 44.4
click at [683, 369] on div "EGP 0 Price" at bounding box center [728, 371] width 100 height 22
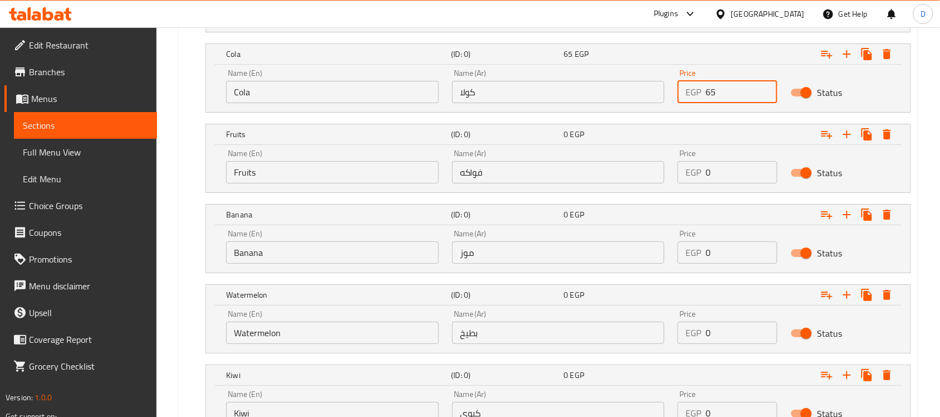
scroll to position [1179, 0]
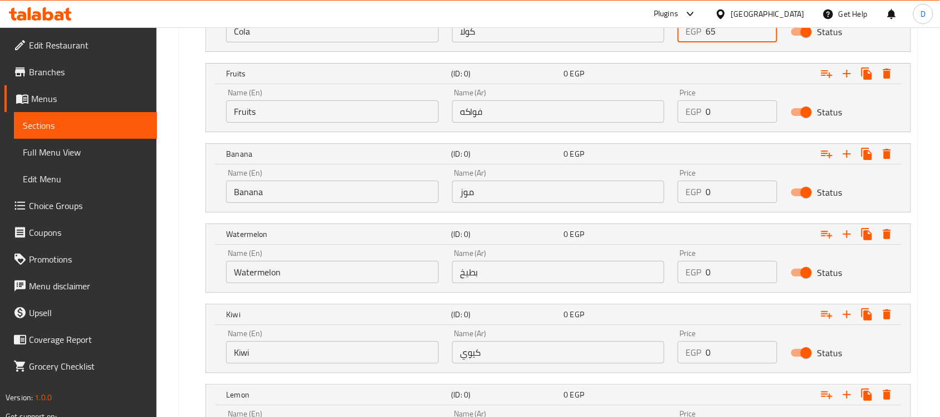
type input "65"
drag, startPoint x: 735, startPoint y: 120, endPoint x: 699, endPoint y: 166, distance: 58.3
click at [696, 120] on div "EGP 0 Price" at bounding box center [728, 111] width 100 height 22
type input "65"
drag, startPoint x: 729, startPoint y: 193, endPoint x: 686, endPoint y: 196, distance: 43.0
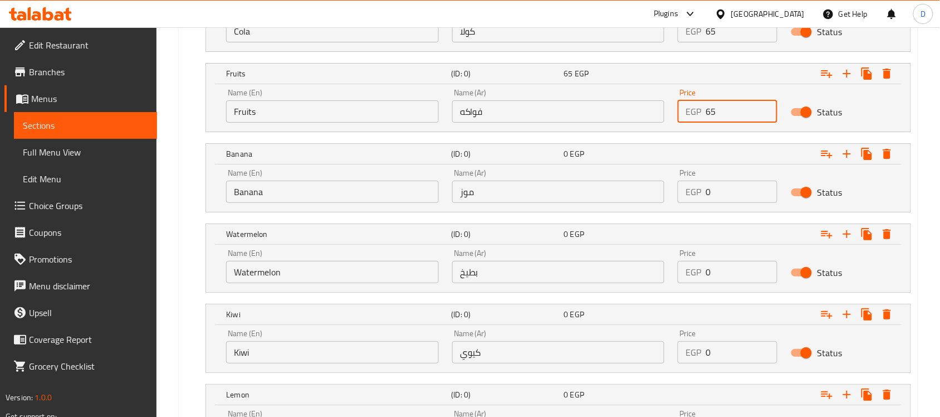
click at [709, 195] on input "0" at bounding box center [742, 191] width 72 height 22
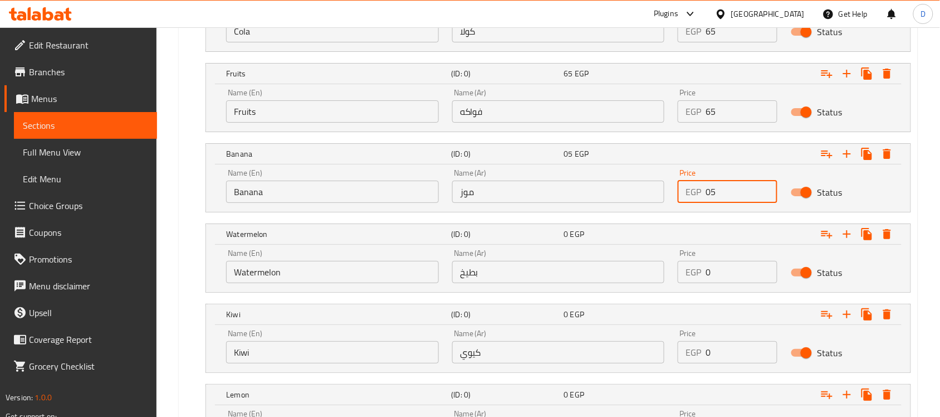
click at [676, 195] on div "Price EGP 05 Price" at bounding box center [727, 185] width 113 height 47
type input "65"
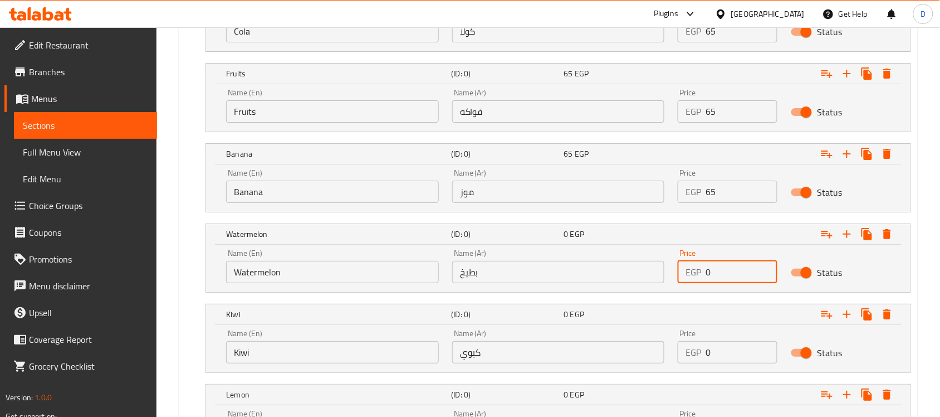
drag, startPoint x: 719, startPoint y: 269, endPoint x: 686, endPoint y: 270, distance: 33.5
click at [686, 270] on div "EGP 0 Price" at bounding box center [728, 272] width 100 height 22
type input "65"
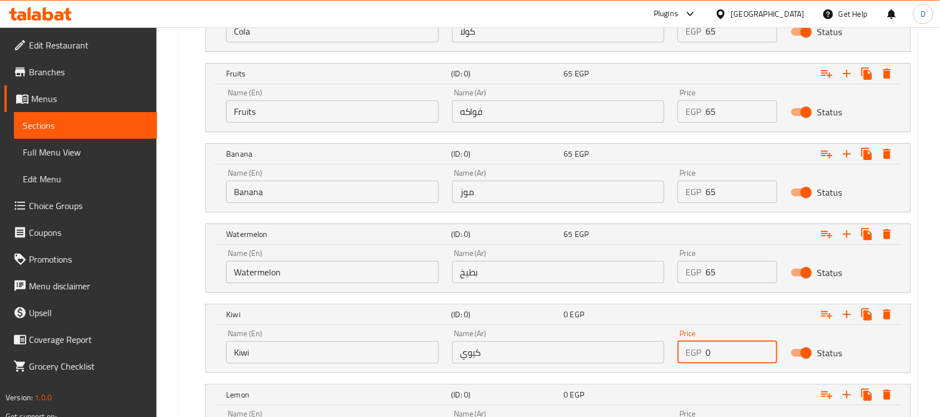
drag, startPoint x: 718, startPoint y: 352, endPoint x: 669, endPoint y: 352, distance: 49.0
click at [669, 352] on div "Name (En) Kiwi Name (En) Name (Ar) كيوي Name (Ar) Price EGP 0 Price Status" at bounding box center [558, 346] width 678 height 47
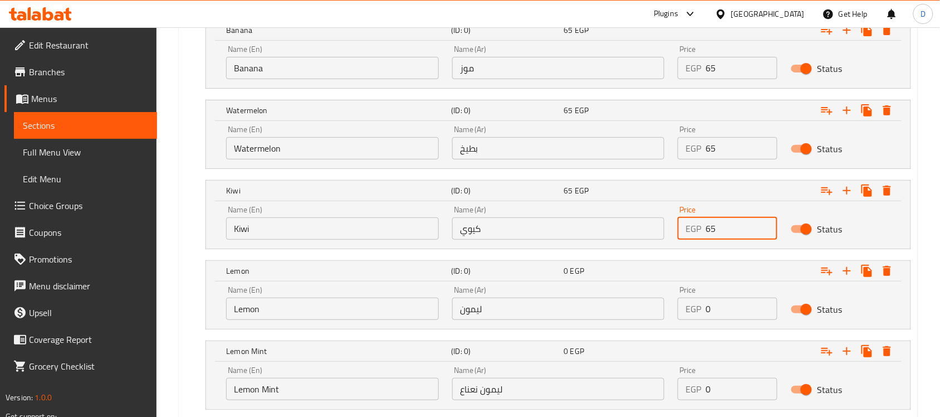
scroll to position [1376, 0]
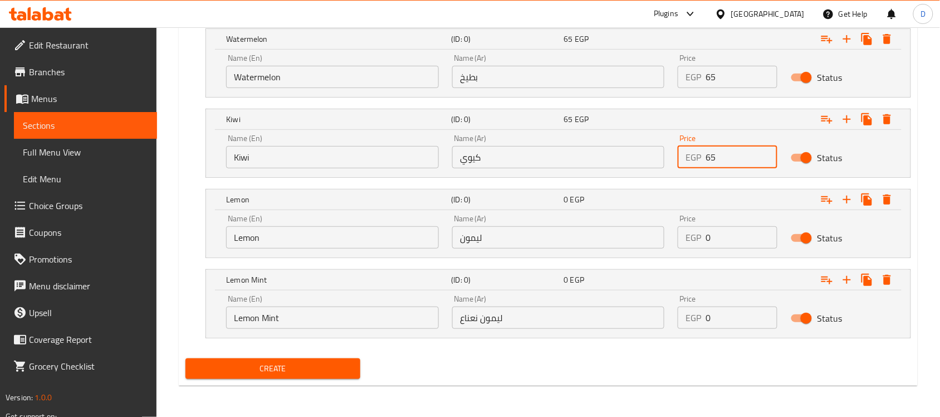
type input "65"
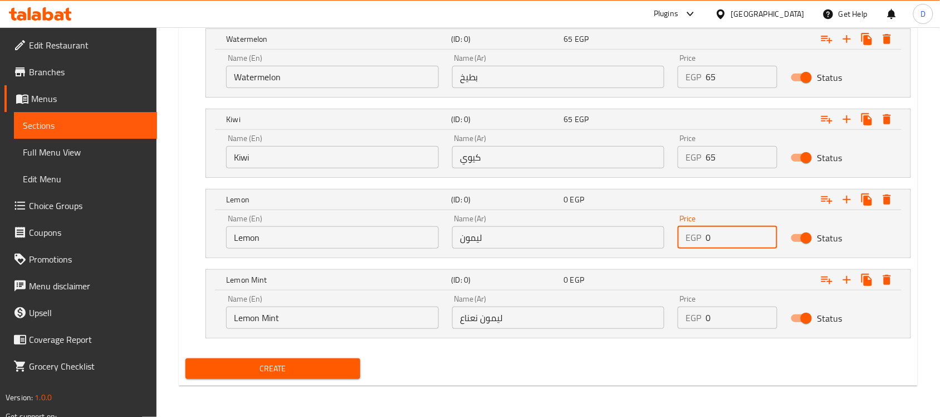
drag, startPoint x: 722, startPoint y: 237, endPoint x: 669, endPoint y: 243, distance: 53.8
click at [669, 243] on div "Name (En) Lemon Name (En) Name (Ar) ليمون Name (Ar) Price EGP 0 Price Status" at bounding box center [558, 231] width 678 height 47
type input "65"
drag, startPoint x: 733, startPoint y: 321, endPoint x: 592, endPoint y: 306, distance: 142.2
click at [598, 307] on div "Name (En) Lemon Mint Name (En) Name (Ar) ليمون نعناع Name (Ar) Price EGP 0 Pric…" at bounding box center [558, 311] width 678 height 47
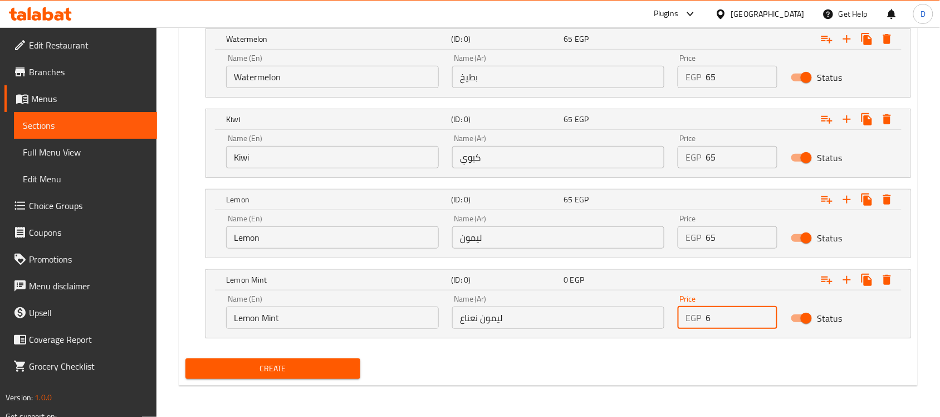
type input "5"
type input "65"
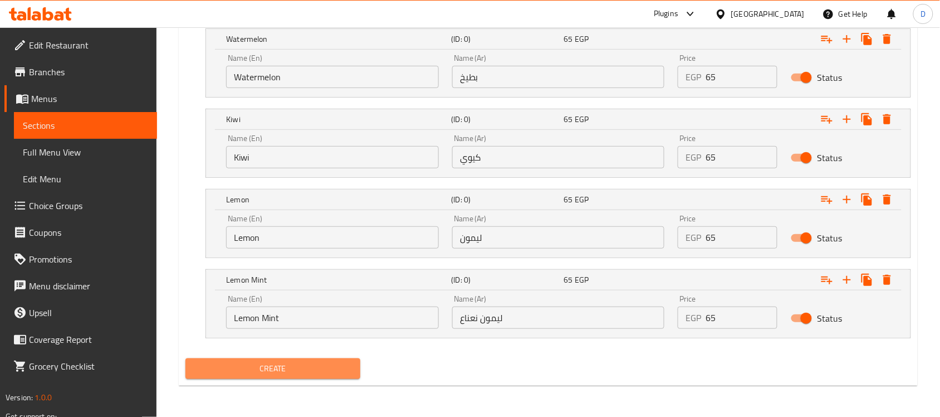
click at [334, 359] on button "Create" at bounding box center [273, 368] width 175 height 21
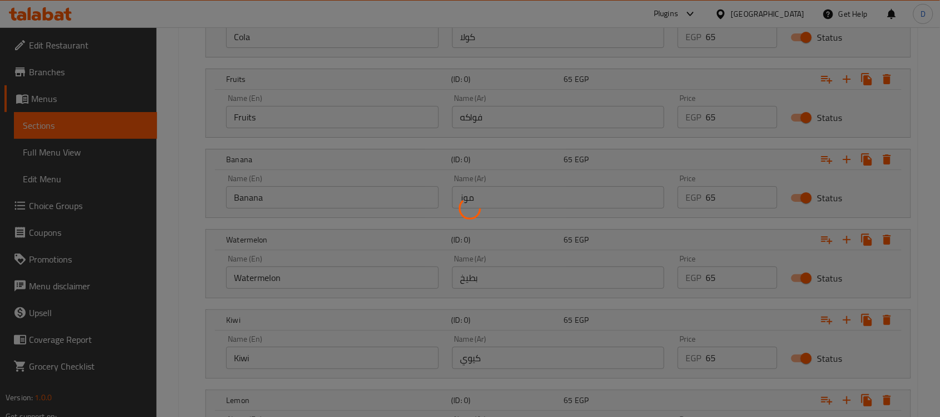
scroll to position [1167, 0]
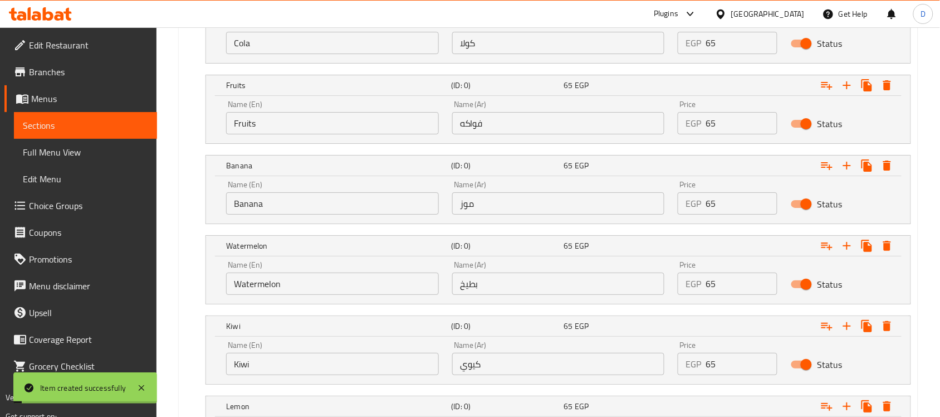
click at [67, 216] on link "Choice Groups" at bounding box center [80, 205] width 153 height 27
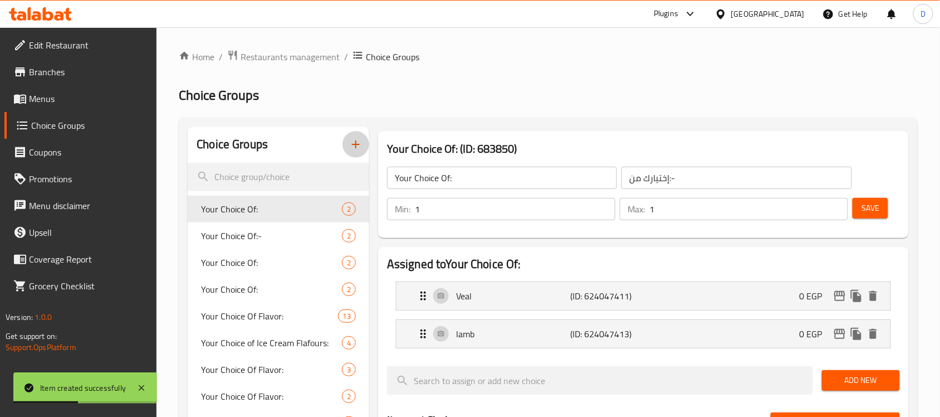
click at [350, 145] on icon "button" at bounding box center [355, 144] width 13 height 13
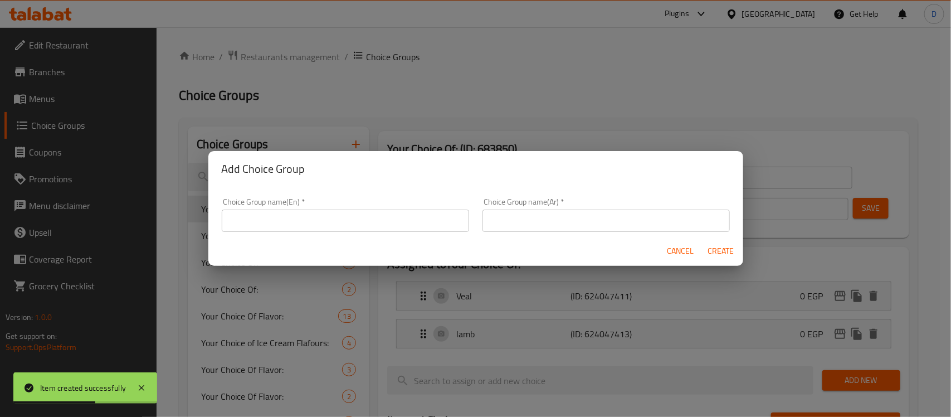
click at [316, 224] on input "text" at bounding box center [345, 220] width 247 height 22
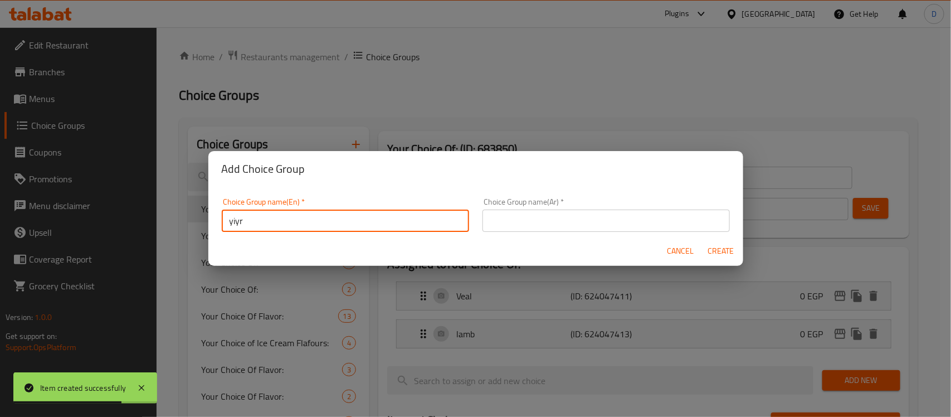
type input "yiyr"
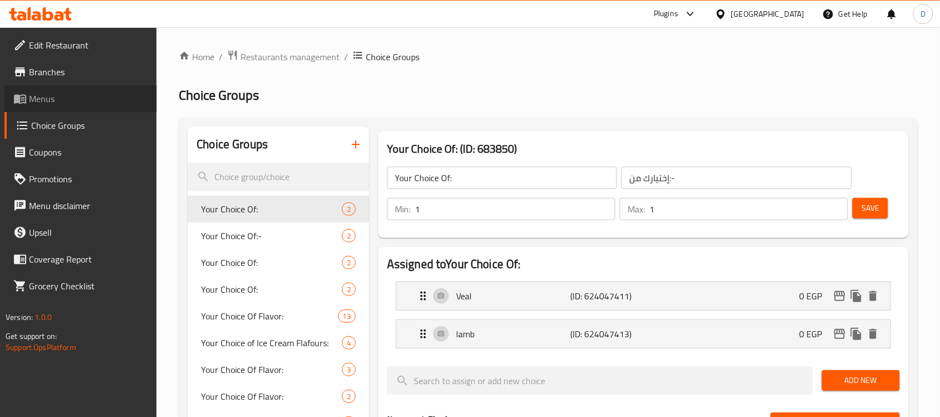
click at [58, 99] on span "Menus" at bounding box center [88, 98] width 119 height 13
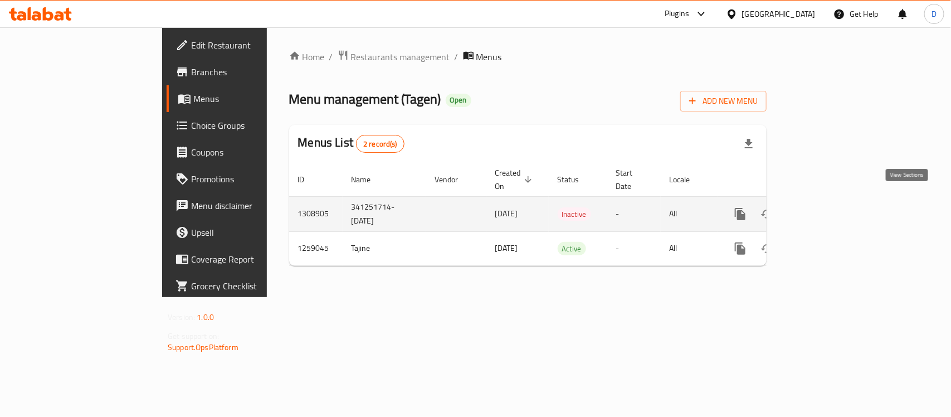
click at [827, 207] on icon "enhanced table" at bounding box center [820, 213] width 13 height 13
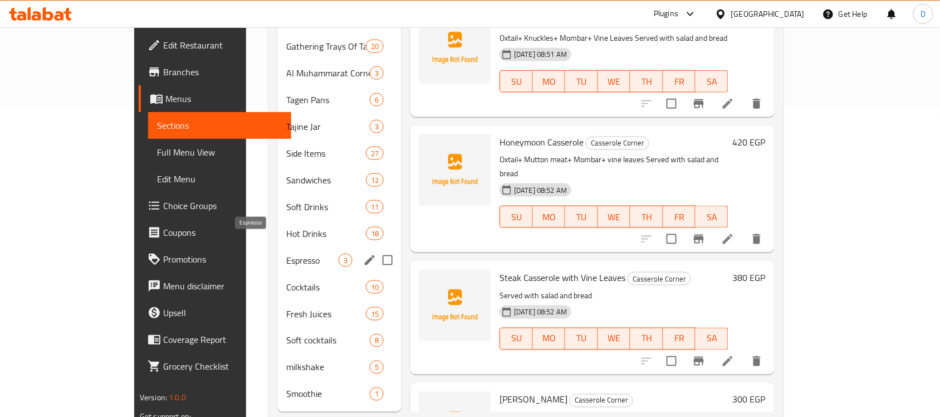
scroll to position [318, 0]
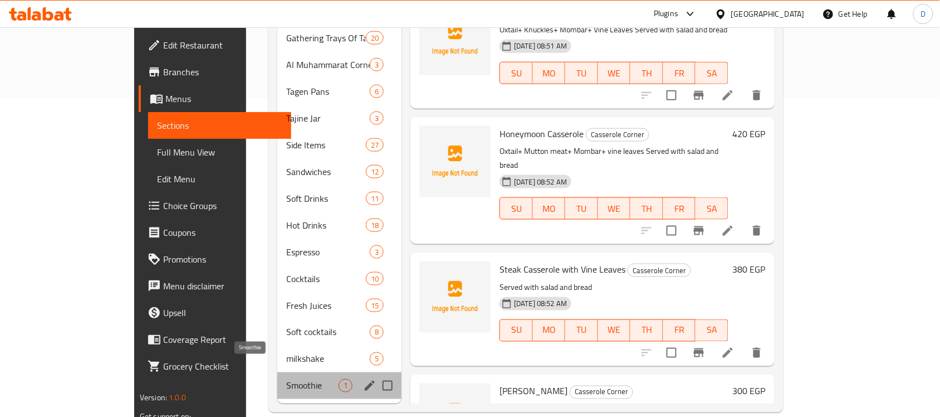
click at [286, 379] on span "Smoothie" at bounding box center [312, 385] width 52 height 13
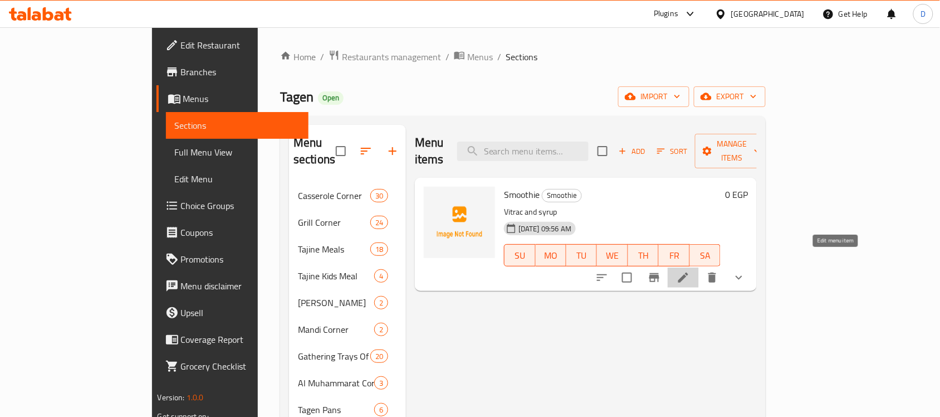
click at [690, 271] on icon at bounding box center [683, 277] width 13 height 13
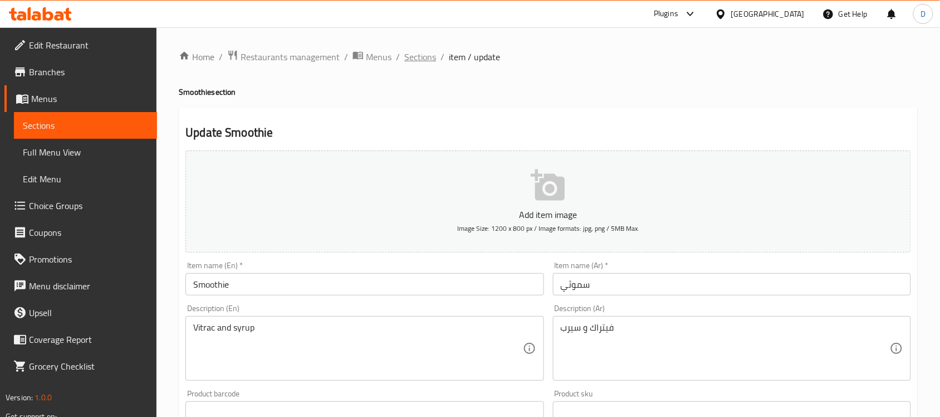
click at [430, 56] on span "Sections" at bounding box center [420, 56] width 32 height 13
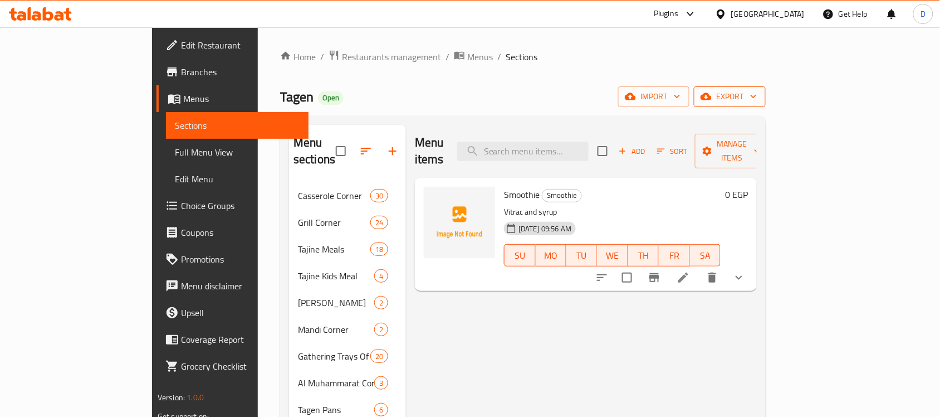
click at [757, 99] on span "export" at bounding box center [730, 97] width 54 height 14
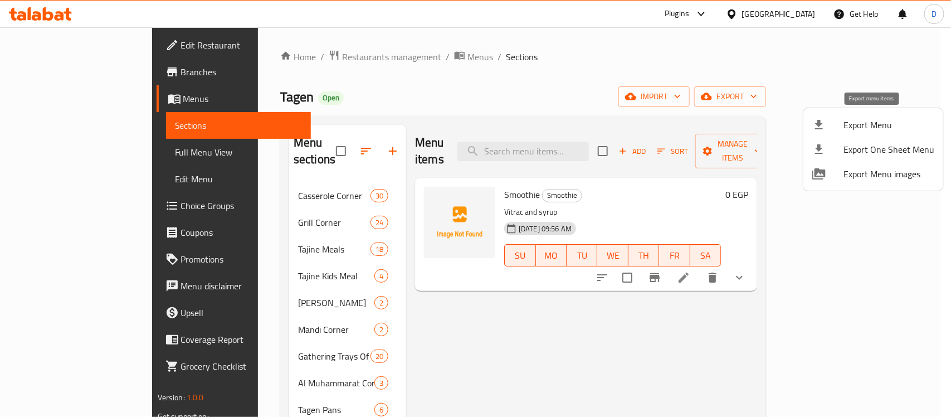
click at [861, 123] on span "Export Menu" at bounding box center [888, 124] width 91 height 13
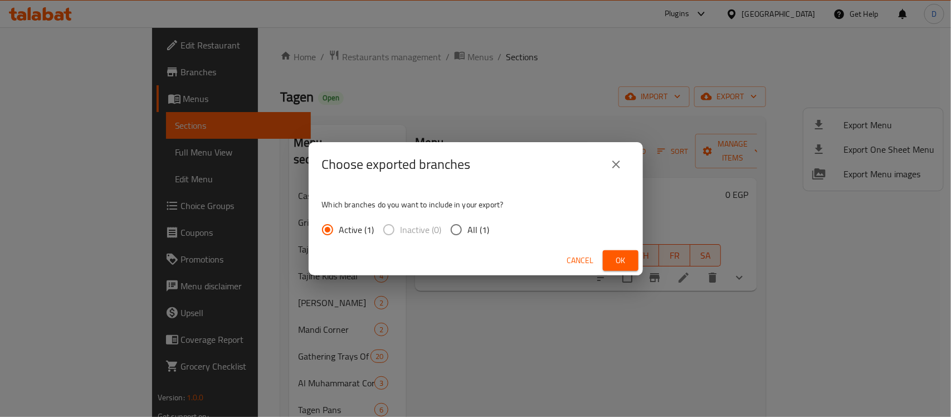
click at [460, 229] on input "All (1)" at bounding box center [456, 229] width 23 height 23
radio input "true"
click at [619, 255] on span "Ok" at bounding box center [621, 260] width 18 height 14
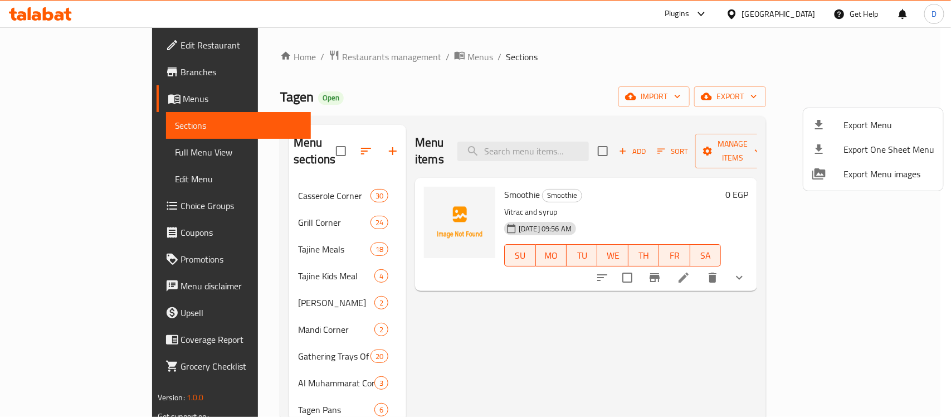
drag, startPoint x: 431, startPoint y: 341, endPoint x: 377, endPoint y: 349, distance: 54.1
click at [431, 341] on div at bounding box center [475, 208] width 951 height 417
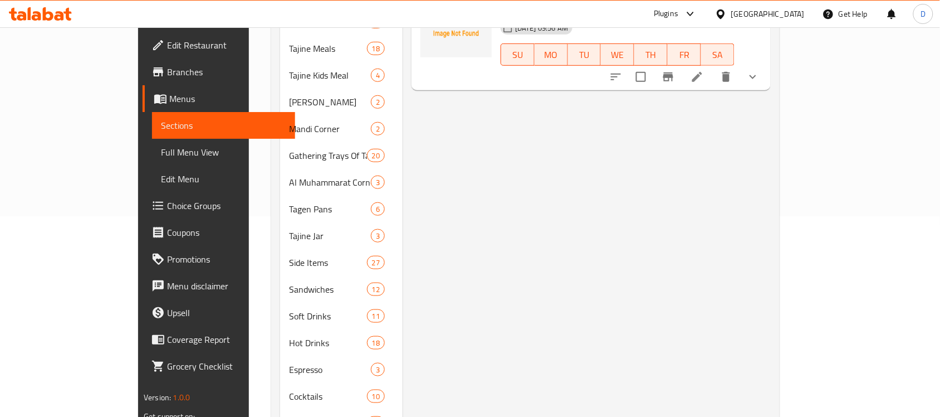
scroll to position [318, 0]
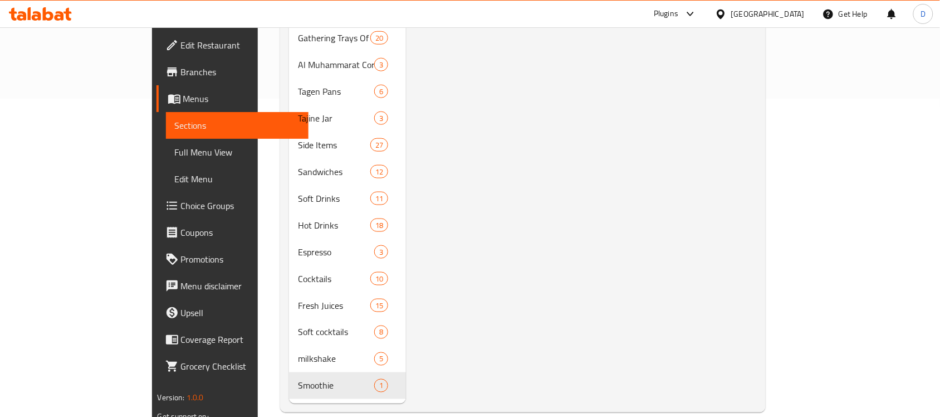
click at [731, 19] on div at bounding box center [723, 14] width 16 height 12
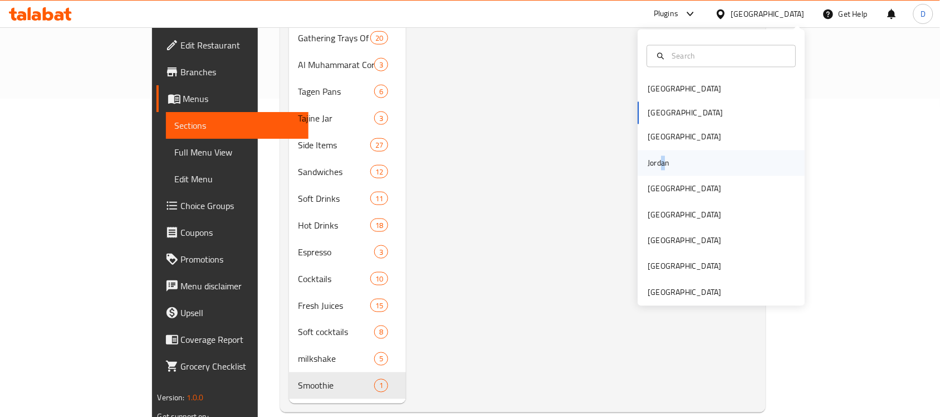
click at [652, 163] on div "Jordan" at bounding box center [659, 163] width 22 height 12
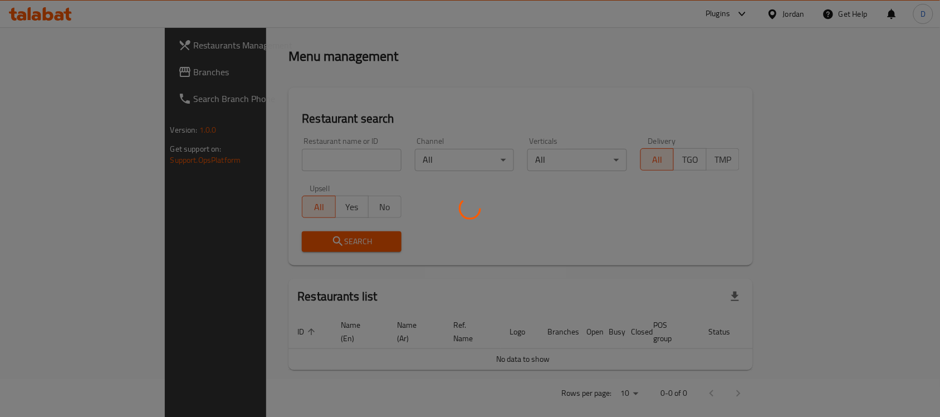
scroll to position [318, 0]
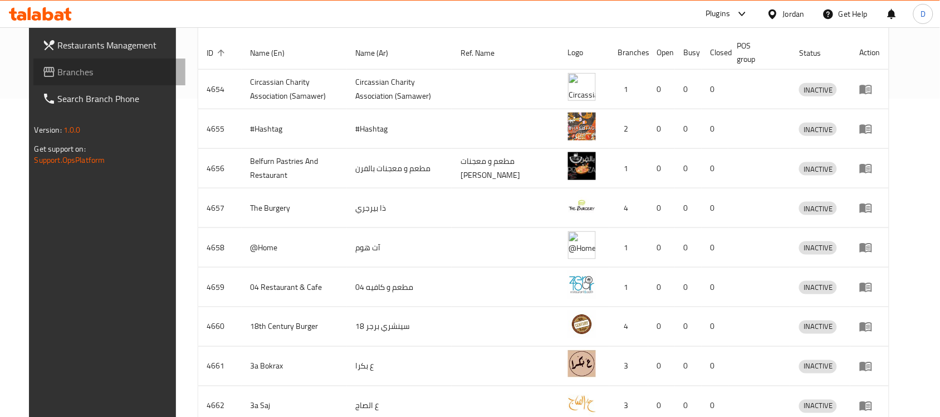
click at [58, 70] on span "Branches" at bounding box center [117, 71] width 119 height 13
